Goal: Transaction & Acquisition: Download file/media

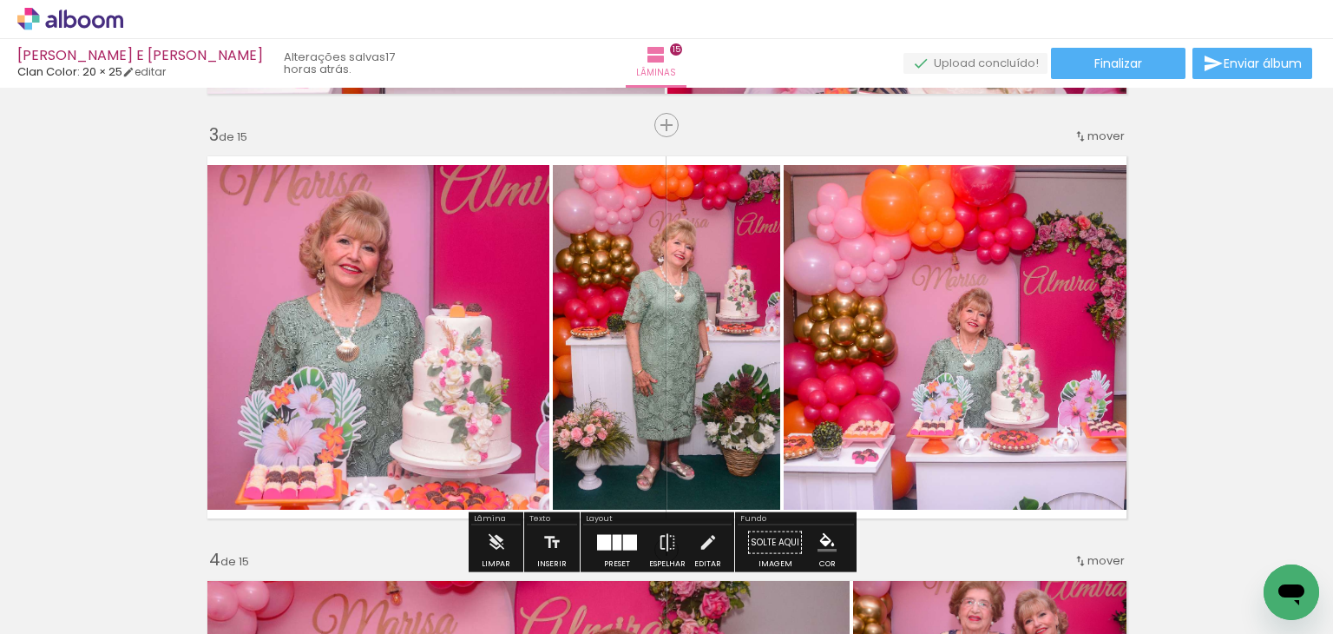
scroll to position [868, 0]
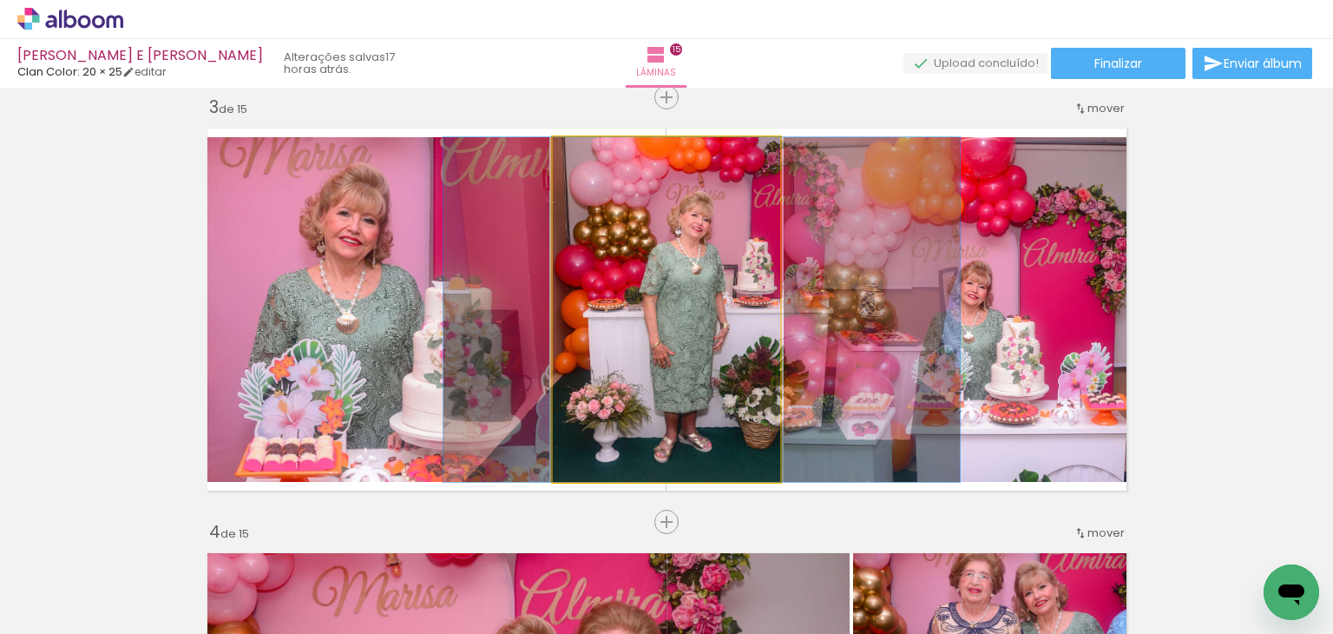
drag, startPoint x: 679, startPoint y: 286, endPoint x: 696, endPoint y: 286, distance: 17.4
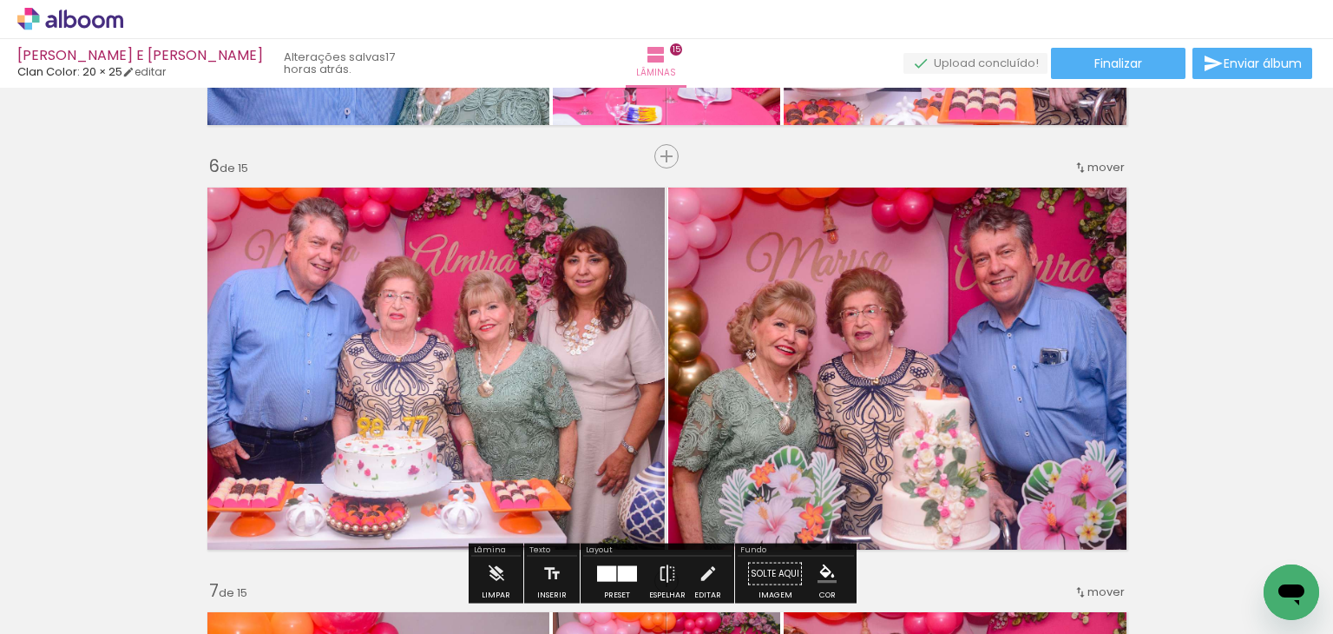
scroll to position [2083, 0]
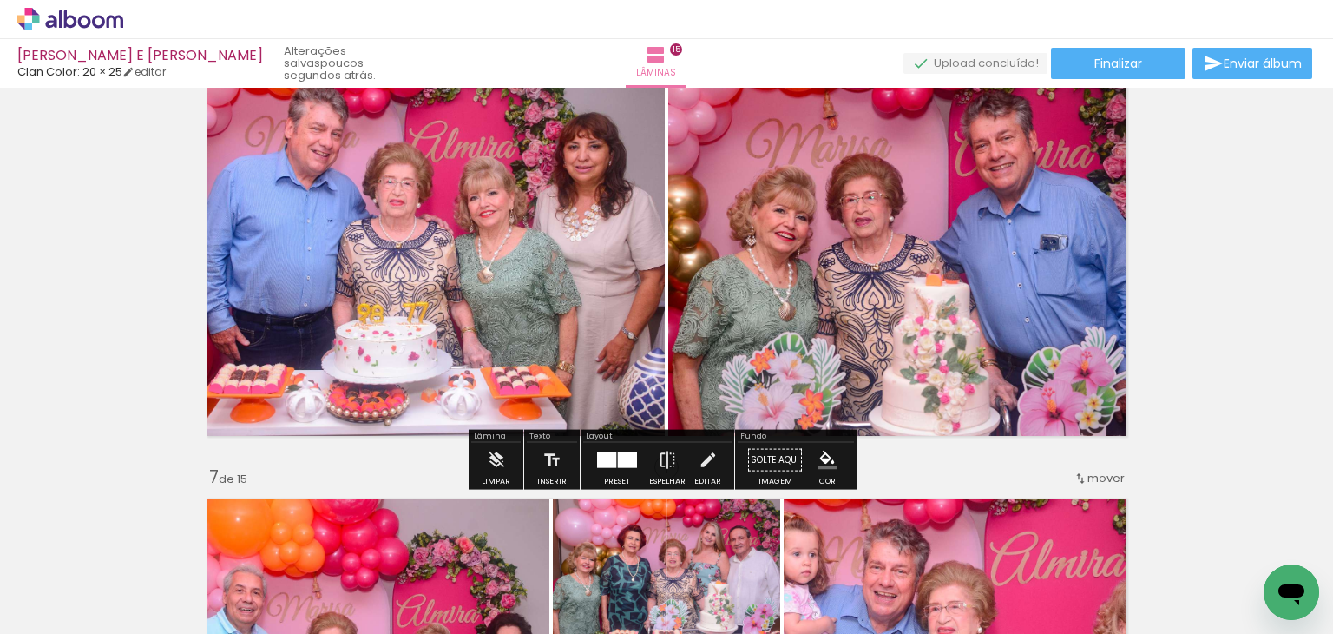
scroll to position [2170, 0]
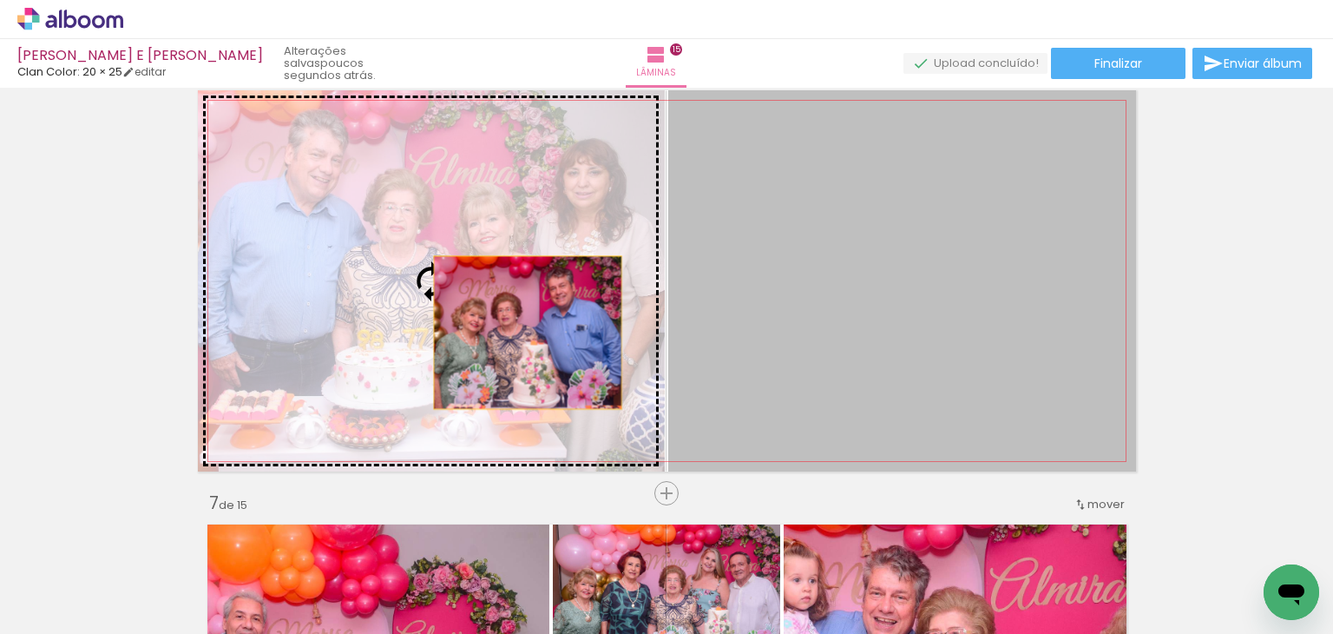
drag, startPoint x: 681, startPoint y: 334, endPoint x: 521, endPoint y: 332, distance: 159.7
click at [0, 0] on slot at bounding box center [0, 0] width 0 height 0
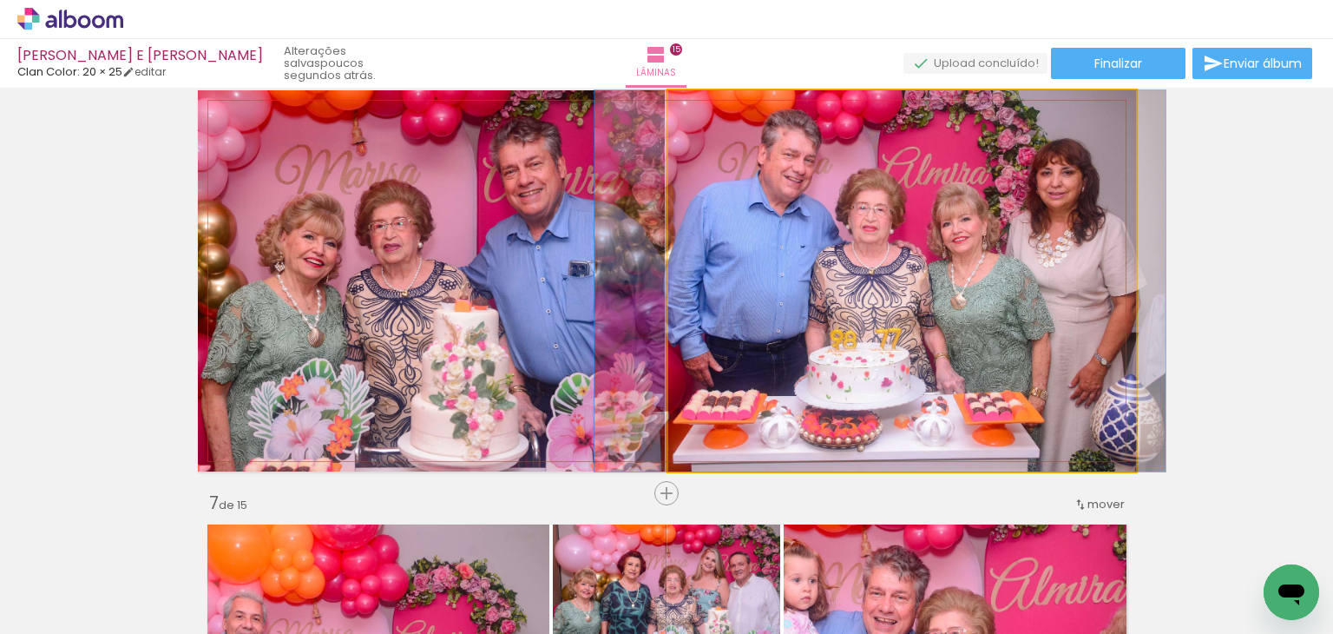
drag, startPoint x: 815, startPoint y: 295, endPoint x: 793, endPoint y: 293, distance: 21.8
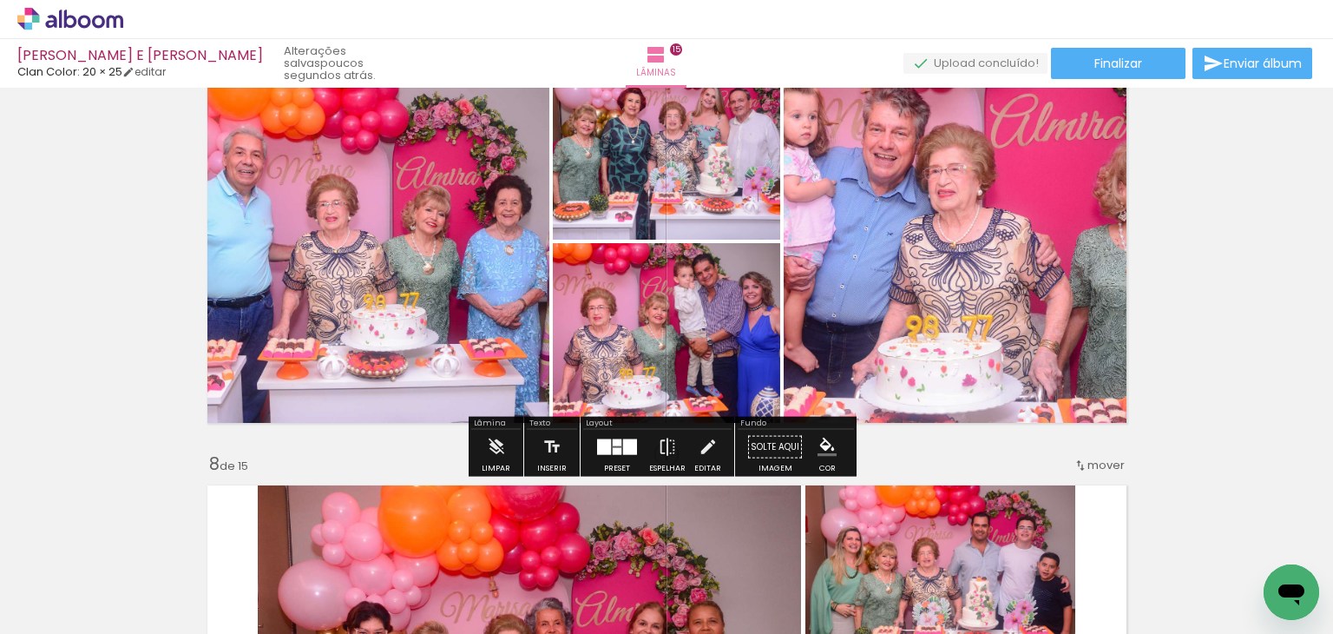
scroll to position [2604, 0]
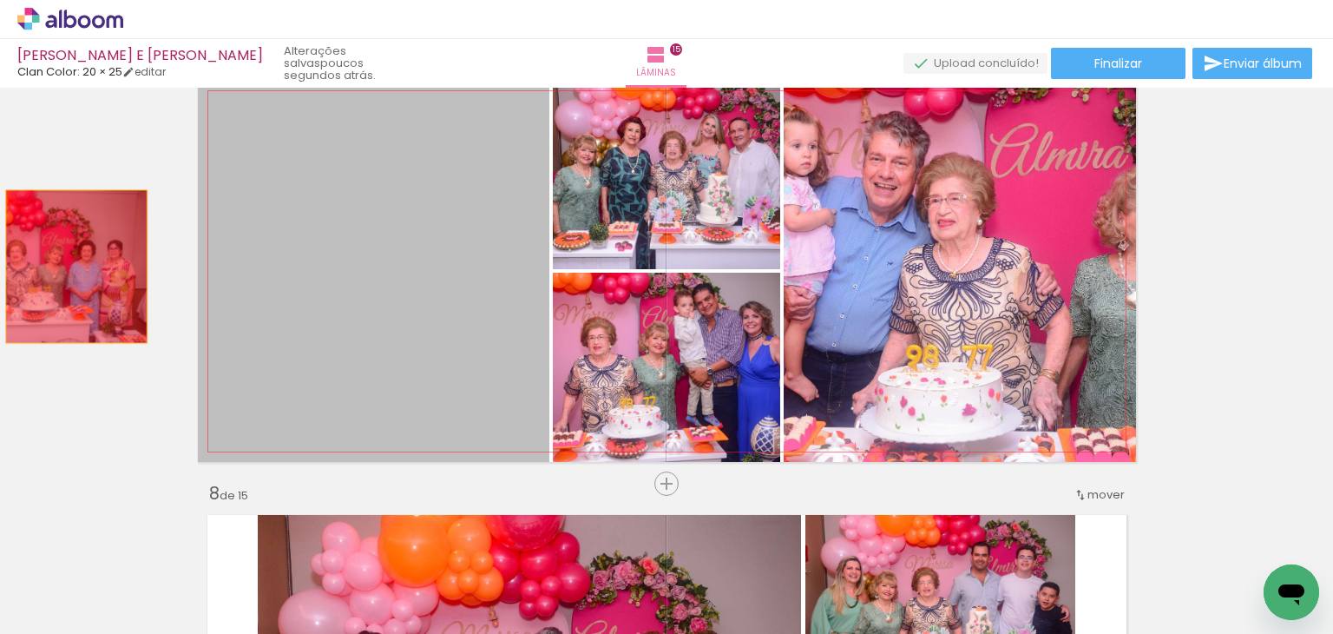
drag, startPoint x: 407, startPoint y: 228, endPoint x: 16, endPoint y: 280, distance: 394.0
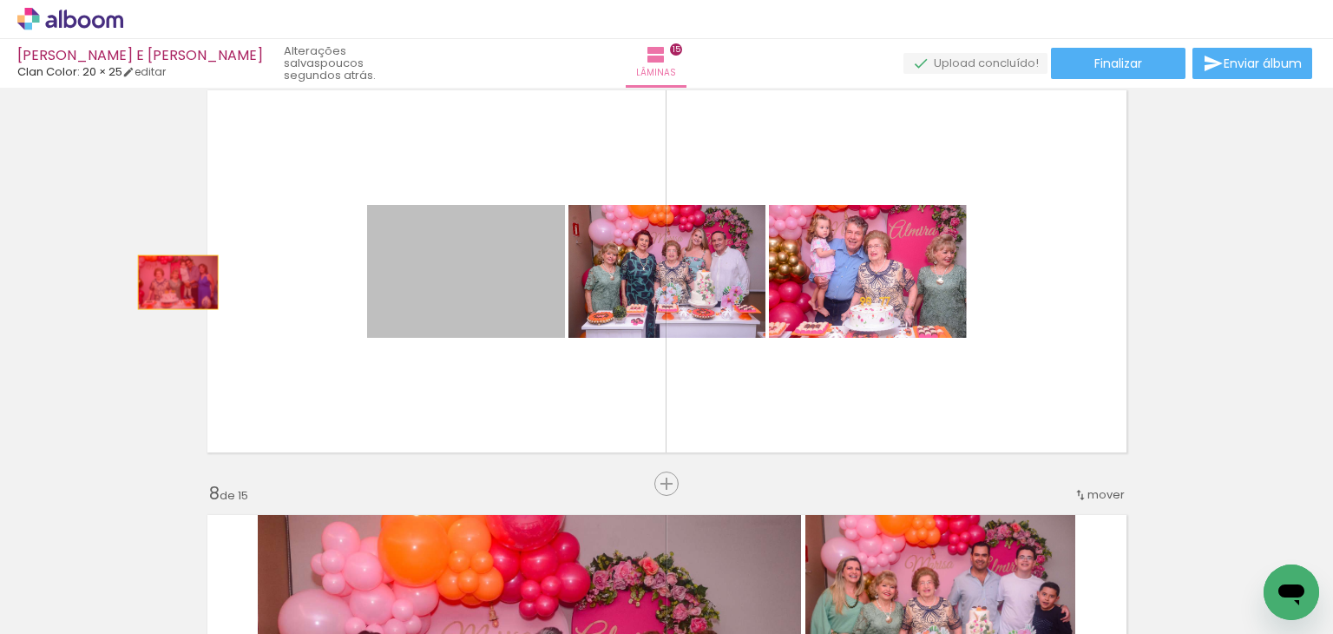
drag, startPoint x: 430, startPoint y: 263, endPoint x: 320, endPoint y: 293, distance: 113.5
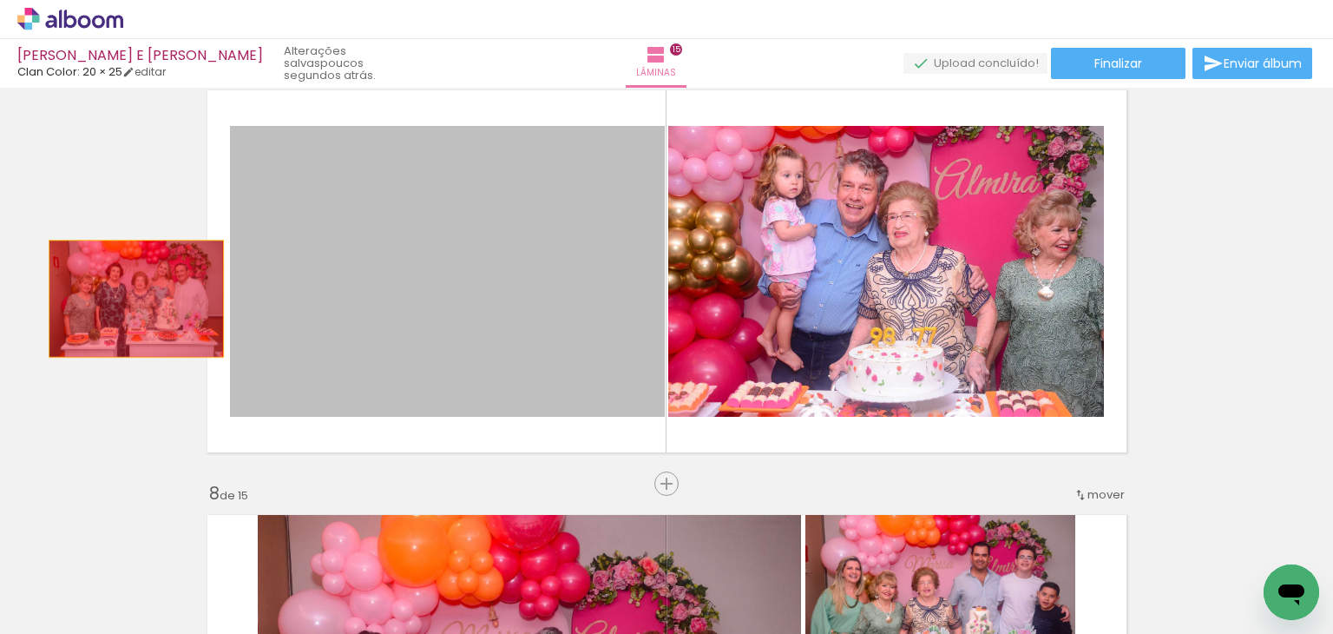
drag, startPoint x: 429, startPoint y: 291, endPoint x: 333, endPoint y: 296, distance: 95.6
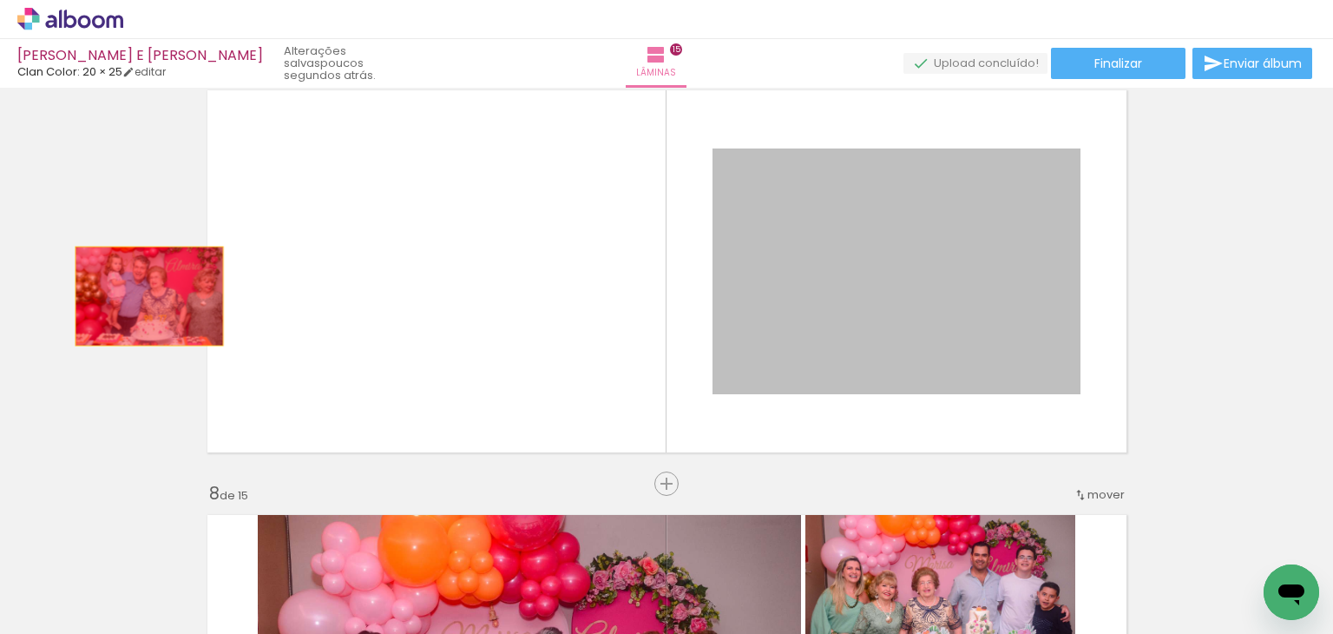
drag, startPoint x: 938, startPoint y: 299, endPoint x: 142, endPoint y: 296, distance: 795.1
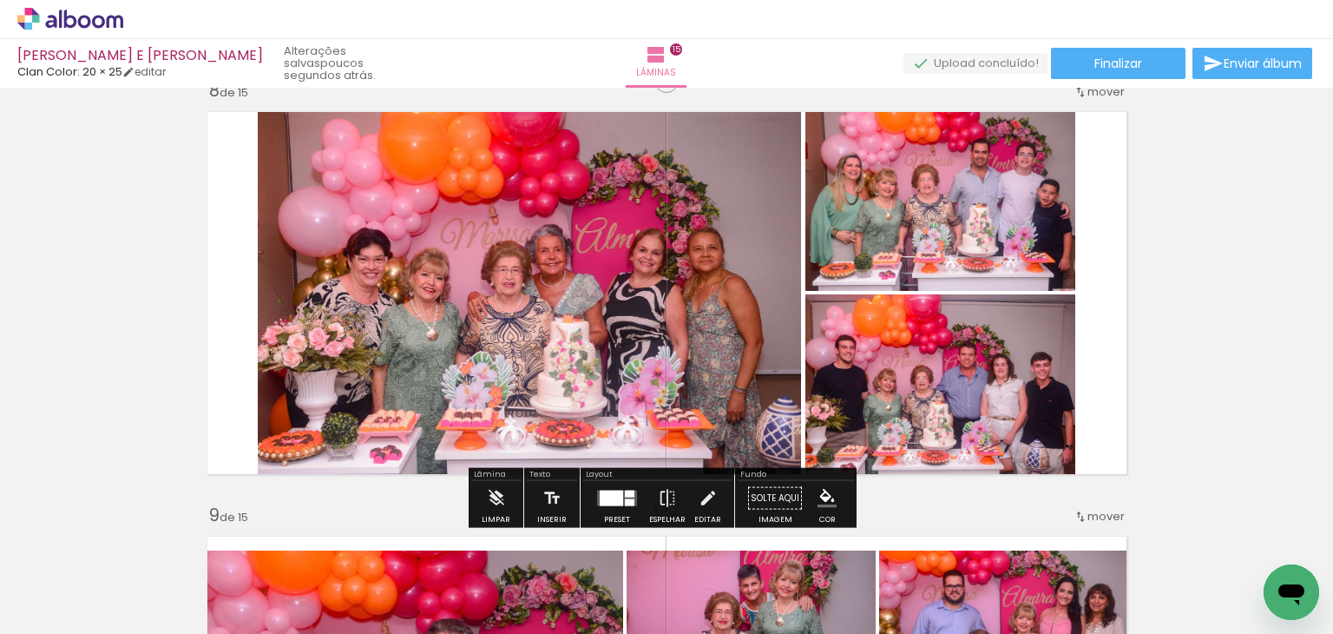
scroll to position [3038, 0]
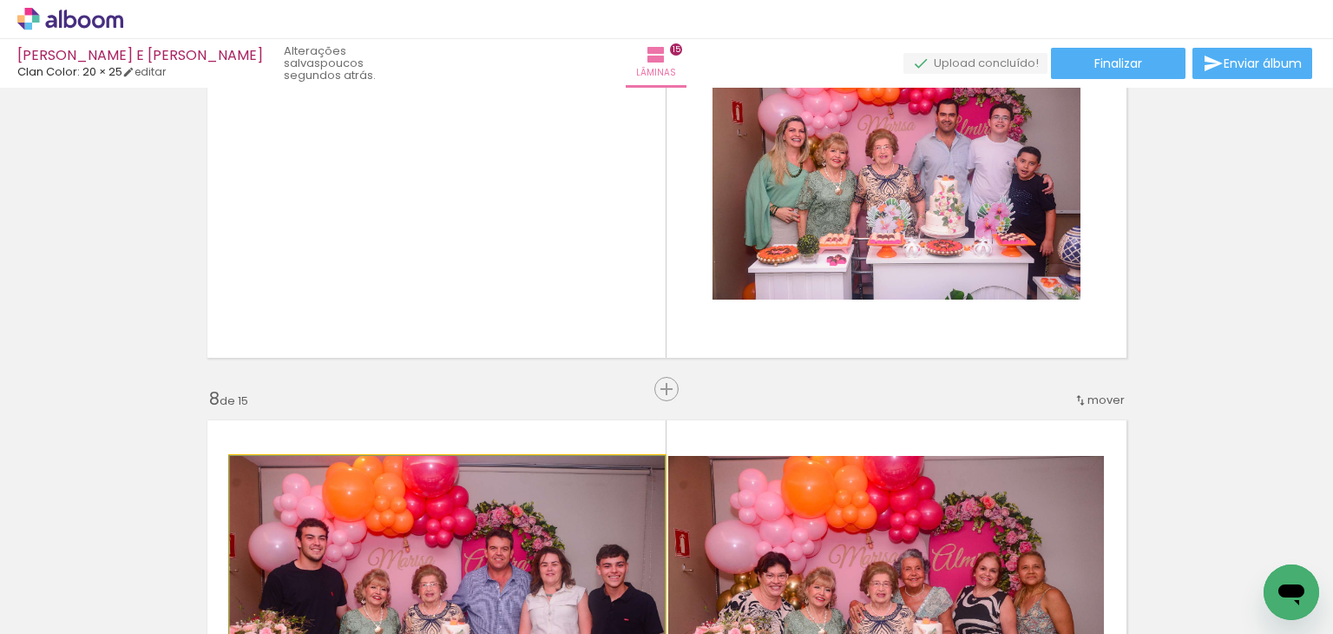
scroll to position [2691, 0]
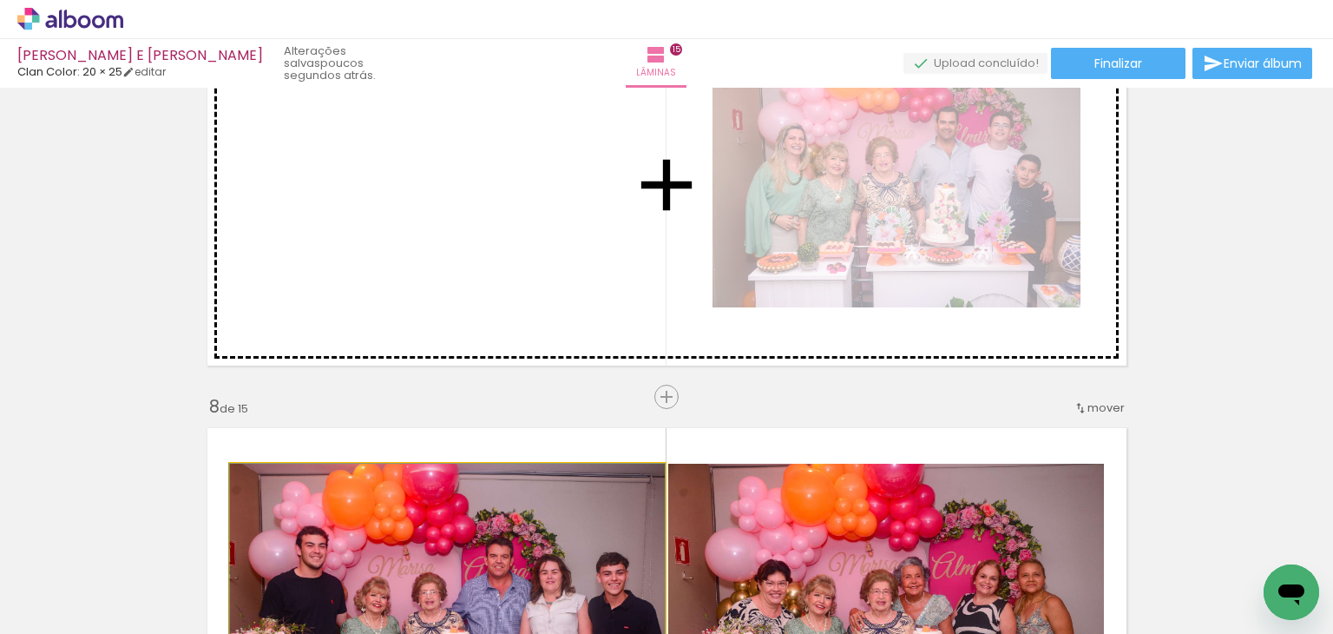
drag, startPoint x: 556, startPoint y: 269, endPoint x: 582, endPoint y: 230, distance: 47.4
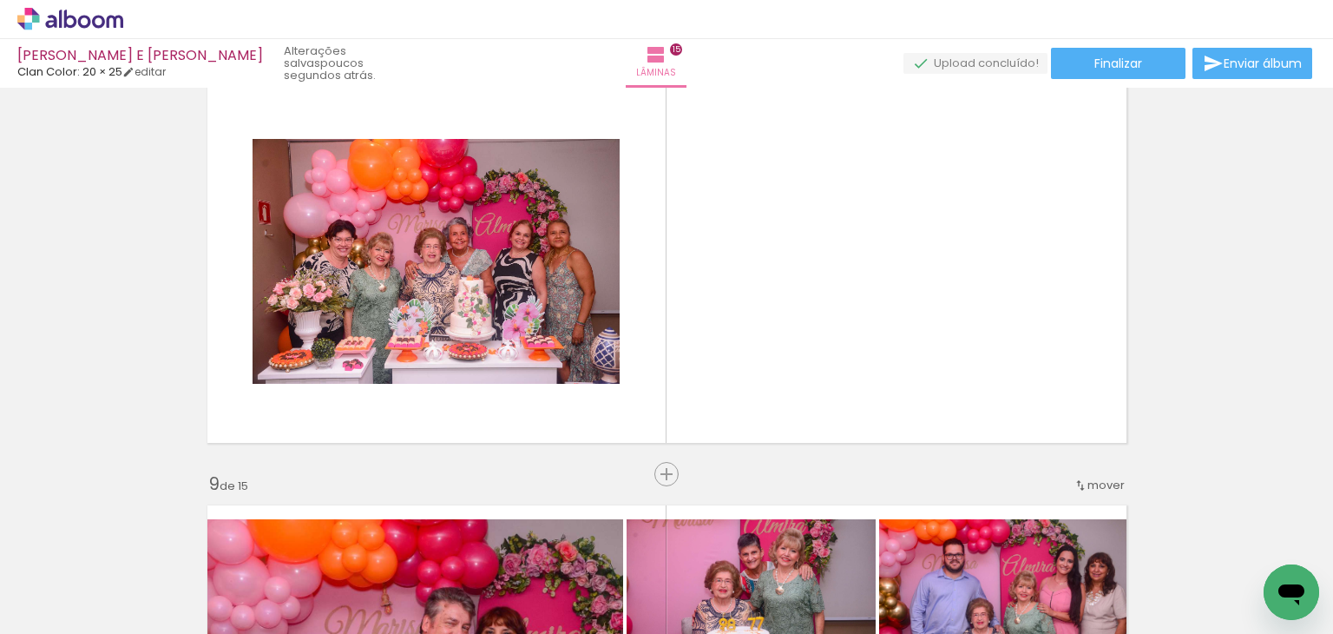
scroll to position [0, 1094]
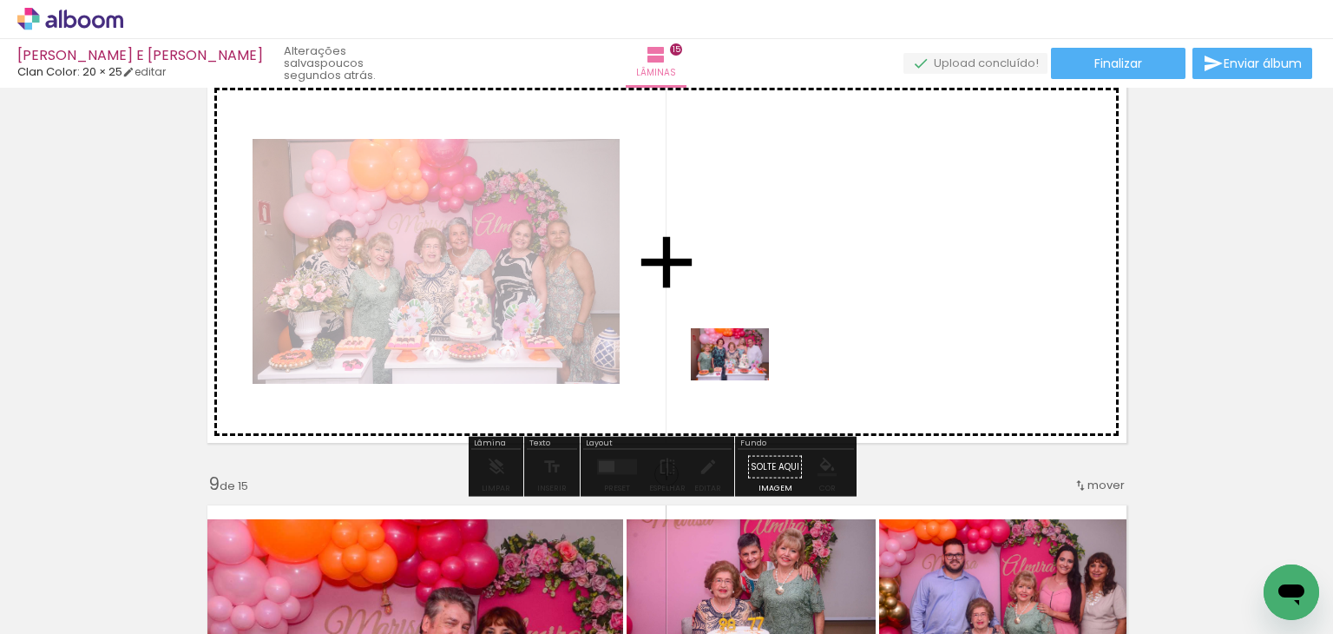
drag, startPoint x: 412, startPoint y: 577, endPoint x: 743, endPoint y: 380, distance: 385.0
click at [743, 380] on quentale-workspace at bounding box center [666, 317] width 1333 height 634
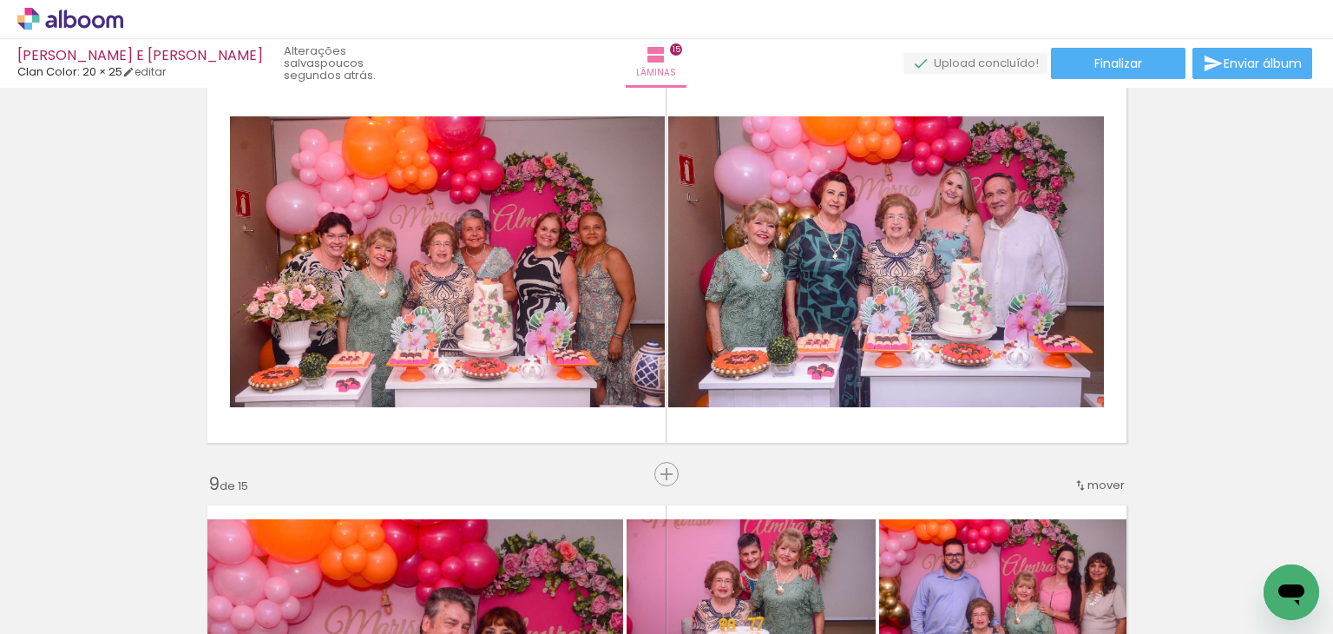
scroll to position [0, 3972]
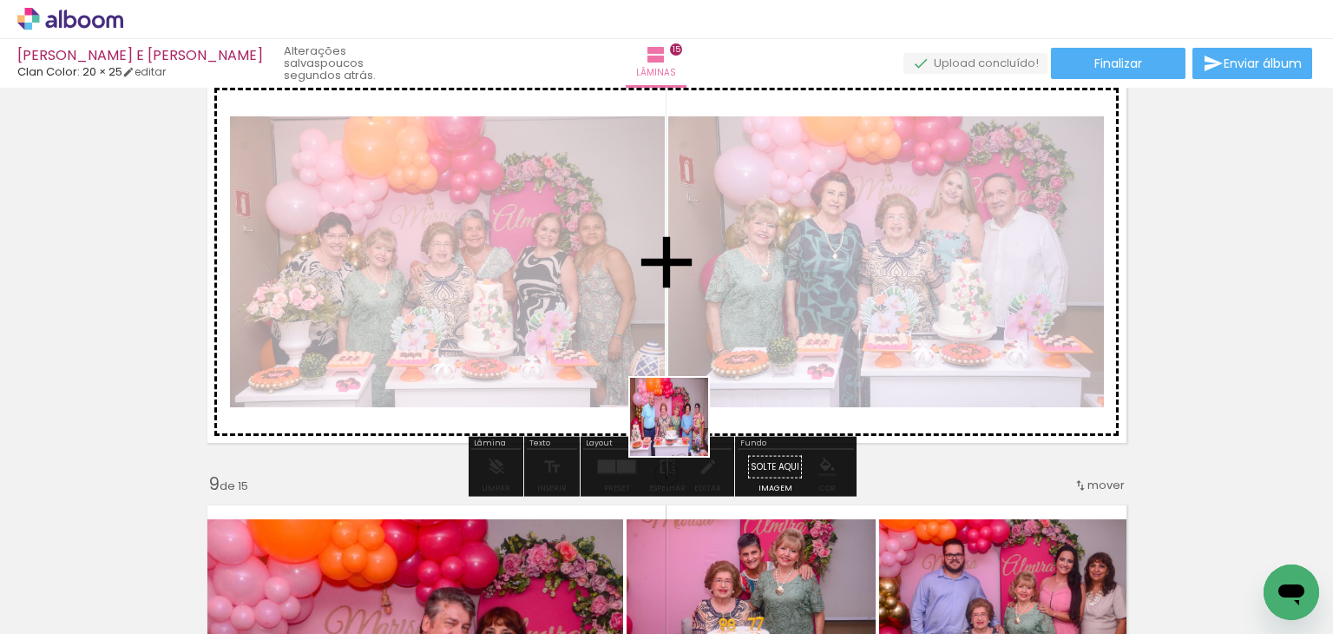
drag, startPoint x: 795, startPoint y: 596, endPoint x: 668, endPoint y: 404, distance: 231.1
click at [668, 404] on quentale-workspace at bounding box center [666, 317] width 1333 height 634
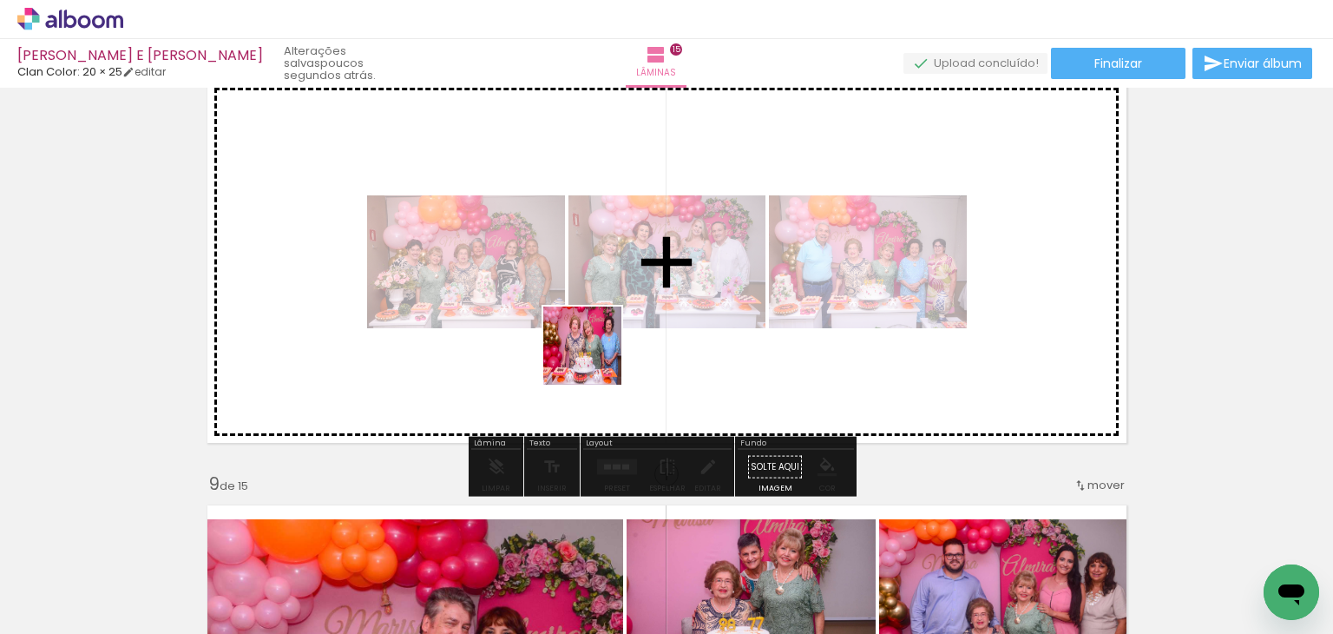
drag, startPoint x: 594, startPoint y: 570, endPoint x: 595, endPoint y: 355, distance: 215.3
click at [595, 355] on quentale-workspace at bounding box center [666, 317] width 1333 height 634
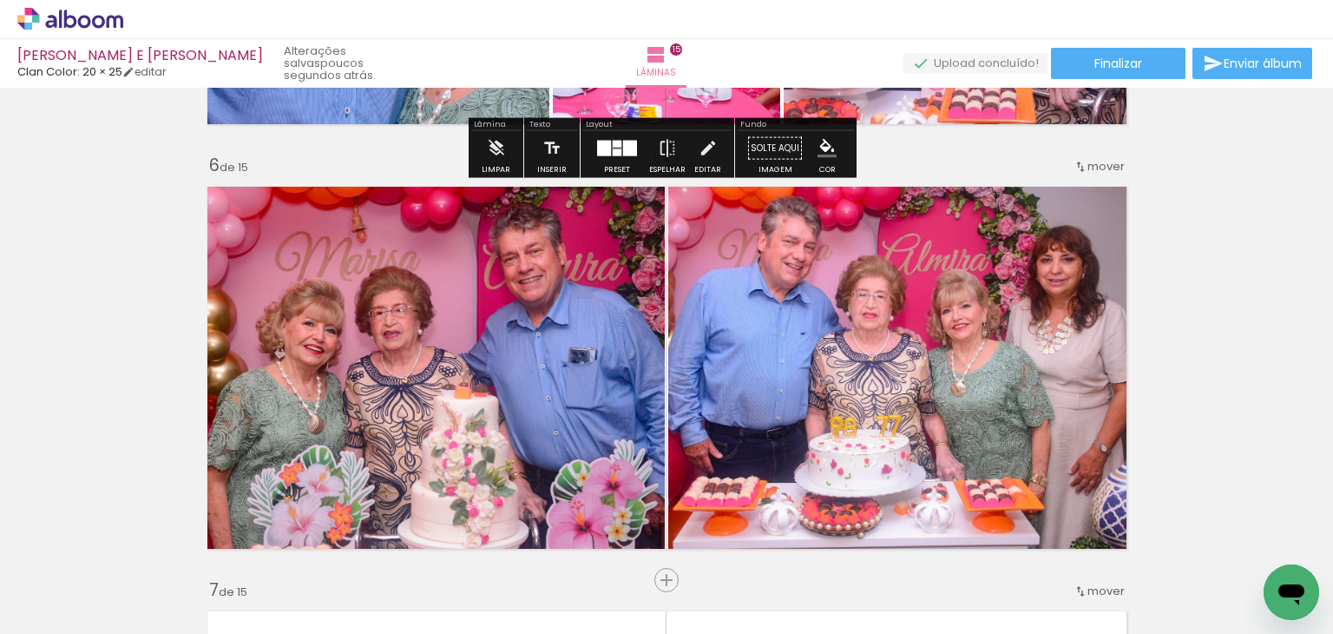
scroll to position [2344, 0]
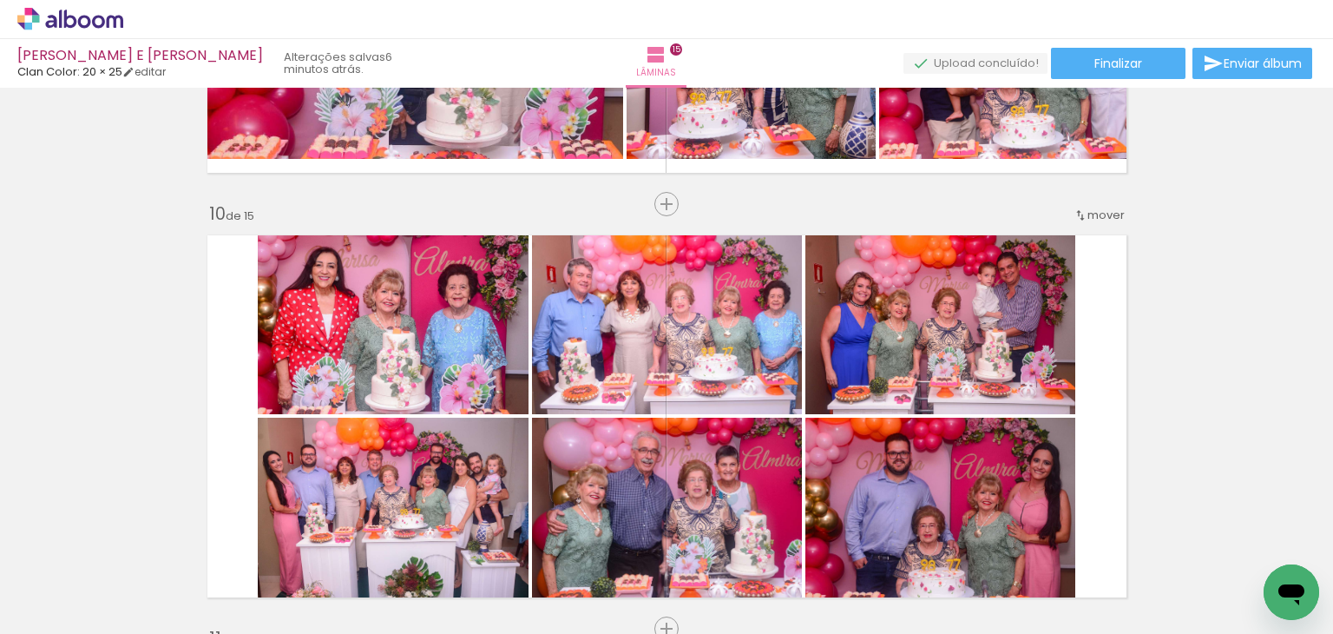
scroll to position [3299, 0]
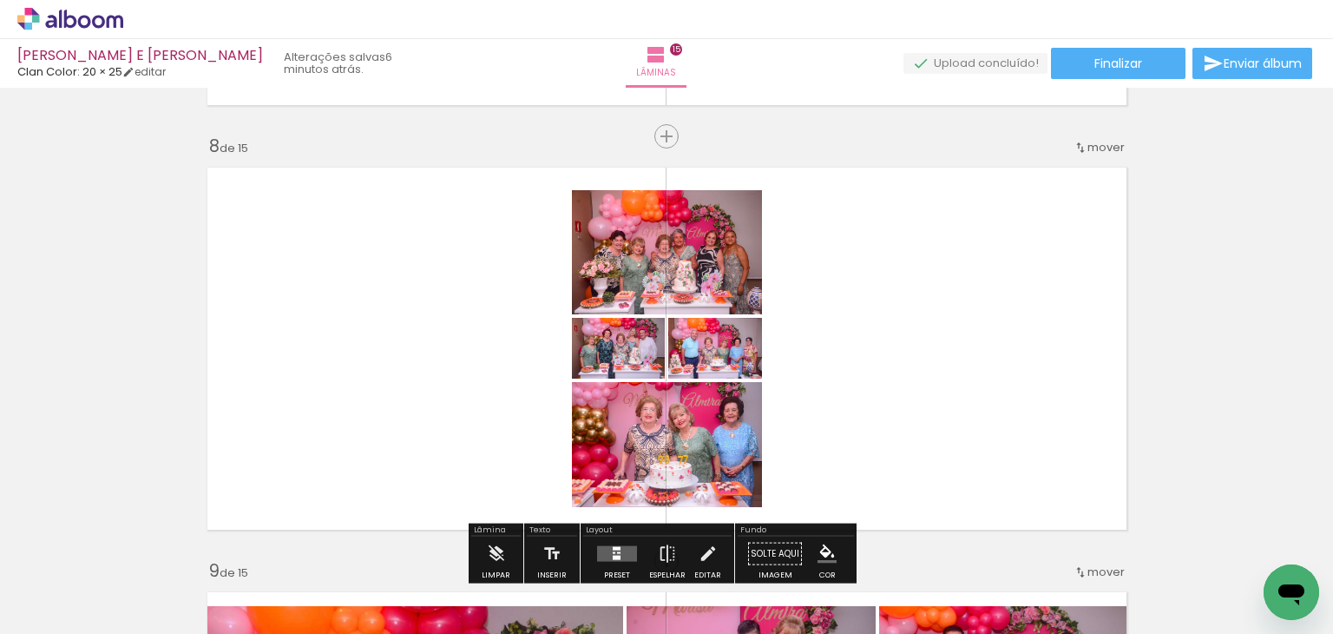
scroll to position [3038, 0]
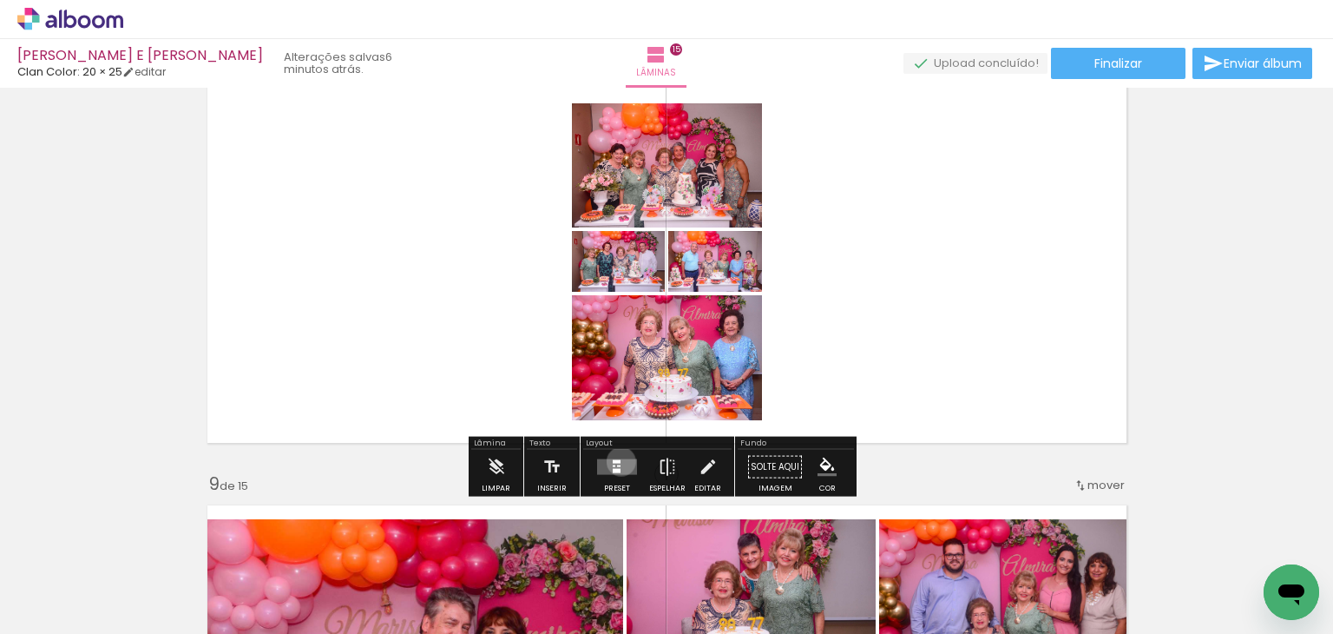
click at [617, 461] on quentale-layouter at bounding box center [617, 467] width 40 height 16
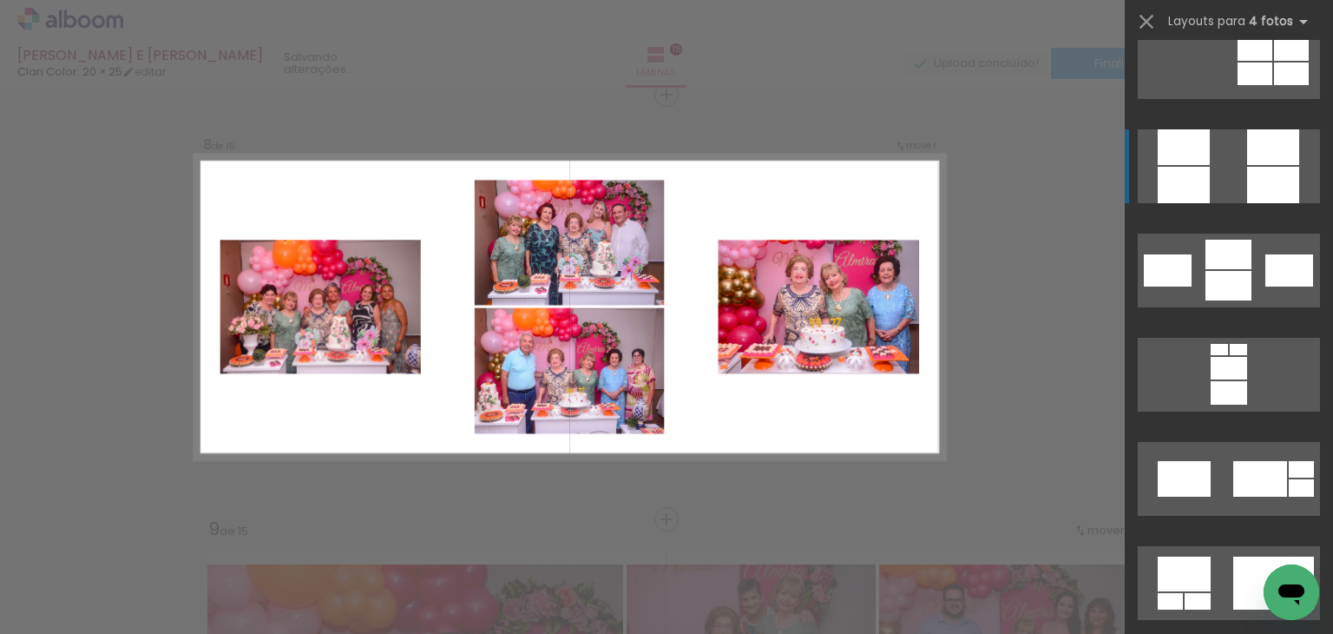
scroll to position [5990, 0]
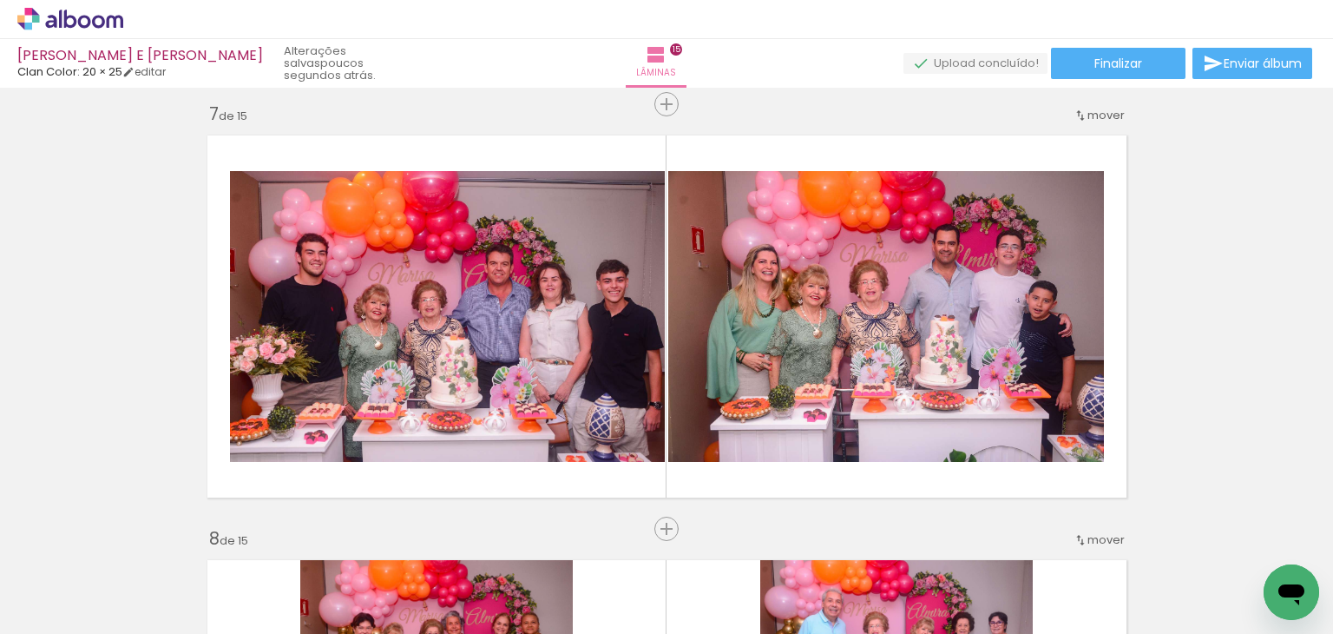
scroll to position [2993, 0]
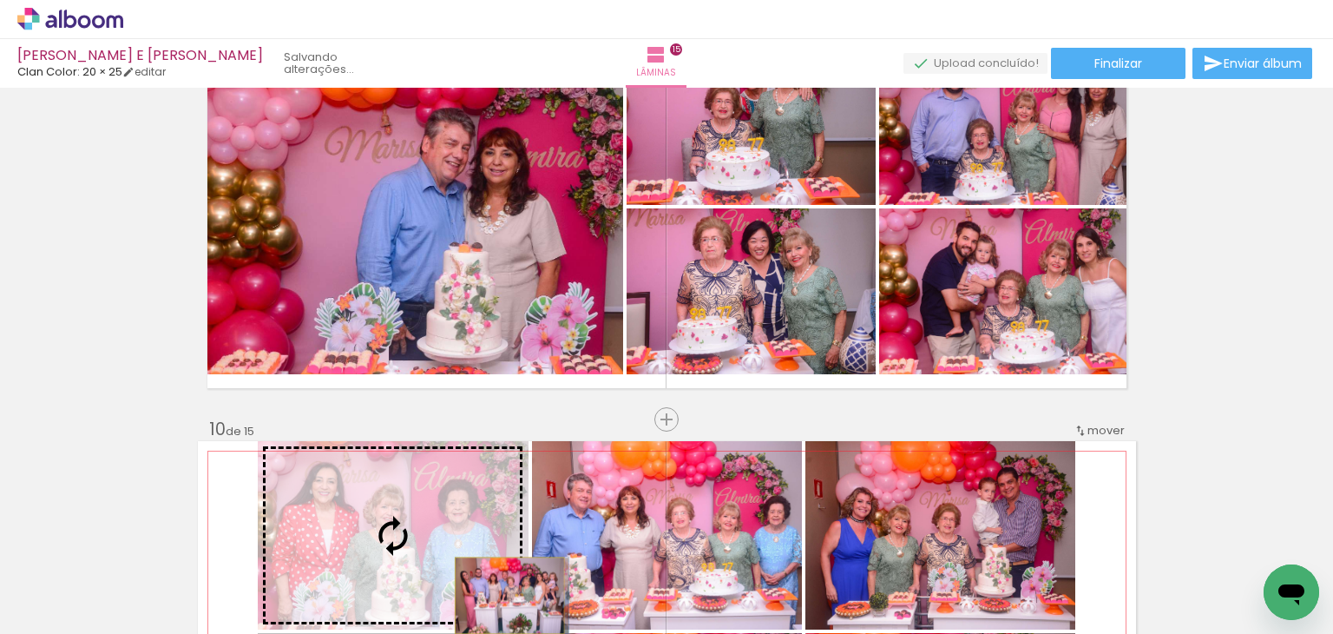
scroll to position [3514, 0]
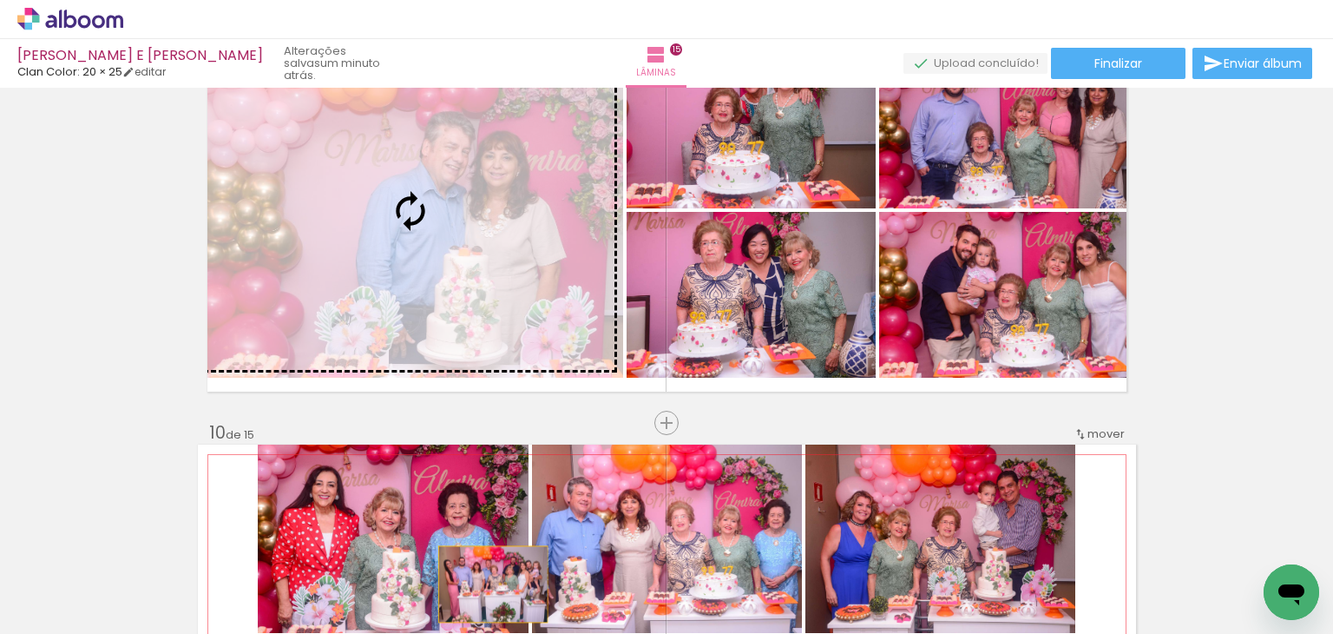
drag, startPoint x: 415, startPoint y: 484, endPoint x: 486, endPoint y: 323, distance: 175.7
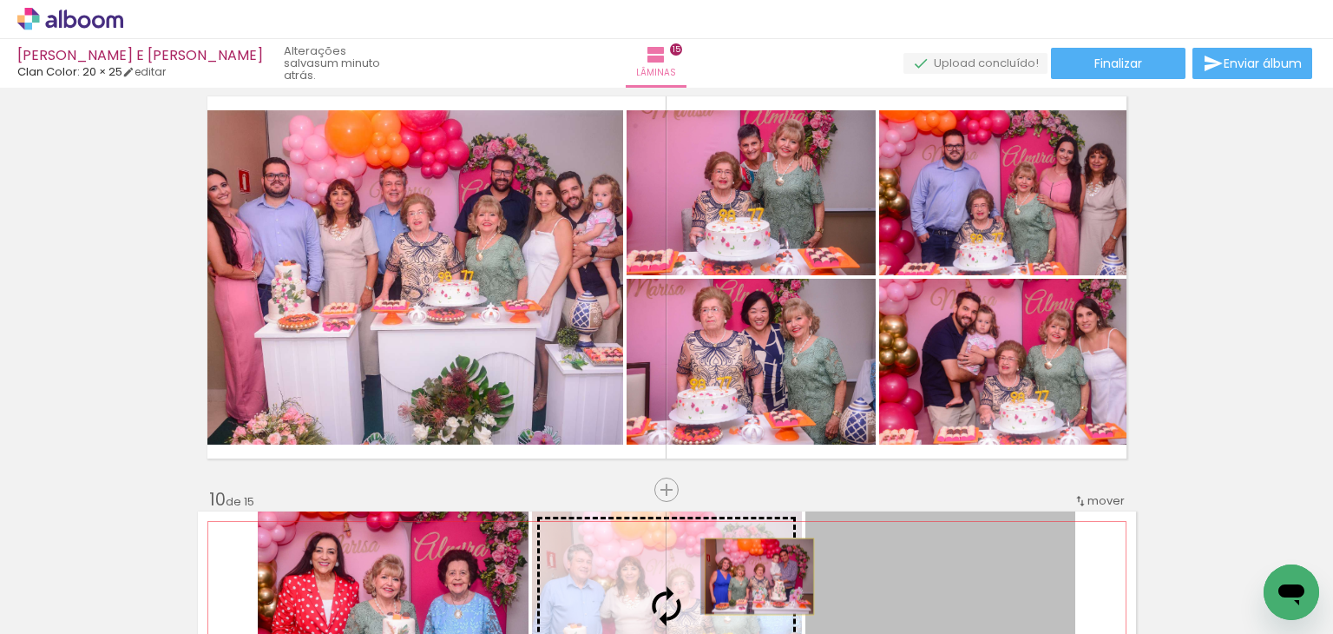
scroll to position [3427, 0]
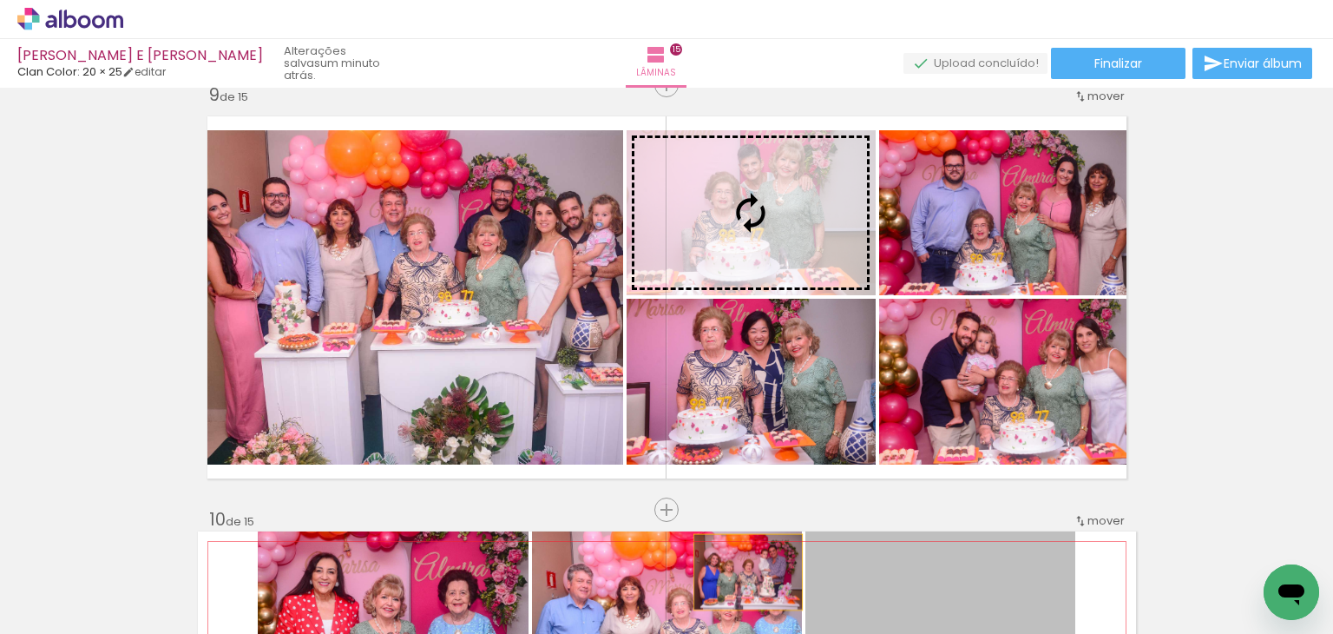
drag, startPoint x: 906, startPoint y: 311, endPoint x: 741, endPoint y: 224, distance: 186.4
click at [741, 224] on div "Inserir lâmina 1 de 15 Inserir lâmina 2 de 15 Inserir lâmina 3 de 15 Inserir lâ…" at bounding box center [666, 63] width 1333 height 6793
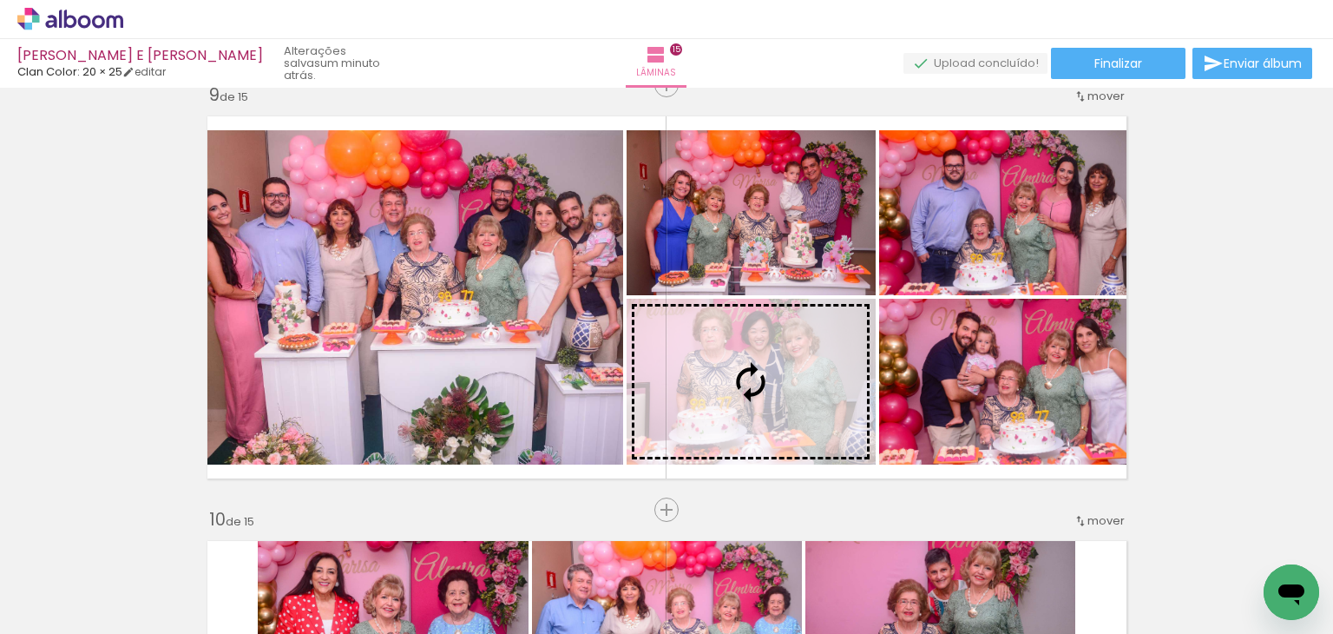
drag, startPoint x: 427, startPoint y: 305, endPoint x: 738, endPoint y: 358, distance: 315.2
click at [738, 358] on div "Inserir lâmina 1 de 15 Inserir lâmina 2 de 15 Inserir lâmina 3 de 15 Inserir lâ…" at bounding box center [666, 63] width 1333 height 6793
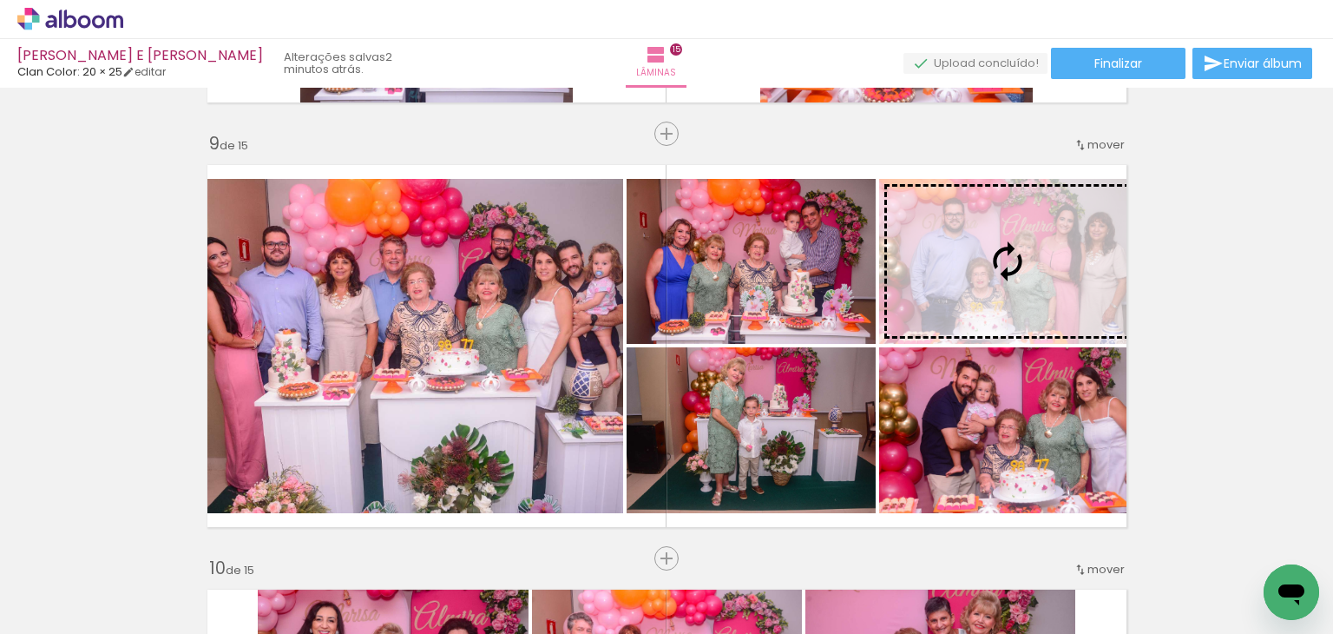
scroll to position [3340, 0]
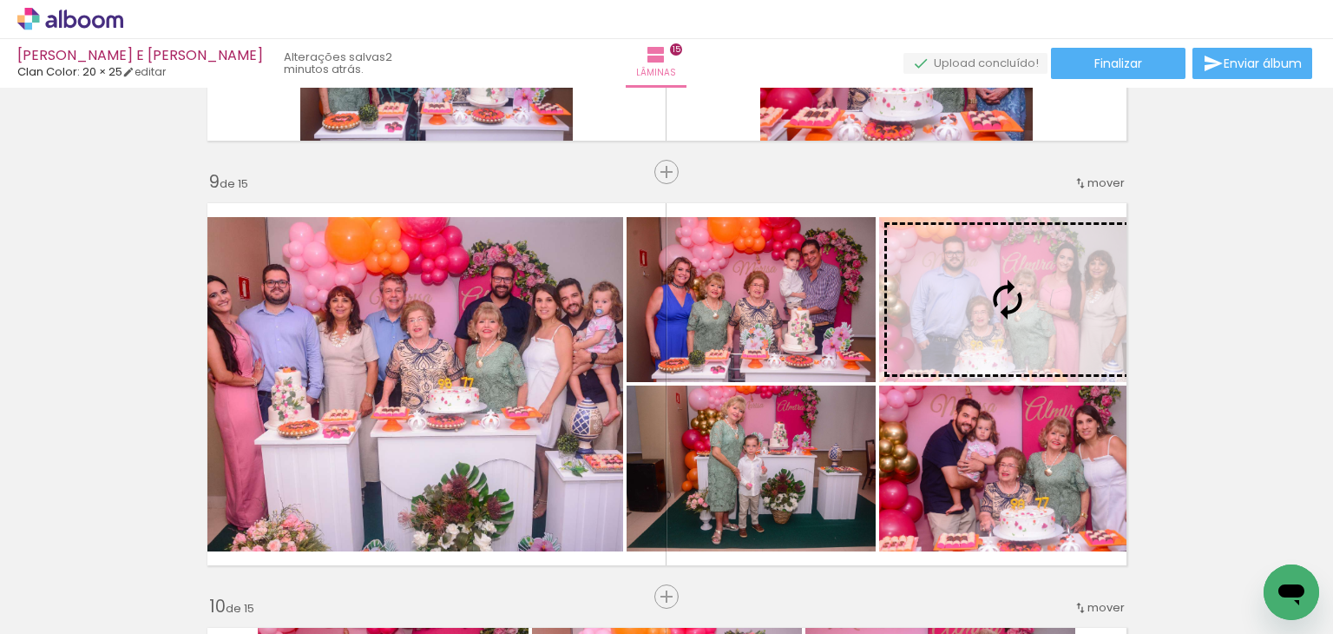
drag, startPoint x: 1007, startPoint y: 293, endPoint x: 1015, endPoint y: 352, distance: 58.7
click at [1015, 352] on div "Inserir lâmina 1 de 15 Inserir lâmina 2 de 15 Inserir lâmina 3 de 15 Inserir lâ…" at bounding box center [666, 149] width 1333 height 6793
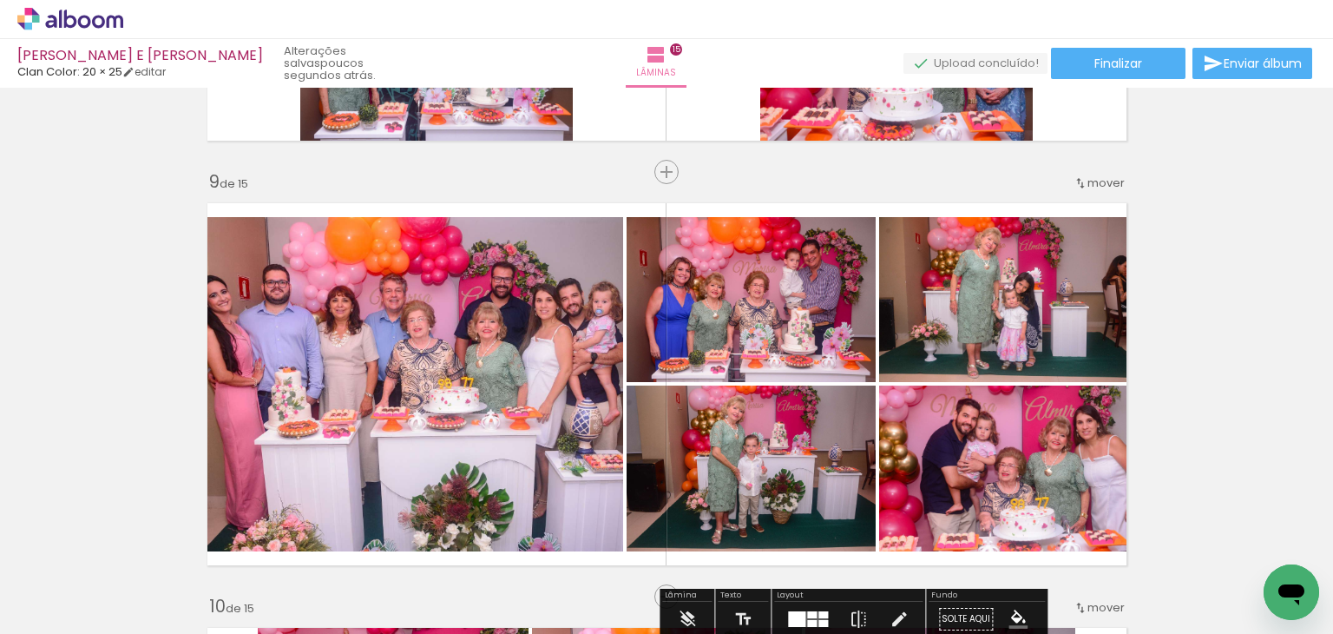
scroll to position [0, 4647]
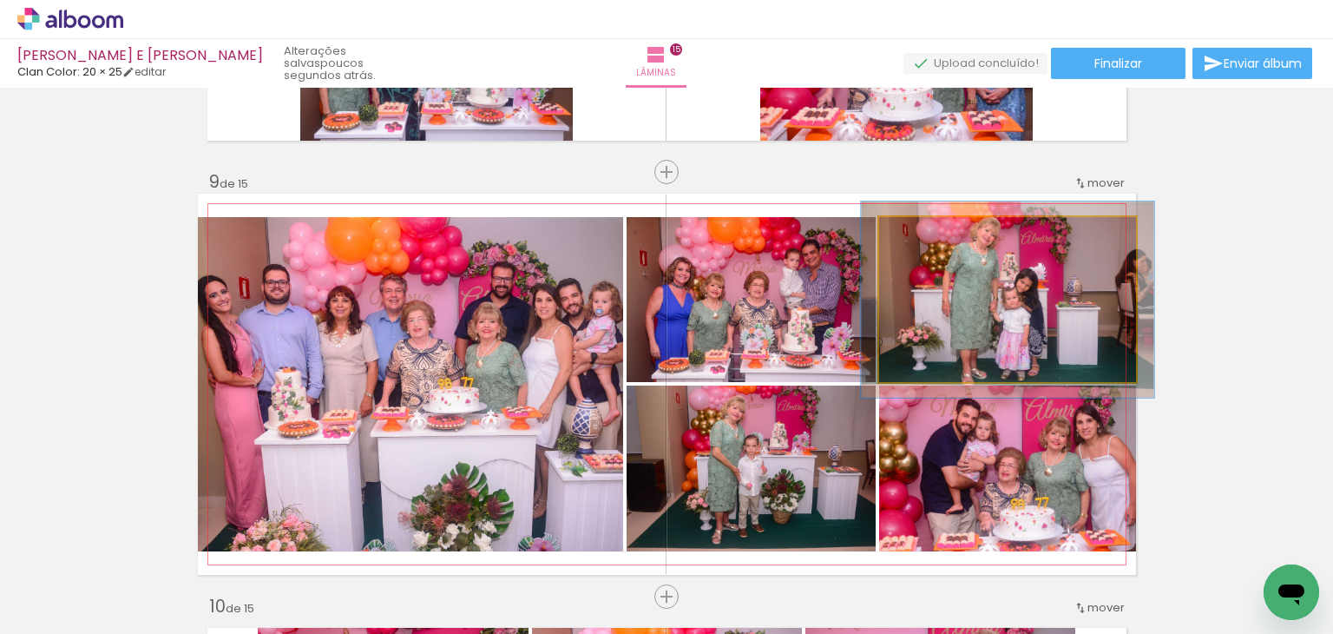
drag, startPoint x: 924, startPoint y: 234, endPoint x: 932, endPoint y: 236, distance: 8.9
type paper-slider "114"
click at [932, 236] on div at bounding box center [928, 235] width 28 height 28
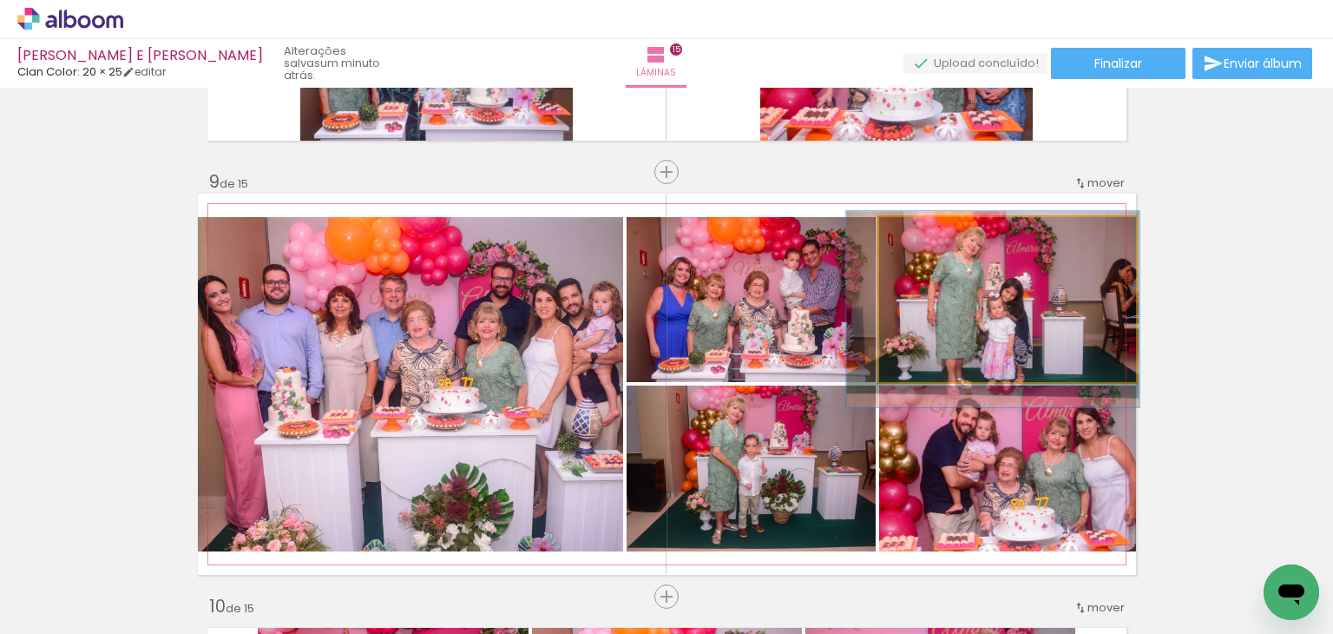
drag, startPoint x: 1043, startPoint y: 305, endPoint x: 1031, endPoint y: 312, distance: 13.3
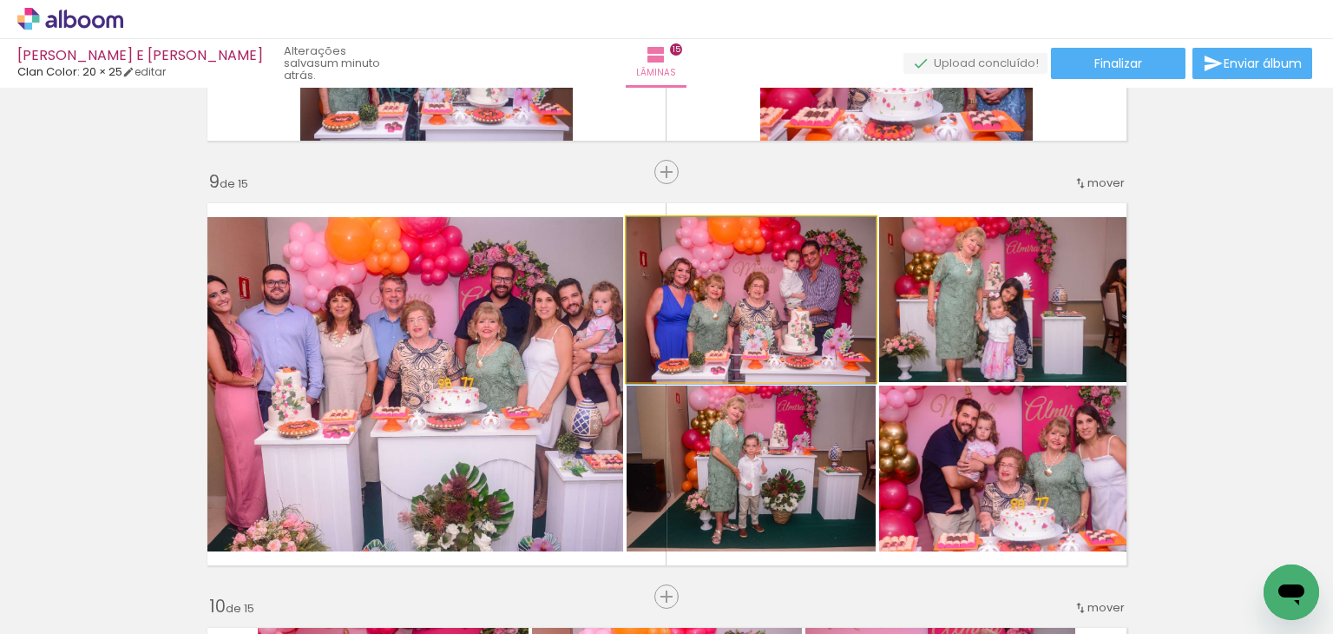
drag, startPoint x: 782, startPoint y: 335, endPoint x: 766, endPoint y: 317, distance: 24.6
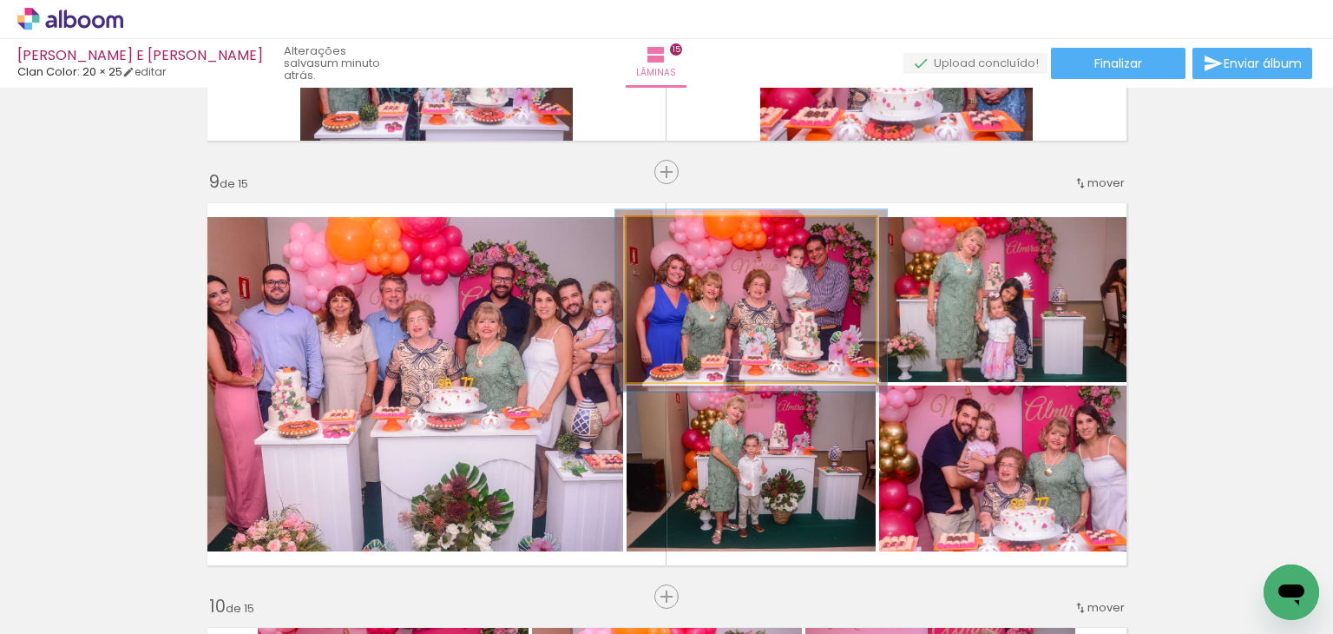
type paper-slider "112"
click at [665, 236] on div at bounding box center [673, 235] width 16 height 16
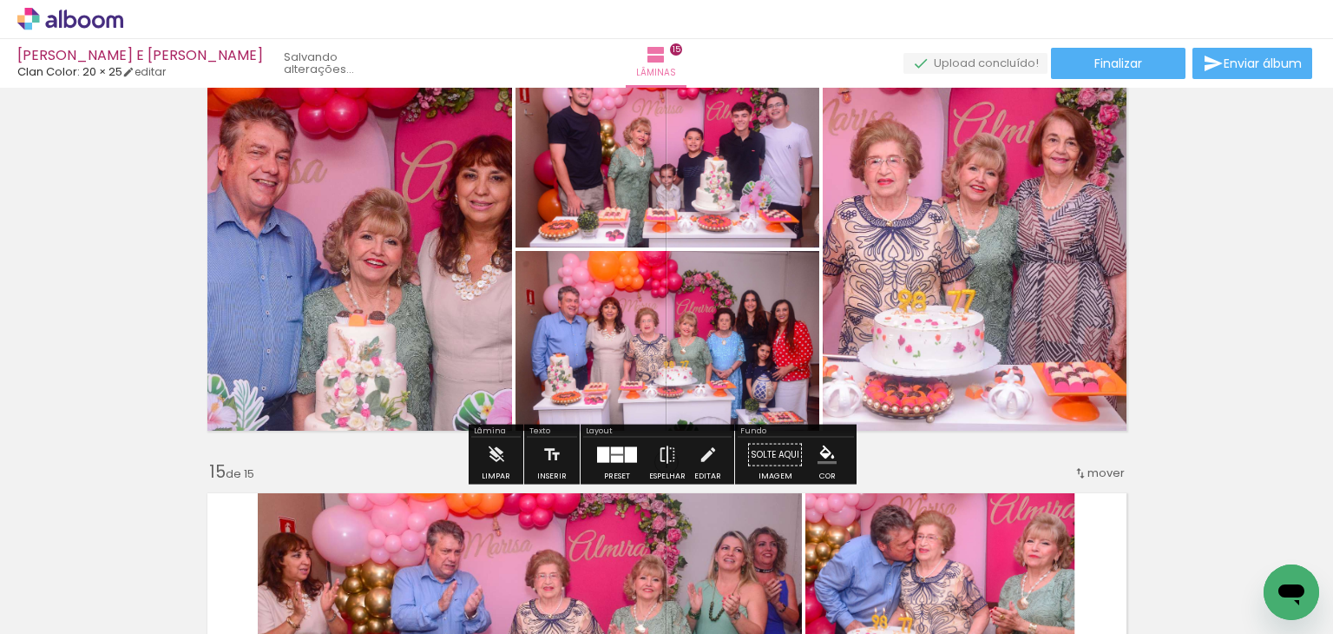
scroll to position [5510, 0]
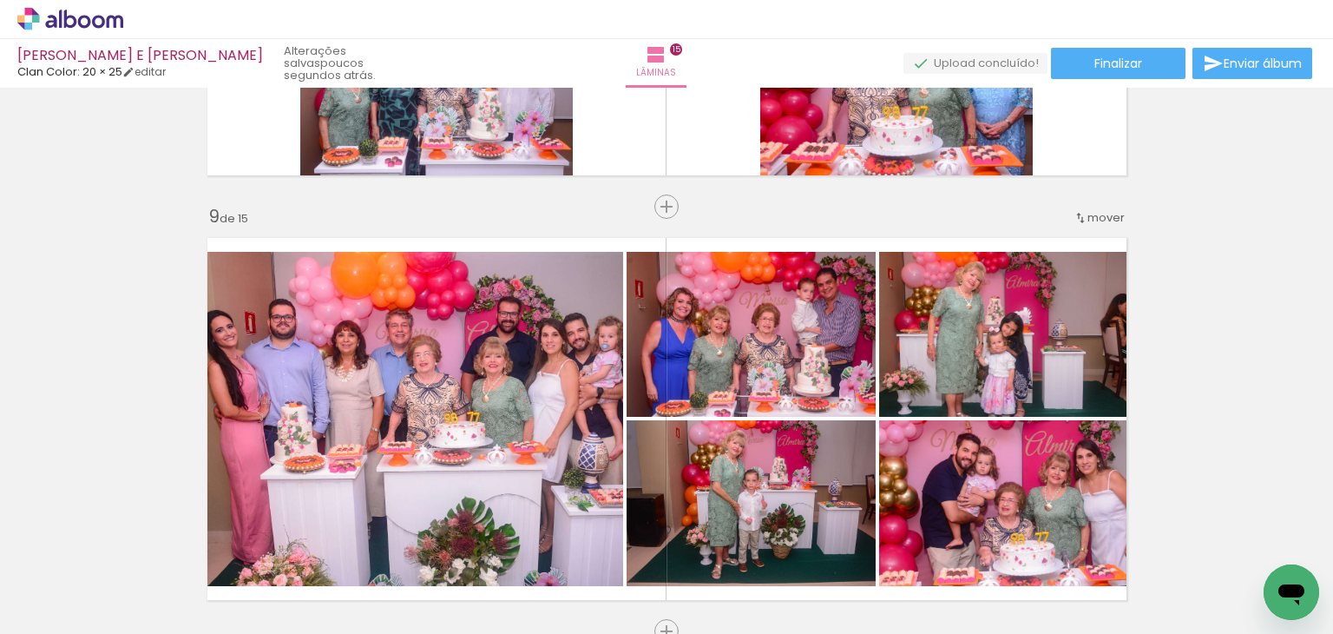
scroll to position [3340, 0]
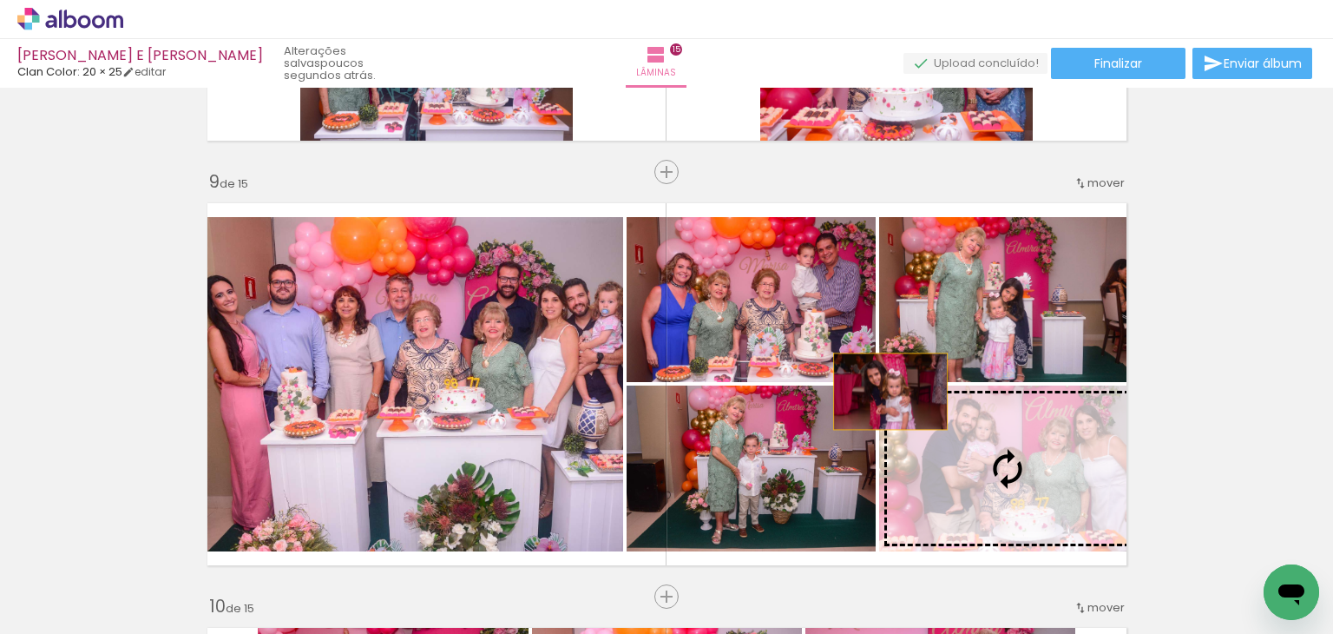
drag, startPoint x: 891, startPoint y: 399, endPoint x: 894, endPoint y: 378, distance: 21.0
click at [894, 378] on div "Inserir lâmina 1 de 15 Inserir lâmina 2 de 15 Inserir lâmina 3 de 15 Inserir lâ…" at bounding box center [666, 149] width 1333 height 6793
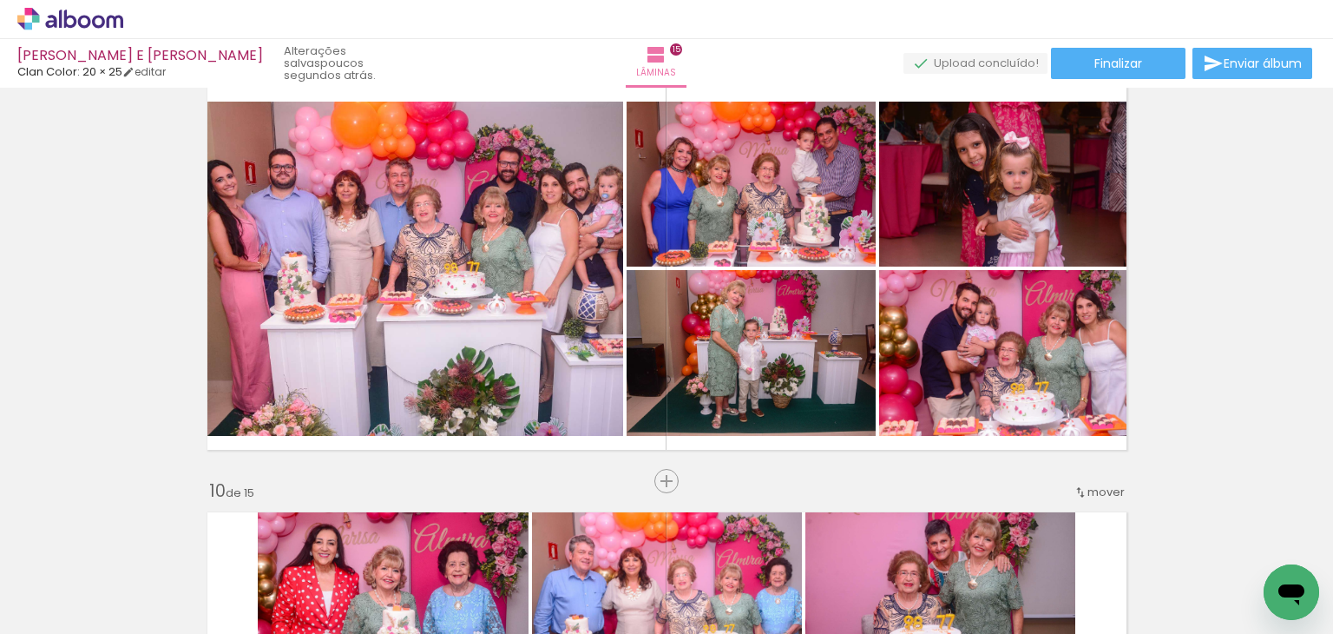
scroll to position [3427, 0]
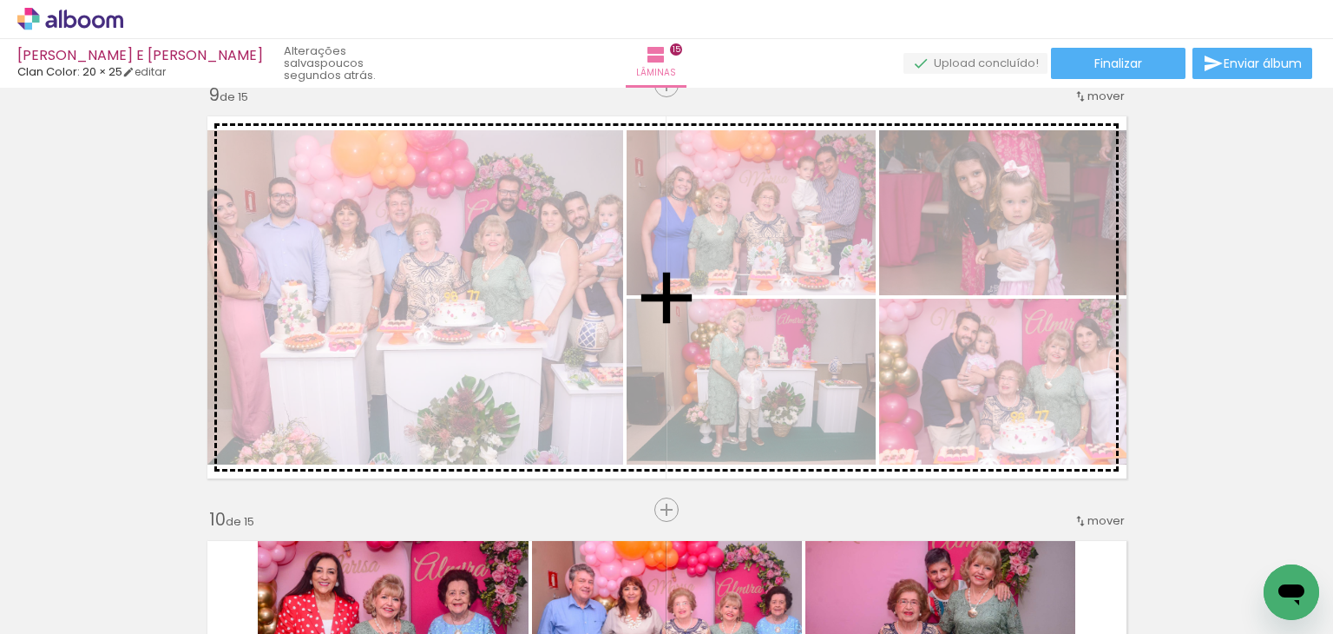
drag, startPoint x: 927, startPoint y: 334, endPoint x: 865, endPoint y: 286, distance: 78.5
click at [865, 286] on div "Inserir lâmina 1 de 15 Inserir lâmina 2 de 15 Inserir lâmina 3 de 15 Inserir lâ…" at bounding box center [666, 63] width 1333 height 6793
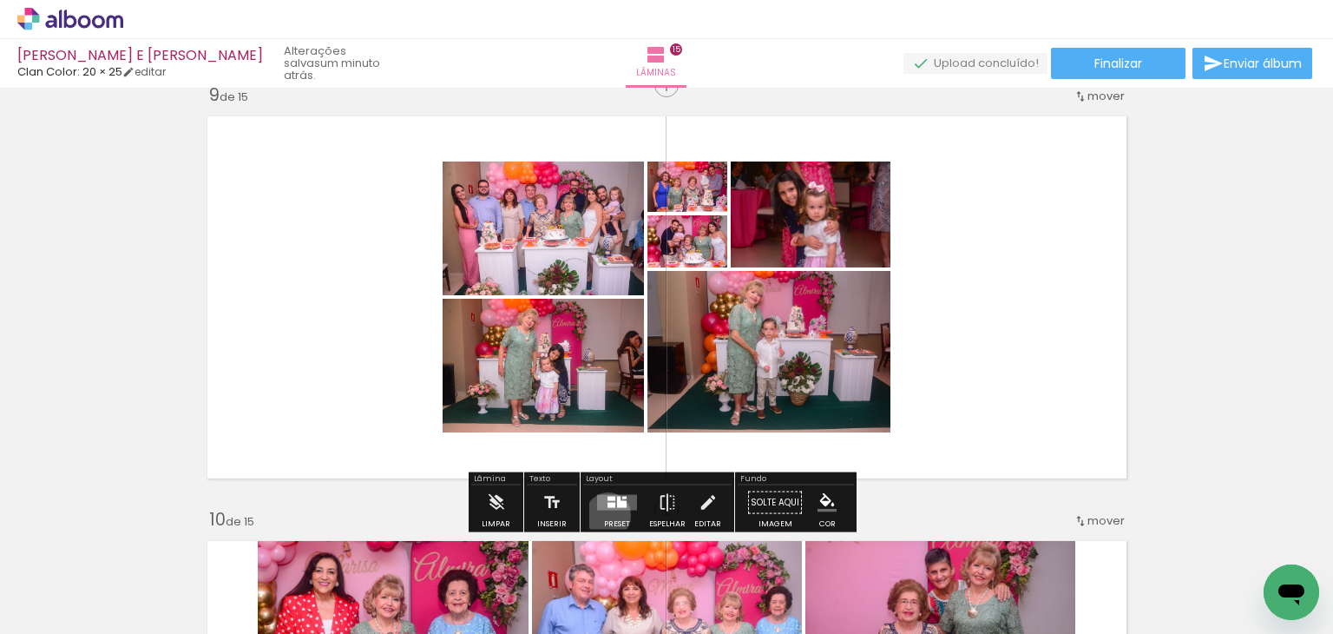
drag, startPoint x: 604, startPoint y: 514, endPoint x: 747, endPoint y: 485, distance: 145.2
click at [609, 510] on div at bounding box center [617, 502] width 47 height 35
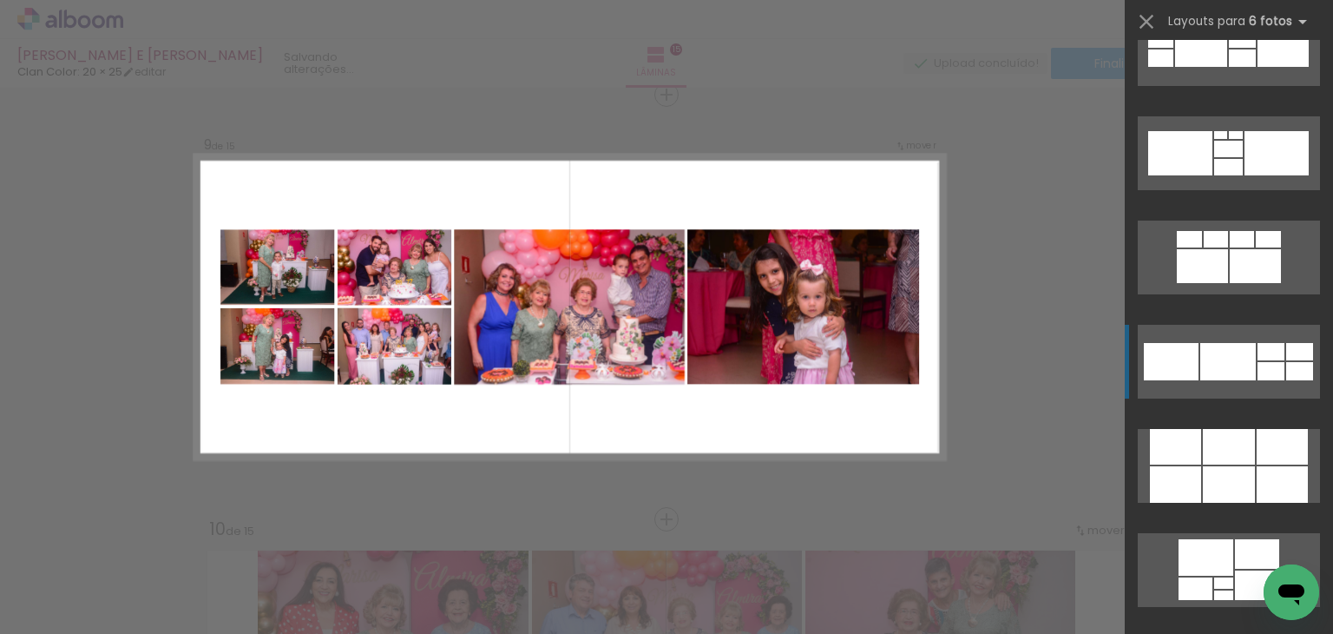
scroll to position [7813, 0]
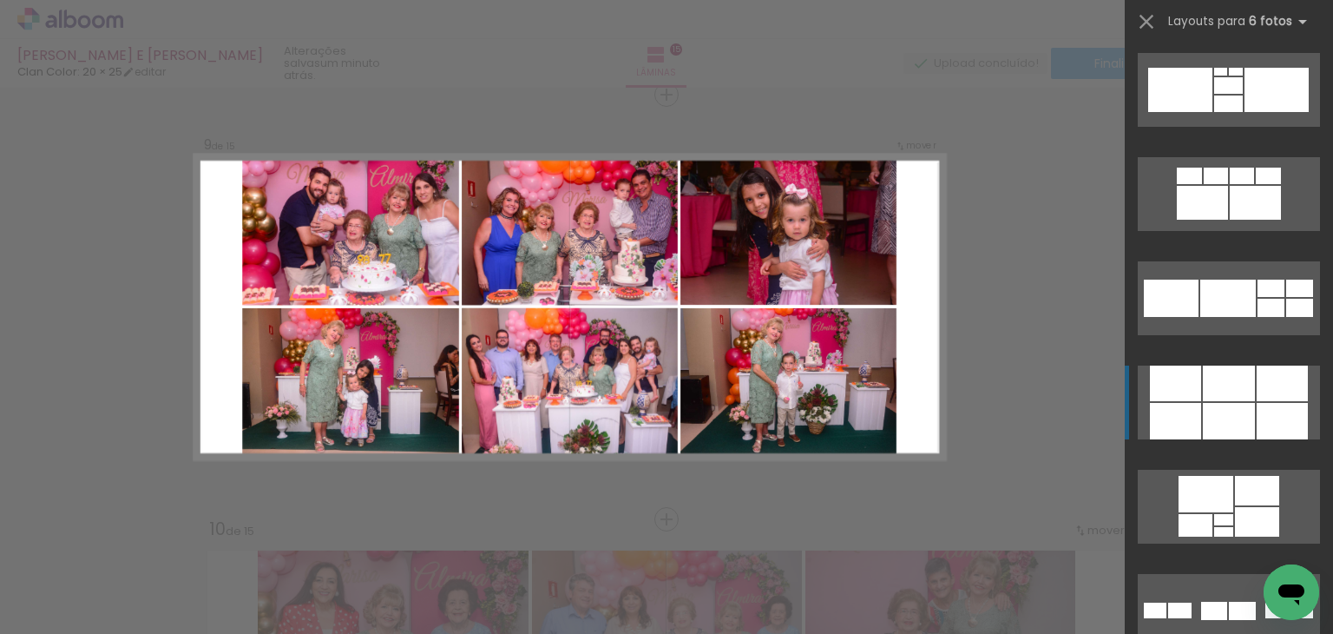
click at [1225, 385] on div at bounding box center [1229, 383] width 52 height 36
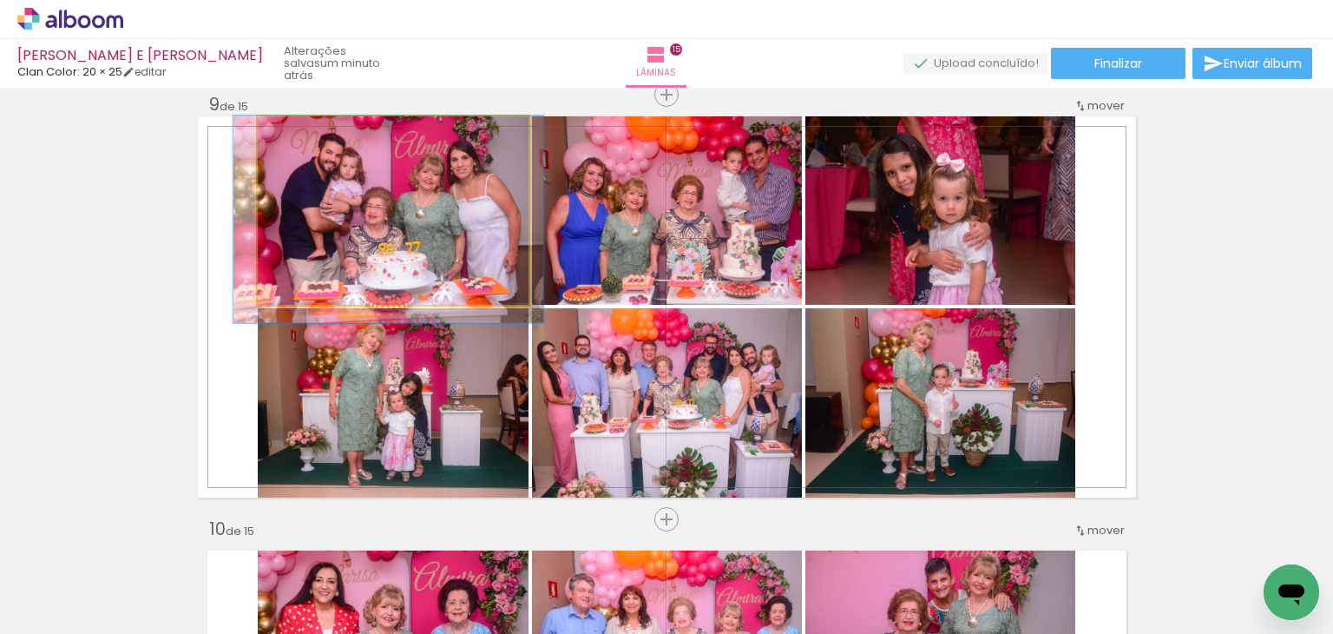
drag, startPoint x: 405, startPoint y: 230, endPoint x: 385, endPoint y: 239, distance: 21.0
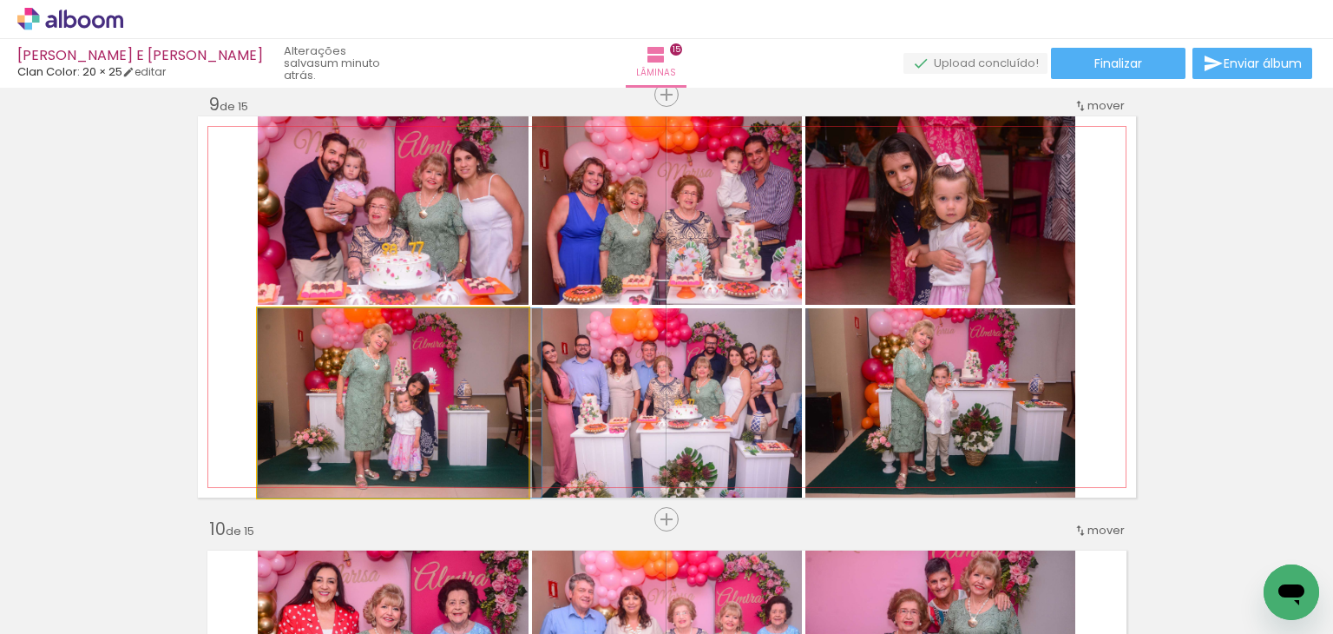
drag, startPoint x: 401, startPoint y: 398, endPoint x: 411, endPoint y: 396, distance: 9.7
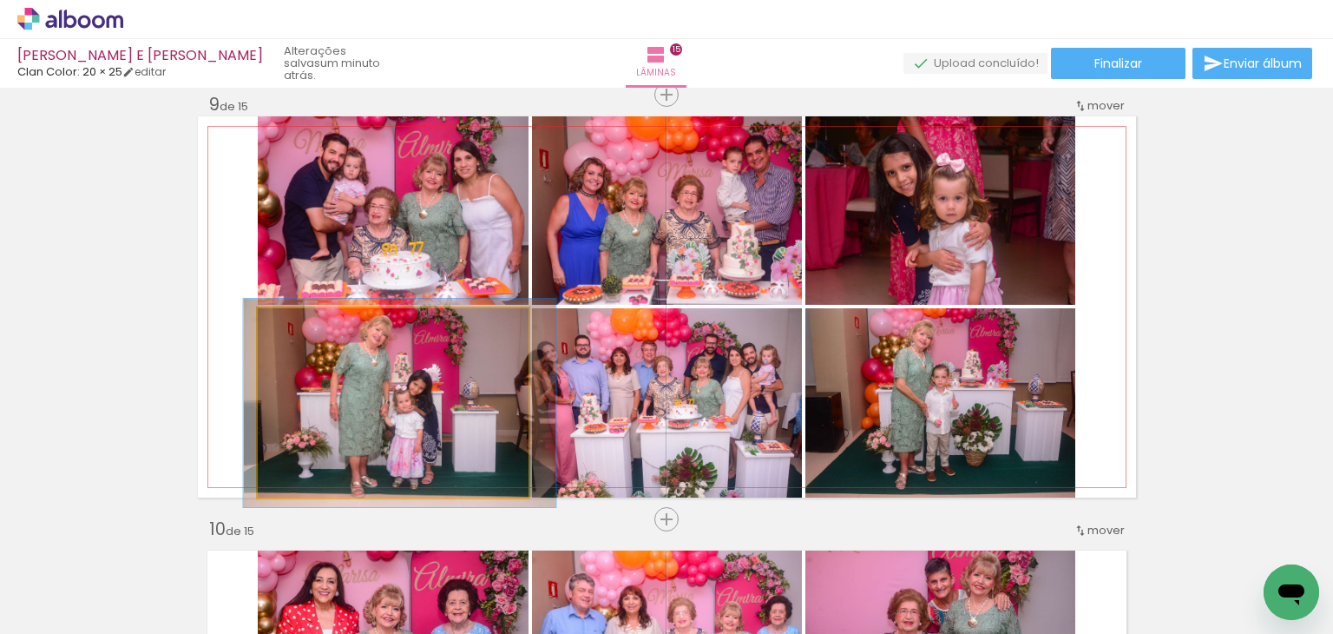
type paper-slider "110"
click at [306, 325] on div at bounding box center [304, 327] width 28 height 28
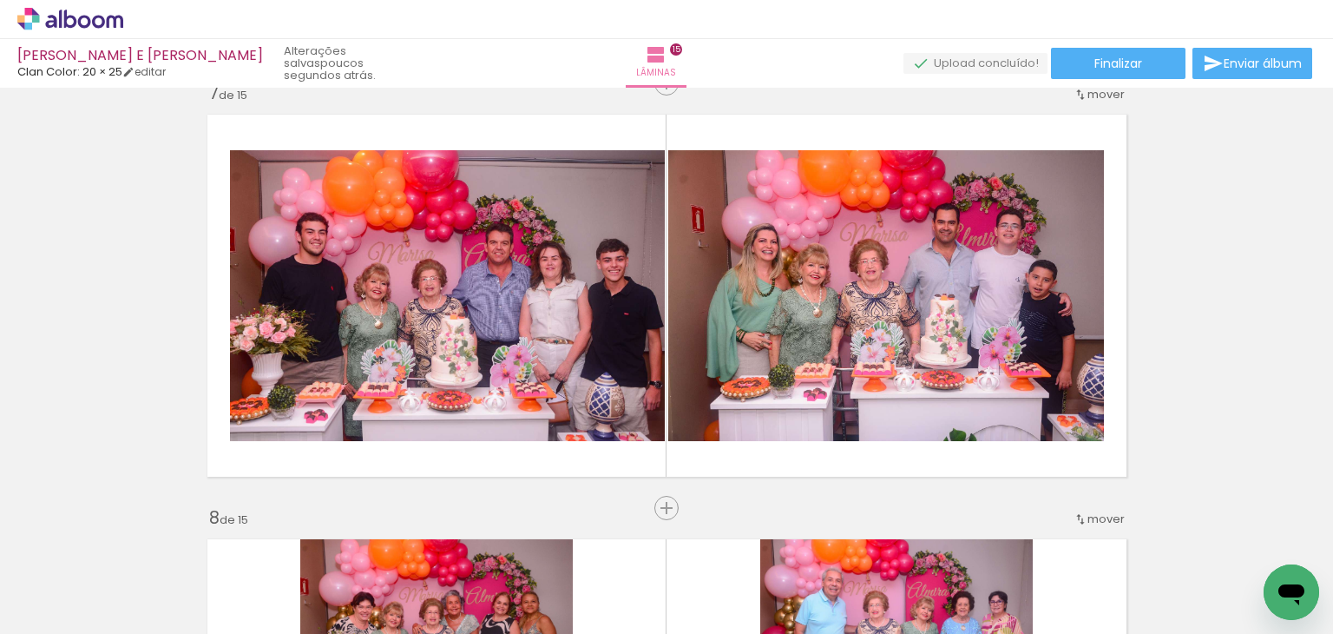
scroll to position [2549, 0]
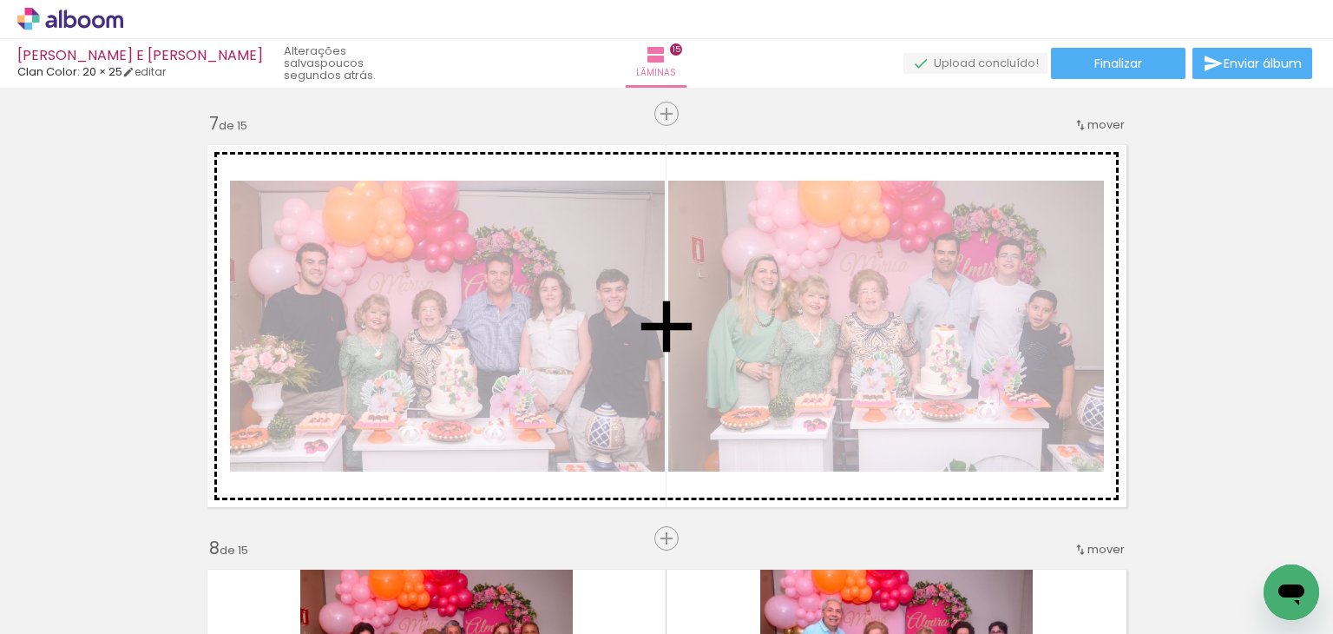
drag, startPoint x: 733, startPoint y: 316, endPoint x: 690, endPoint y: 157, distance: 164.5
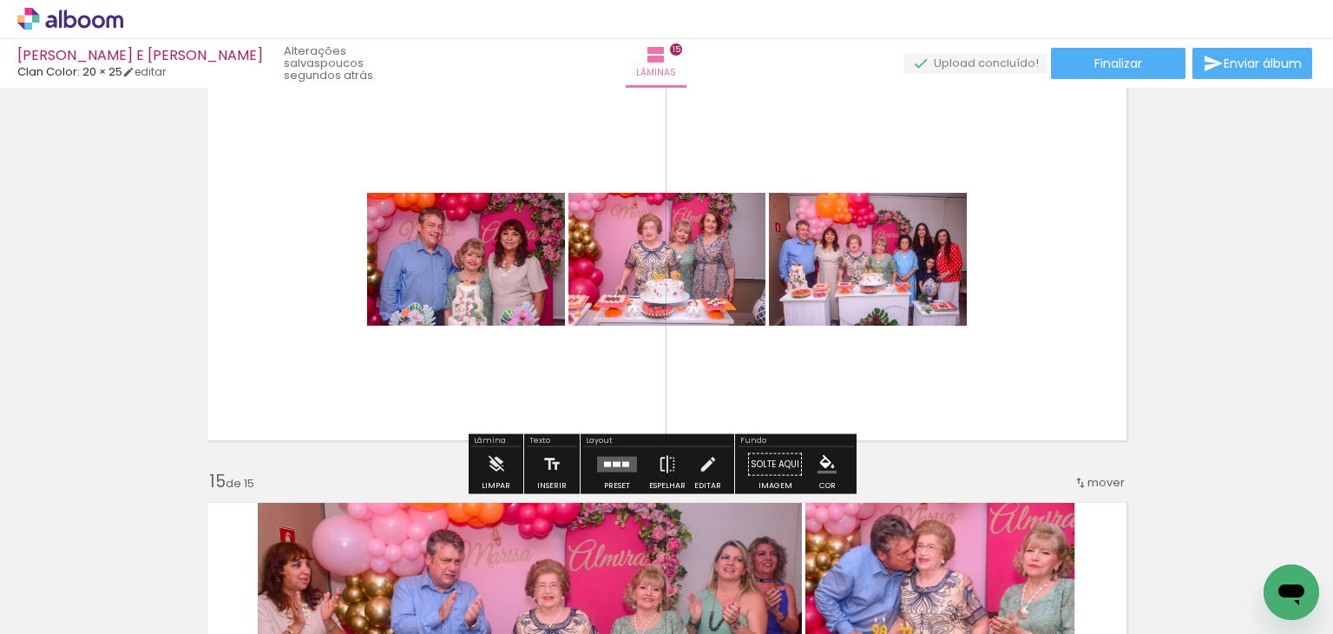
scroll to position [5501, 0]
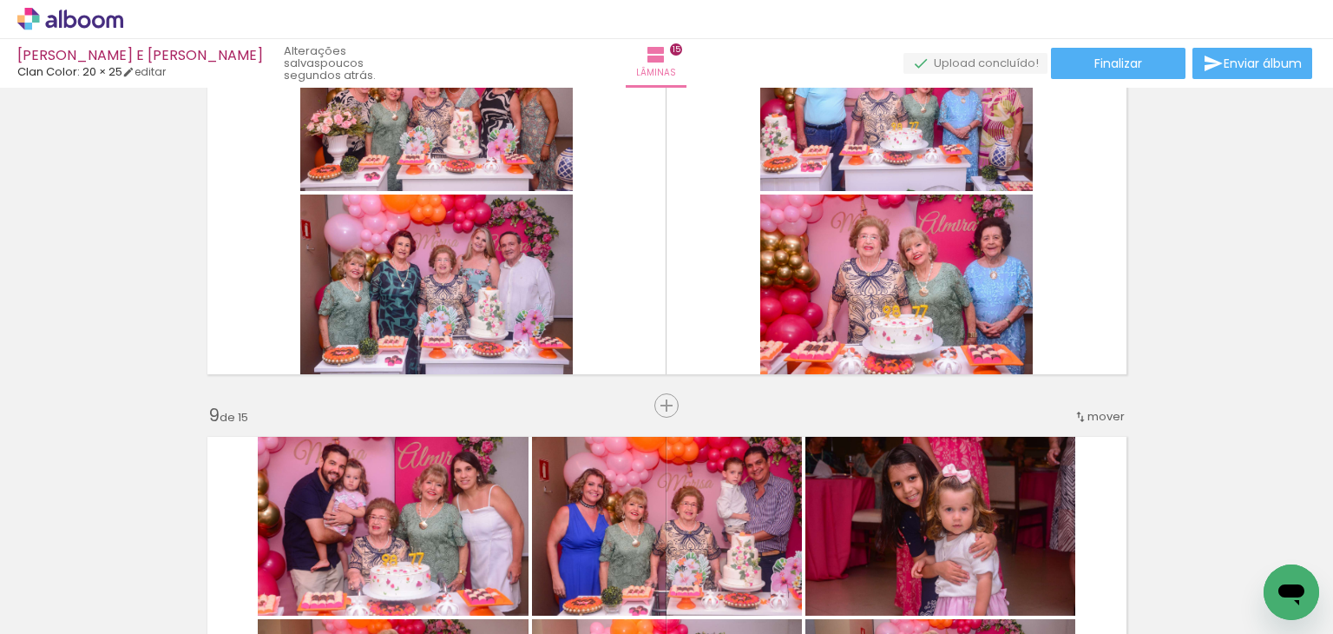
scroll to position [3070, 0]
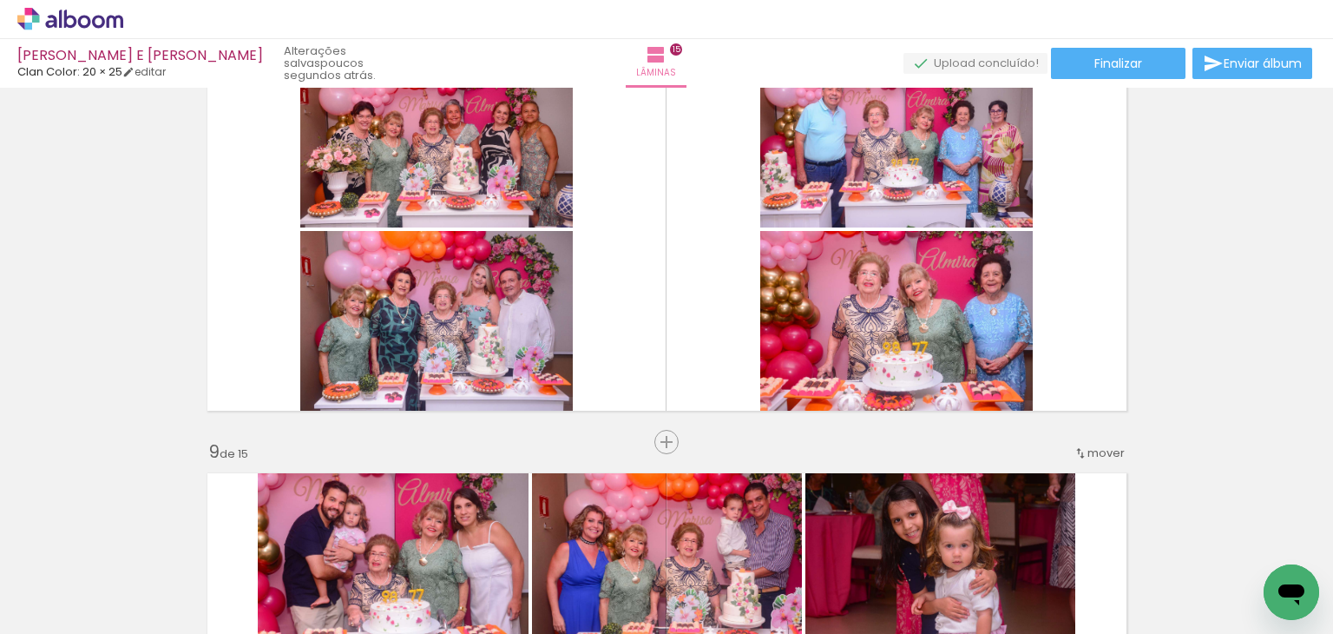
click at [1080, 444] on div "mover" at bounding box center [1099, 452] width 51 height 29
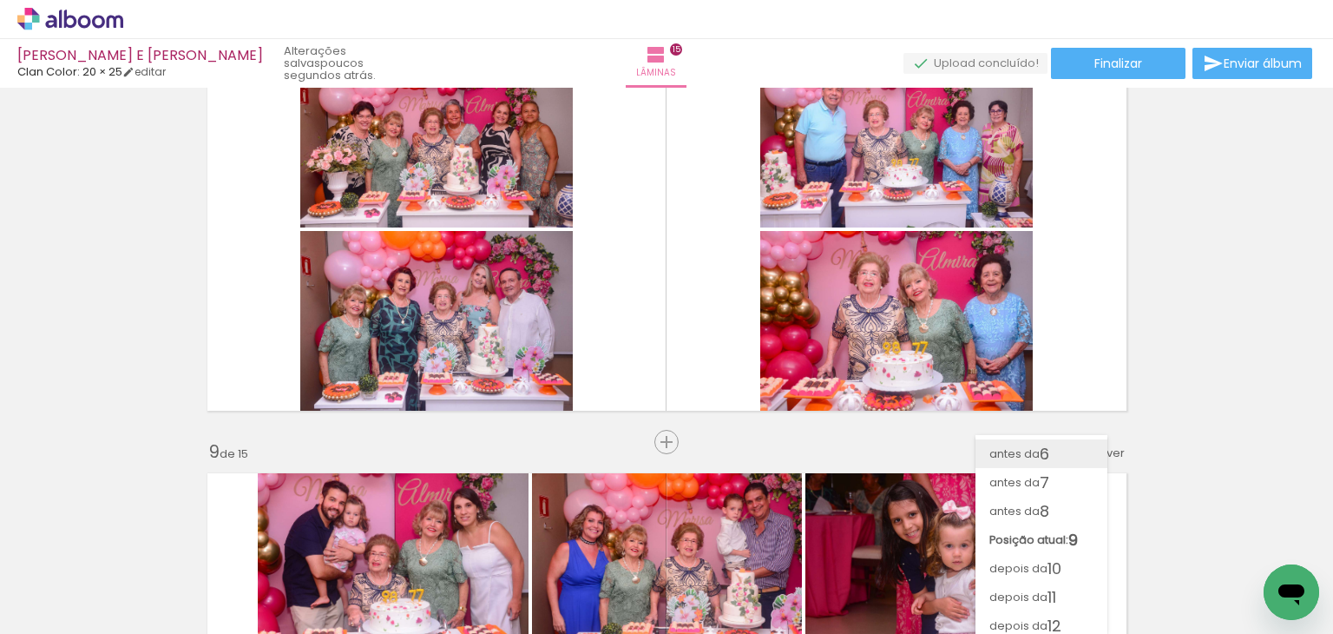
scroll to position [208, 0]
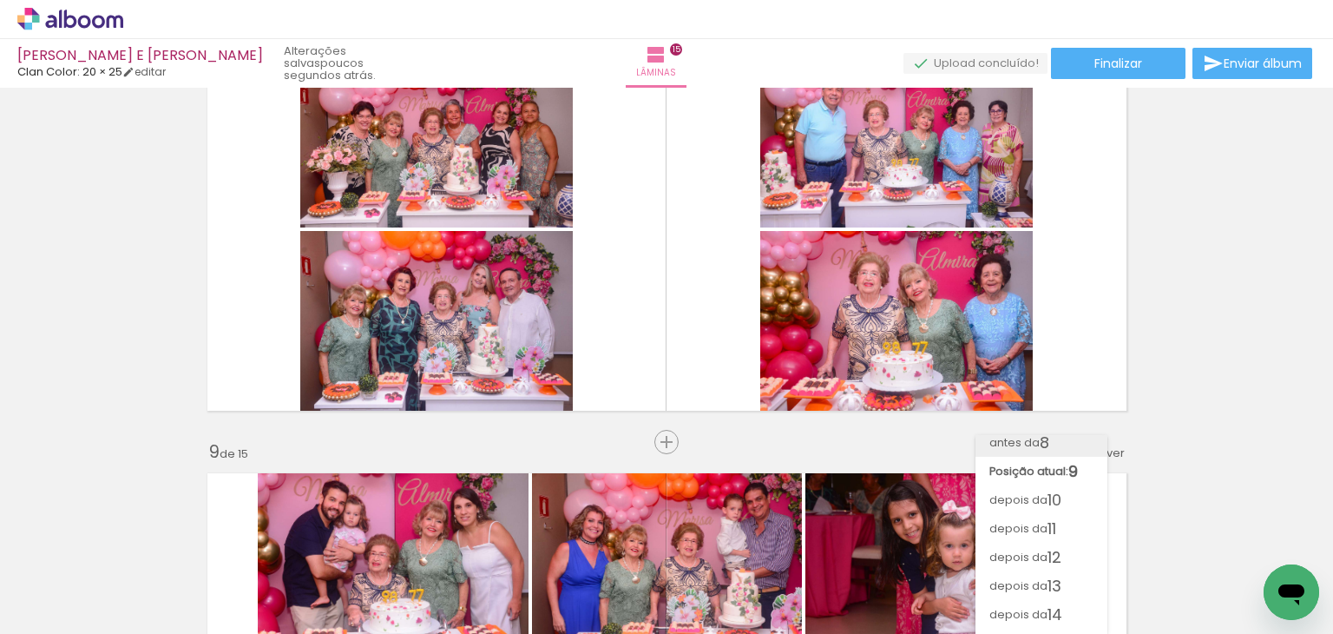
click at [1040, 445] on span "8" at bounding box center [1045, 442] width 10 height 29
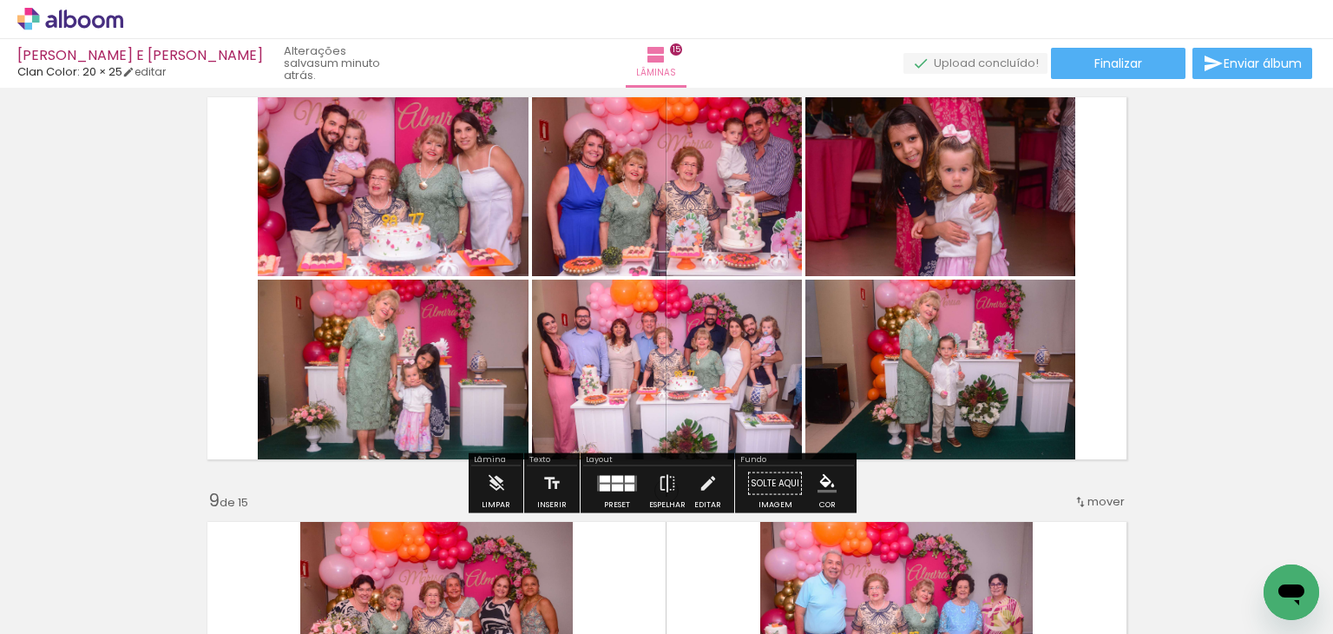
scroll to position [2993, 0]
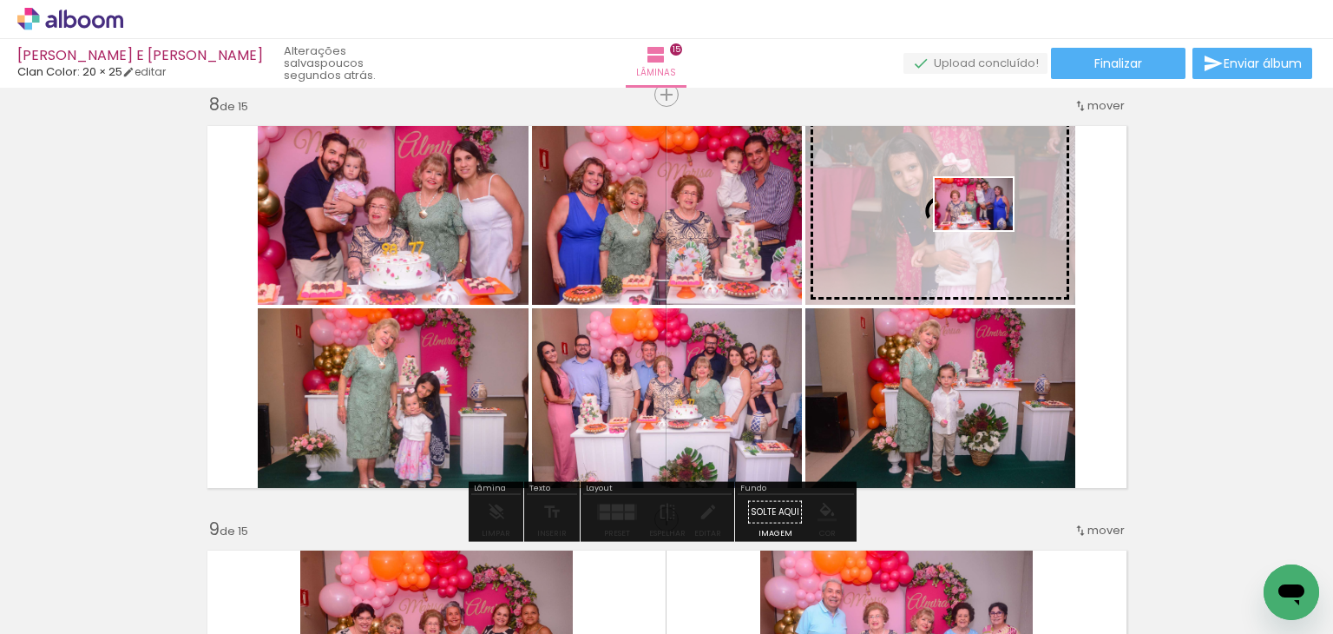
drag, startPoint x: 188, startPoint y: 574, endPoint x: 987, endPoint y: 230, distance: 870.3
click at [987, 230] on quentale-workspace at bounding box center [666, 317] width 1333 height 634
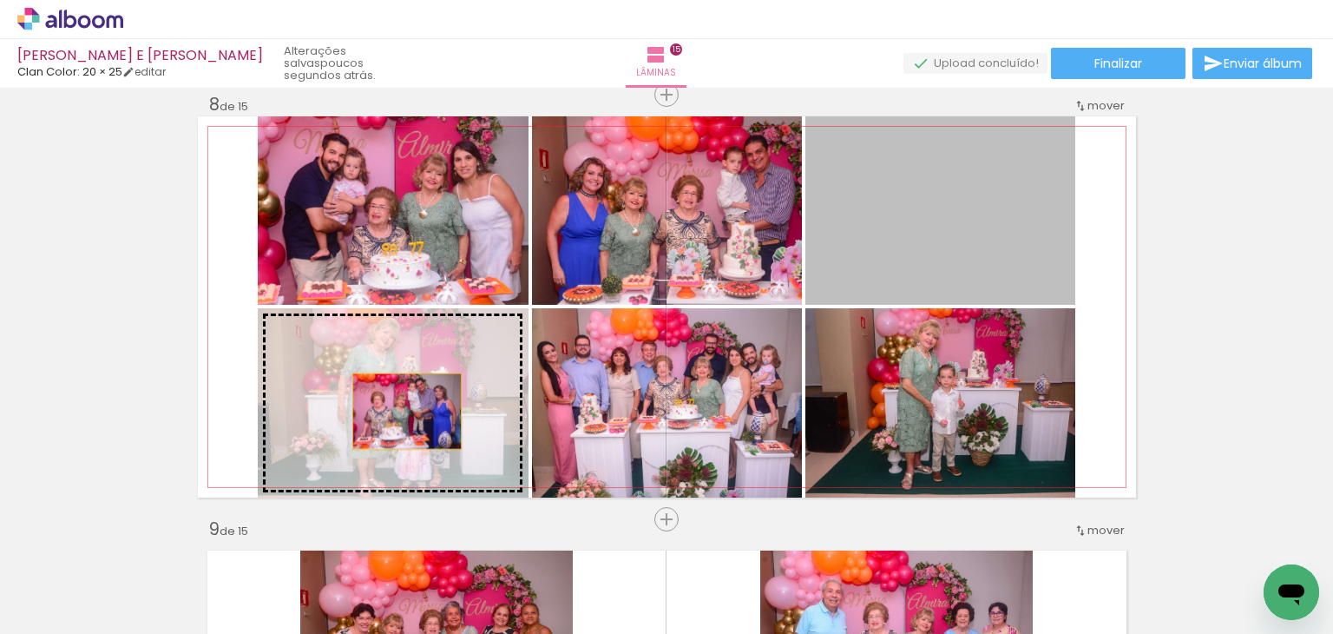
drag, startPoint x: 952, startPoint y: 230, endPoint x: 400, endPoint y: 411, distance: 580.9
click at [0, 0] on slot at bounding box center [0, 0] width 0 height 0
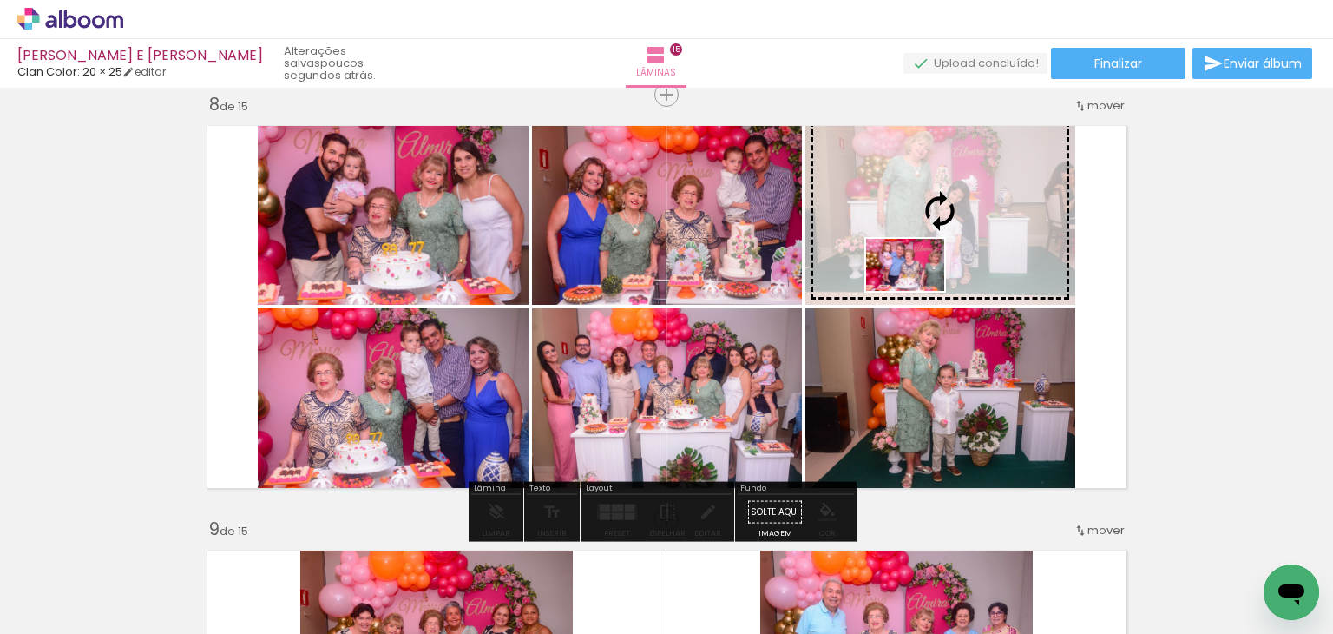
drag, startPoint x: 1260, startPoint y: 572, endPoint x: 920, endPoint y: 290, distance: 442.0
click at [920, 290] on quentale-workspace at bounding box center [666, 317] width 1333 height 634
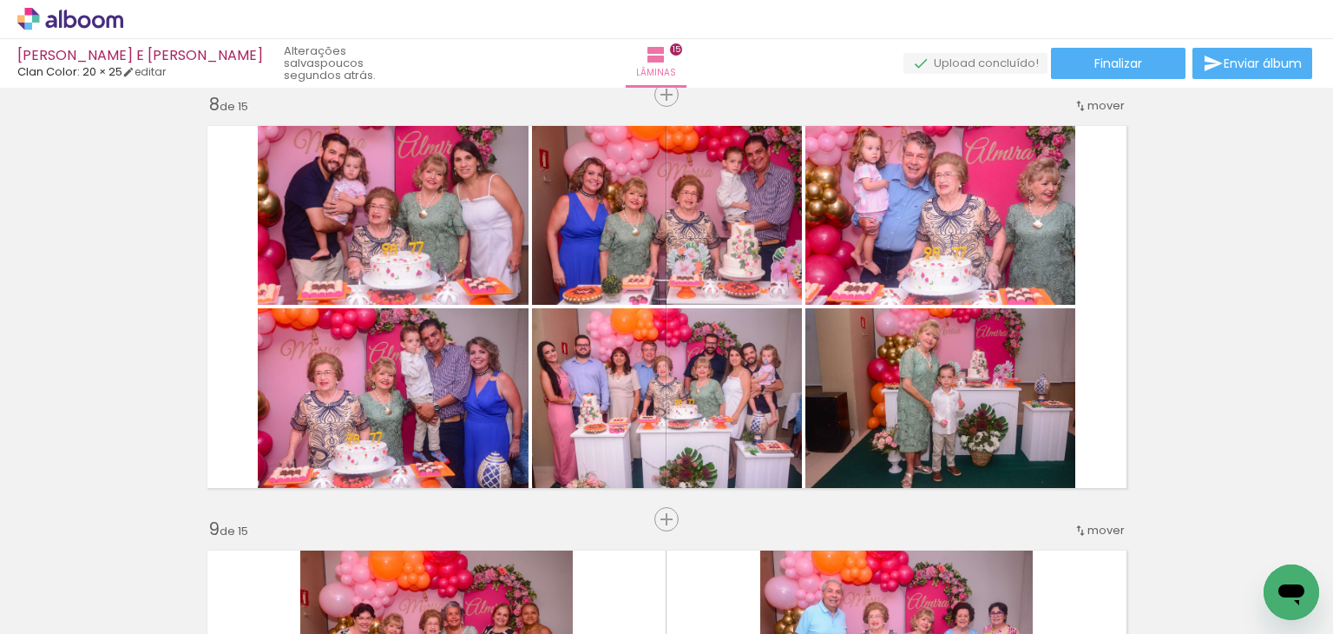
scroll to position [0, 3151]
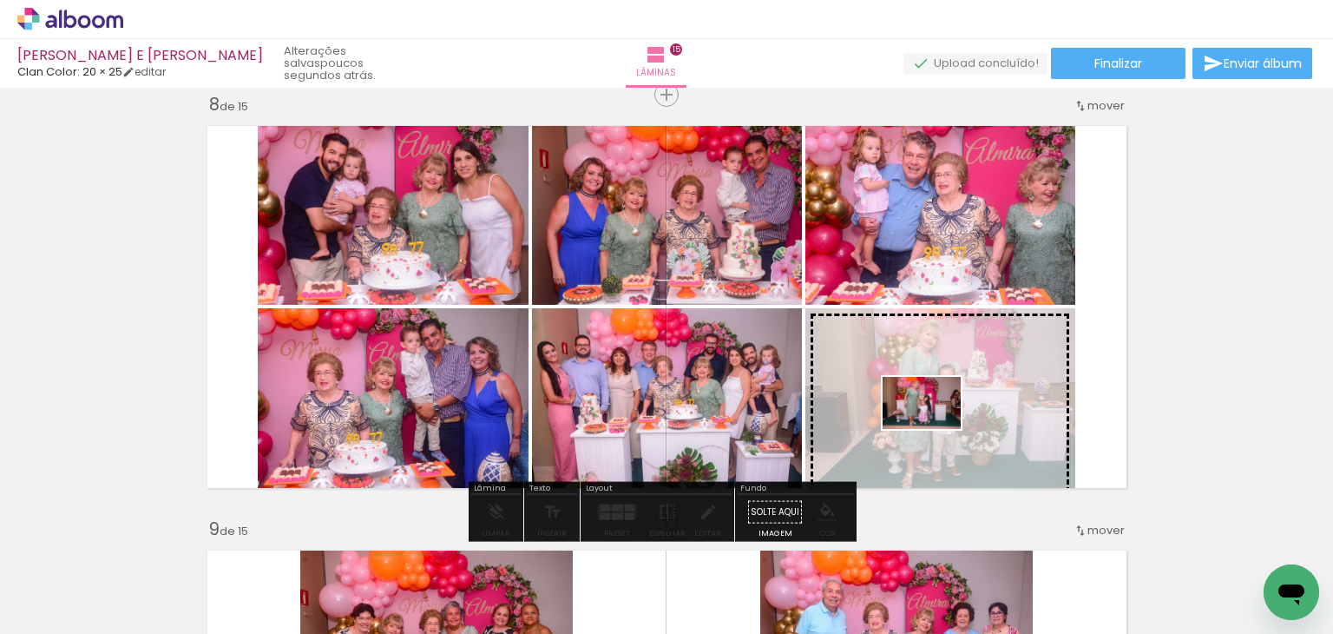
drag, startPoint x: 819, startPoint y: 578, endPoint x: 935, endPoint y: 429, distance: 189.3
click at [935, 429] on quentale-workspace at bounding box center [666, 317] width 1333 height 634
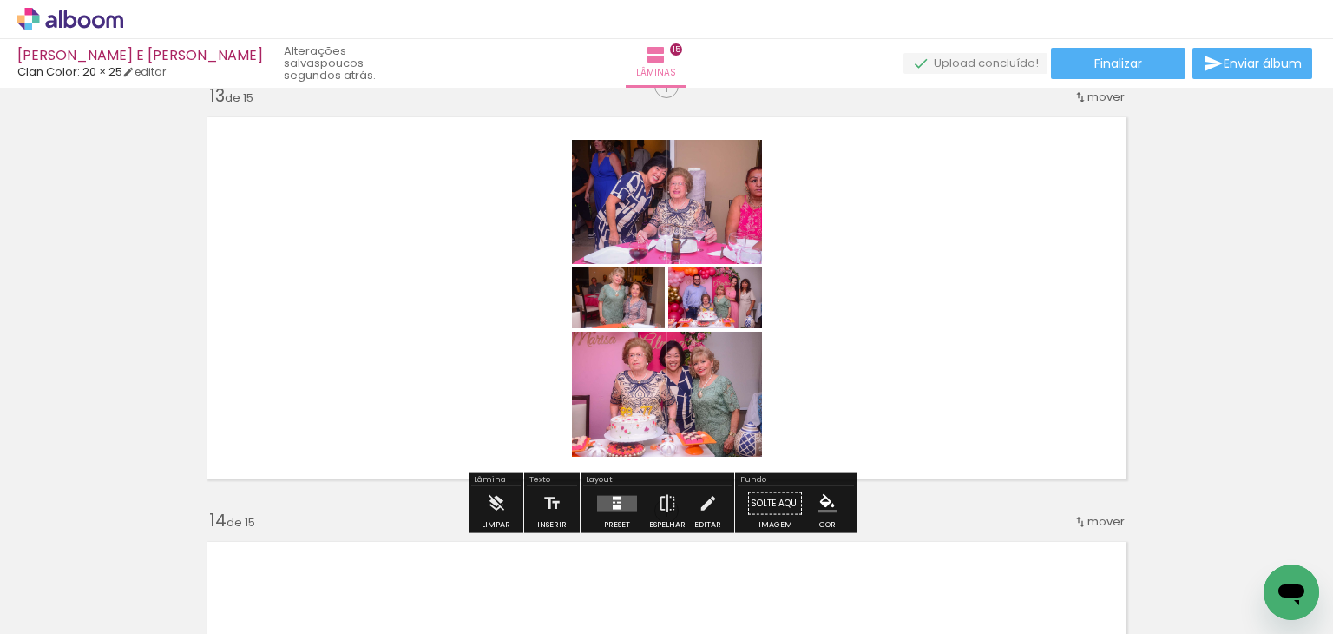
scroll to position [5163, 0]
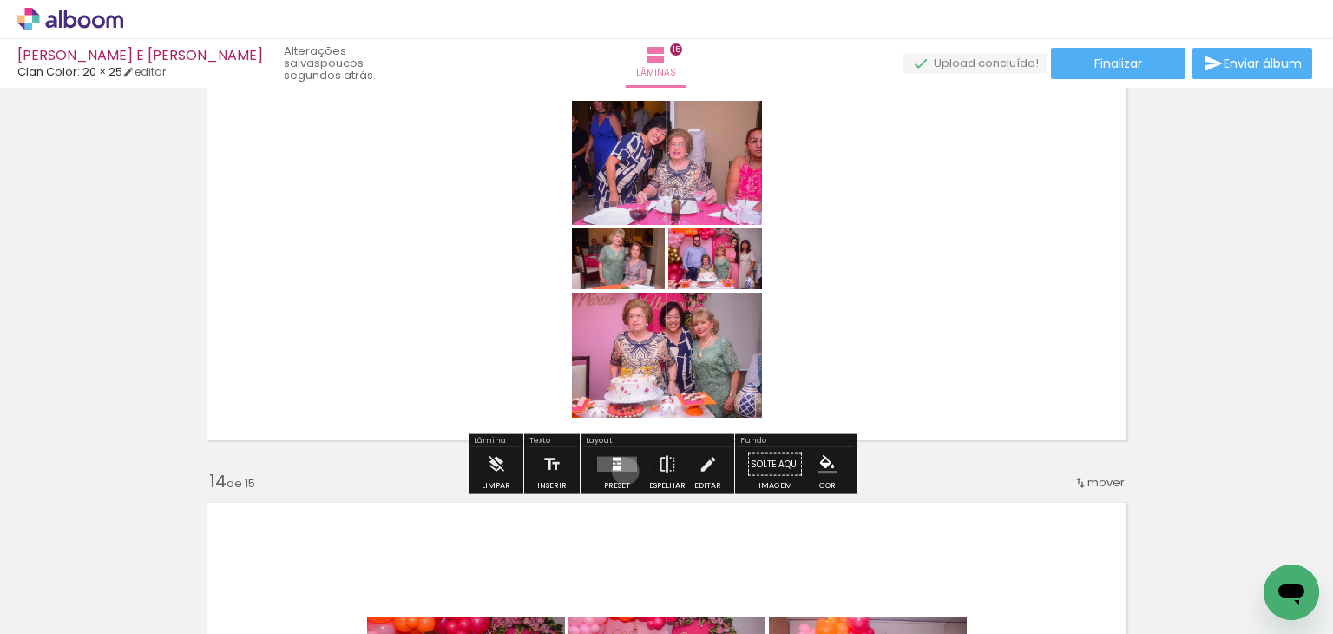
click at [622, 470] on quentale-layouter at bounding box center [617, 465] width 40 height 16
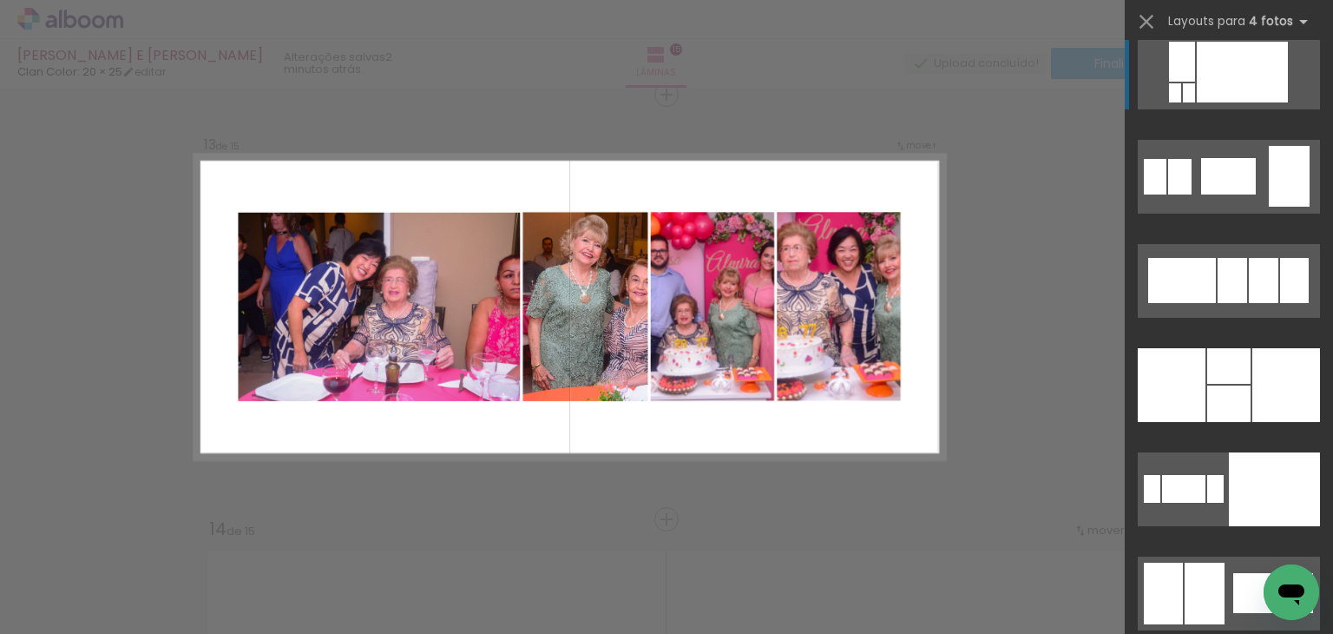
scroll to position [29167, 0]
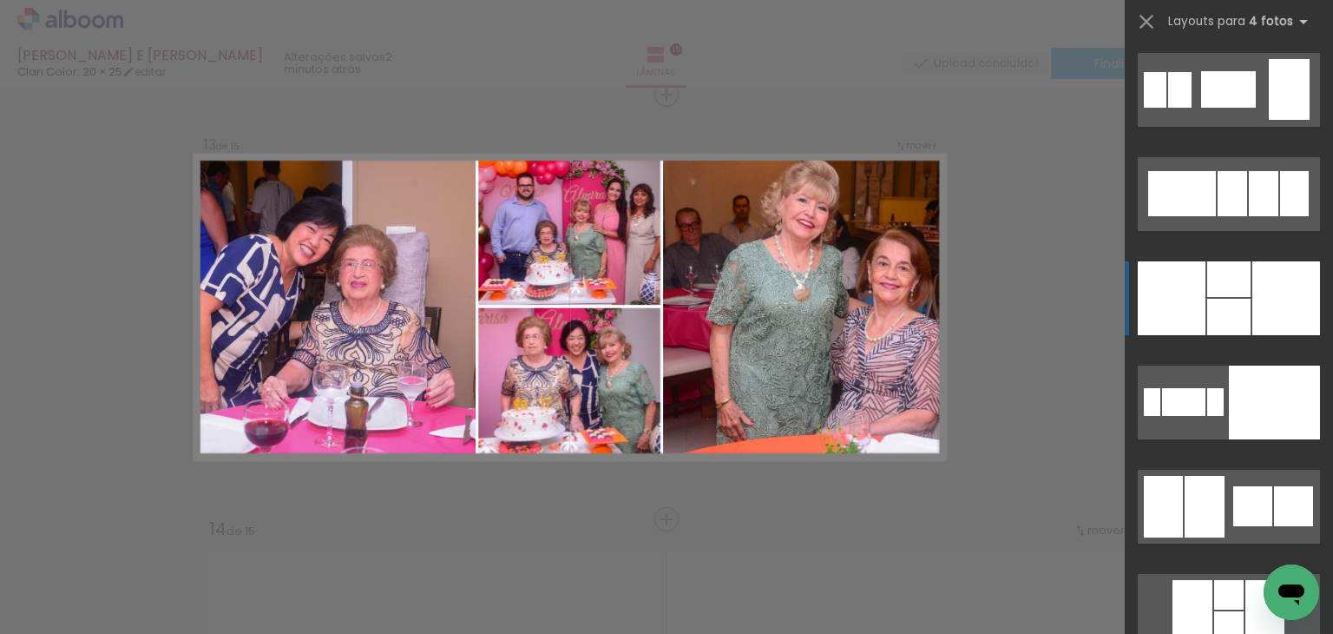
click at [1240, 294] on div at bounding box center [1228, 279] width 43 height 36
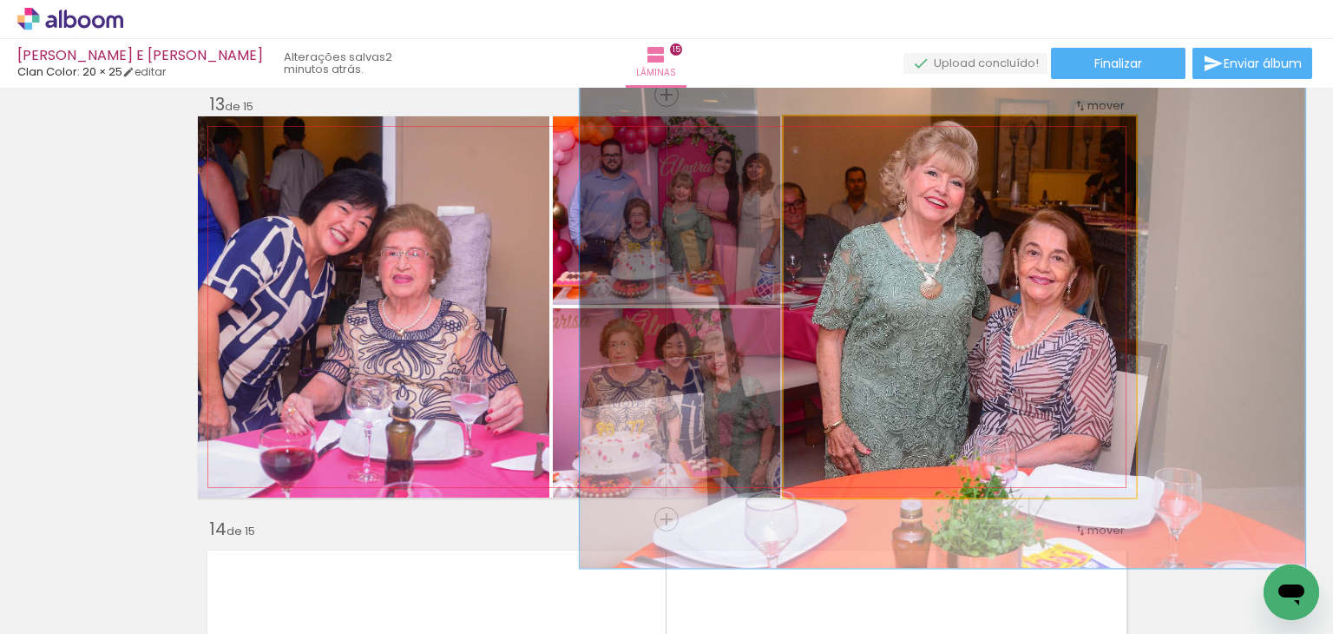
drag, startPoint x: 1095, startPoint y: 296, endPoint x: 1069, endPoint y: 296, distance: 26.0
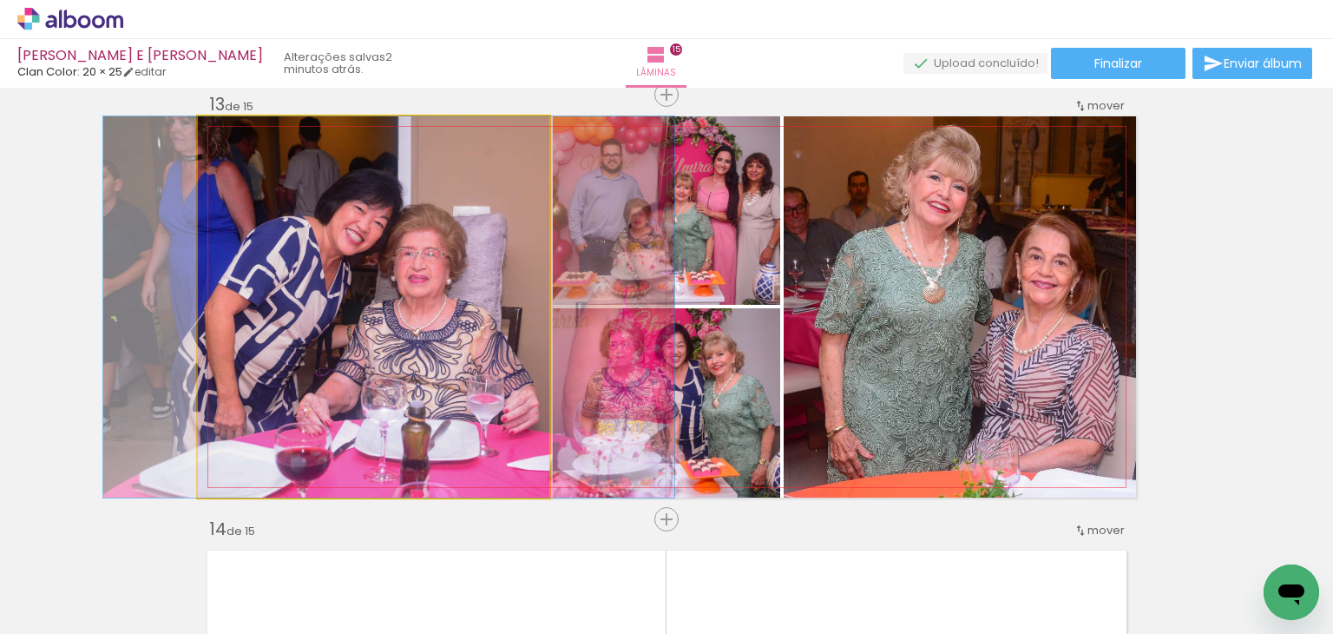
drag, startPoint x: 450, startPoint y: 282, endPoint x: 465, endPoint y: 307, distance: 29.6
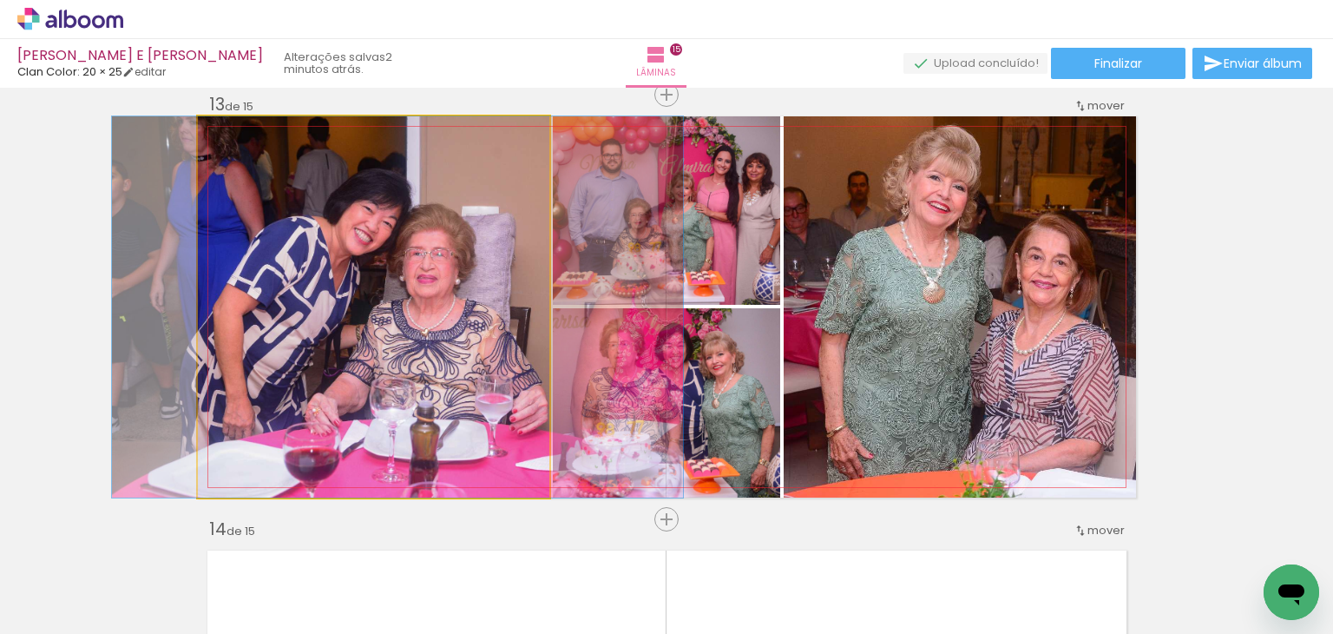
drag, startPoint x: 484, startPoint y: 306, endPoint x: 490, endPoint y: 319, distance: 13.6
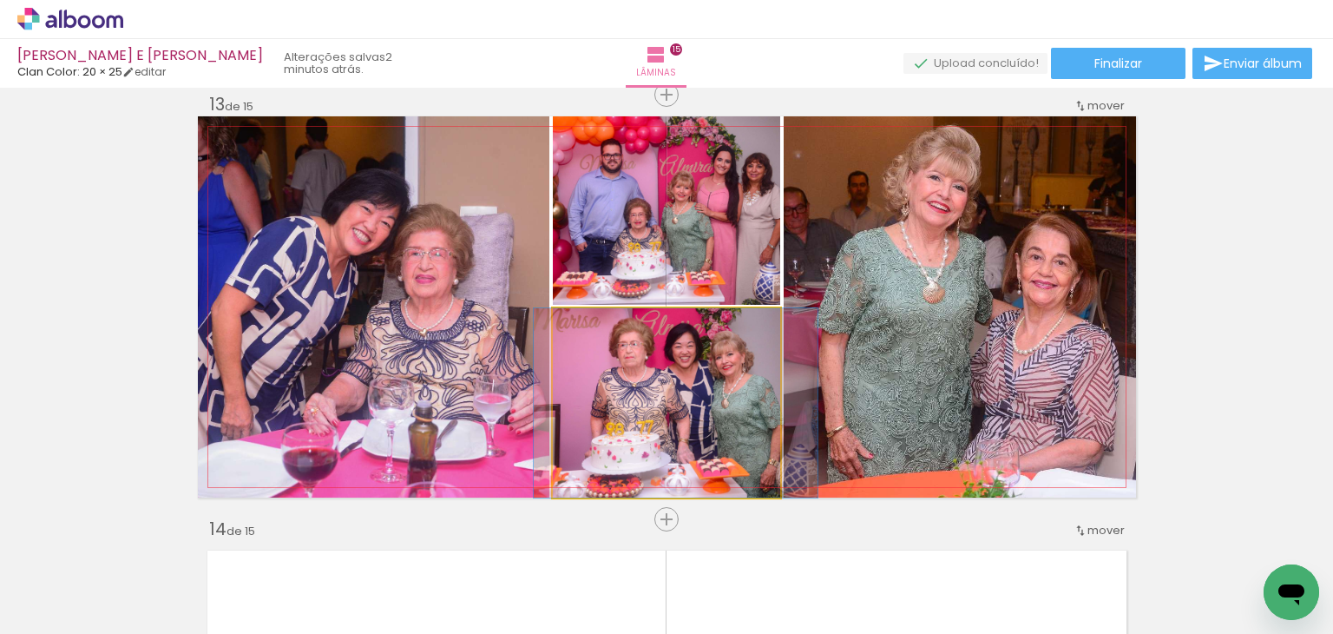
drag, startPoint x: 639, startPoint y: 364, endPoint x: 648, endPoint y: 367, distance: 10.2
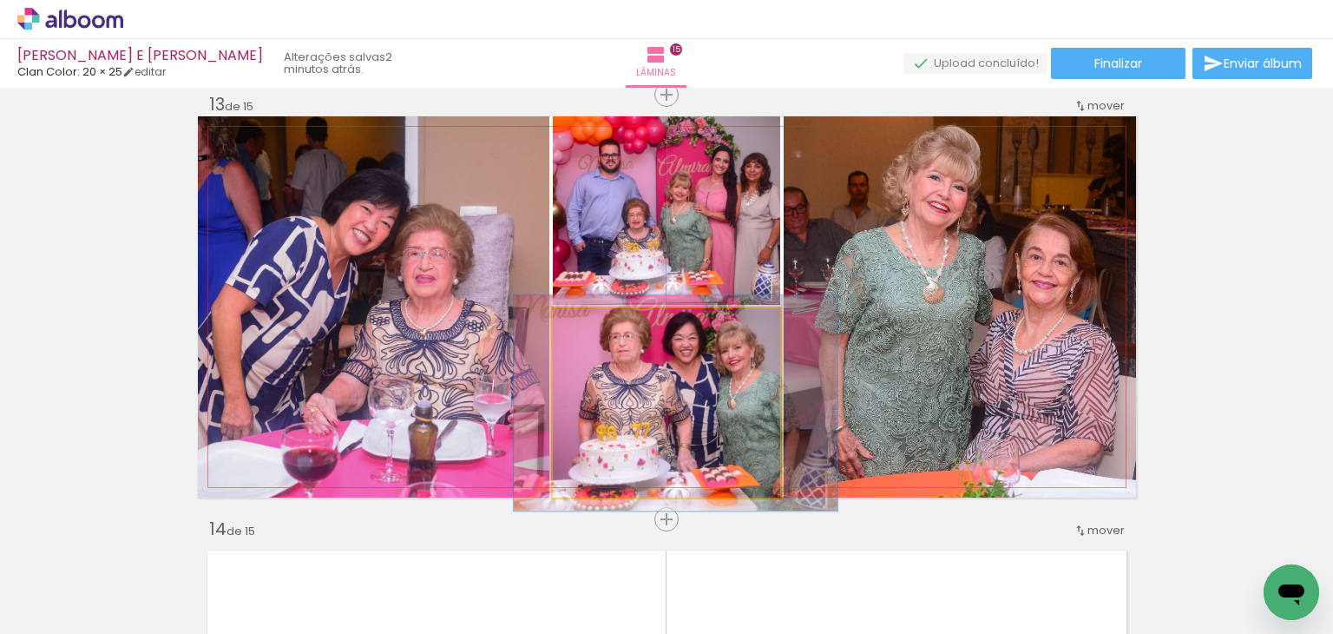
type paper-slider "114"
click at [594, 324] on div at bounding box center [602, 327] width 16 height 16
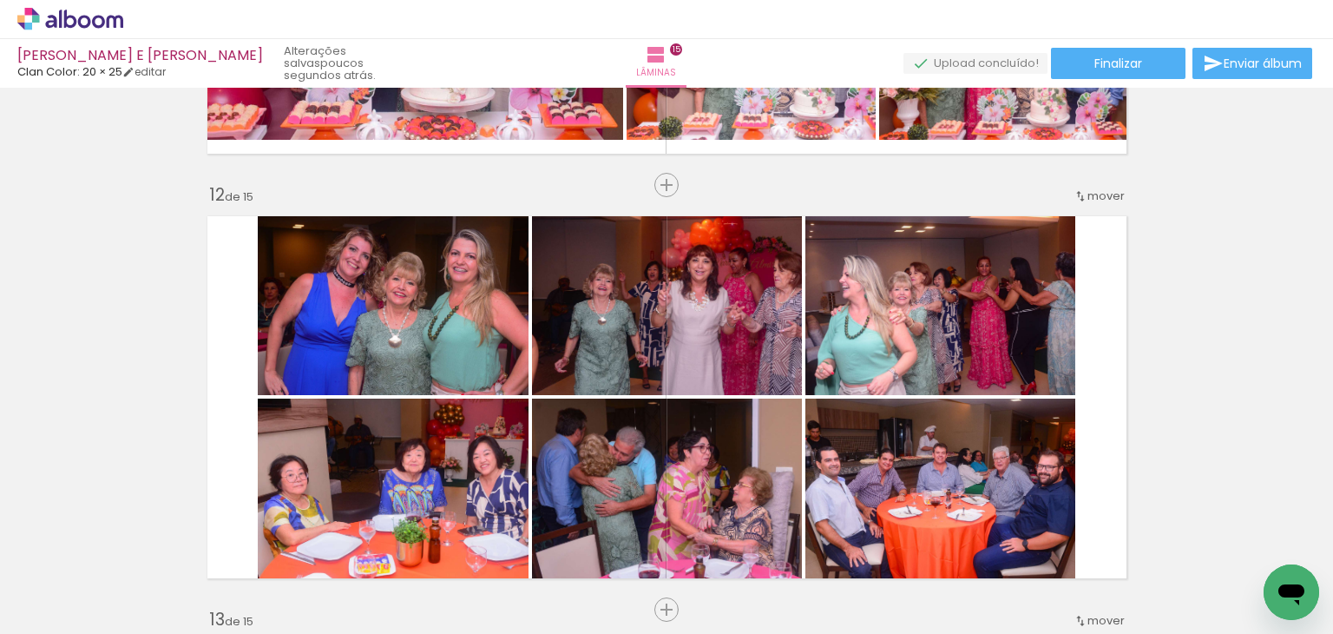
scroll to position [4595, 0]
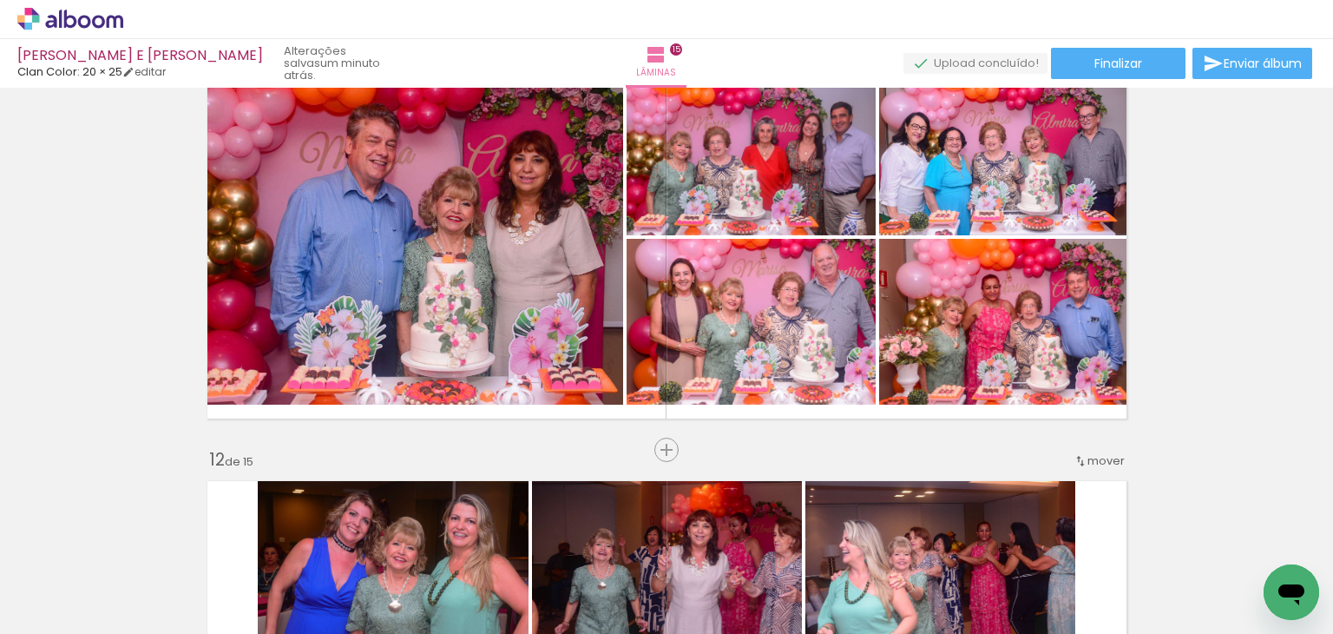
scroll to position [4334, 0]
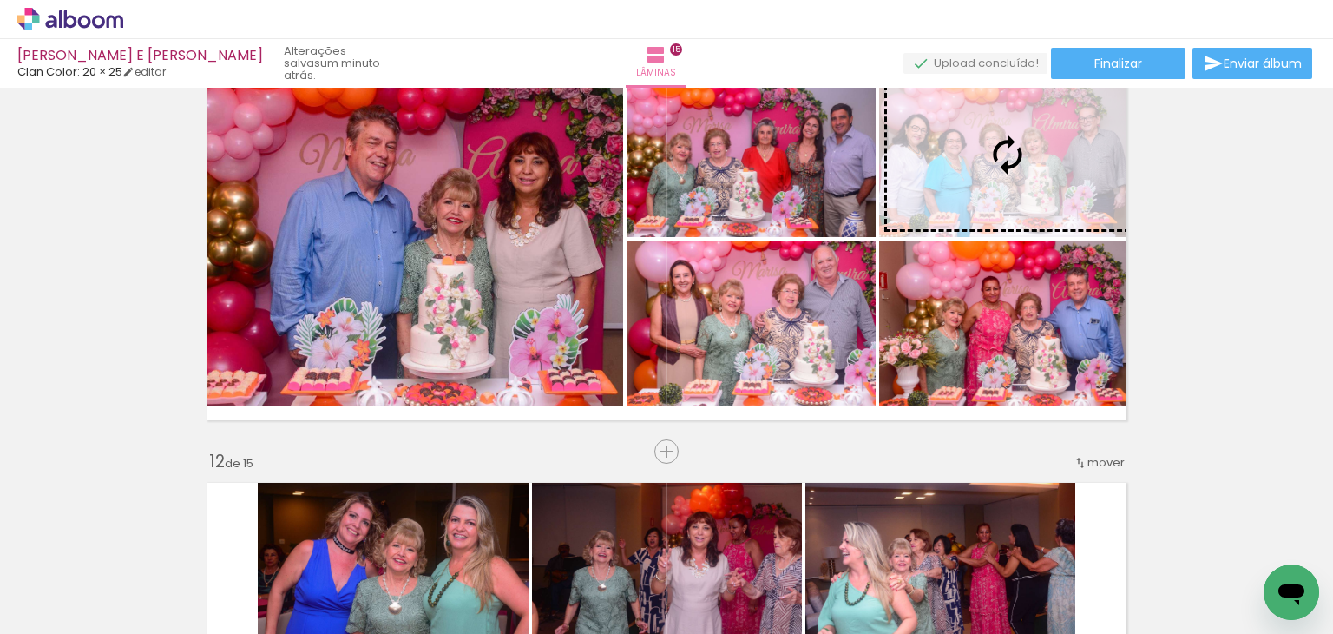
drag, startPoint x: 663, startPoint y: 244, endPoint x: 920, endPoint y: 181, distance: 264.4
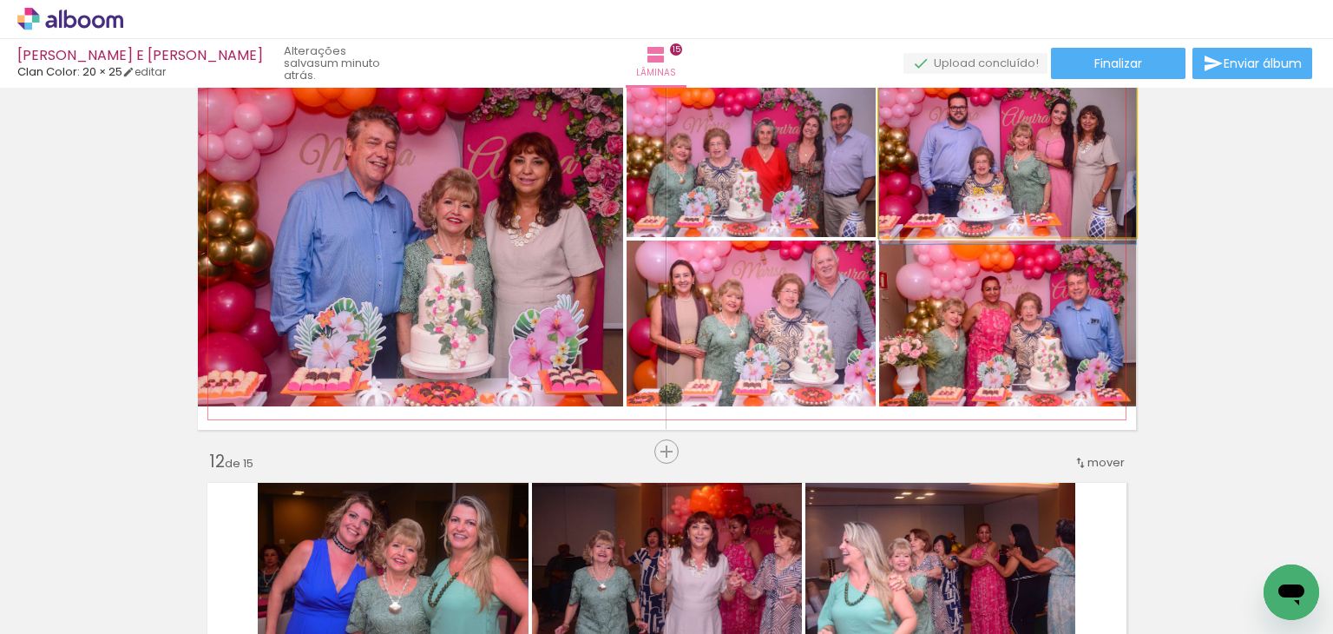
drag, startPoint x: 941, startPoint y: 171, endPoint x: 924, endPoint y: 183, distance: 21.2
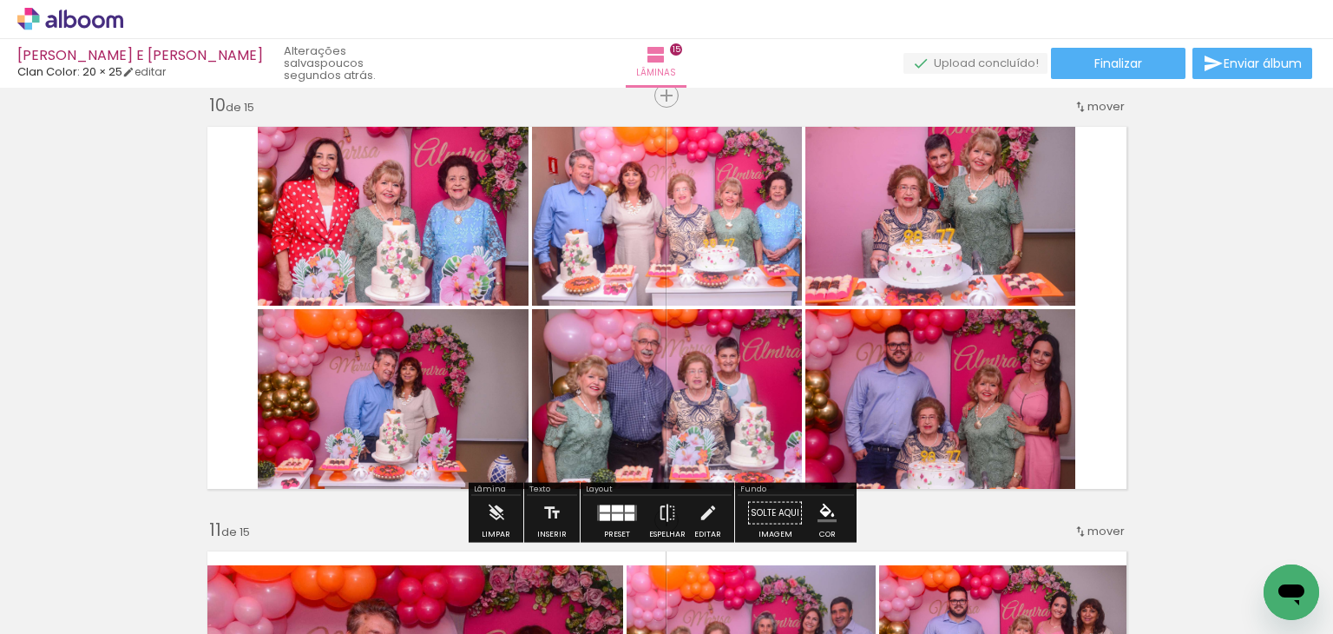
scroll to position [3813, 0]
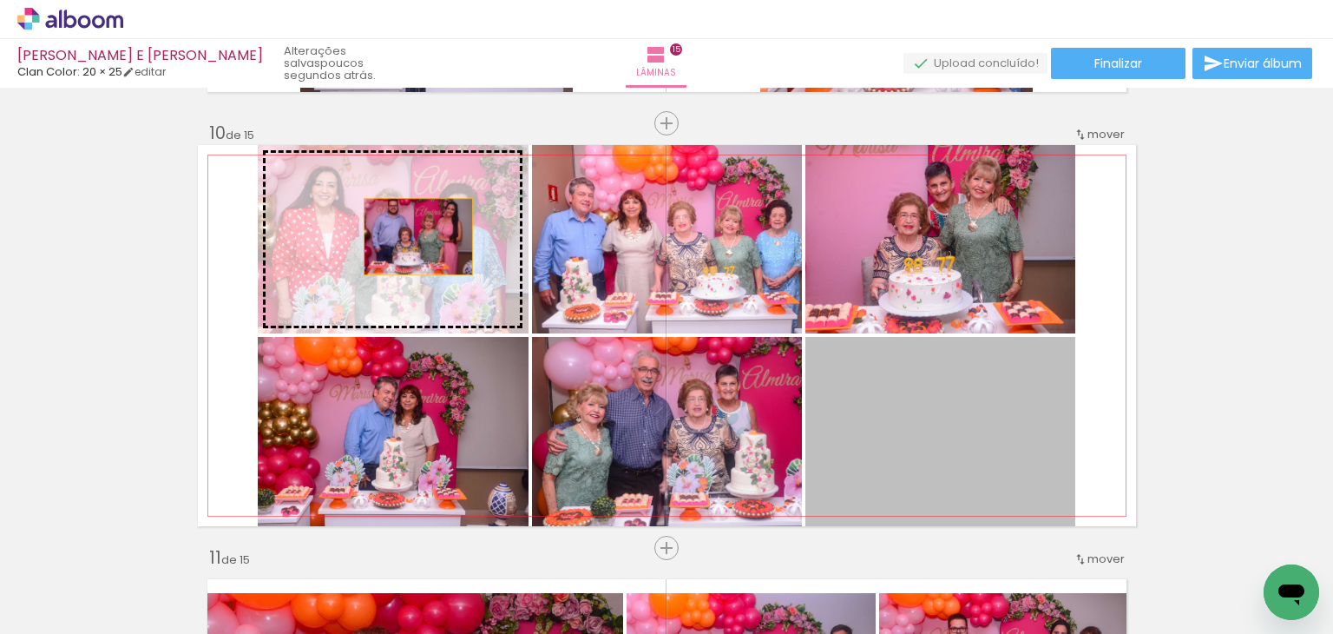
drag, startPoint x: 1003, startPoint y: 411, endPoint x: 411, endPoint y: 236, distance: 617.2
click at [0, 0] on slot at bounding box center [0, 0] width 0 height 0
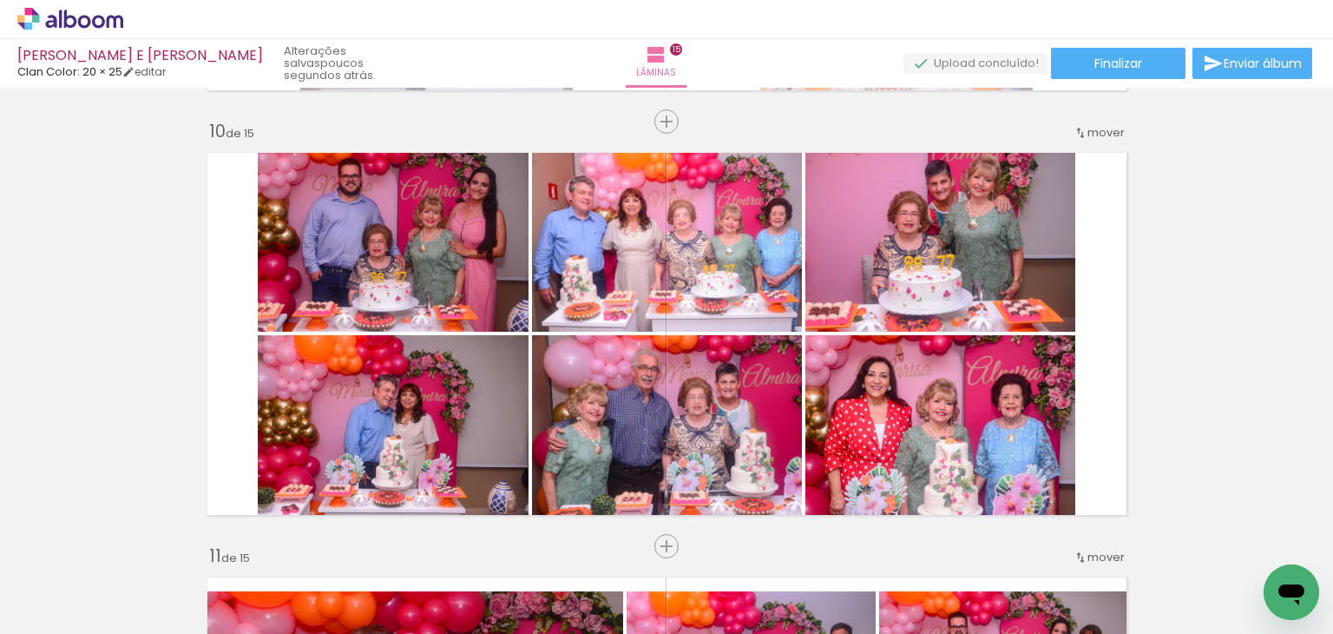
scroll to position [3900, 0]
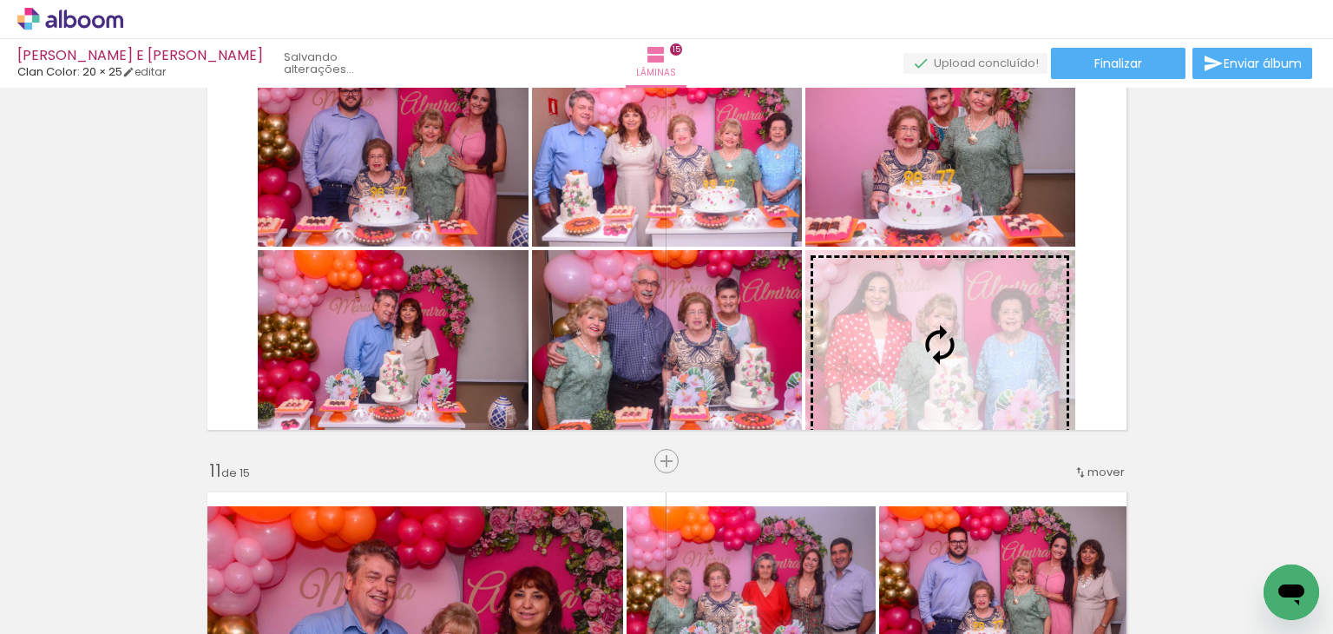
drag, startPoint x: 694, startPoint y: 398, endPoint x: 879, endPoint y: 350, distance: 191.0
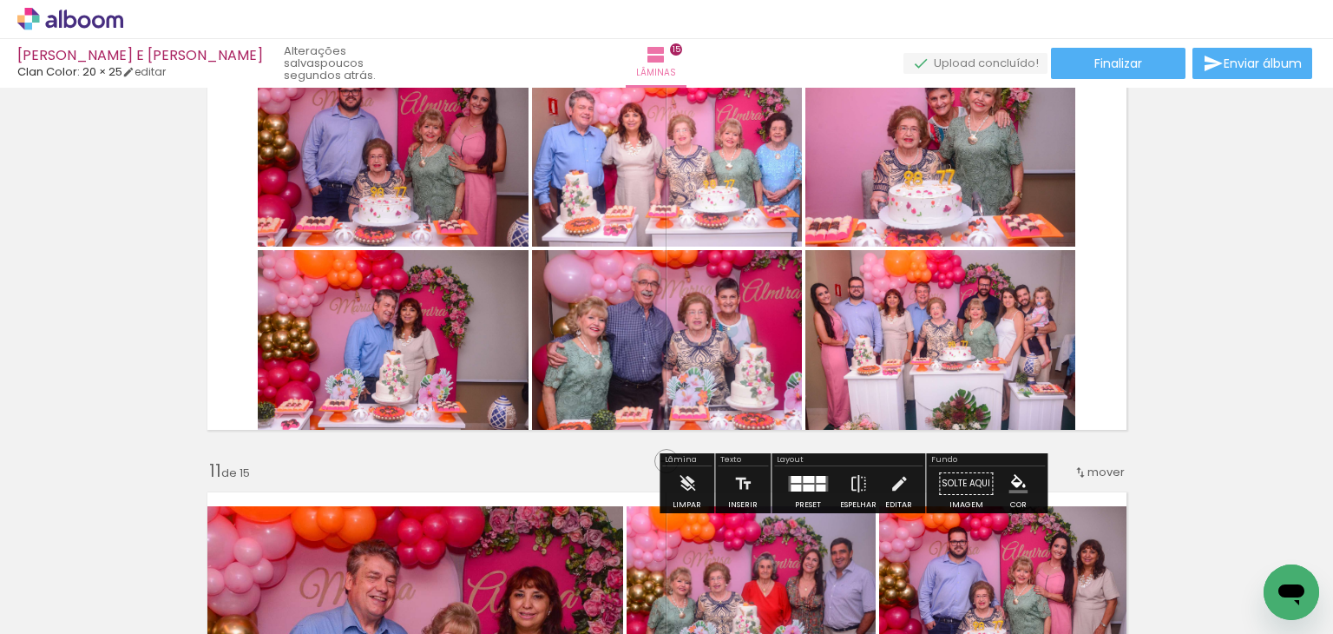
scroll to position [3813, 0]
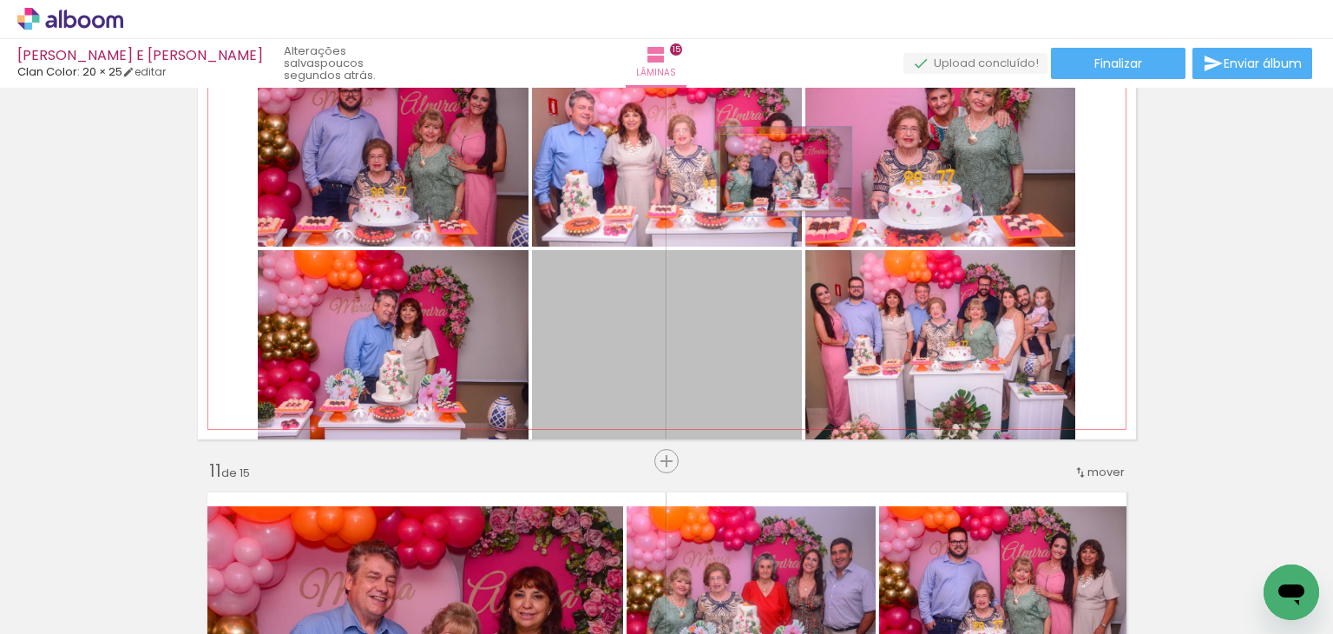
scroll to position [0, 3151]
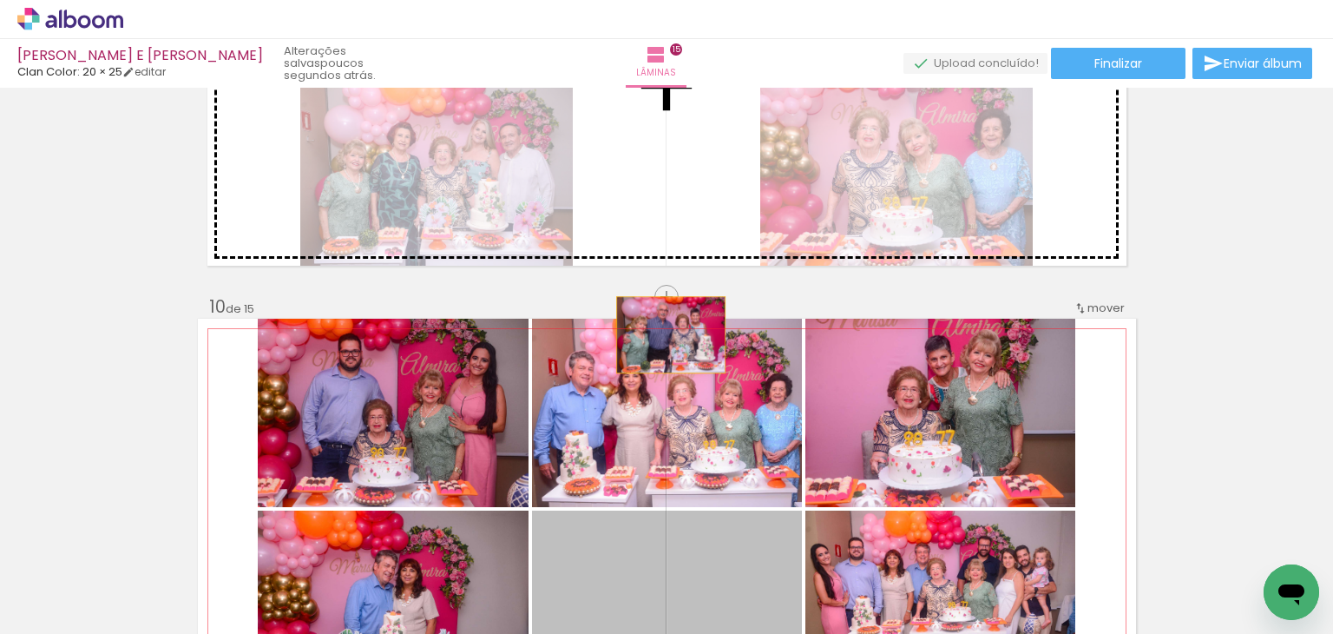
drag, startPoint x: 674, startPoint y: 456, endPoint x: 664, endPoint y: 161, distance: 295.3
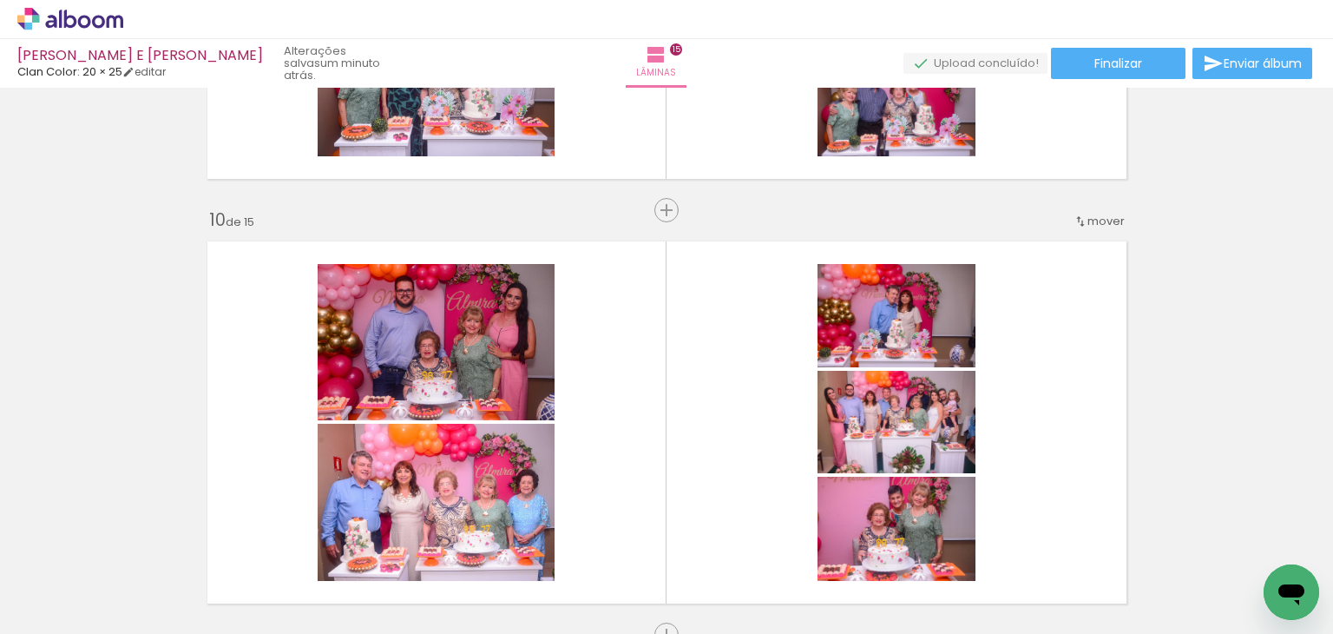
scroll to position [3900, 0]
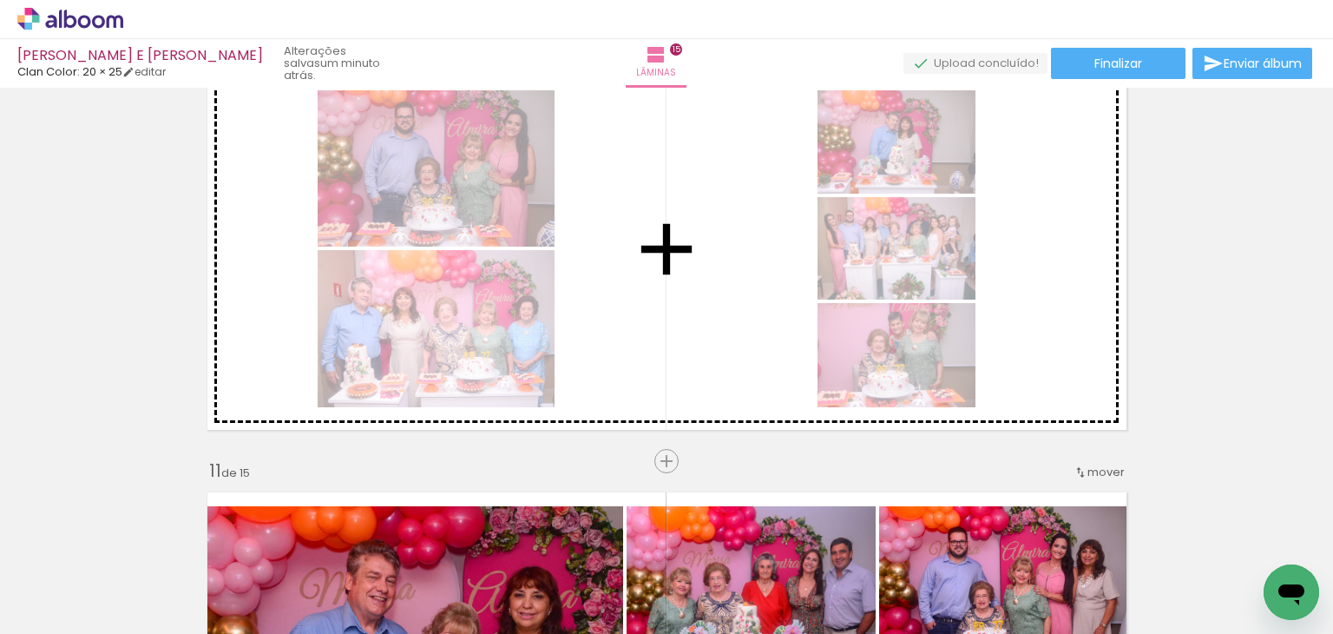
drag, startPoint x: 844, startPoint y: 245, endPoint x: 671, endPoint y: 220, distance: 174.6
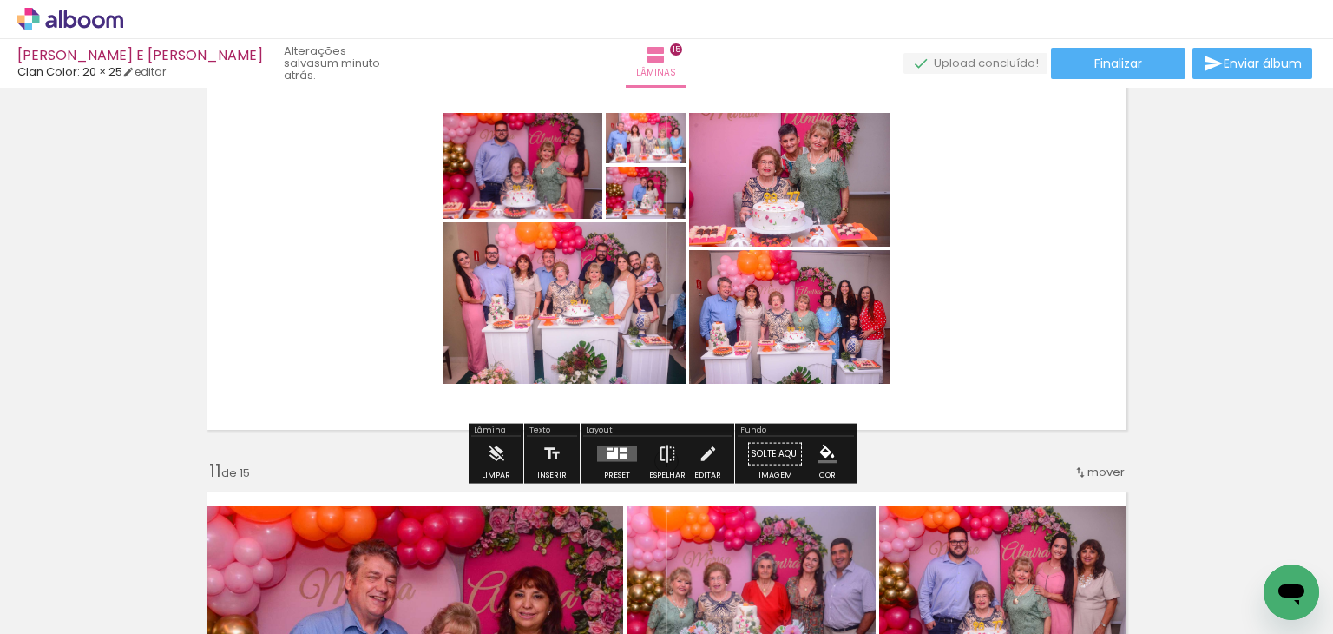
click at [611, 453] on div at bounding box center [613, 455] width 10 height 7
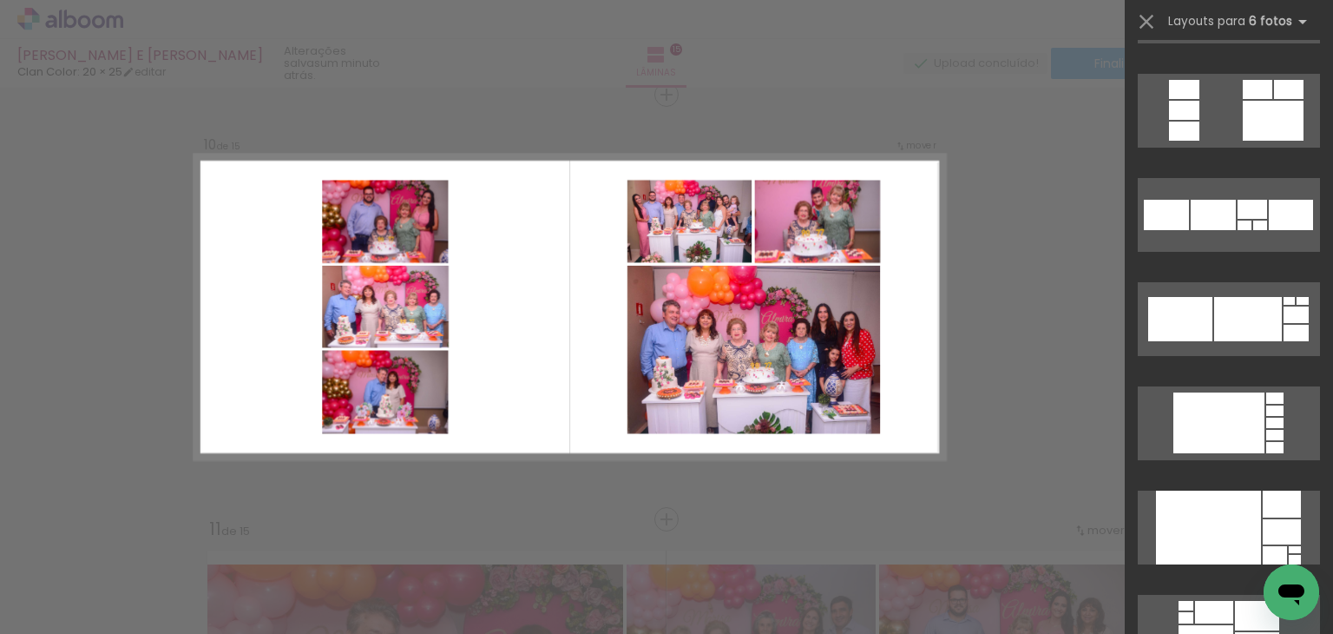
scroll to position [1835, 0]
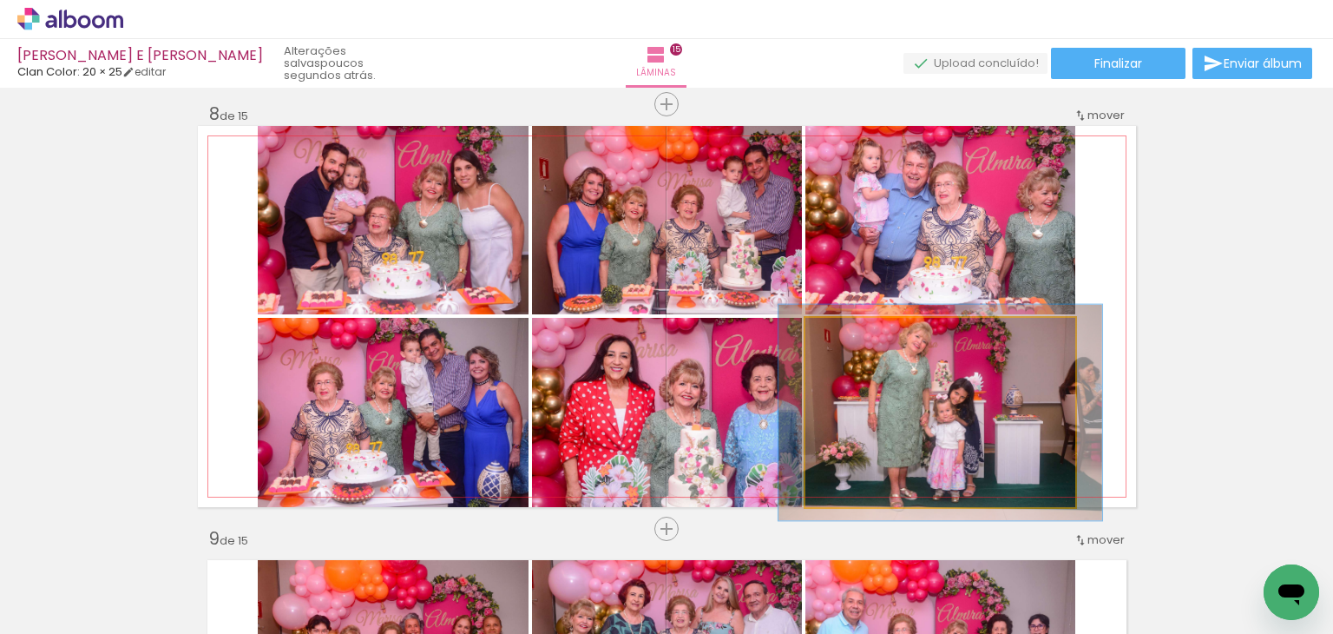
type paper-slider "114"
click at [859, 339] on div at bounding box center [854, 336] width 28 height 28
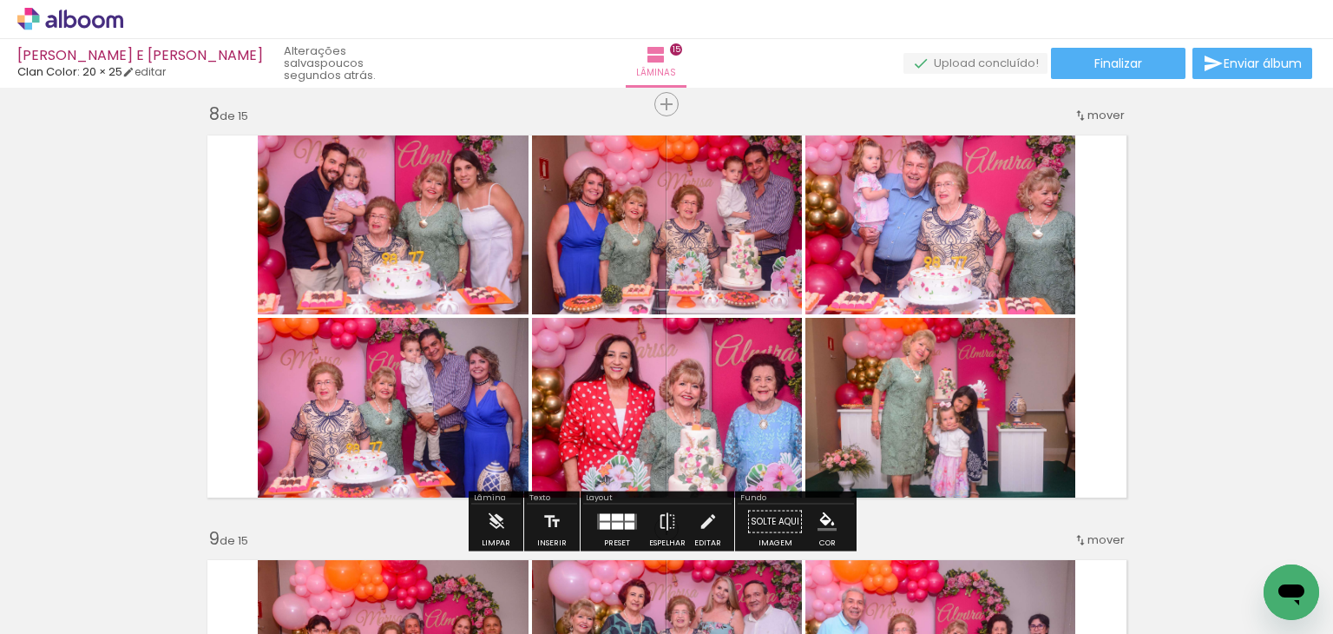
scroll to position [3070, 0]
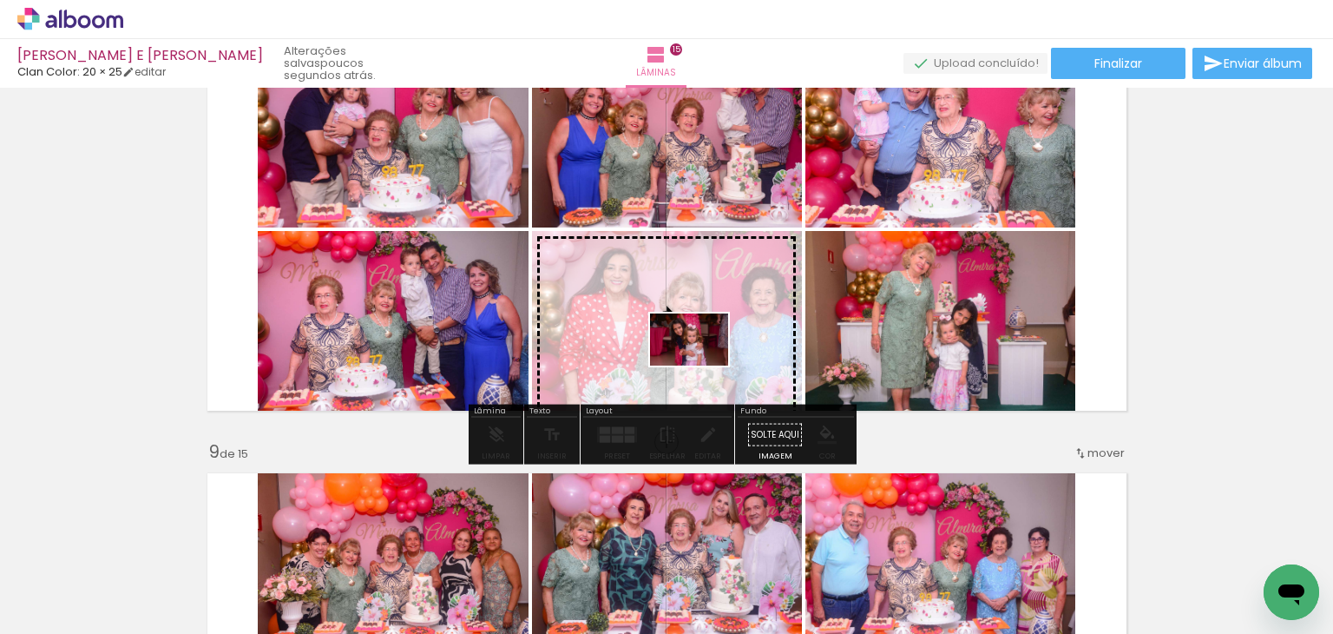
drag, startPoint x: 741, startPoint y: 575, endPoint x: 702, endPoint y: 365, distance: 212.8
click at [702, 365] on quentale-workspace at bounding box center [666, 317] width 1333 height 634
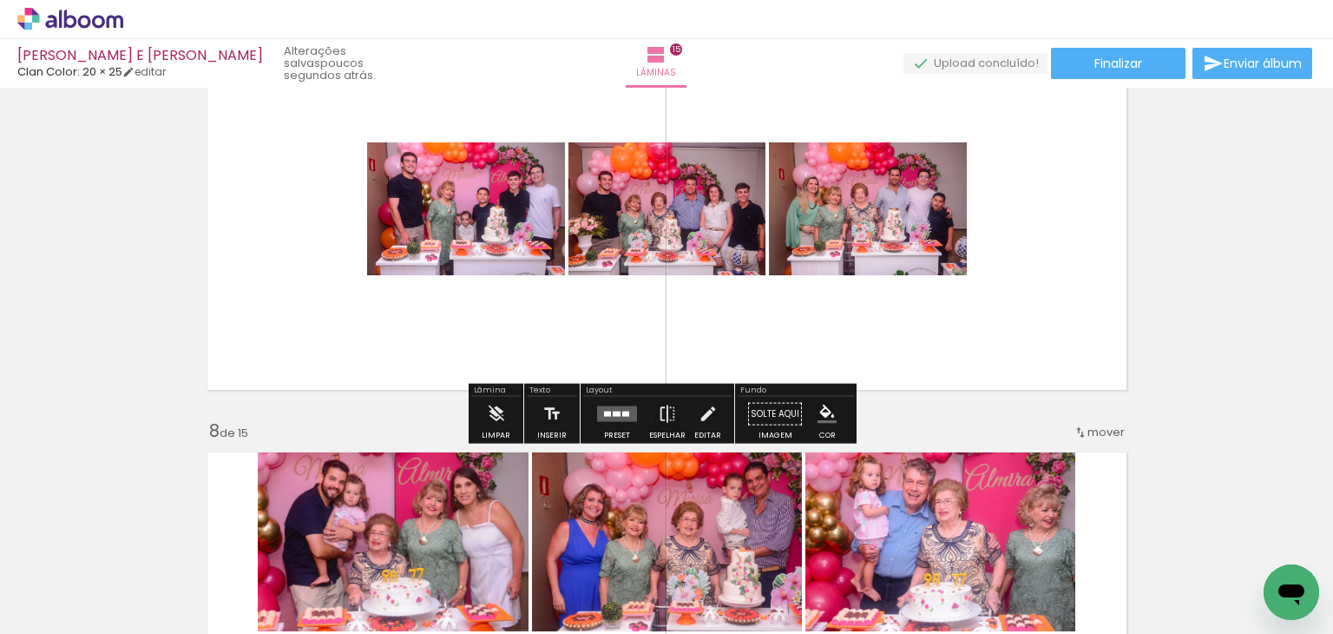
scroll to position [2636, 0]
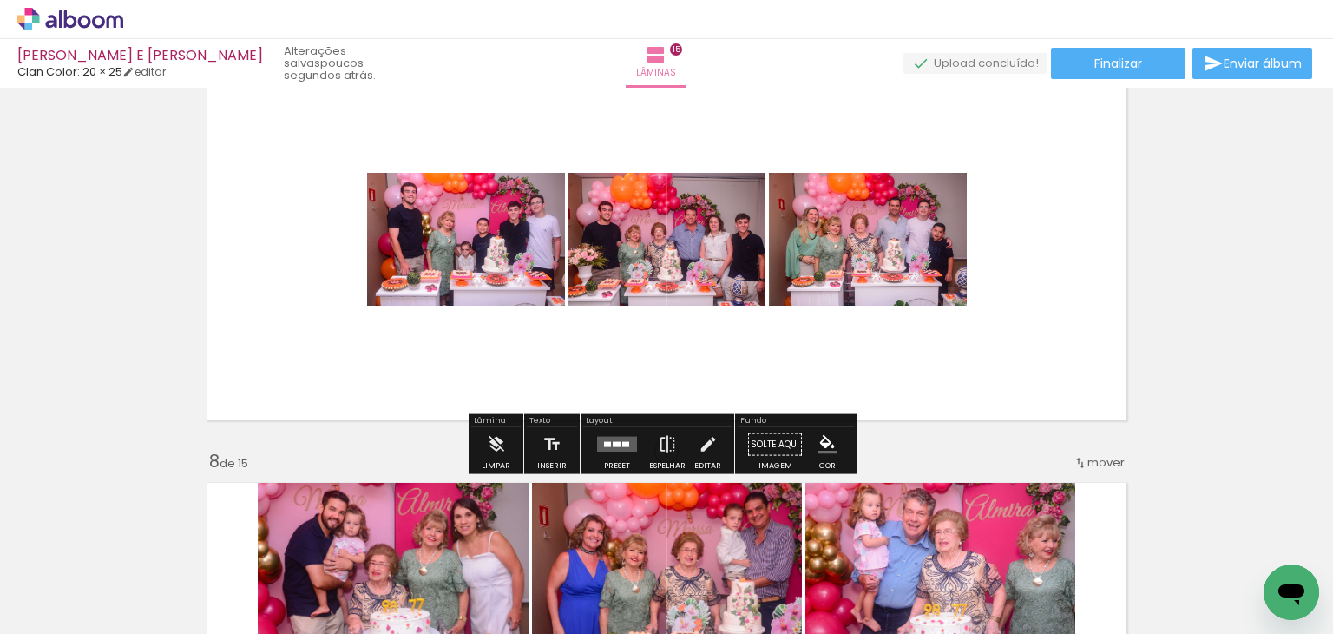
click at [611, 432] on div at bounding box center [617, 444] width 47 height 35
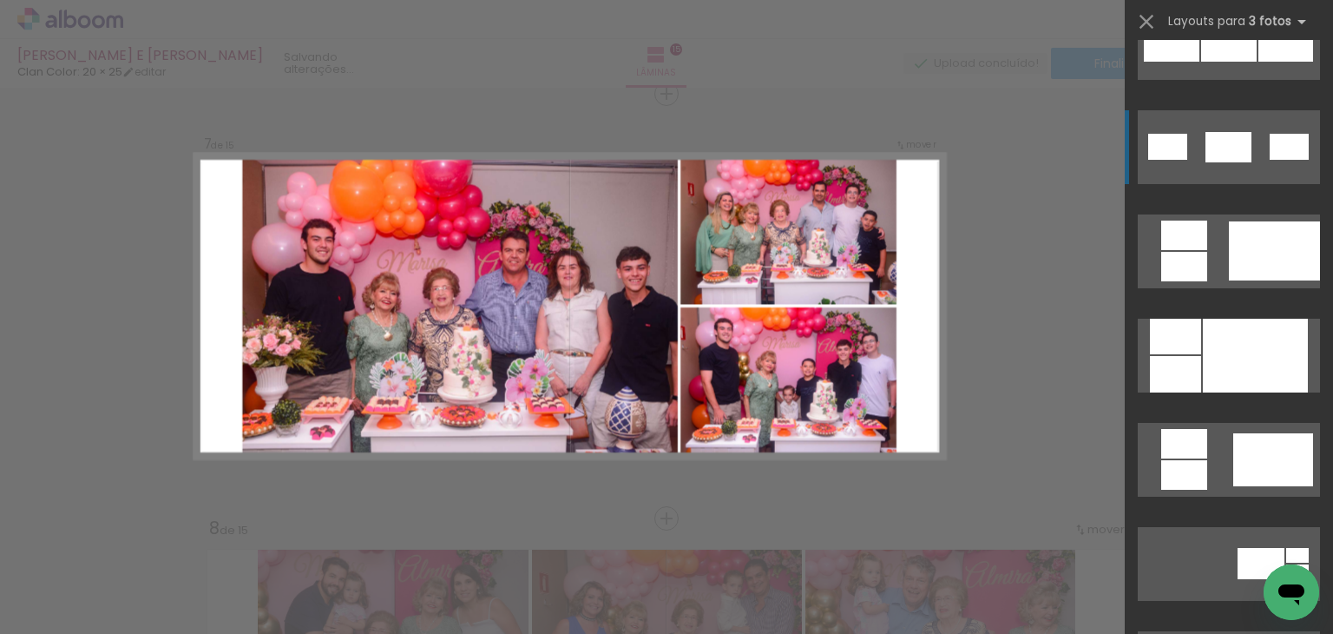
scroll to position [1128, 0]
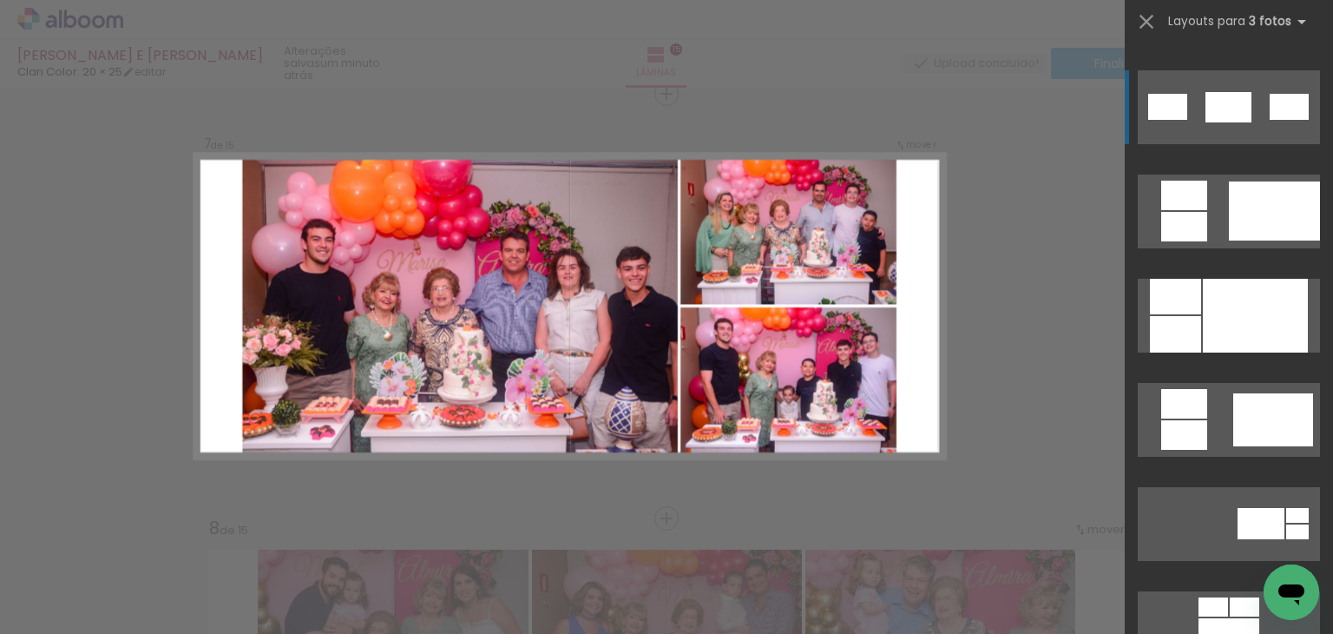
click at [1203, 289] on div at bounding box center [1255, 316] width 105 height 74
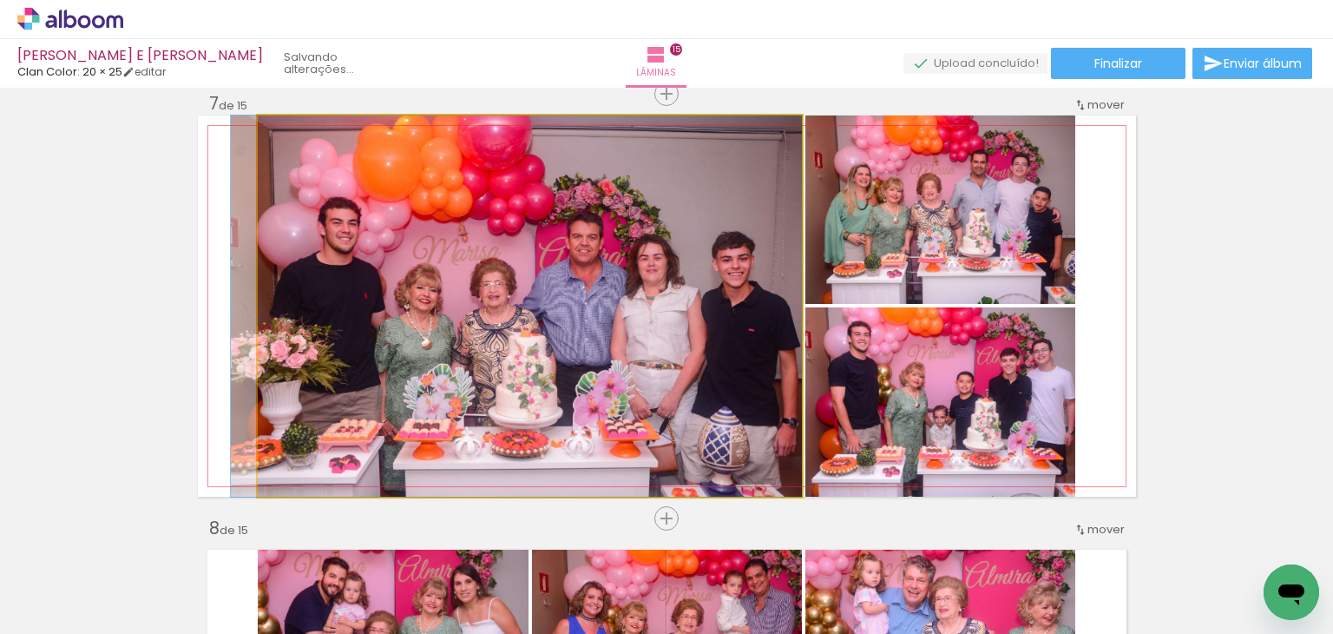
drag, startPoint x: 622, startPoint y: 337, endPoint x: 564, endPoint y: 337, distance: 57.3
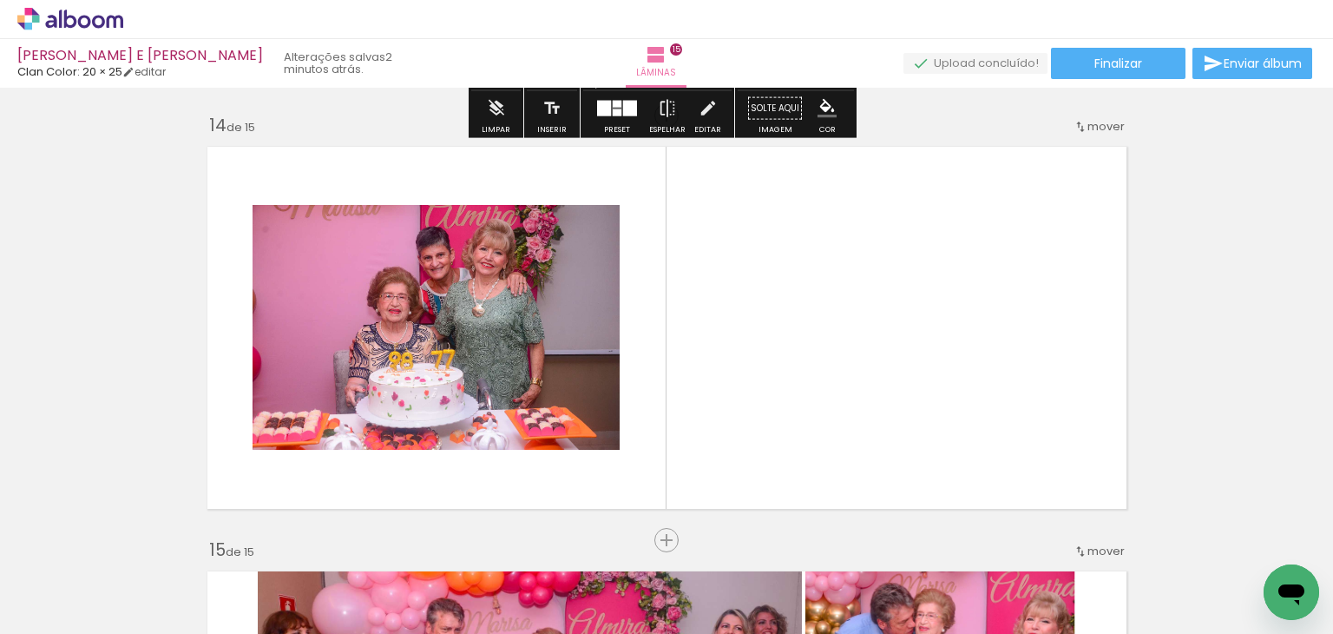
scroll to position [5521, 0]
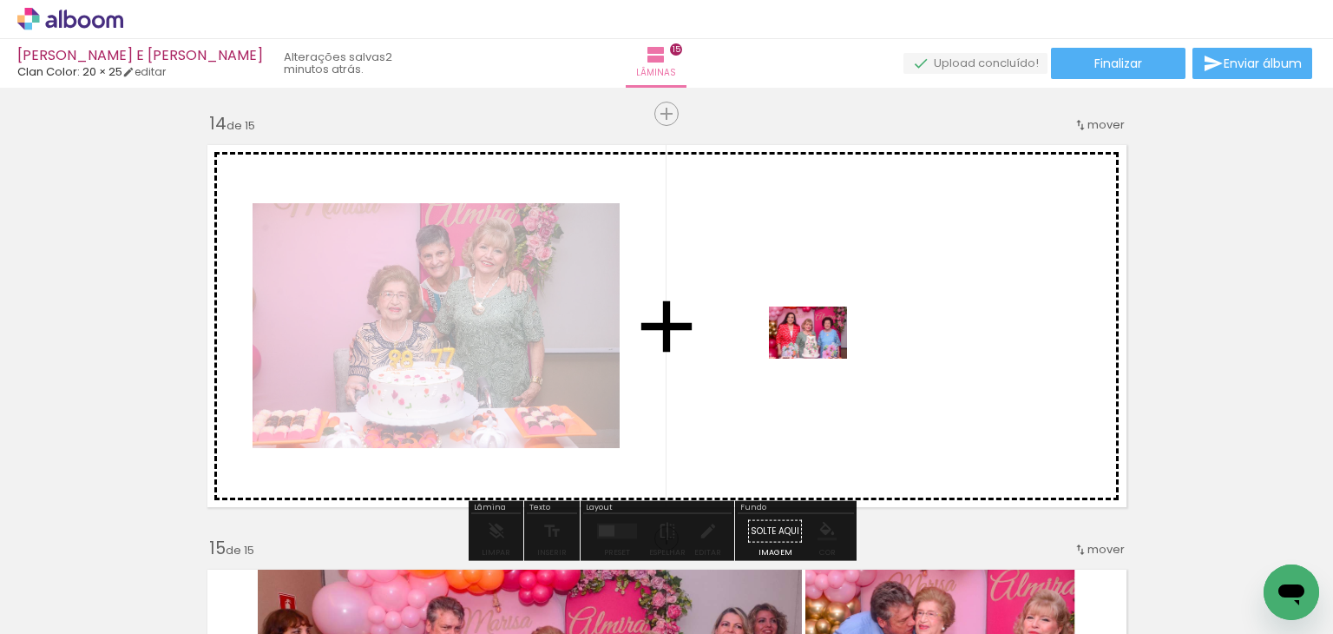
drag, startPoint x: 306, startPoint y: 553, endPoint x: 821, endPoint y: 359, distance: 551.1
click at [821, 359] on quentale-workspace at bounding box center [666, 317] width 1333 height 634
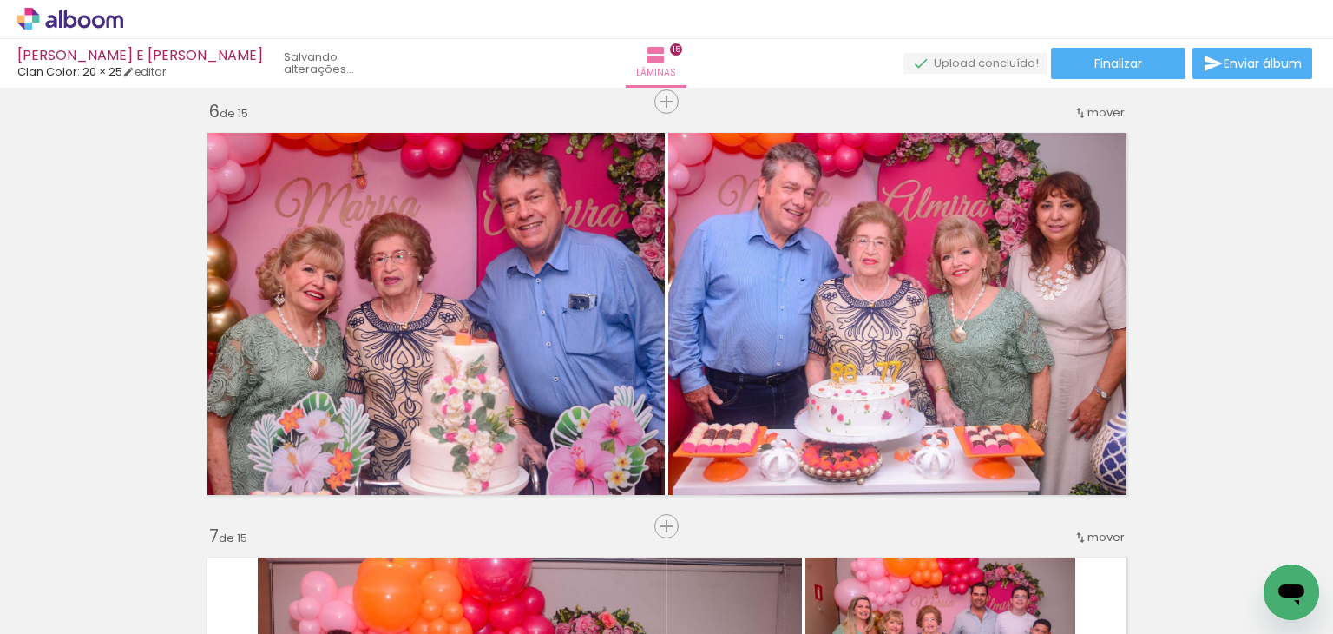
scroll to position [2135, 0]
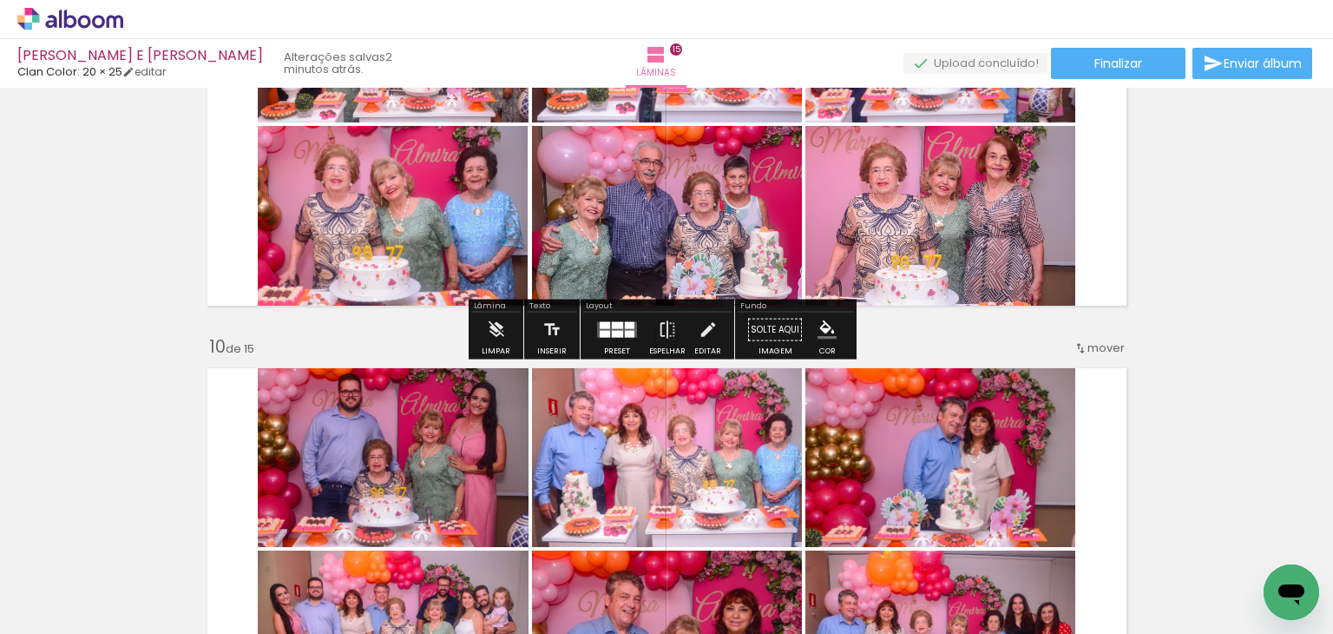
scroll to position [3611, 0]
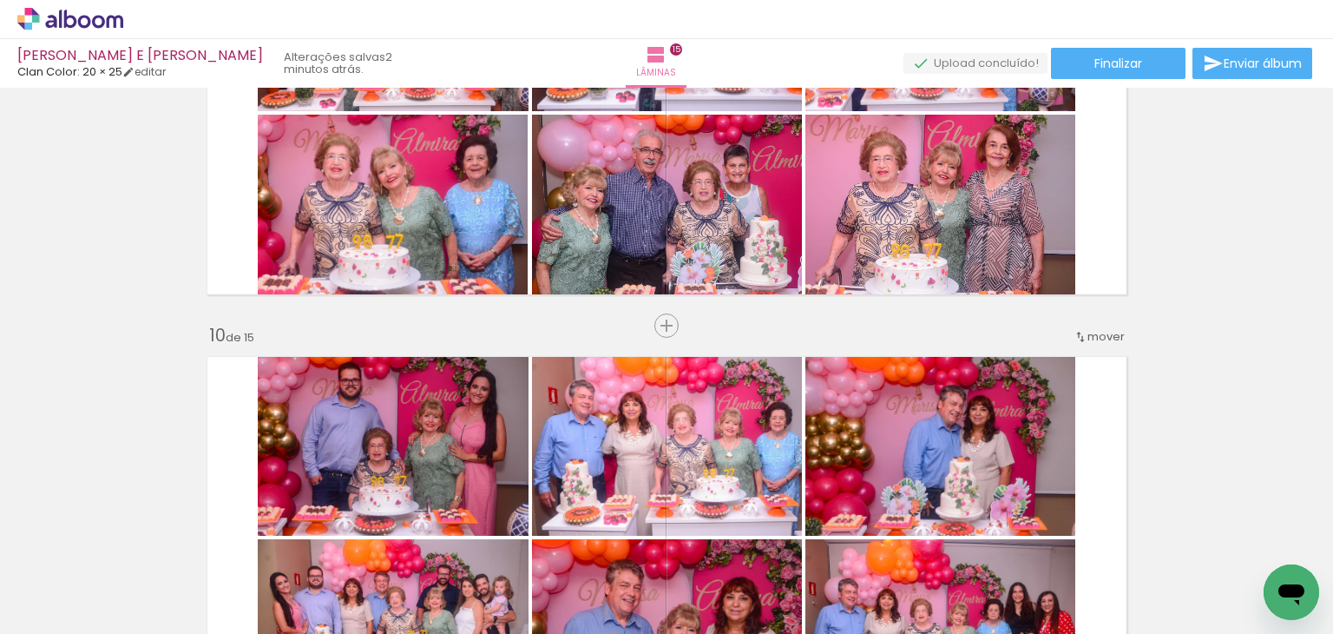
click at [1075, 339] on iron-icon at bounding box center [1081, 337] width 14 height 14
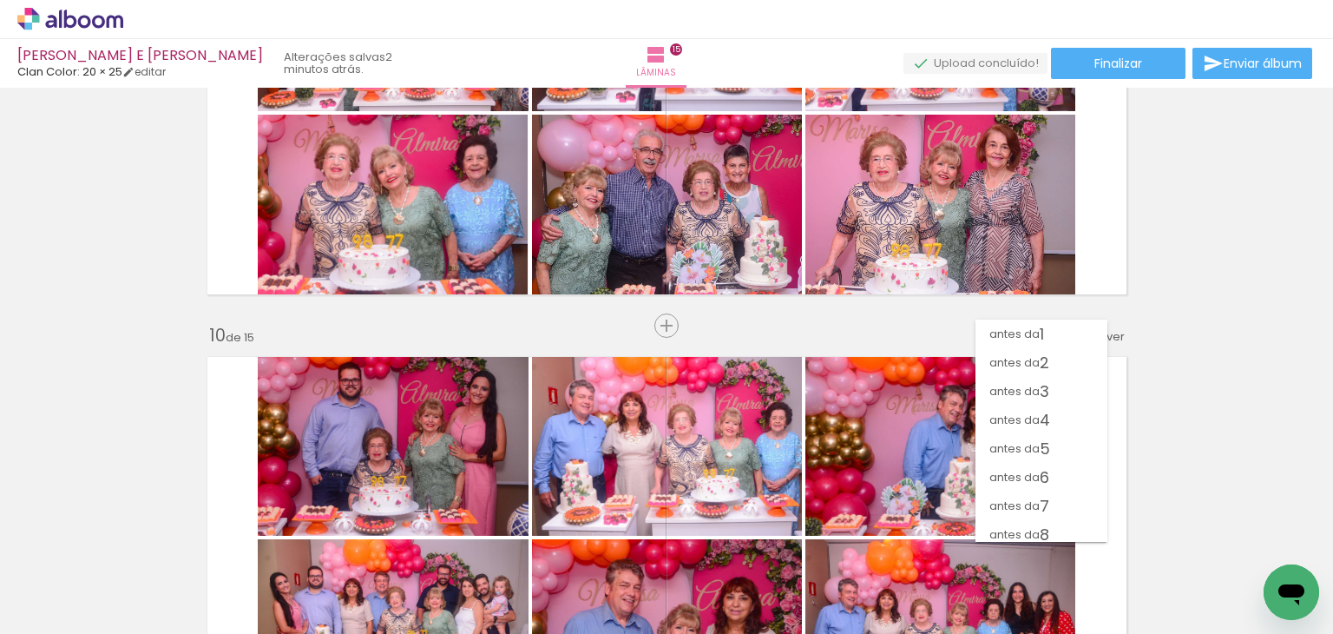
scroll to position [168, 0]
click at [1066, 396] on paper-item "antes da 9" at bounding box center [1042, 395] width 132 height 29
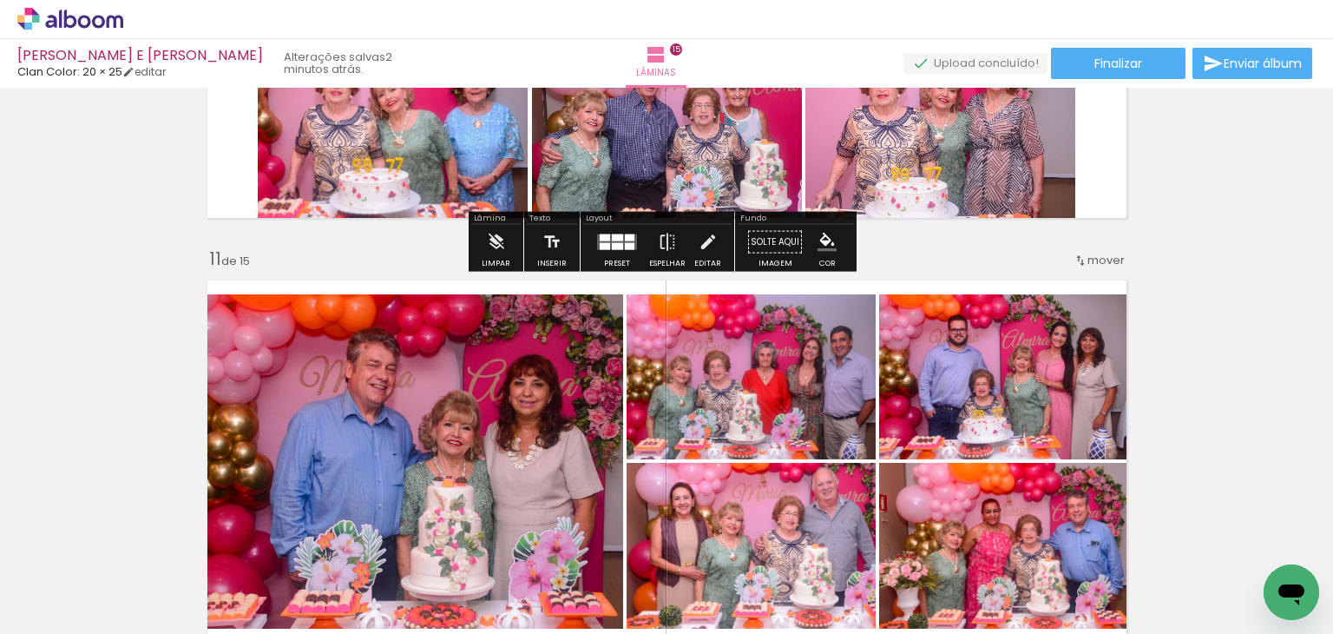
scroll to position [4199, 0]
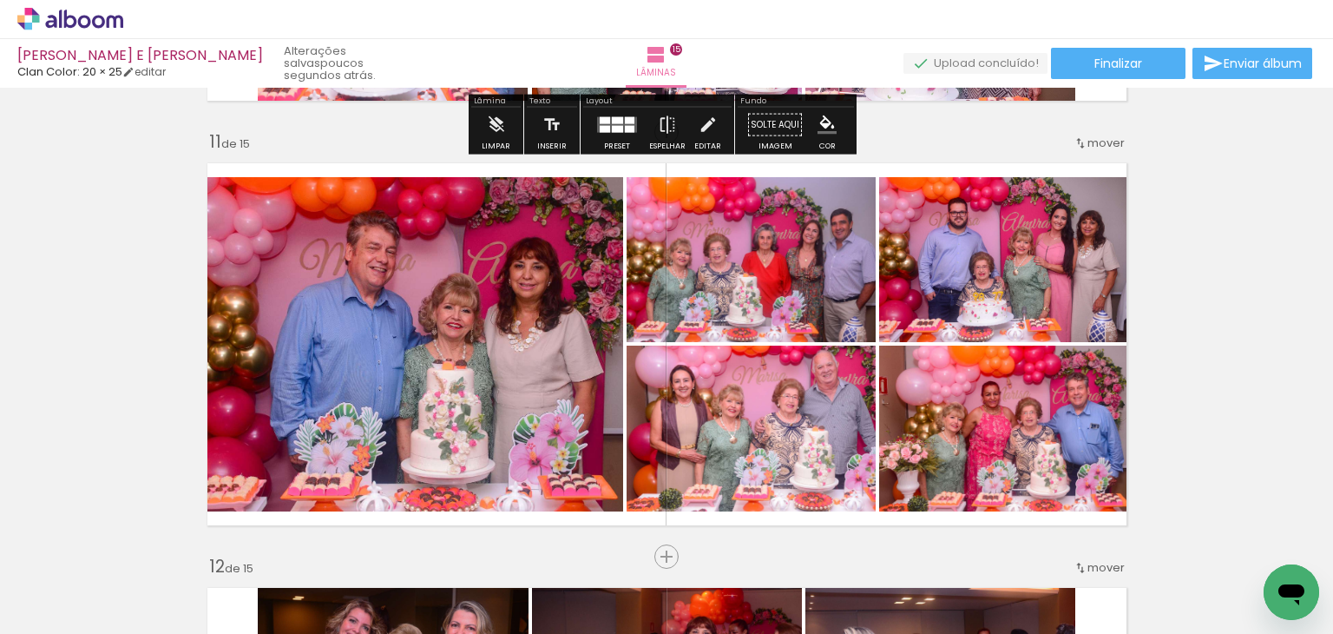
scroll to position [4199, 0]
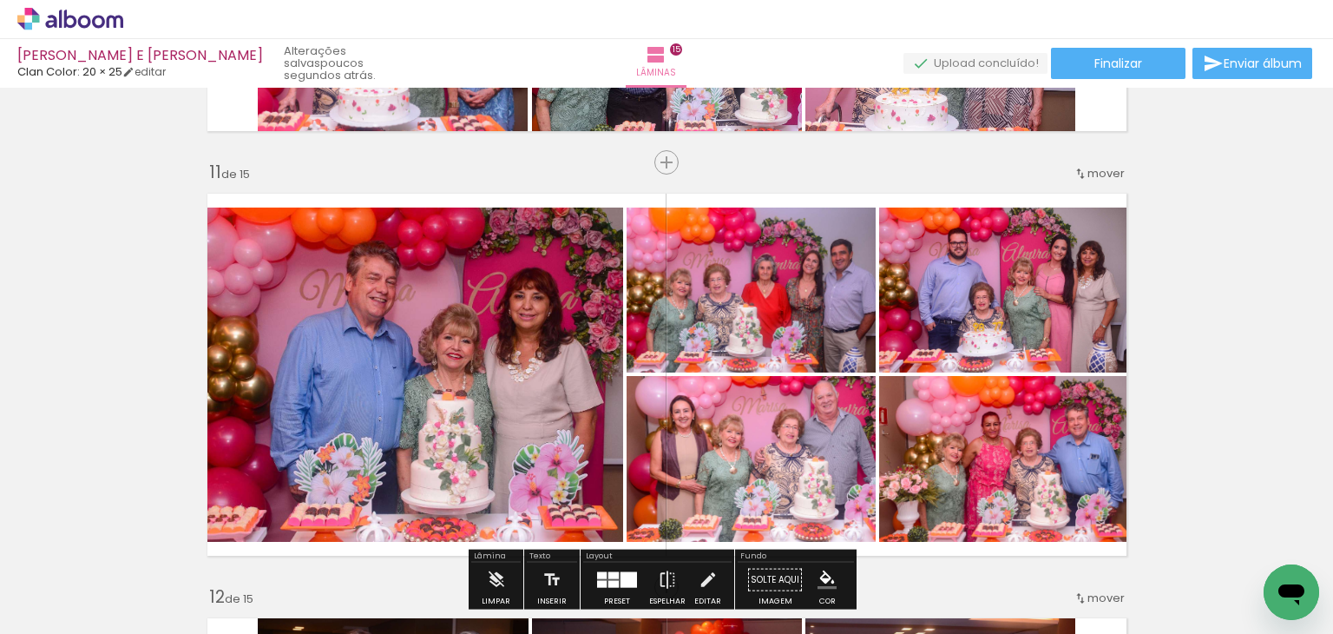
click at [1107, 168] on span "mover" at bounding box center [1106, 173] width 37 height 16
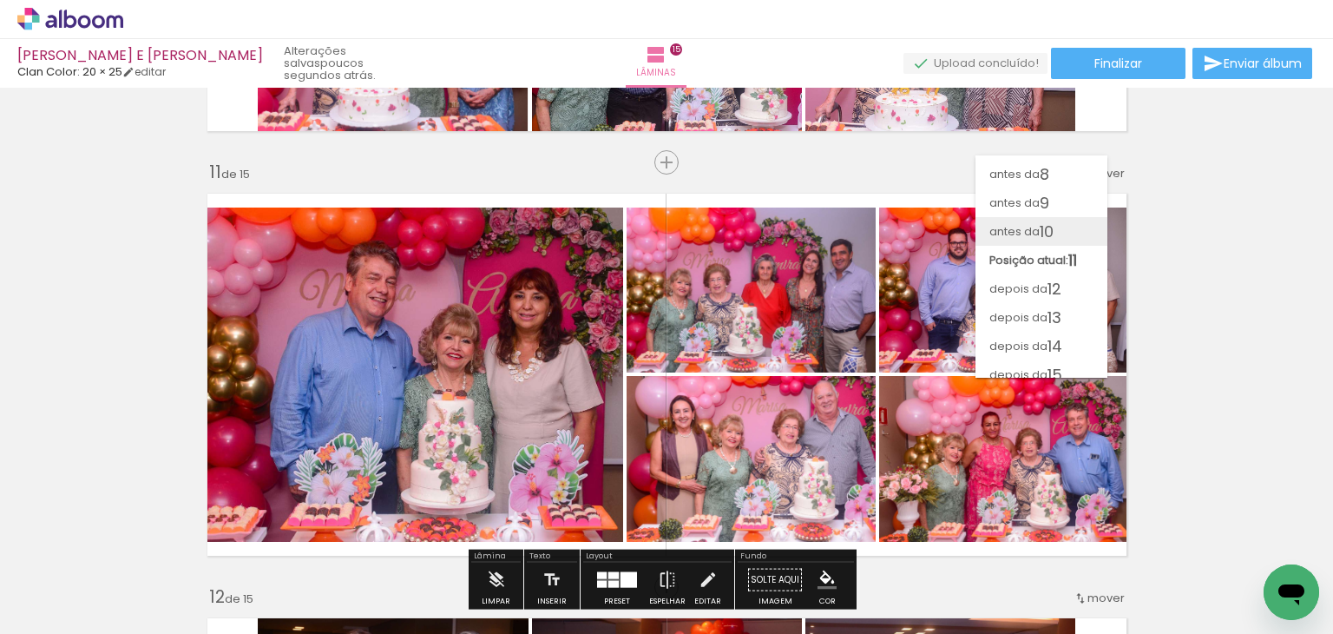
click at [1048, 224] on span "10" at bounding box center [1047, 231] width 14 height 29
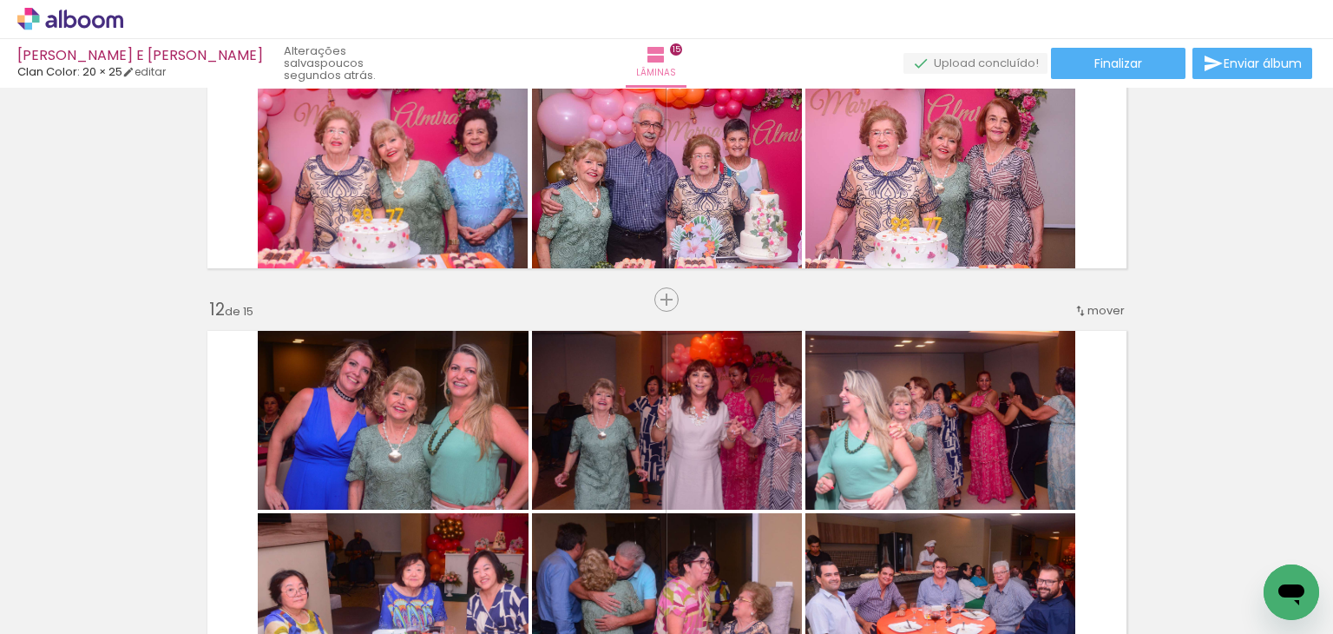
scroll to position [4450, 0]
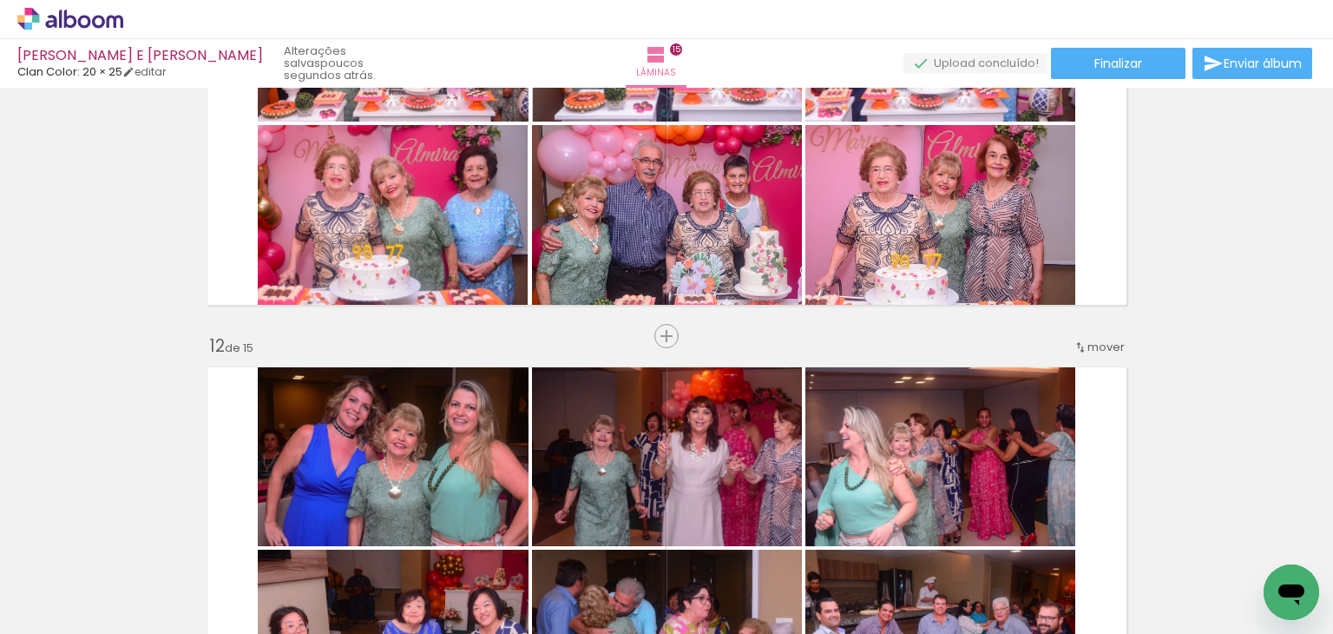
click at [1074, 348] on iron-icon at bounding box center [1081, 347] width 14 height 14
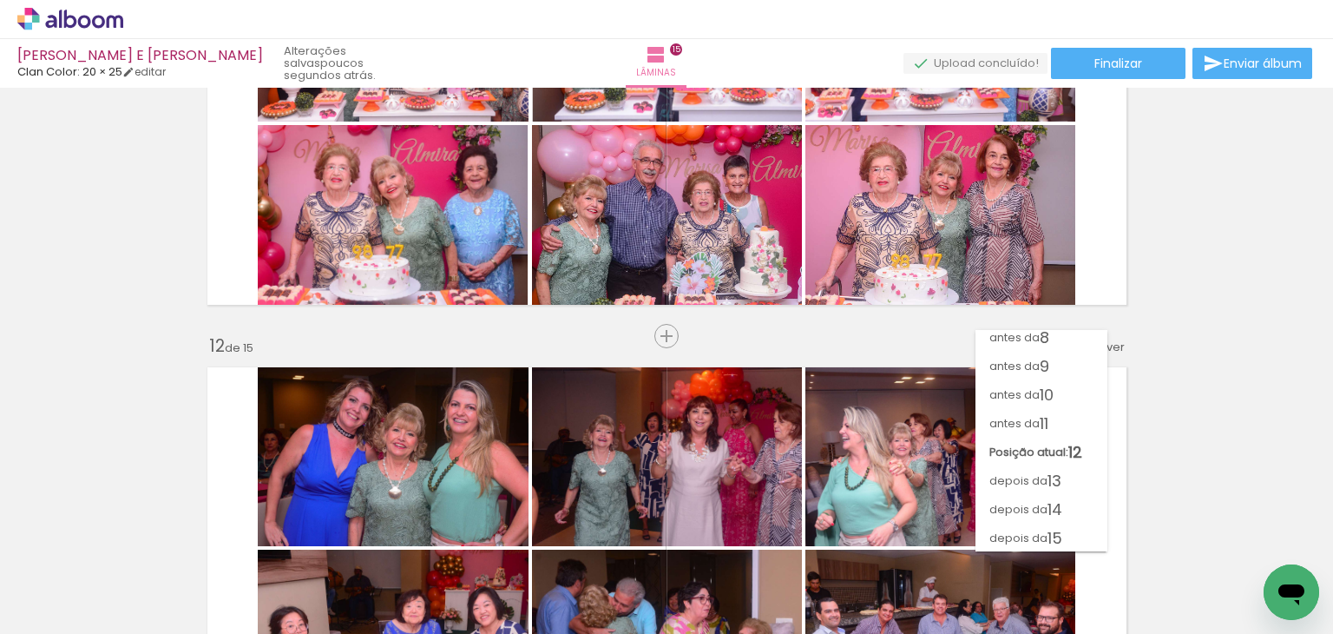
scroll to position [208, 0]
click at [1026, 428] on span "antes da" at bounding box center [1015, 423] width 50 height 29
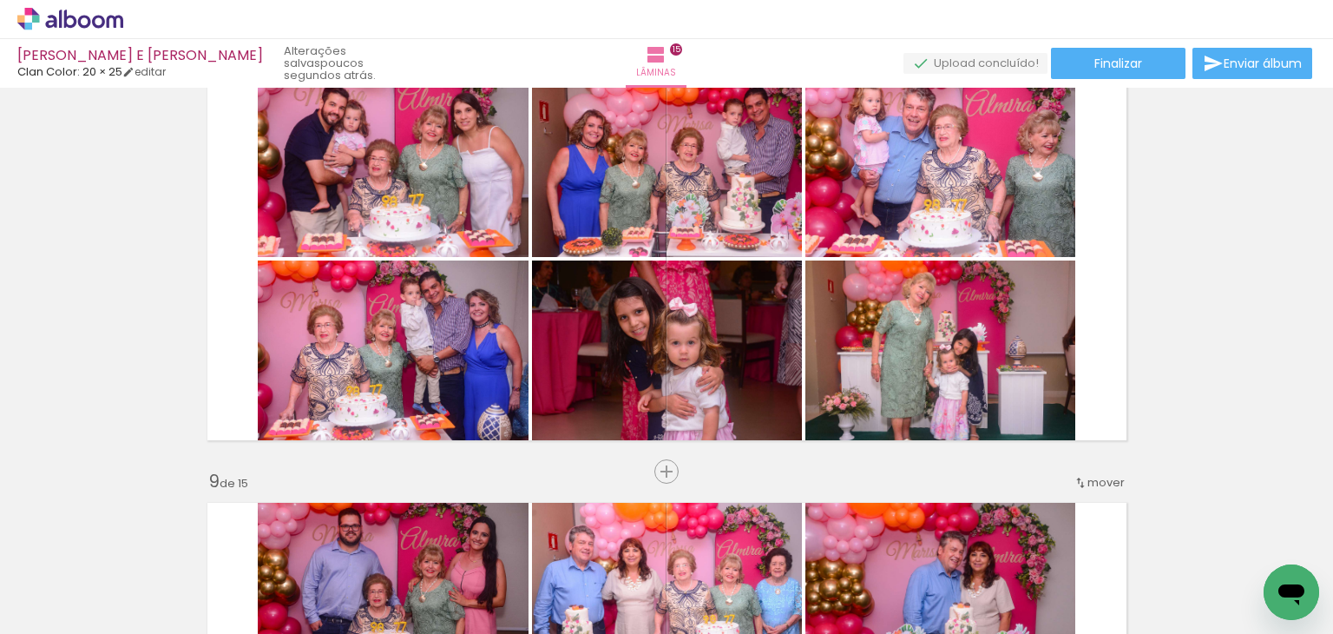
scroll to position [3052, 0]
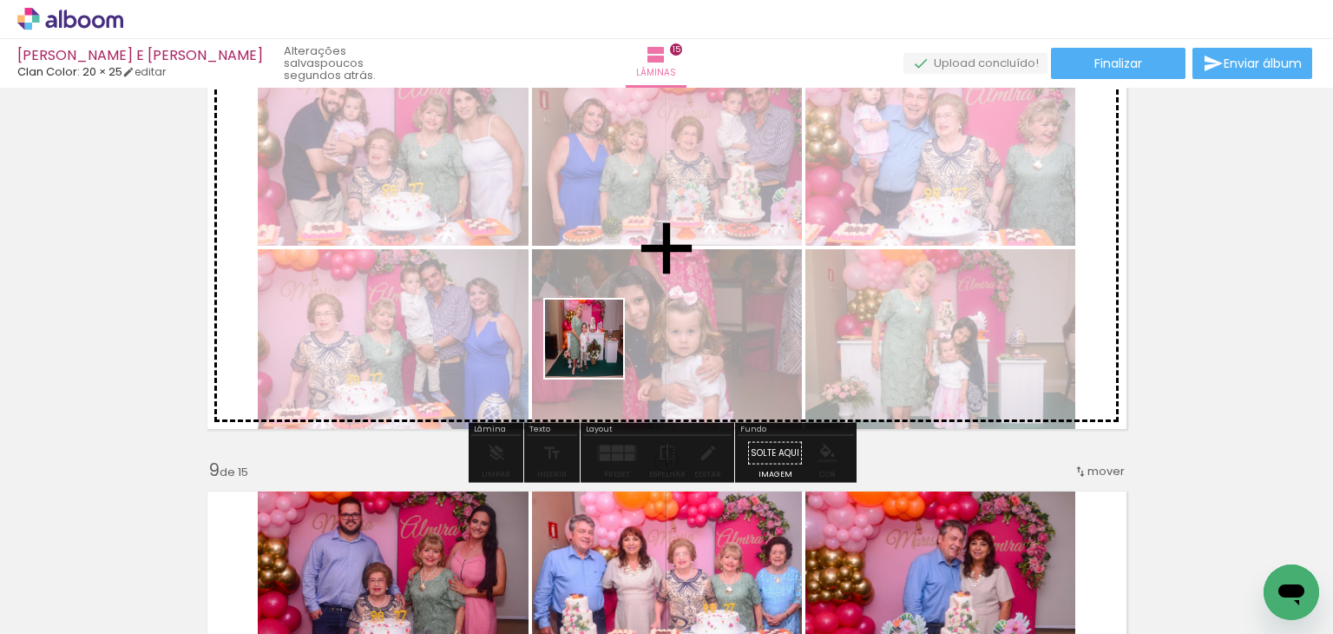
drag, startPoint x: 472, startPoint y: 568, endPoint x: 611, endPoint y: 331, distance: 274.7
click at [611, 331] on quentale-workspace at bounding box center [666, 317] width 1333 height 634
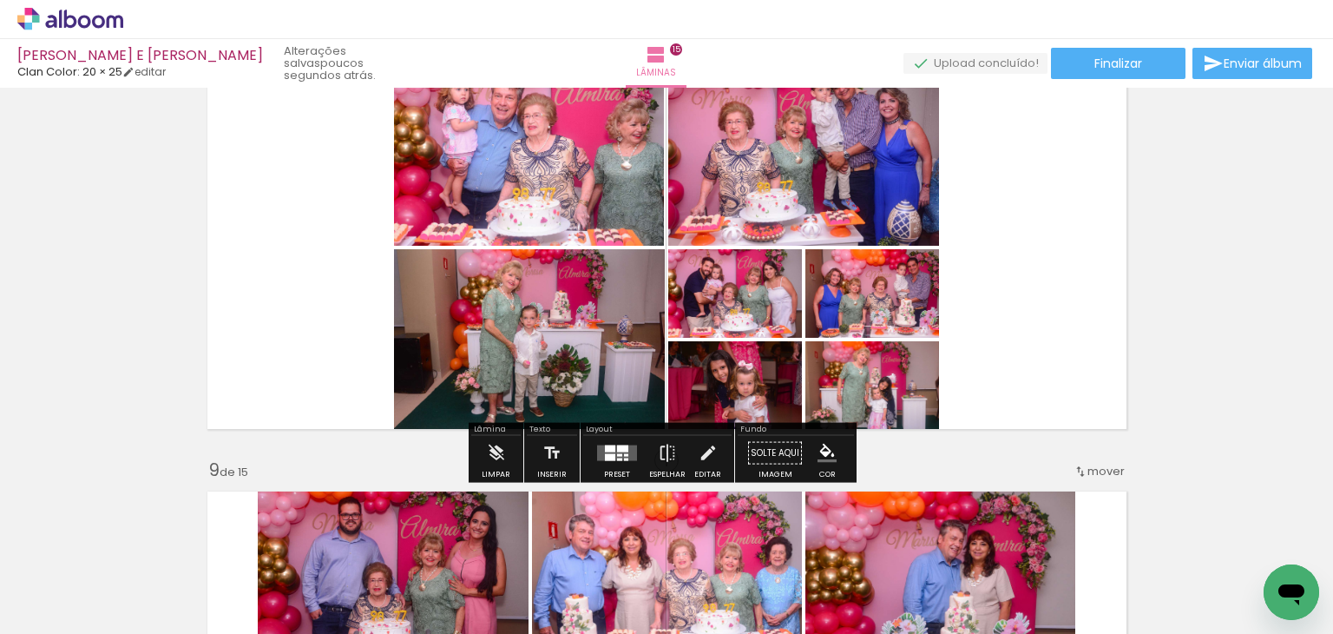
click at [615, 457] on quentale-layouter at bounding box center [617, 453] width 40 height 16
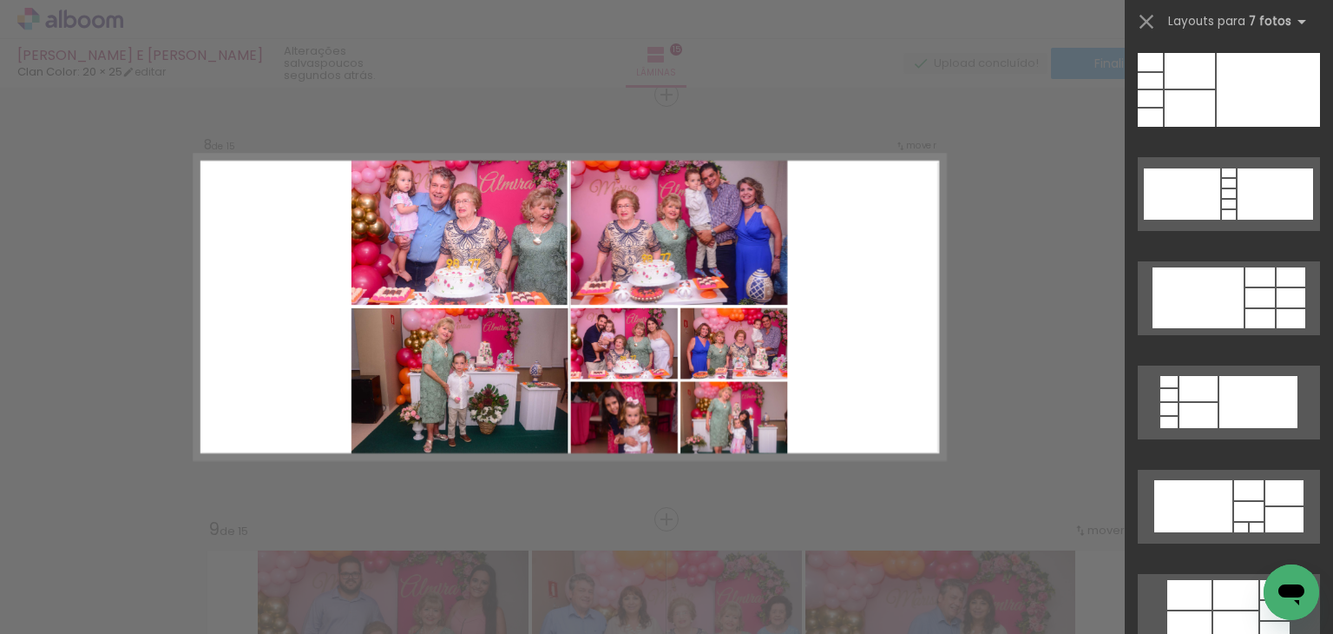
scroll to position [0, 0]
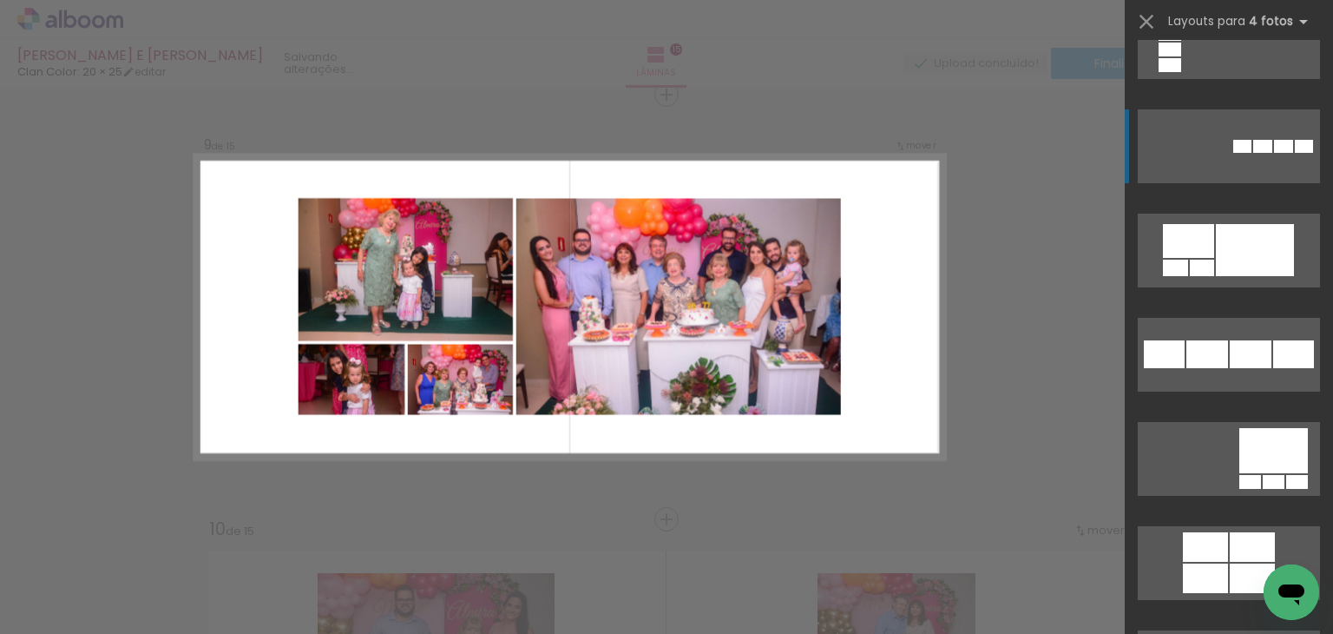
scroll to position [3906, 0]
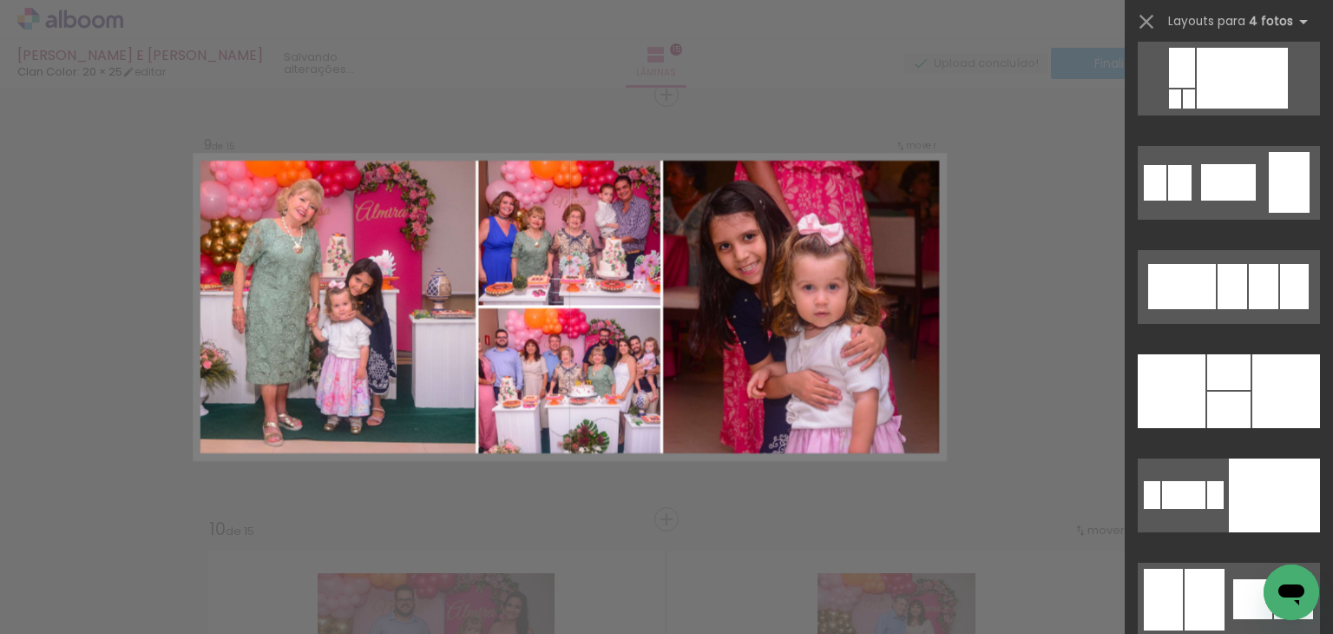
scroll to position [29167, 0]
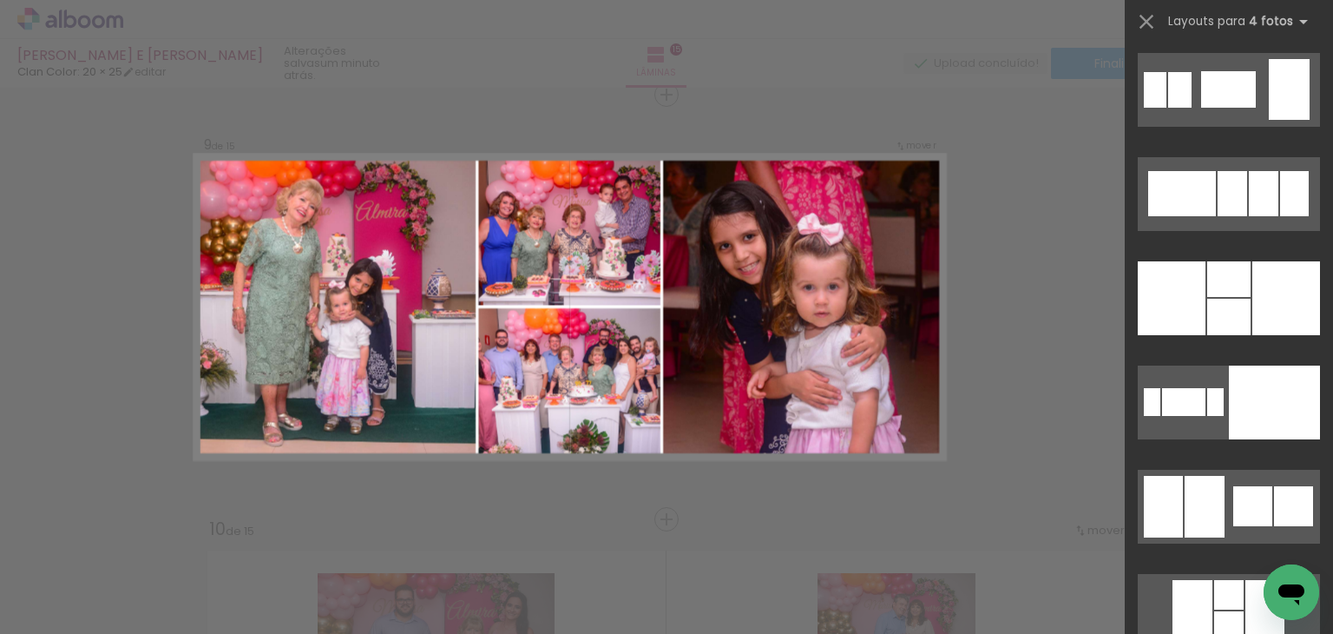
click at [1207, 305] on div at bounding box center [1228, 317] width 43 height 36
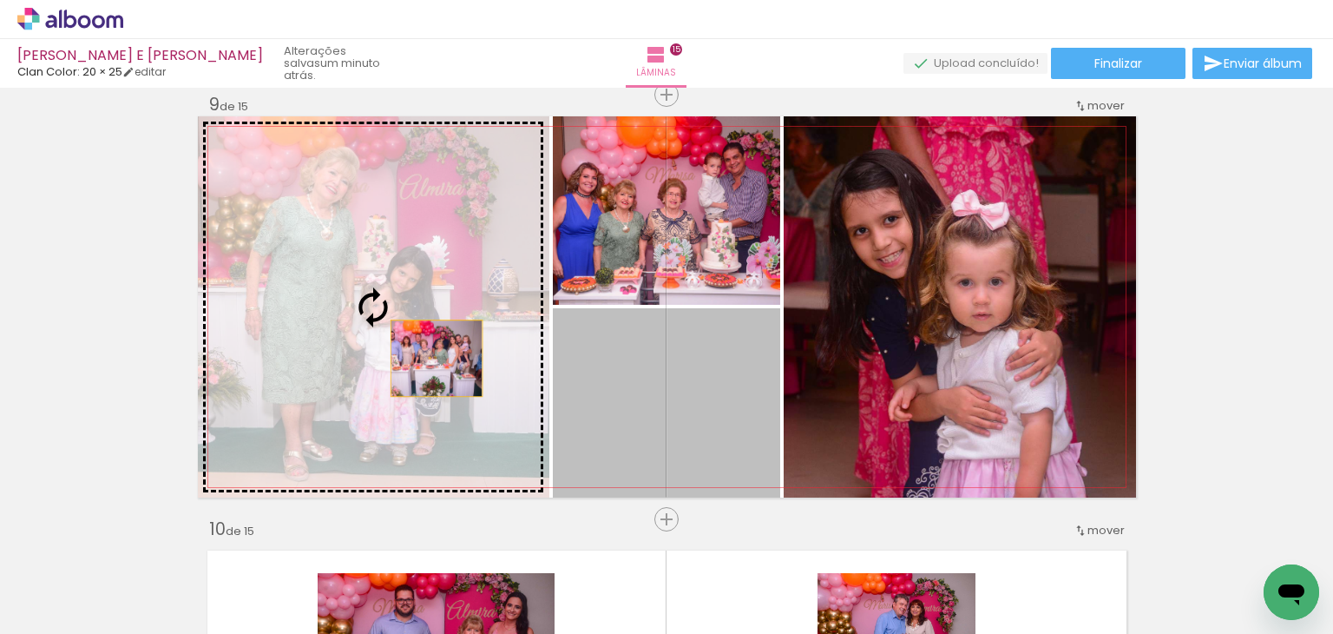
drag, startPoint x: 688, startPoint y: 383, endPoint x: 430, endPoint y: 358, distance: 259.0
click at [0, 0] on slot at bounding box center [0, 0] width 0 height 0
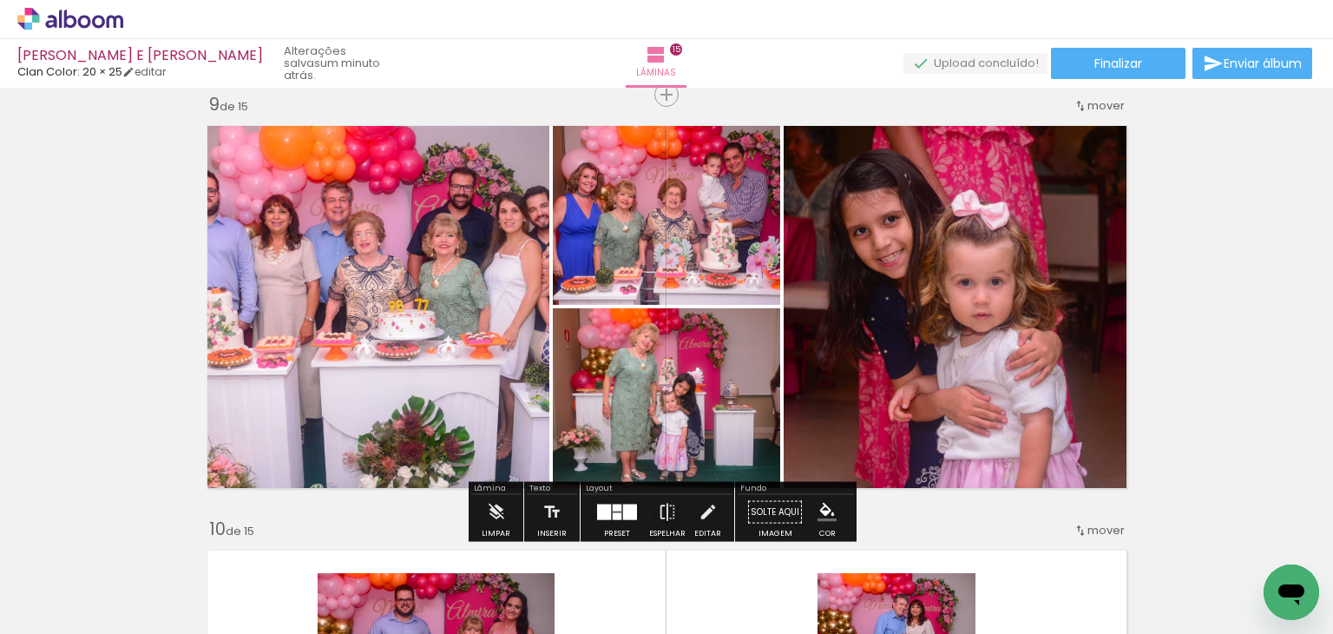
drag, startPoint x: 620, startPoint y: 510, endPoint x: 635, endPoint y: 491, distance: 24.7
click at [623, 509] on div at bounding box center [630, 512] width 14 height 16
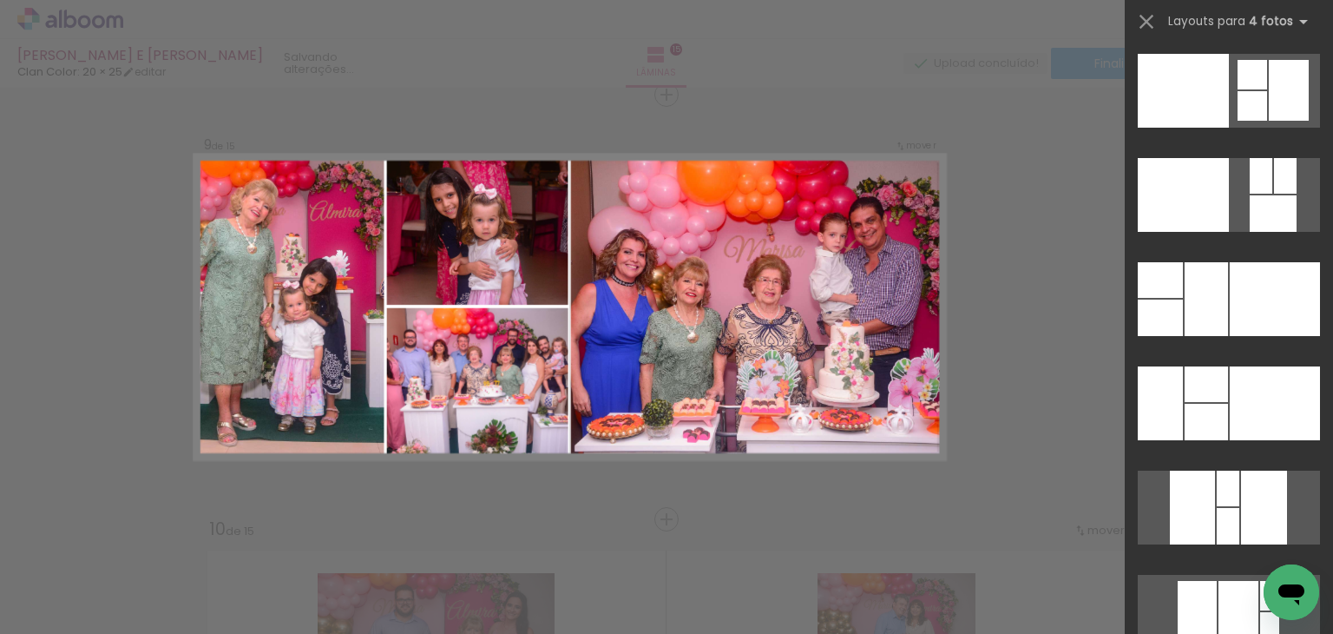
scroll to position [30330, 0]
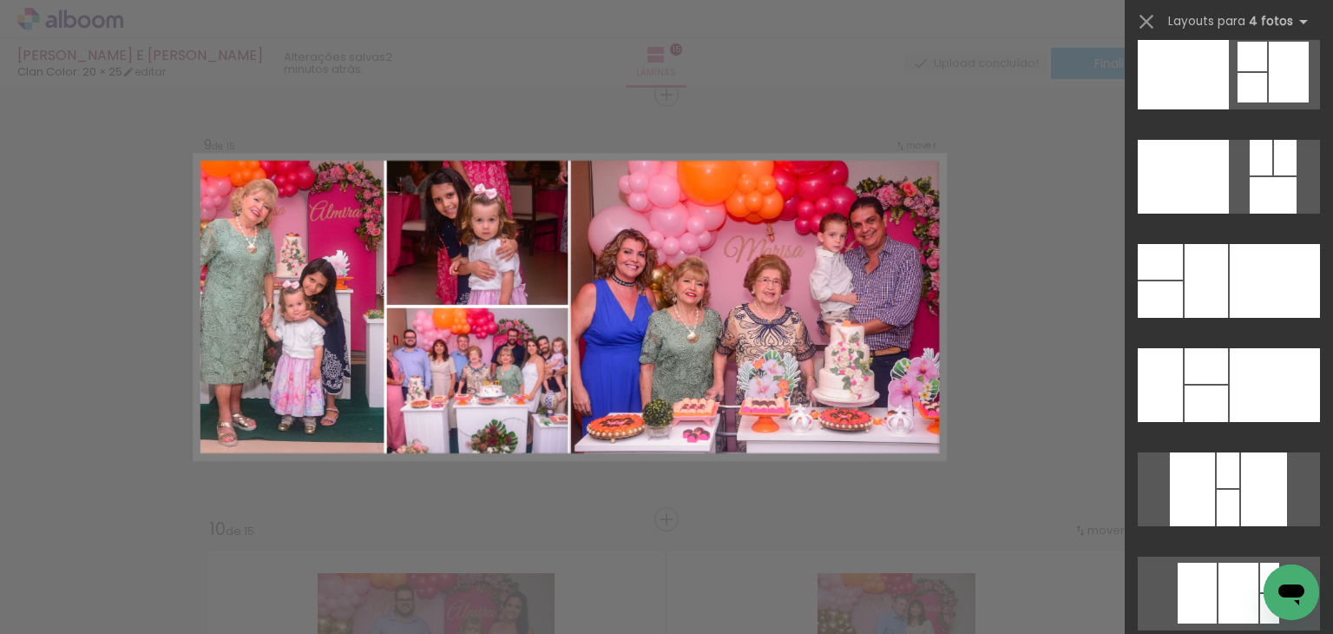
click at [1247, 452] on div at bounding box center [1264, 489] width 46 height 74
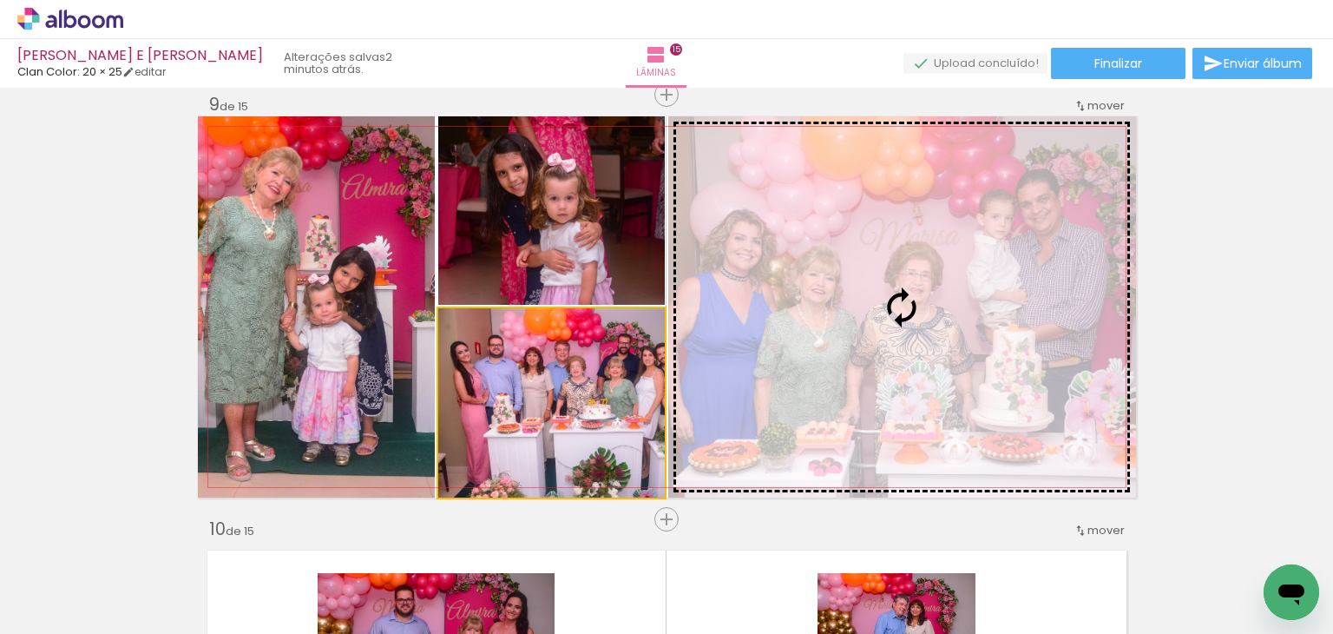
drag, startPoint x: 464, startPoint y: 383, endPoint x: 674, endPoint y: 313, distance: 222.1
click at [0, 0] on slot at bounding box center [0, 0] width 0 height 0
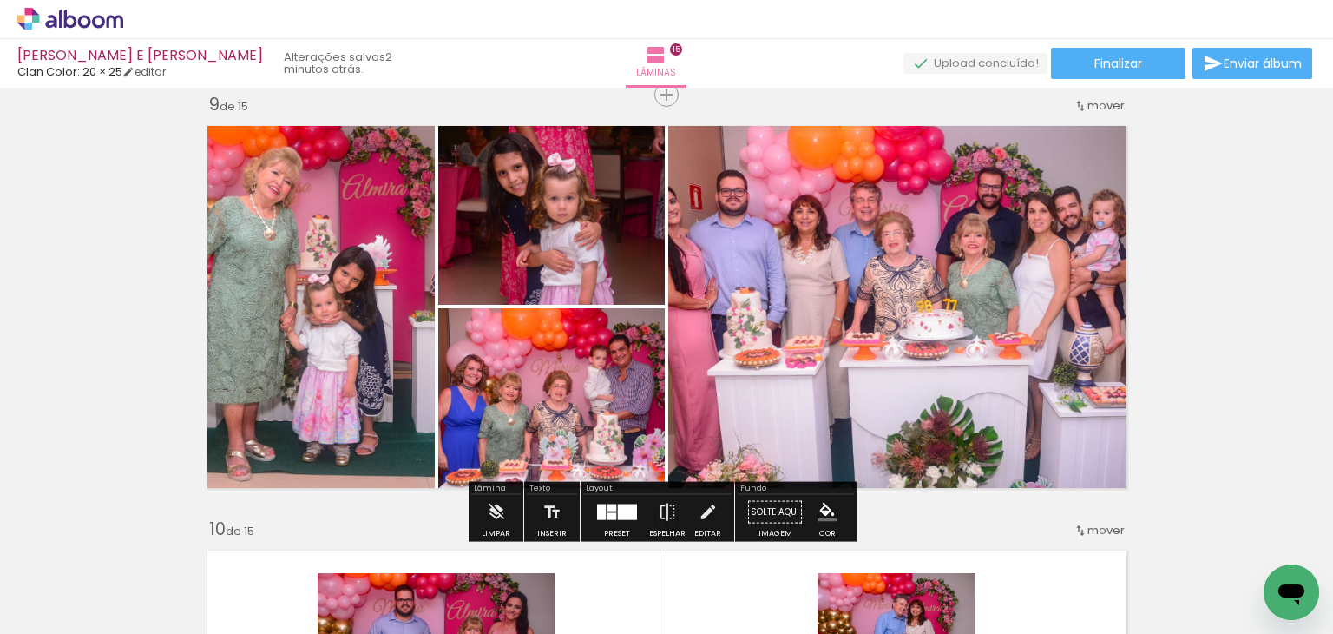
click at [636, 515] on paper-button "Preset" at bounding box center [617, 517] width 56 height 44
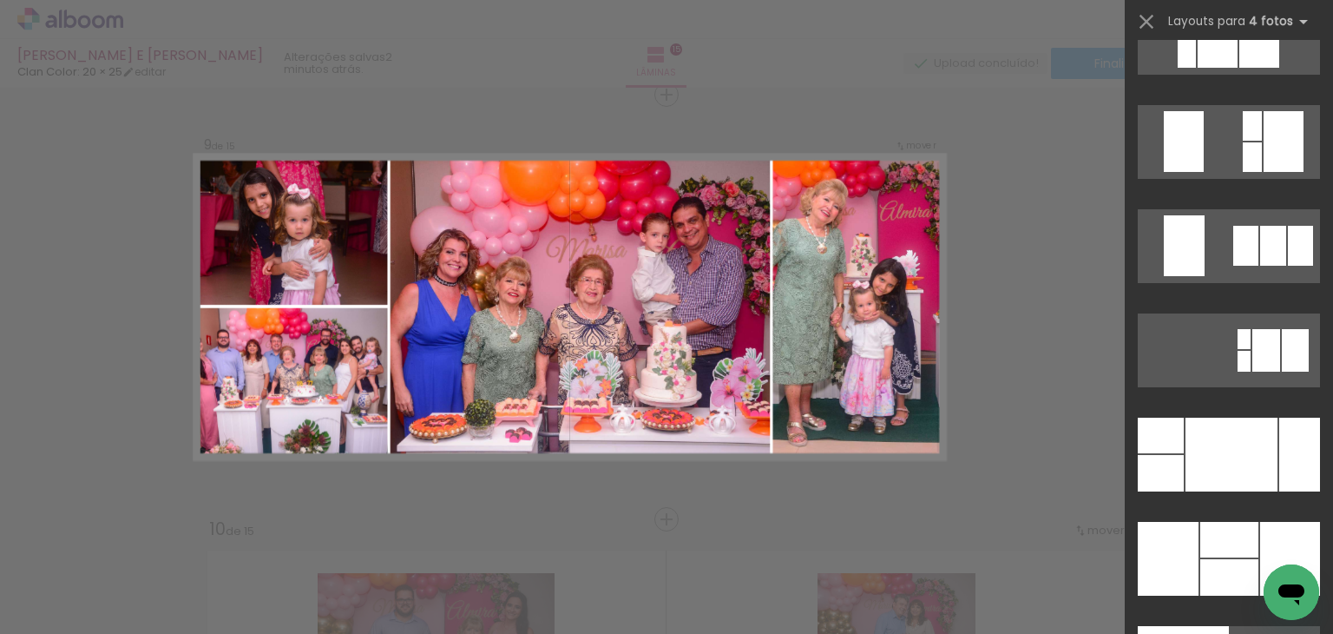
scroll to position [35139, 0]
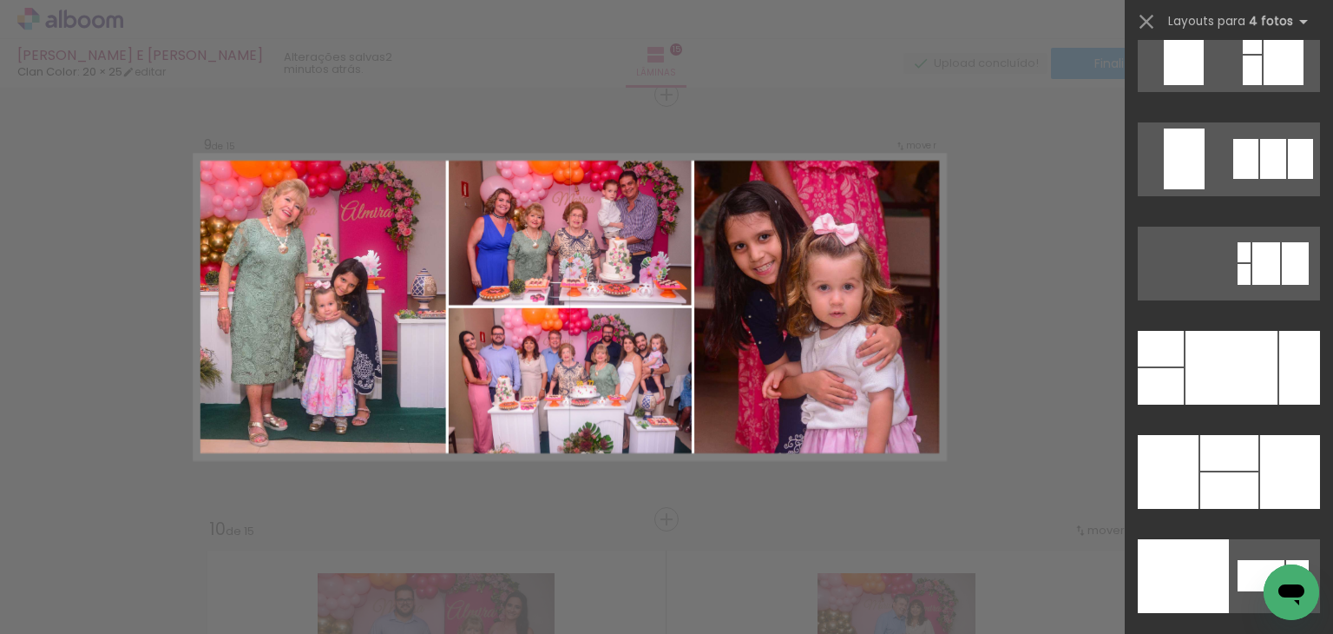
click at [1243, 405] on div at bounding box center [1232, 368] width 92 height 74
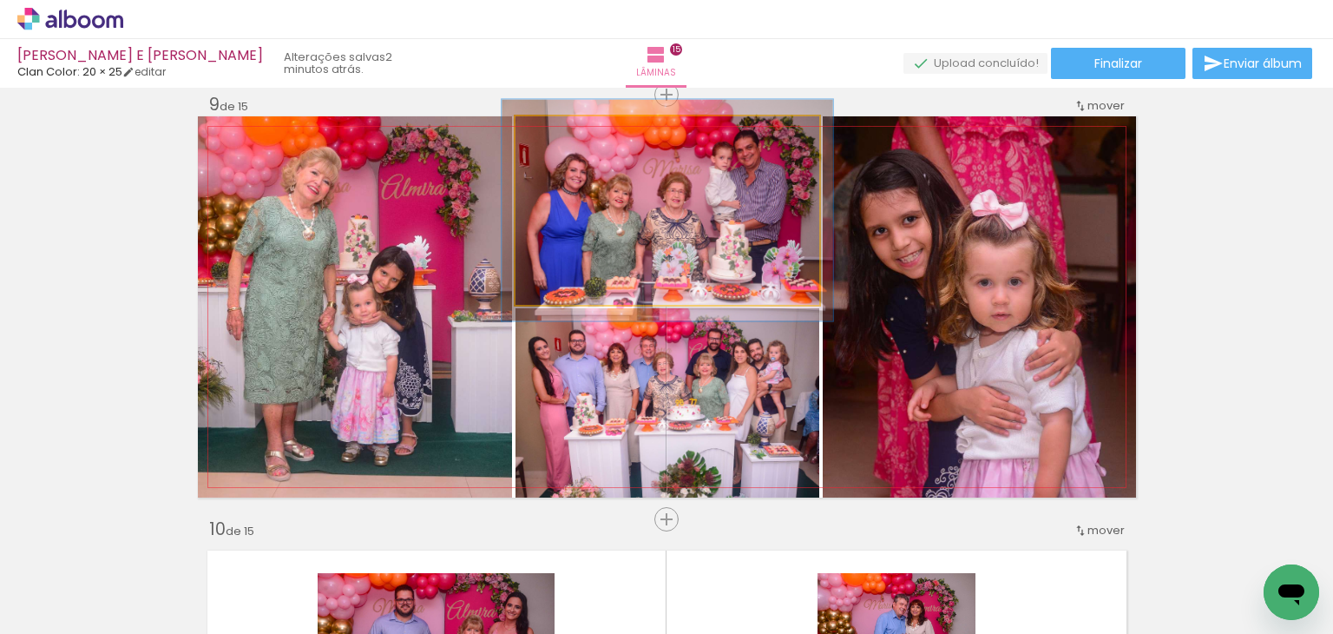
click at [564, 136] on div at bounding box center [562, 135] width 28 height 28
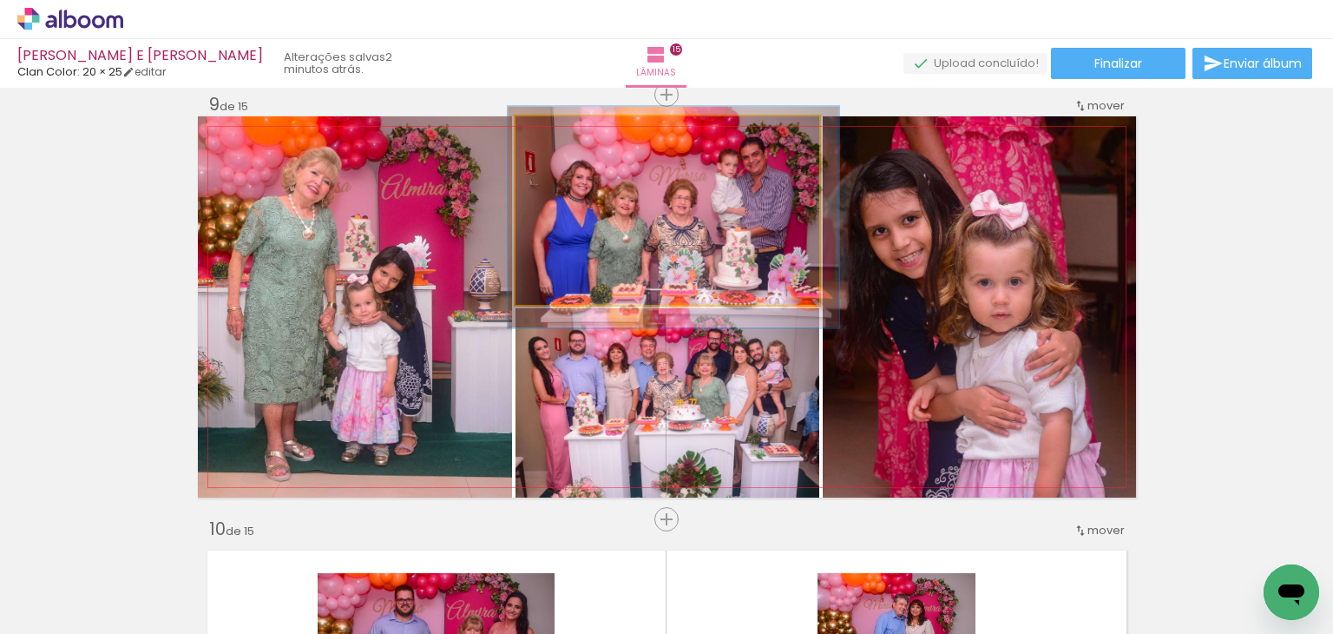
drag, startPoint x: 626, startPoint y: 184, endPoint x: 632, endPoint y: 191, distance: 9.2
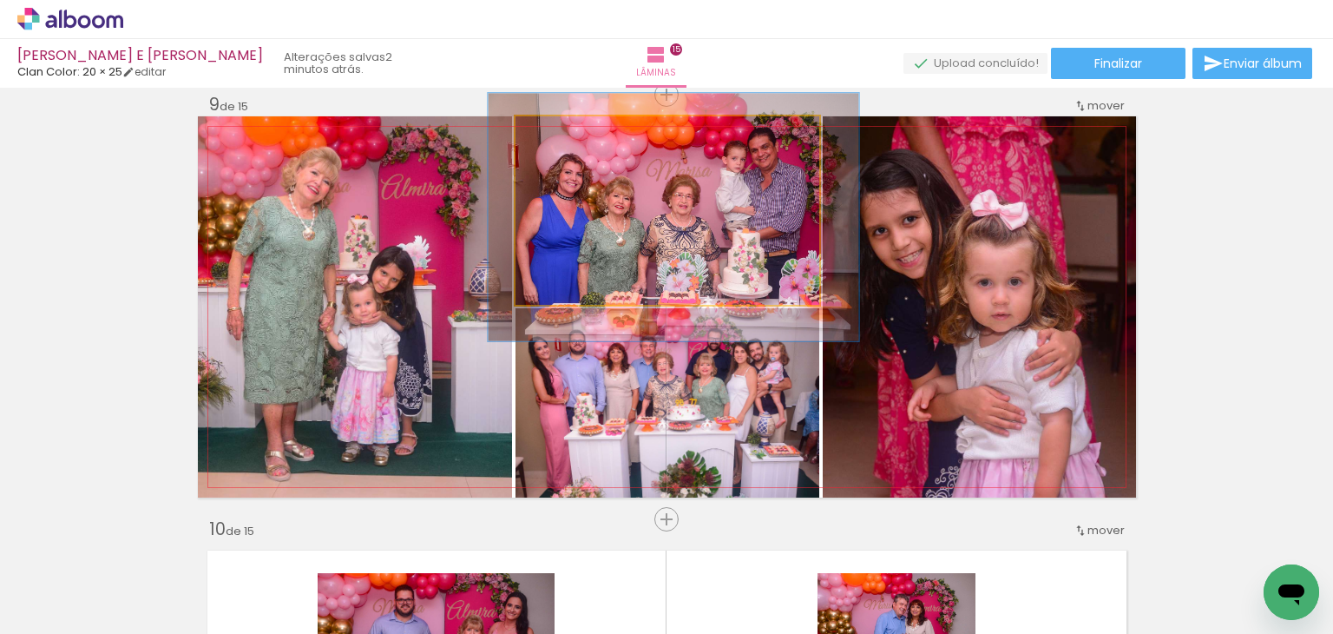
drag, startPoint x: 558, startPoint y: 137, endPoint x: 567, endPoint y: 138, distance: 8.7
type paper-slider "122"
click at [567, 138] on div at bounding box center [571, 135] width 16 height 16
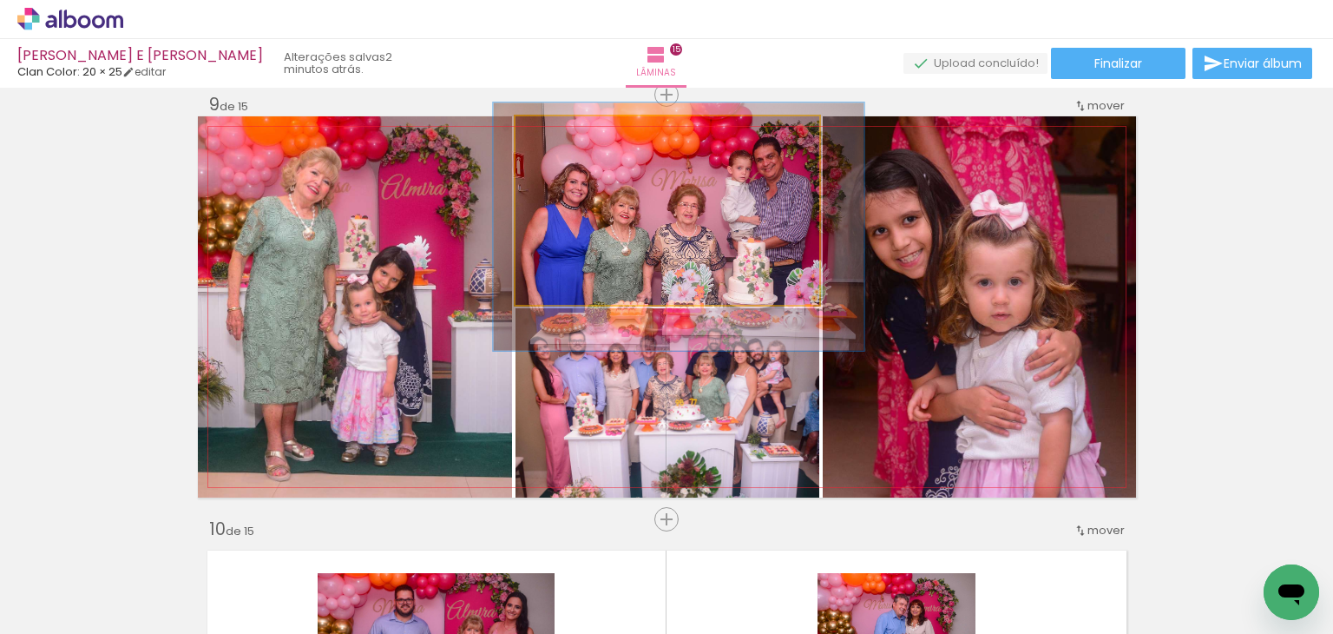
drag, startPoint x: 674, startPoint y: 227, endPoint x: 677, endPoint y: 236, distance: 10.2
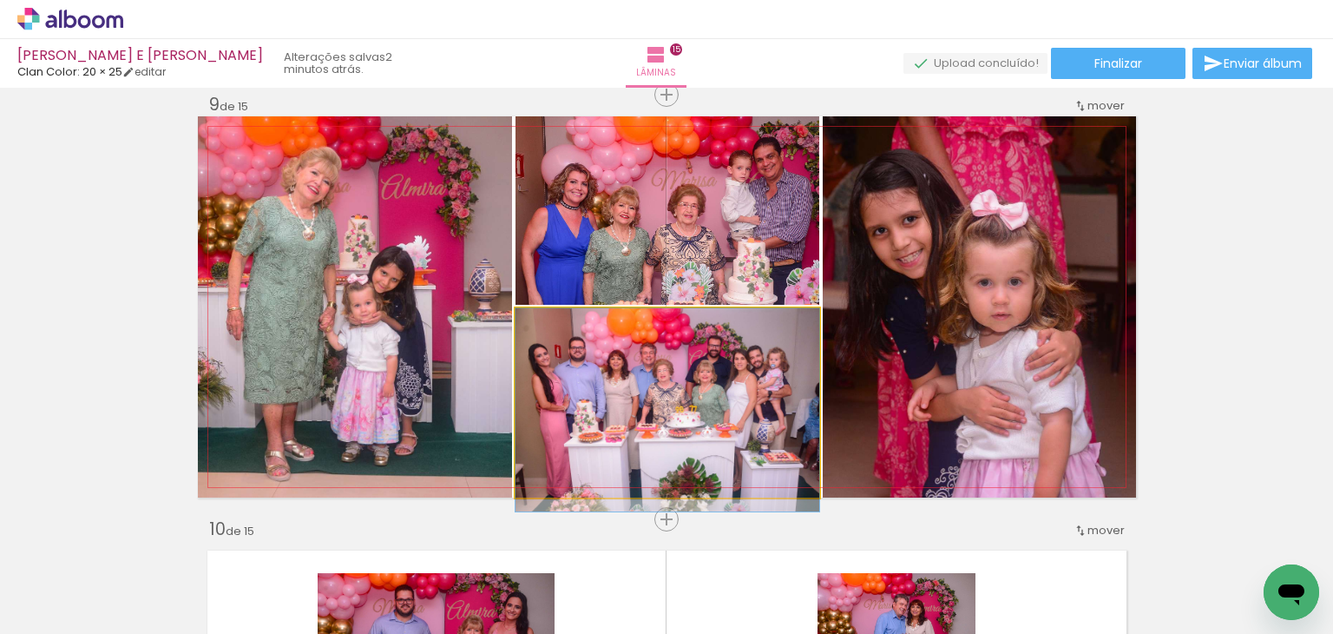
drag, startPoint x: 585, startPoint y: 379, endPoint x: 583, endPoint y: 388, distance: 8.9
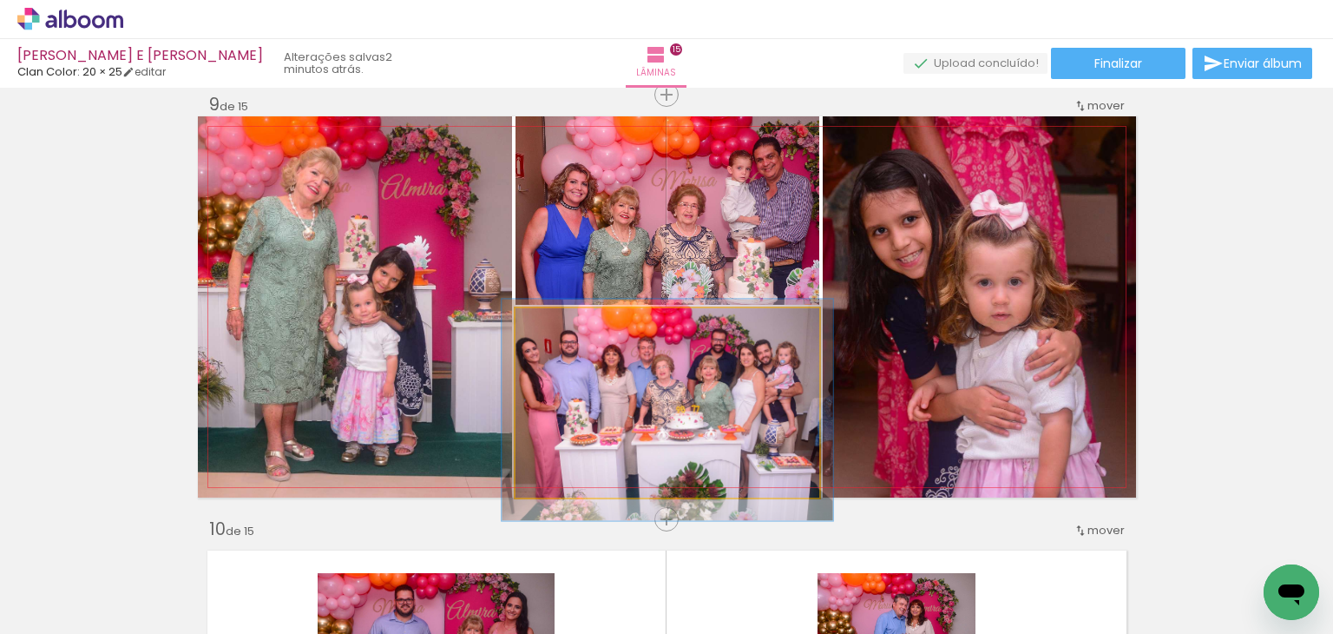
type paper-slider "109"
click at [556, 326] on div at bounding box center [562, 327] width 16 height 16
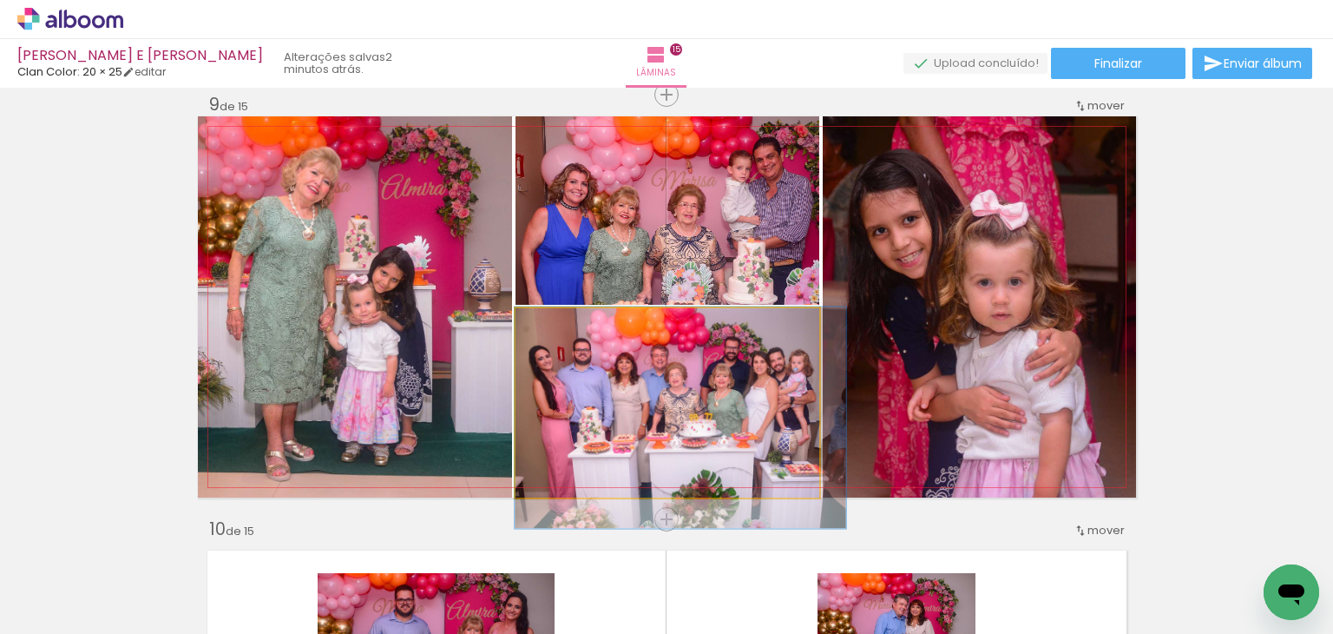
drag, startPoint x: 579, startPoint y: 394, endPoint x: 588, endPoint y: 398, distance: 9.3
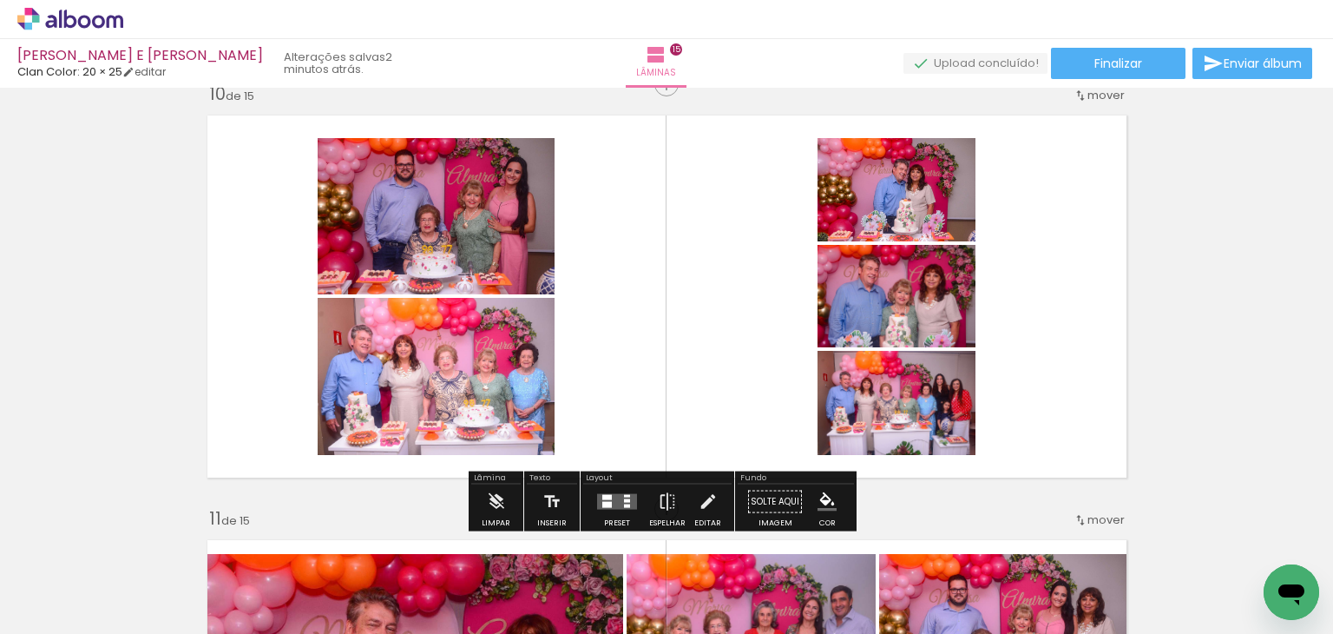
scroll to position [3852, 0]
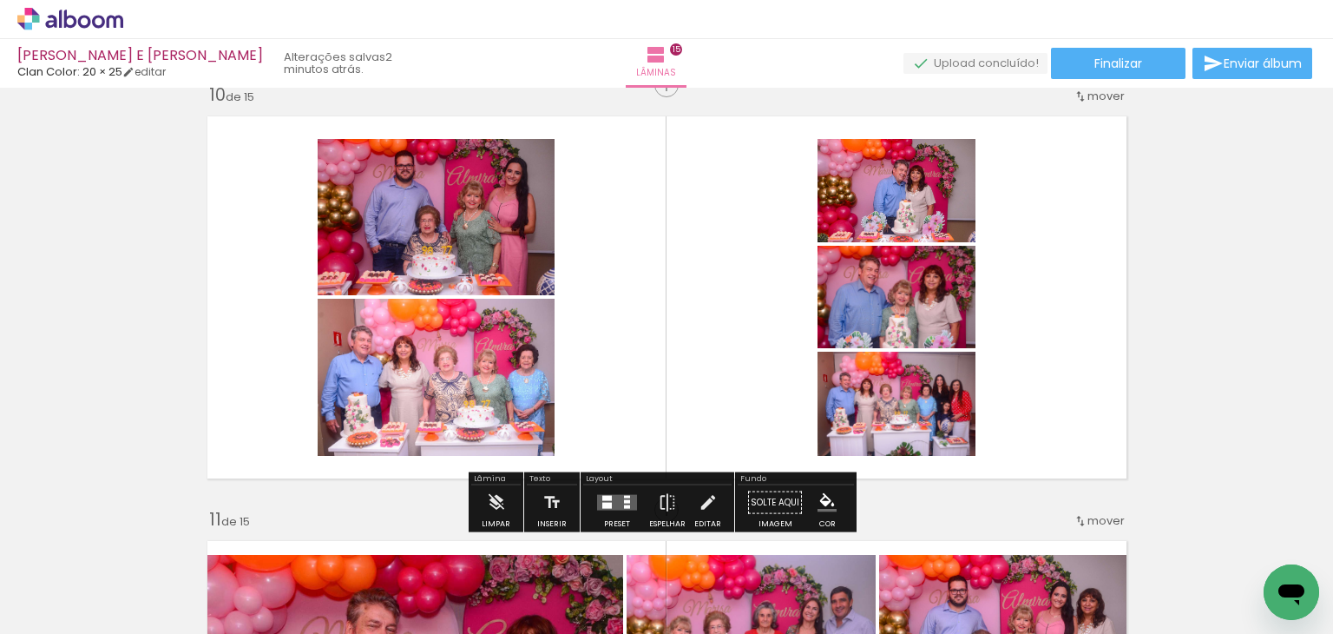
click at [614, 500] on quentale-layouter at bounding box center [617, 503] width 40 height 16
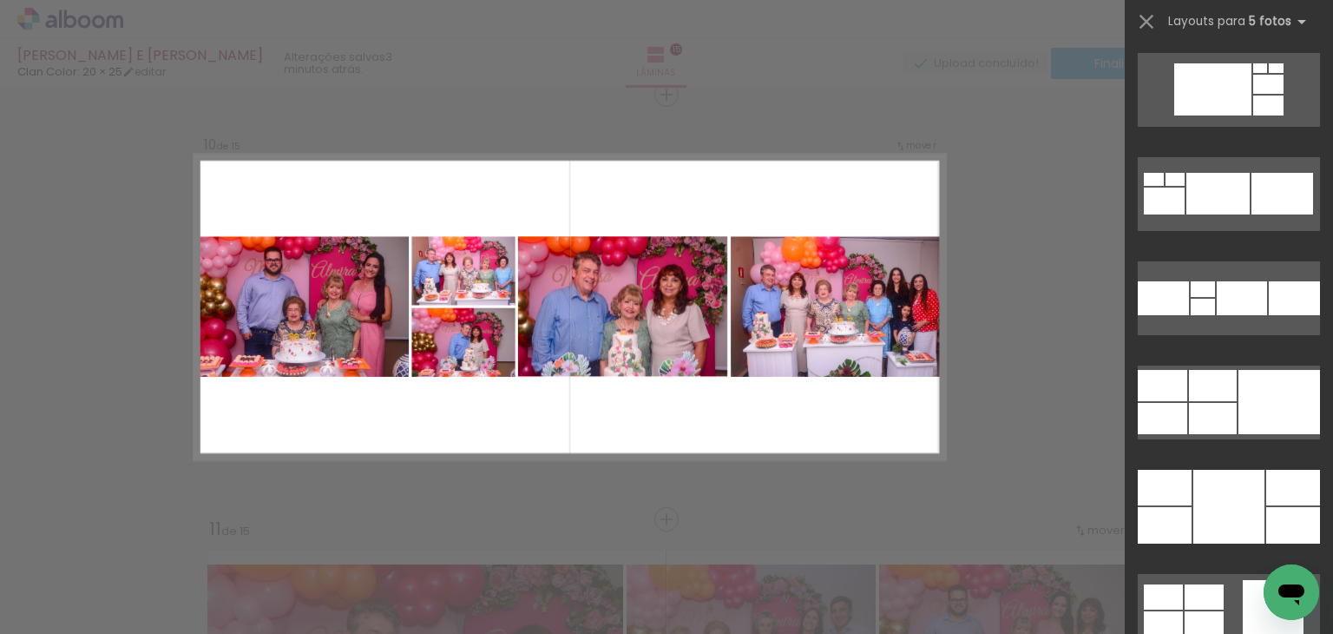
scroll to position [9983, 0]
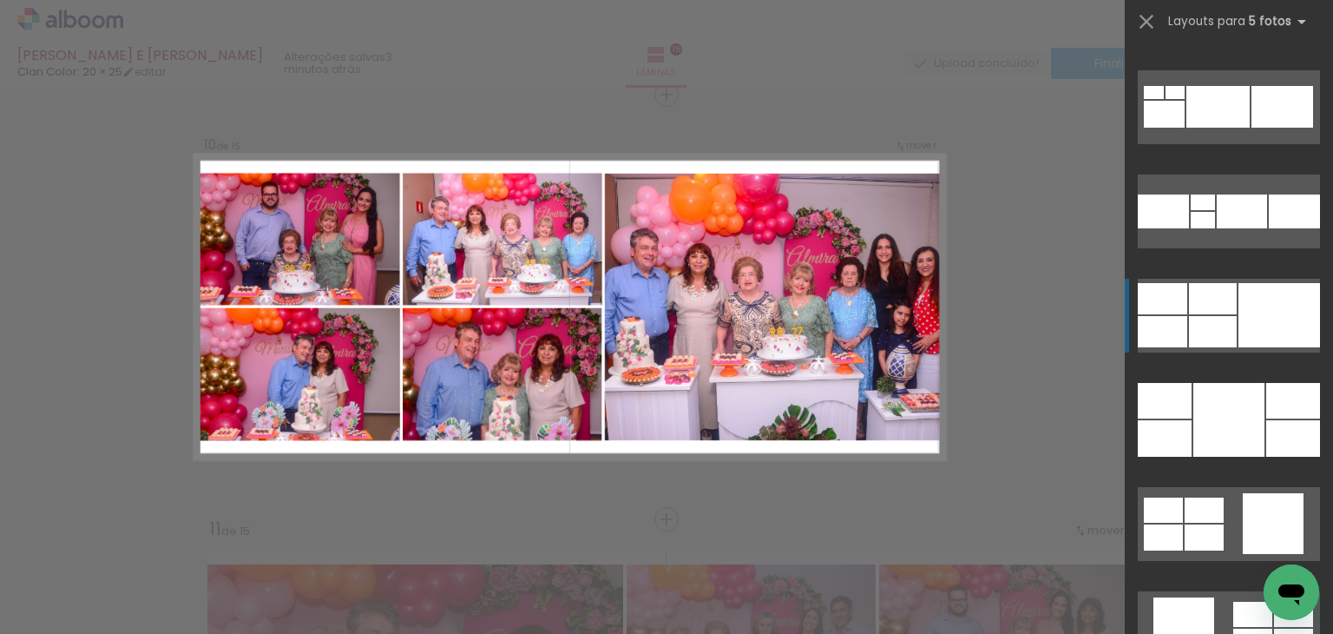
drag, startPoint x: 1258, startPoint y: 329, endPoint x: 1240, endPoint y: 330, distance: 17.4
click at [1269, 228] on div at bounding box center [1294, 211] width 51 height 34
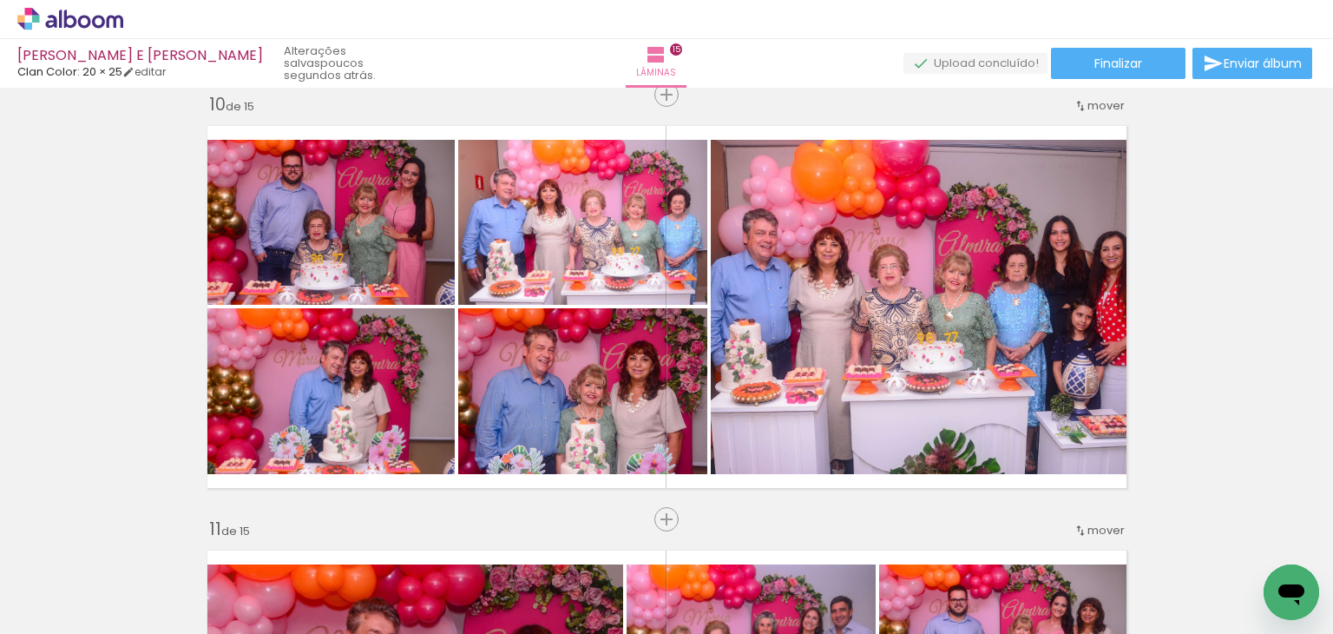
scroll to position [9983, 0]
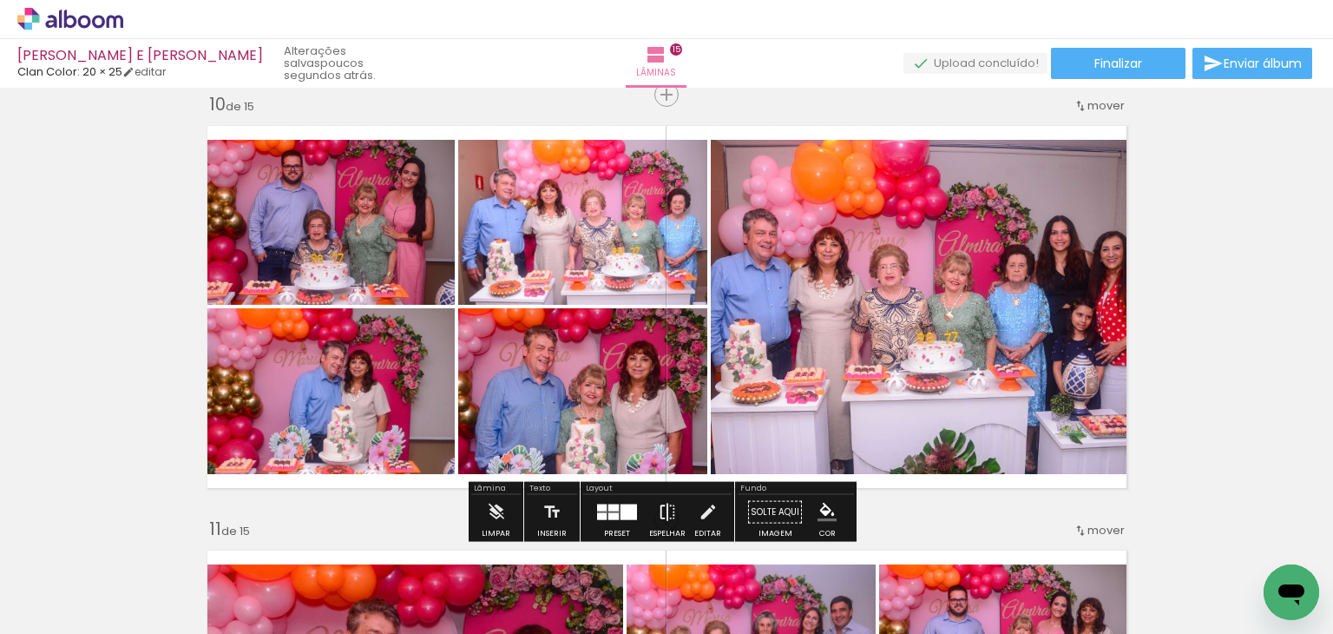
click at [673, 508] on paper-button "Espelhar" at bounding box center [667, 517] width 45 height 44
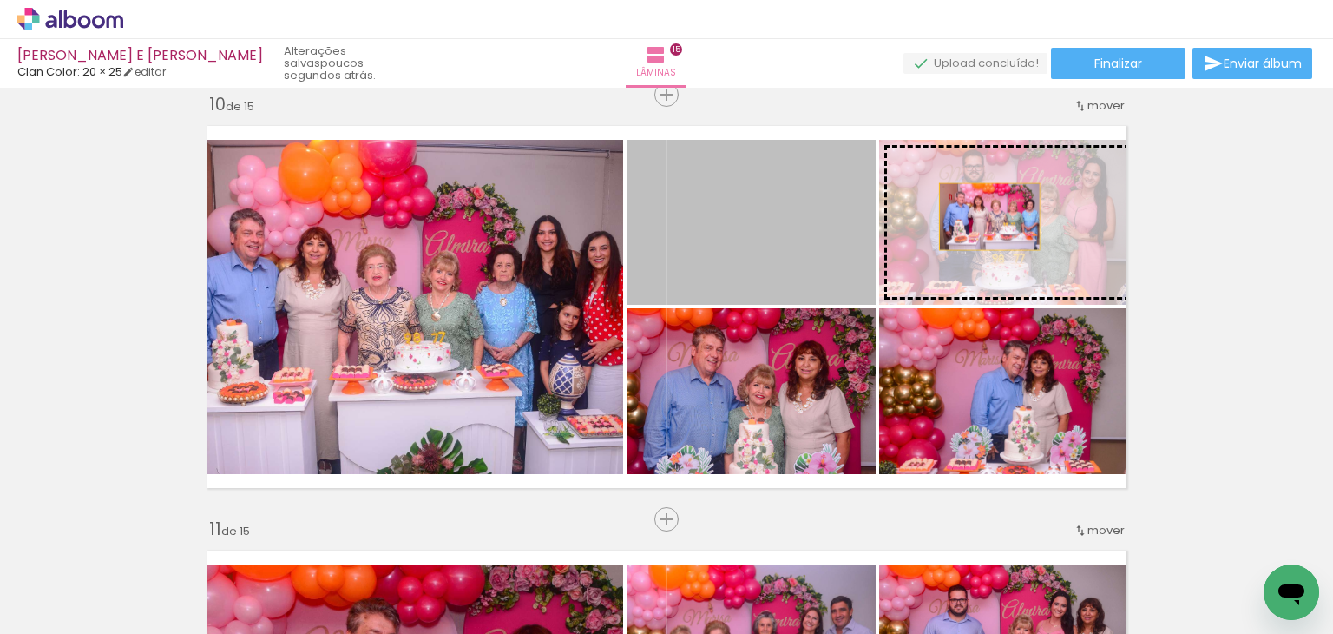
drag, startPoint x: 824, startPoint y: 253, endPoint x: 993, endPoint y: 213, distance: 174.1
click at [0, 0] on slot at bounding box center [0, 0] width 0 height 0
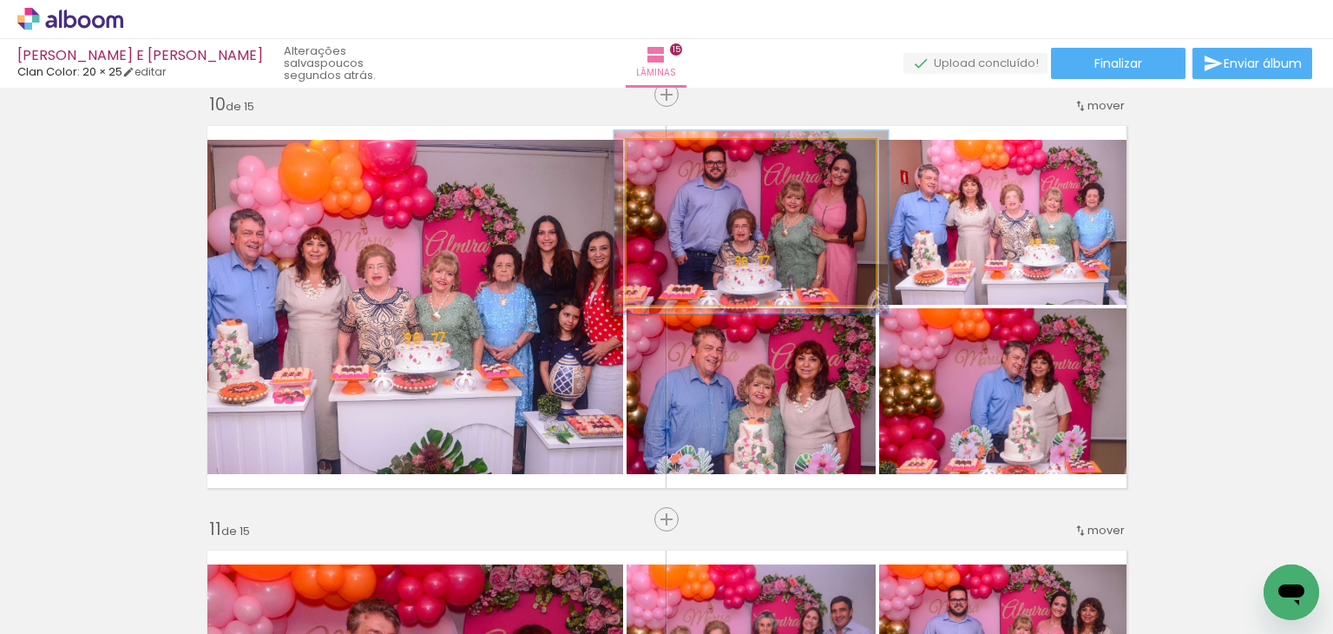
type paper-slider "110"
click at [674, 162] on div at bounding box center [673, 158] width 28 height 28
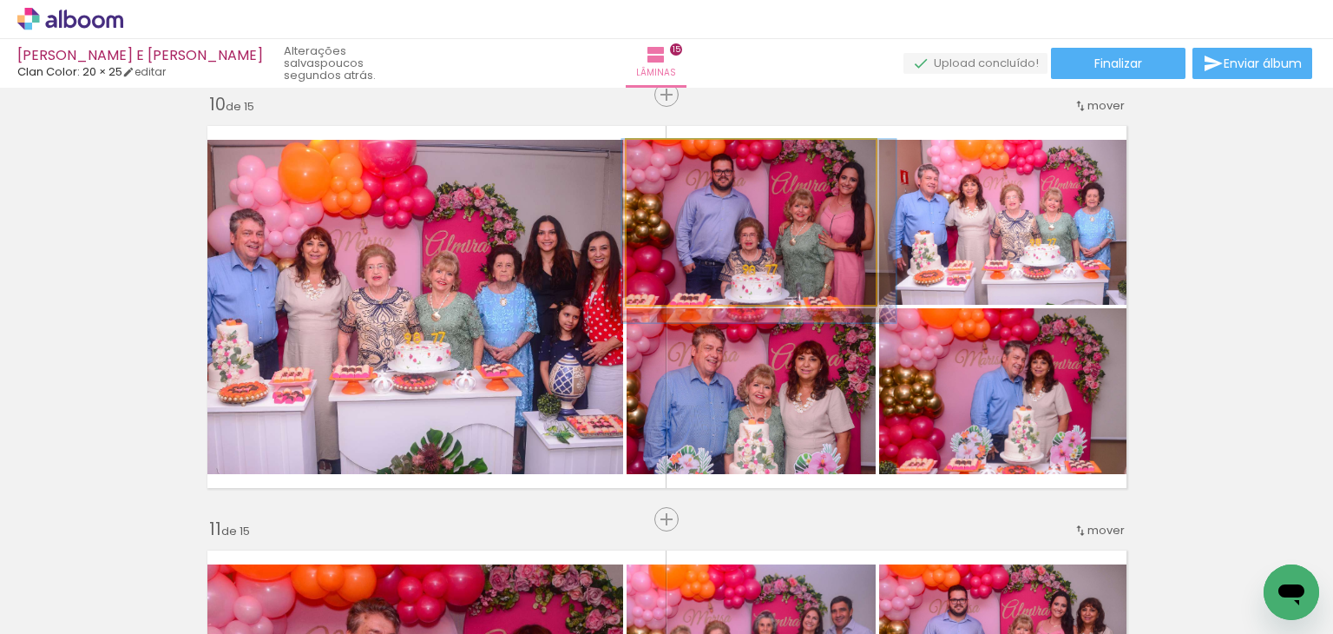
drag, startPoint x: 698, startPoint y: 214, endPoint x: 704, endPoint y: 227, distance: 13.6
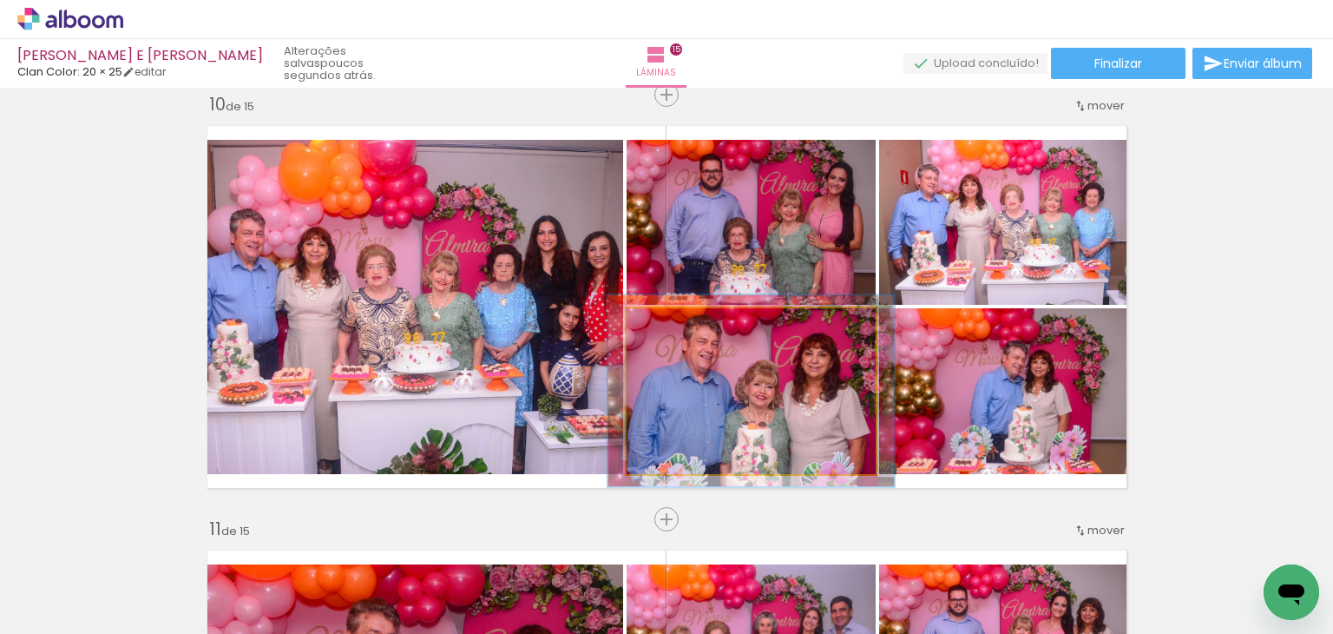
click at [675, 334] on div at bounding box center [702, 327] width 68 height 28
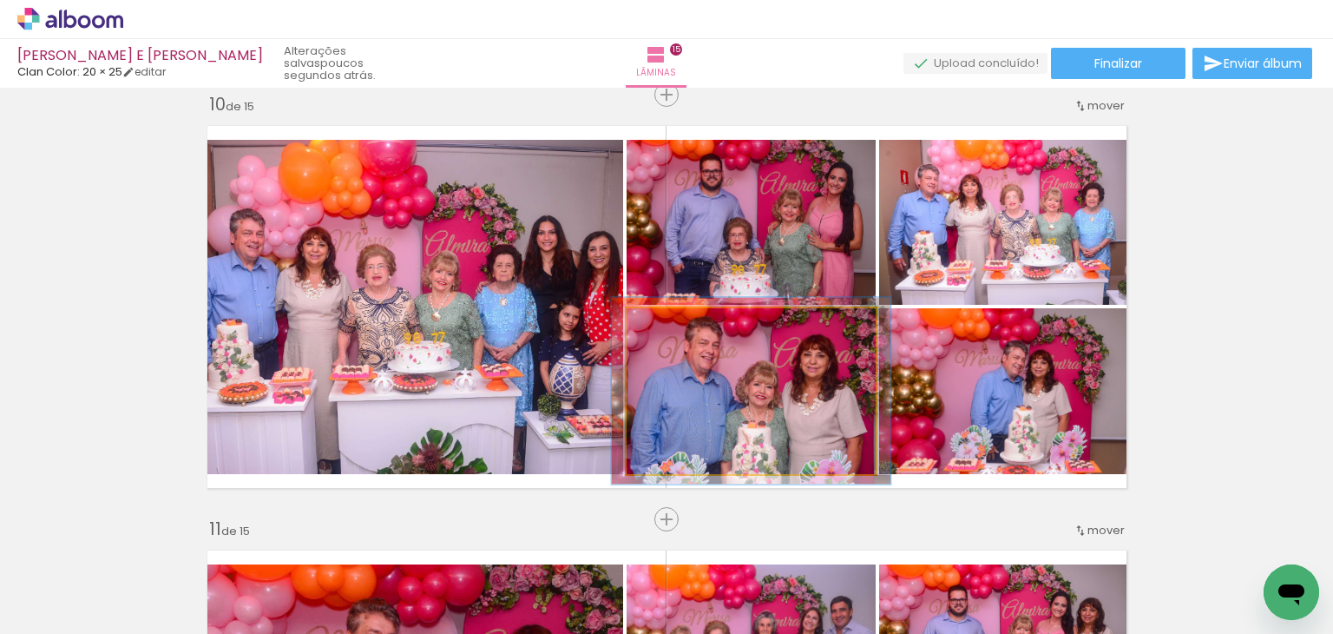
type paper-slider "112"
click at [674, 332] on div at bounding box center [675, 327] width 28 height 28
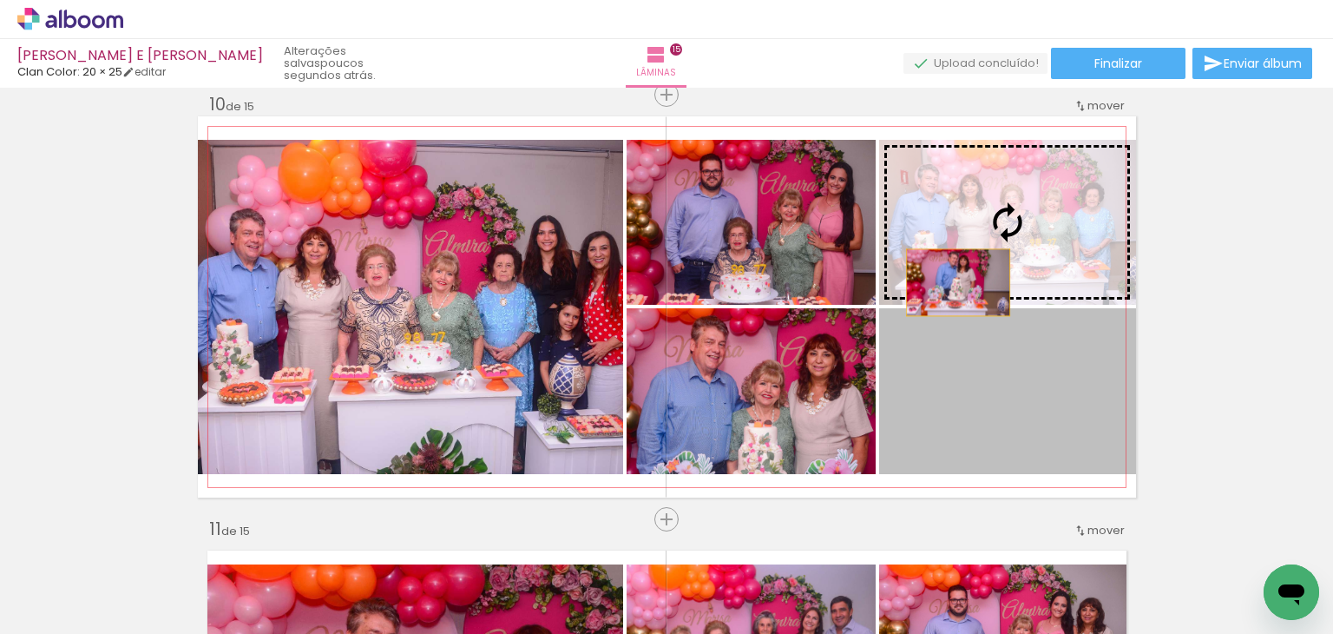
drag, startPoint x: 970, startPoint y: 409, endPoint x: 951, endPoint y: 282, distance: 128.2
click at [0, 0] on slot at bounding box center [0, 0] width 0 height 0
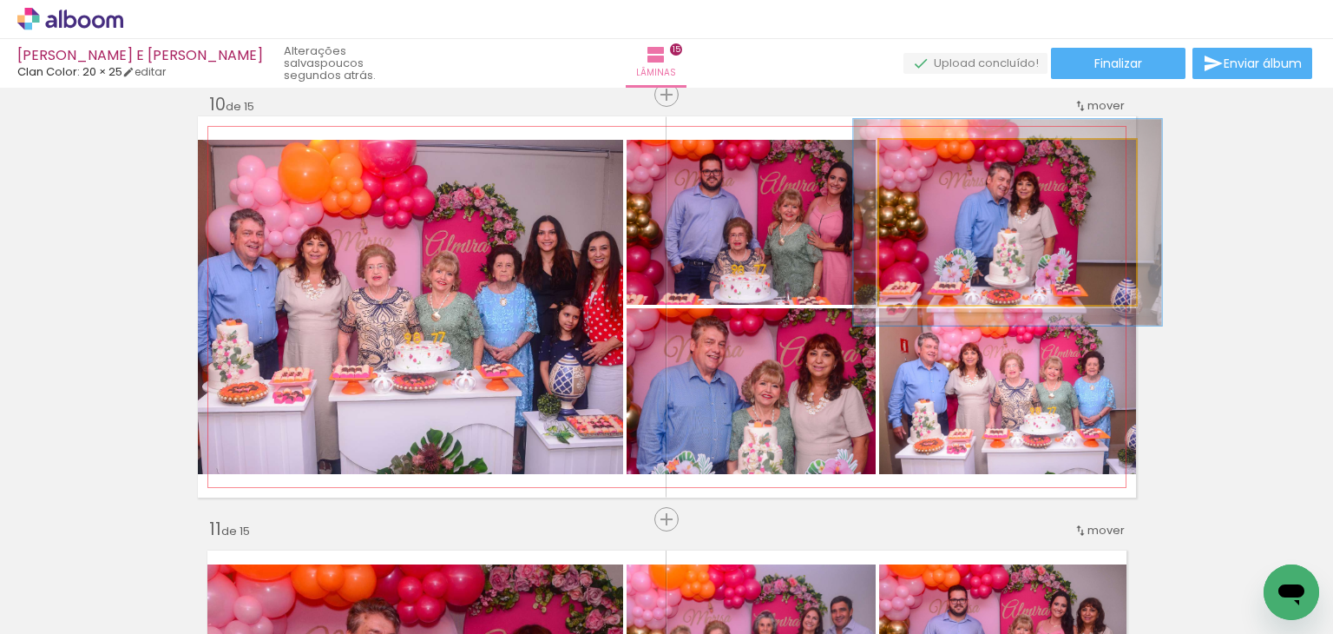
type paper-slider "120"
click at [924, 165] on div at bounding box center [932, 158] width 28 height 28
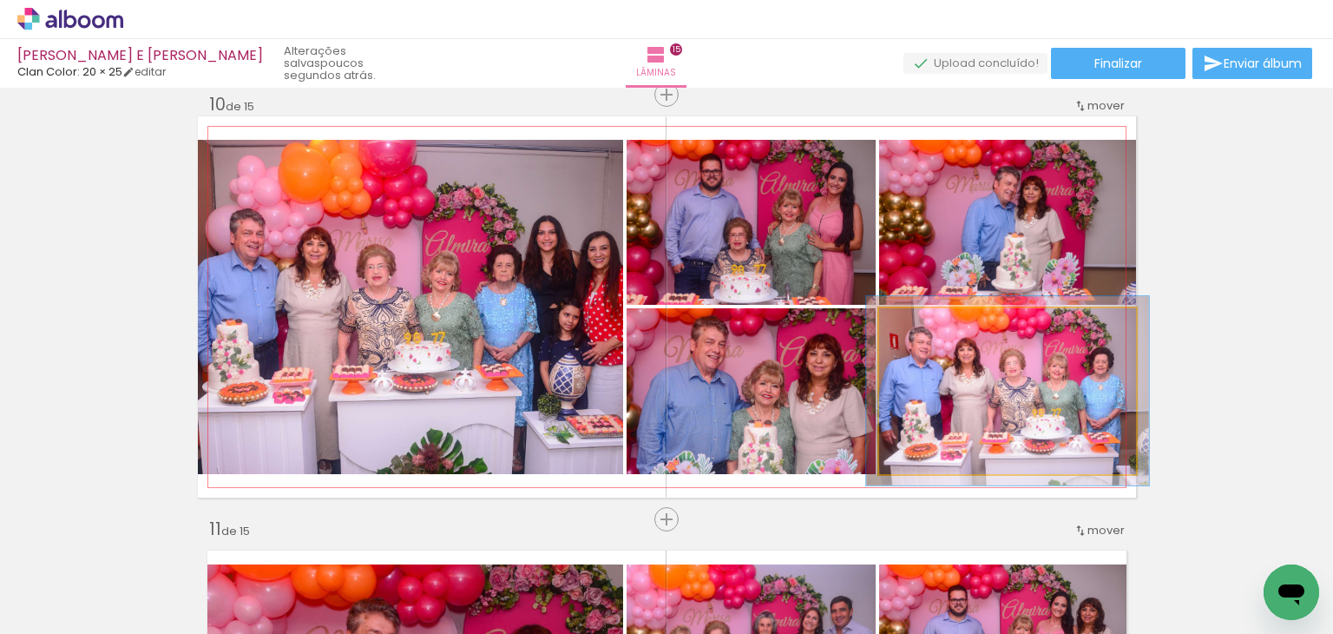
type paper-slider "110"
click at [912, 322] on div at bounding box center [925, 327] width 28 height 28
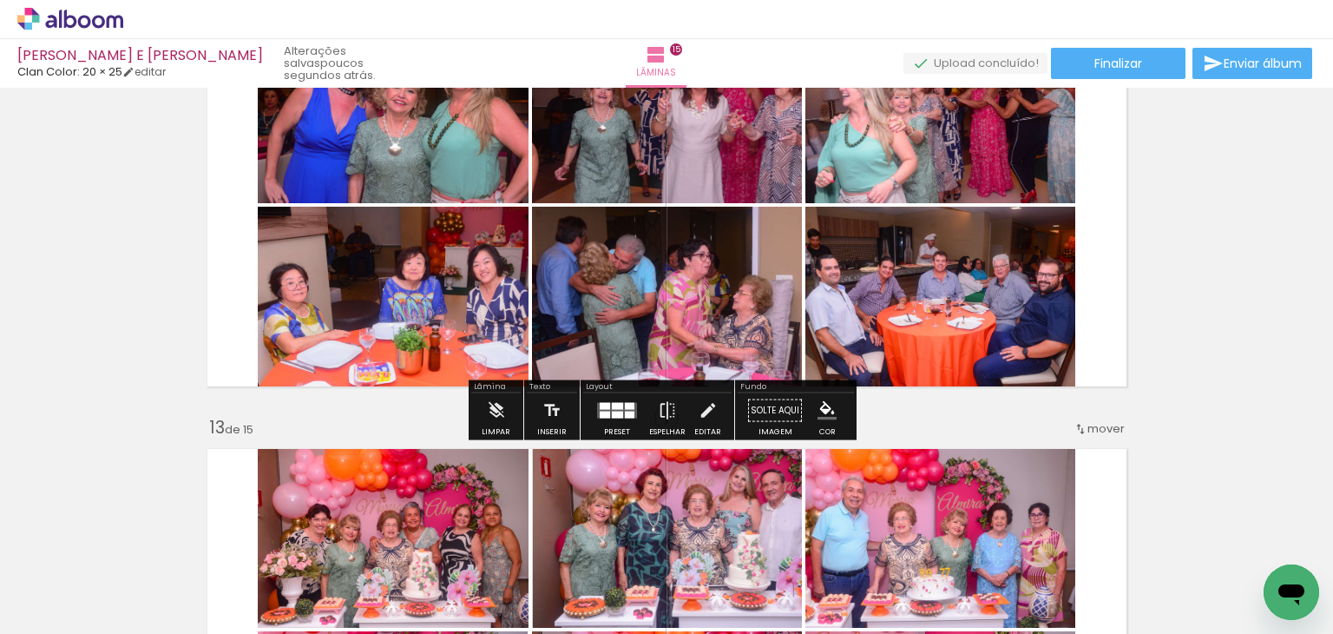
scroll to position [4797, 0]
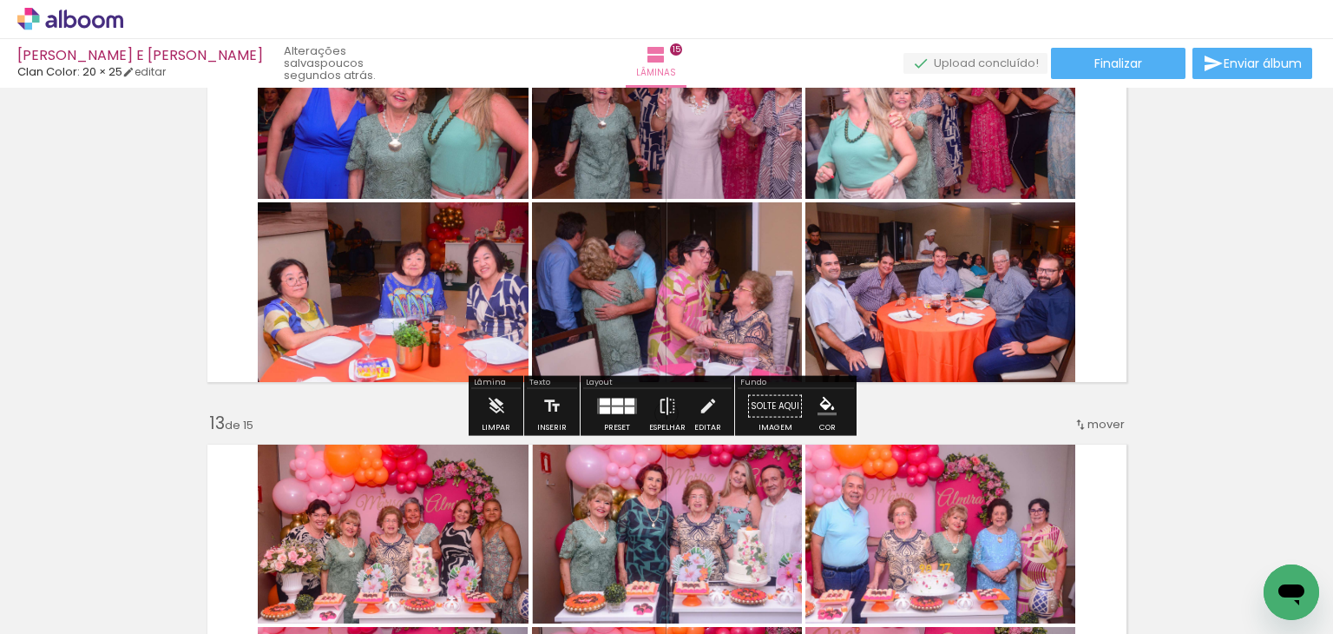
click at [625, 399] on div at bounding box center [630, 401] width 10 height 7
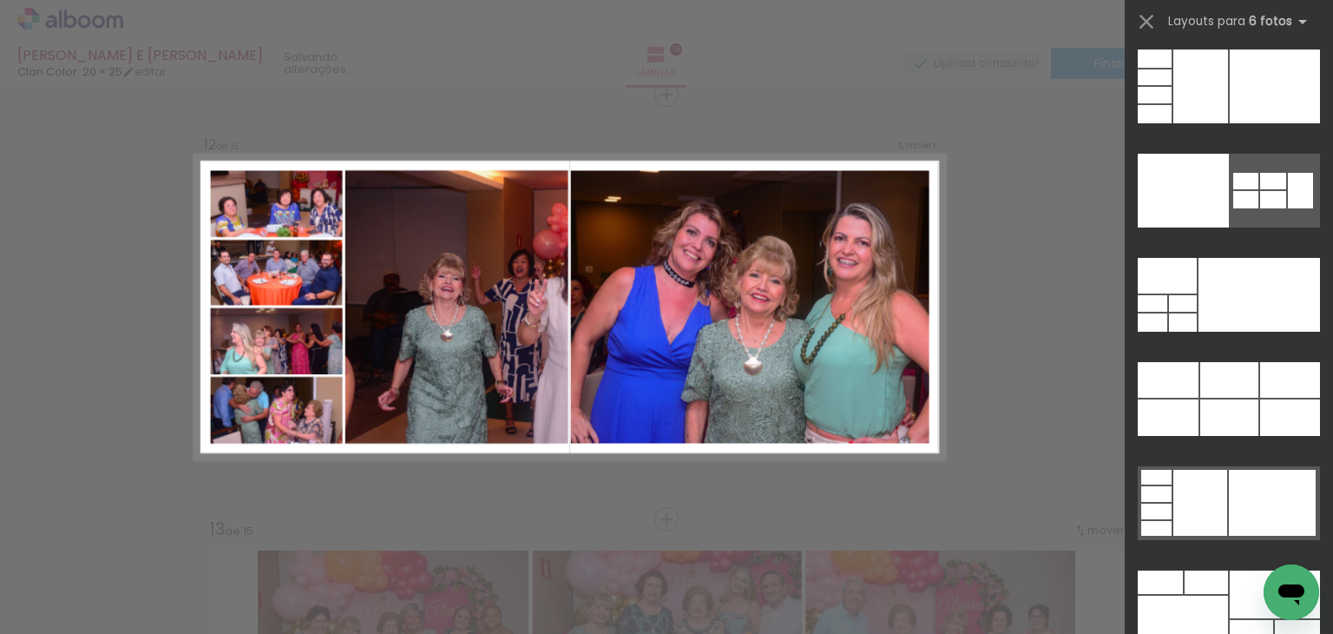
scroll to position [54132, 0]
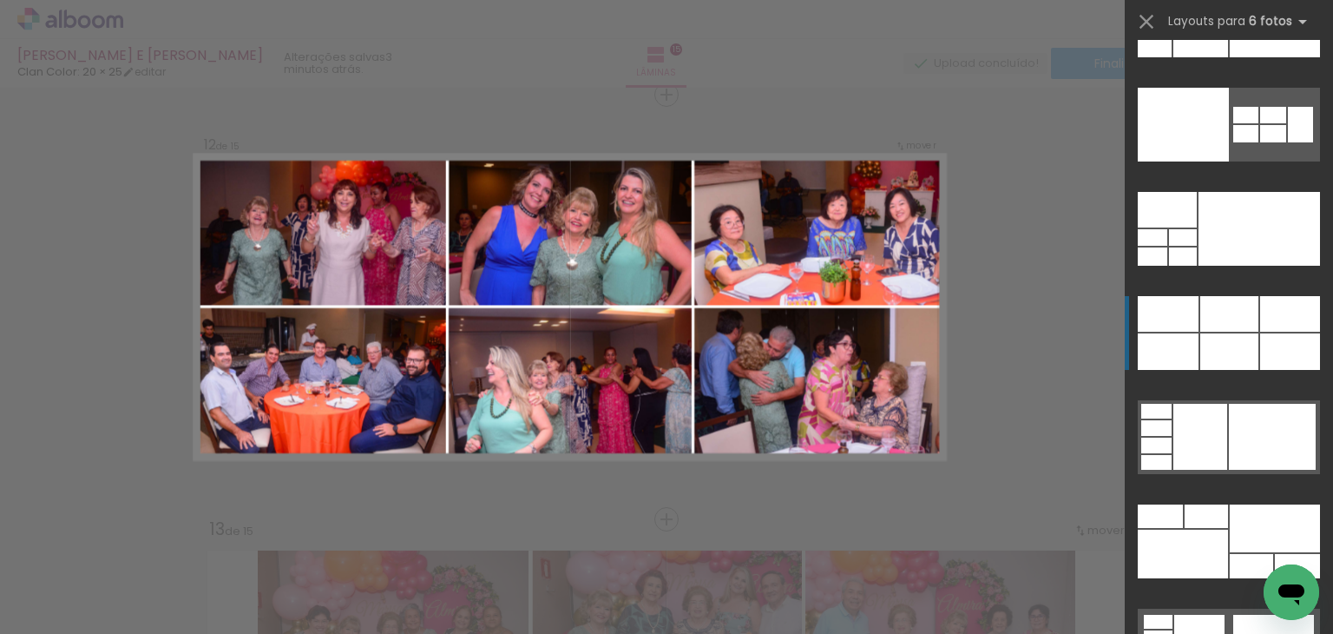
click at [1233, 350] on div at bounding box center [1230, 351] width 58 height 36
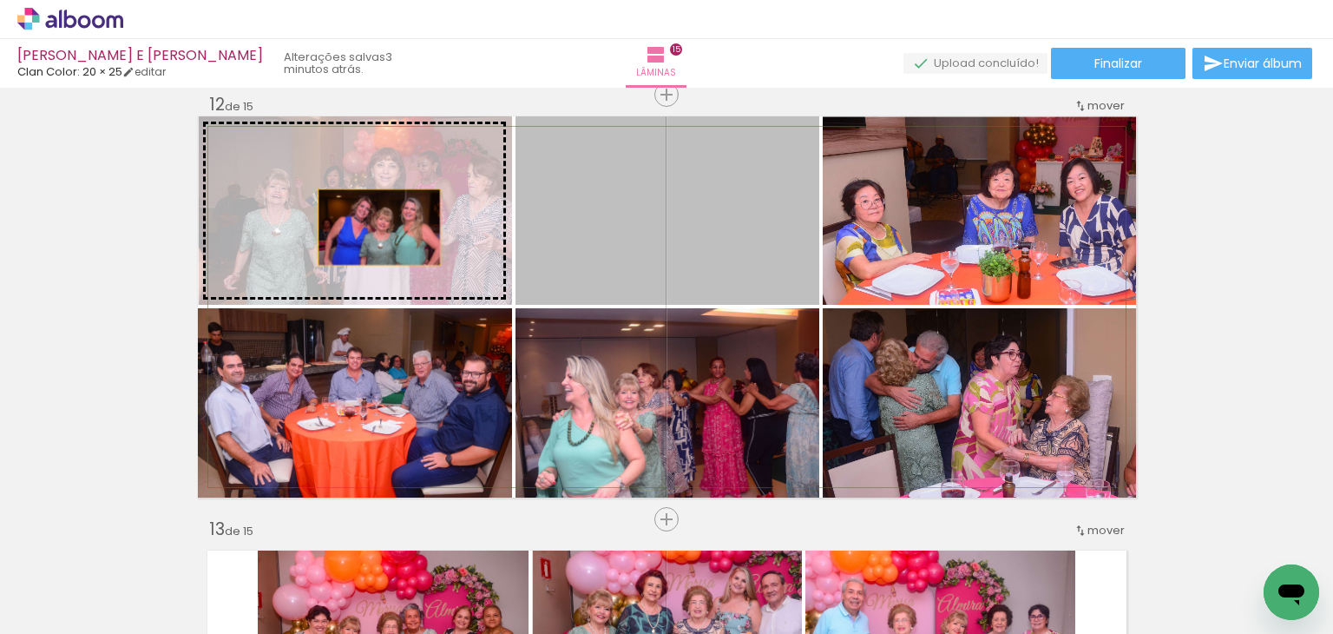
drag, startPoint x: 649, startPoint y: 230, endPoint x: 372, endPoint y: 227, distance: 276.9
click at [0, 0] on slot at bounding box center [0, 0] width 0 height 0
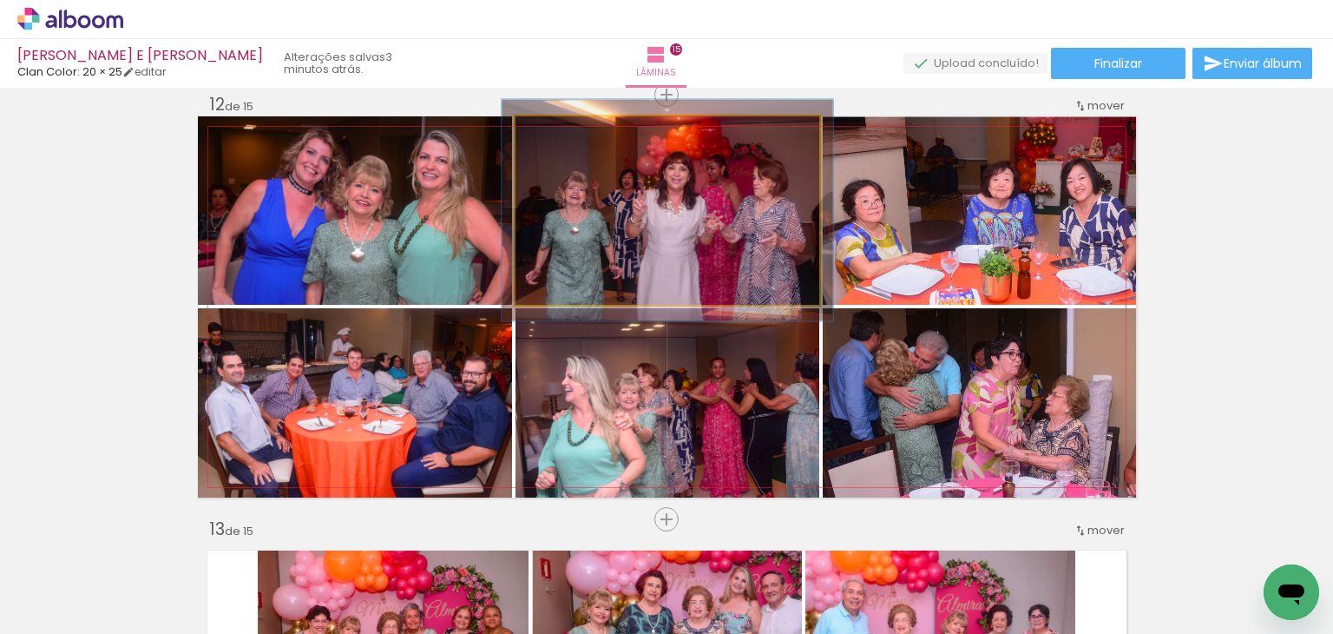
type paper-slider "109"
click at [566, 141] on div at bounding box center [562, 135] width 28 height 28
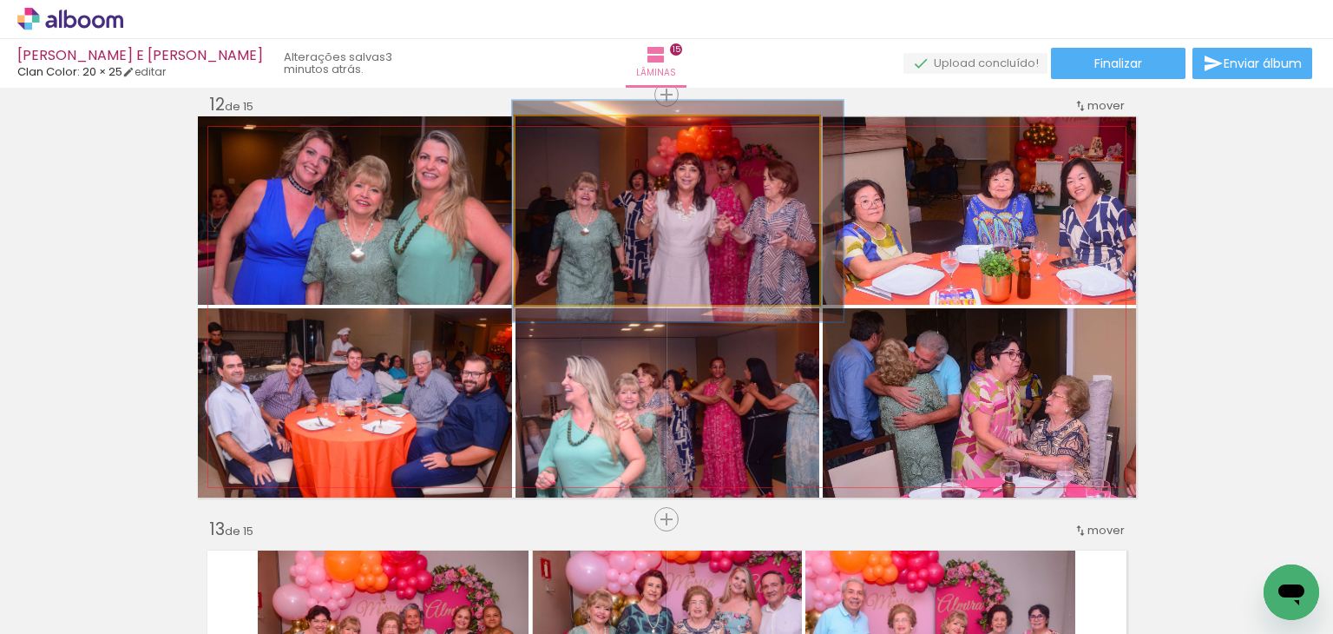
drag, startPoint x: 604, startPoint y: 195, endPoint x: 615, endPoint y: 196, distance: 10.5
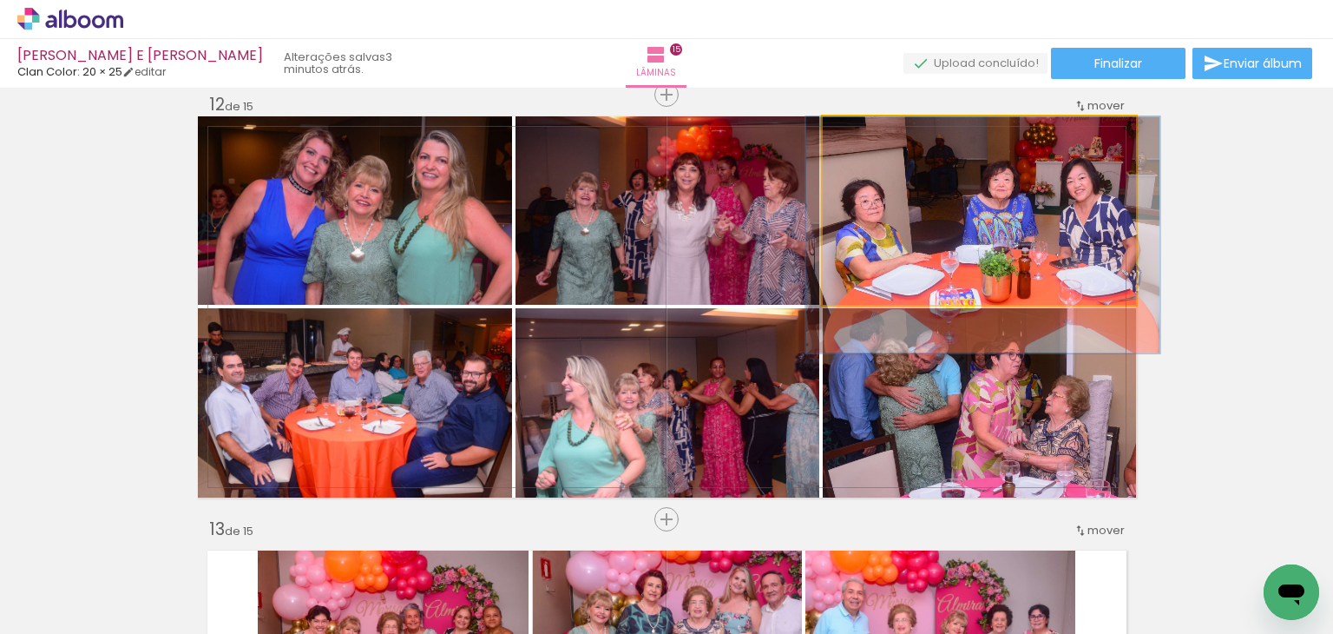
click at [939, 195] on quentale-photo at bounding box center [979, 210] width 313 height 188
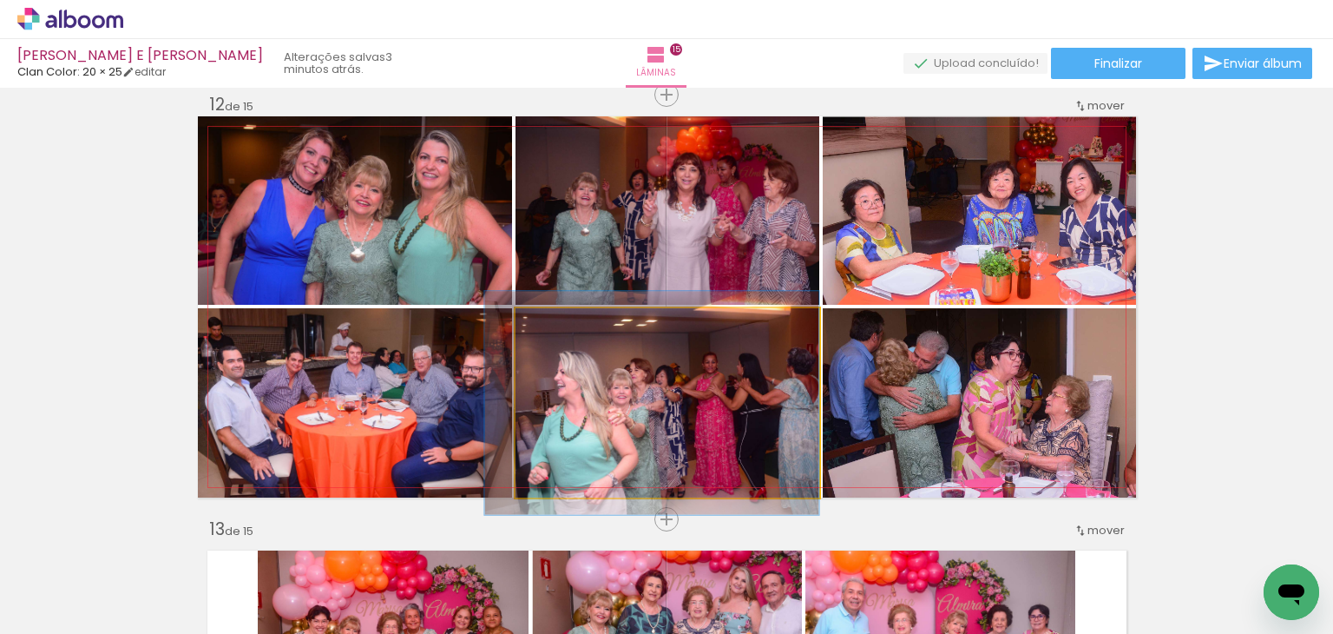
drag, startPoint x: 570, startPoint y: 418, endPoint x: 545, endPoint y: 413, distance: 25.5
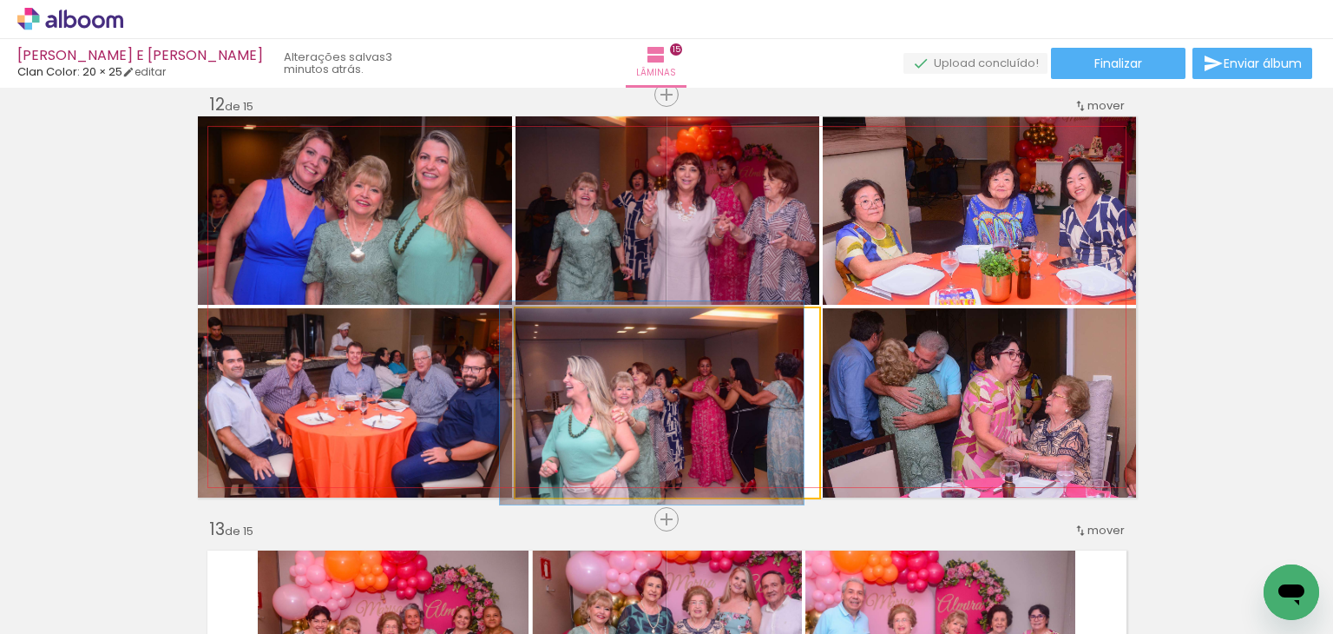
drag, startPoint x: 556, startPoint y: 331, endPoint x: 538, endPoint y: 338, distance: 19.5
click at [542, 338] on div at bounding box center [556, 327] width 28 height 28
click at [560, 323] on div at bounding box center [557, 327] width 28 height 28
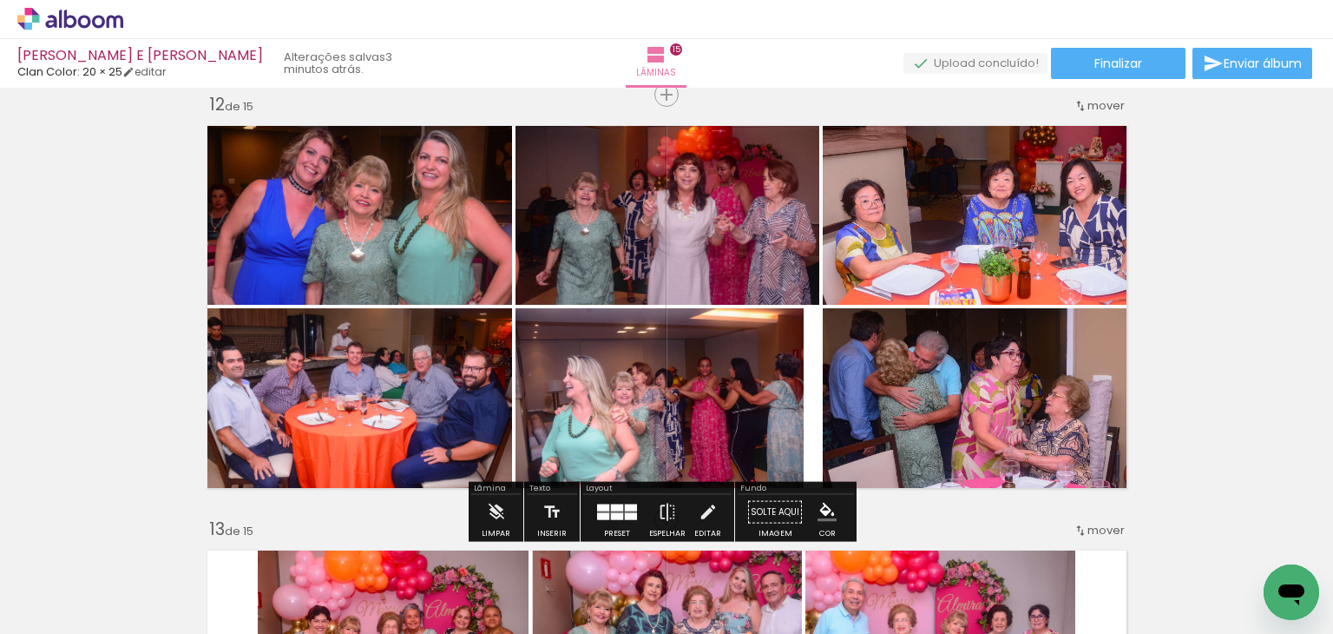
click at [582, 370] on quentale-photo at bounding box center [668, 402] width 304 height 189
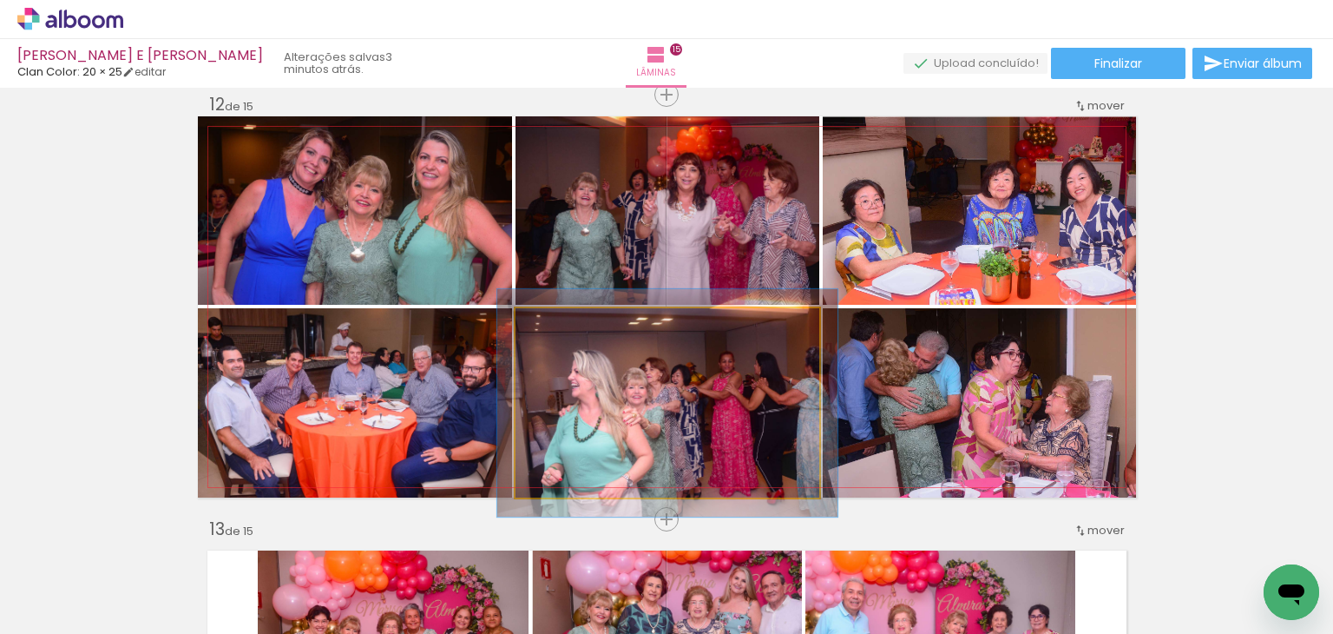
drag, startPoint x: 549, startPoint y: 322, endPoint x: 576, endPoint y: 363, distance: 48.9
type paper-slider "112"
click at [556, 326] on div at bounding box center [564, 327] width 16 height 16
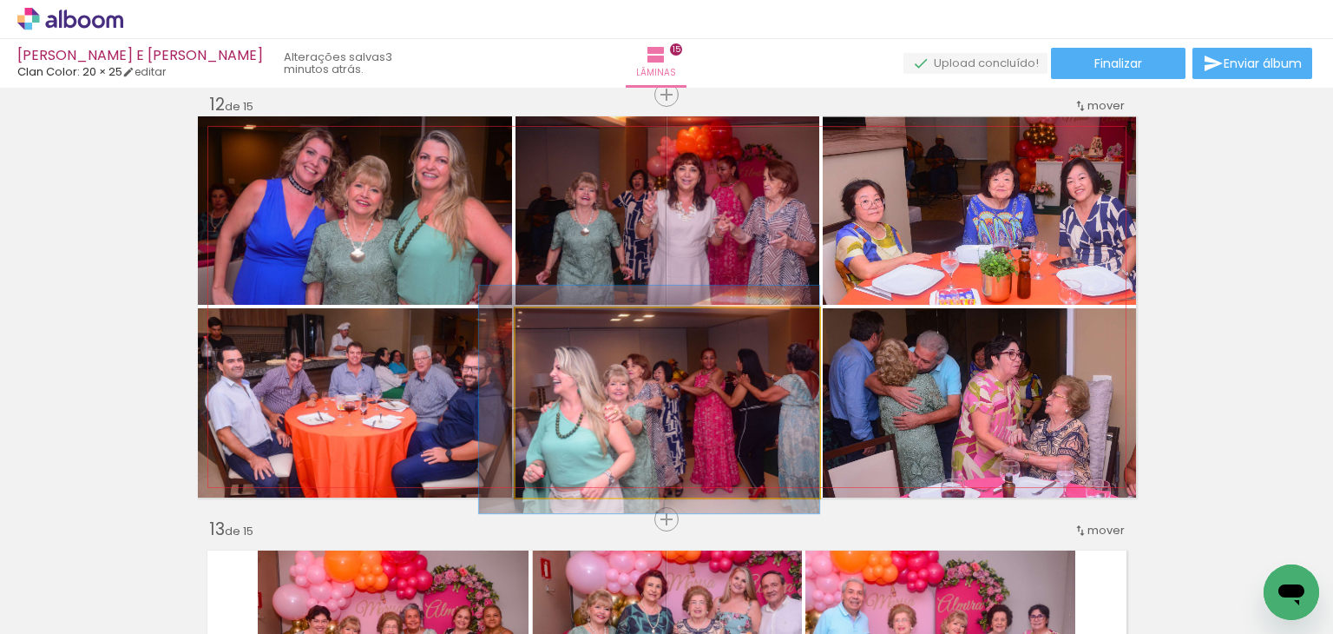
drag, startPoint x: 580, startPoint y: 391, endPoint x: 552, endPoint y: 388, distance: 28.0
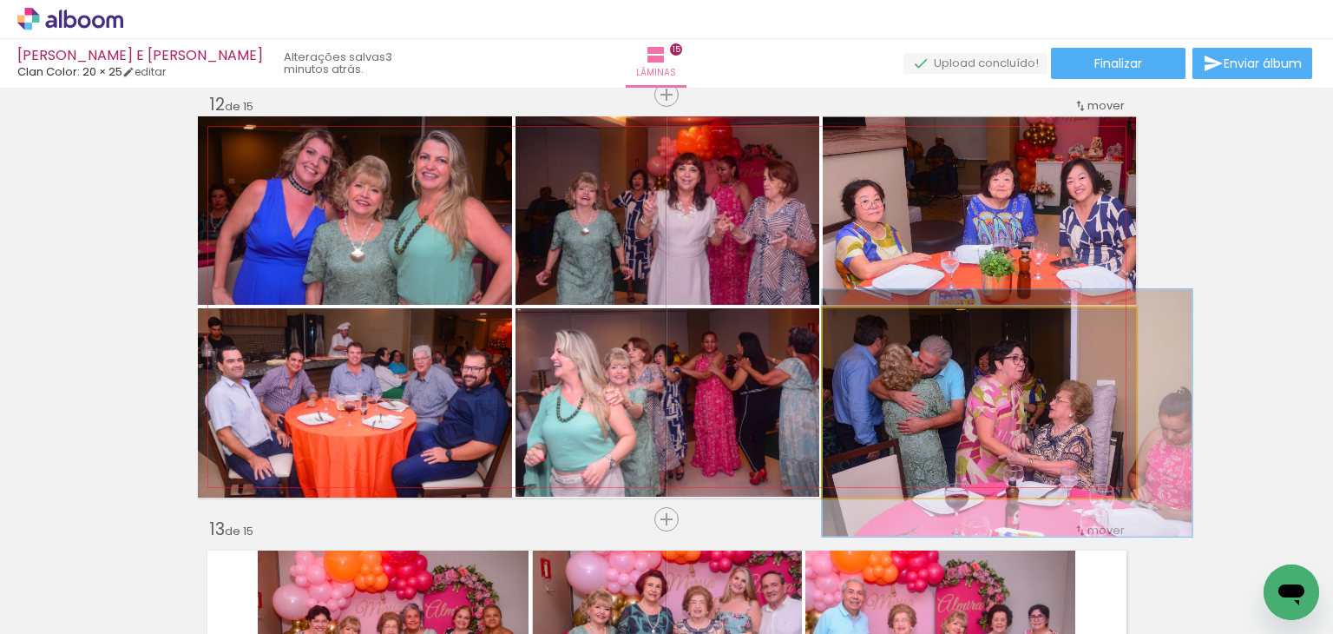
drag, startPoint x: 914, startPoint y: 378, endPoint x: 930, endPoint y: 383, distance: 16.2
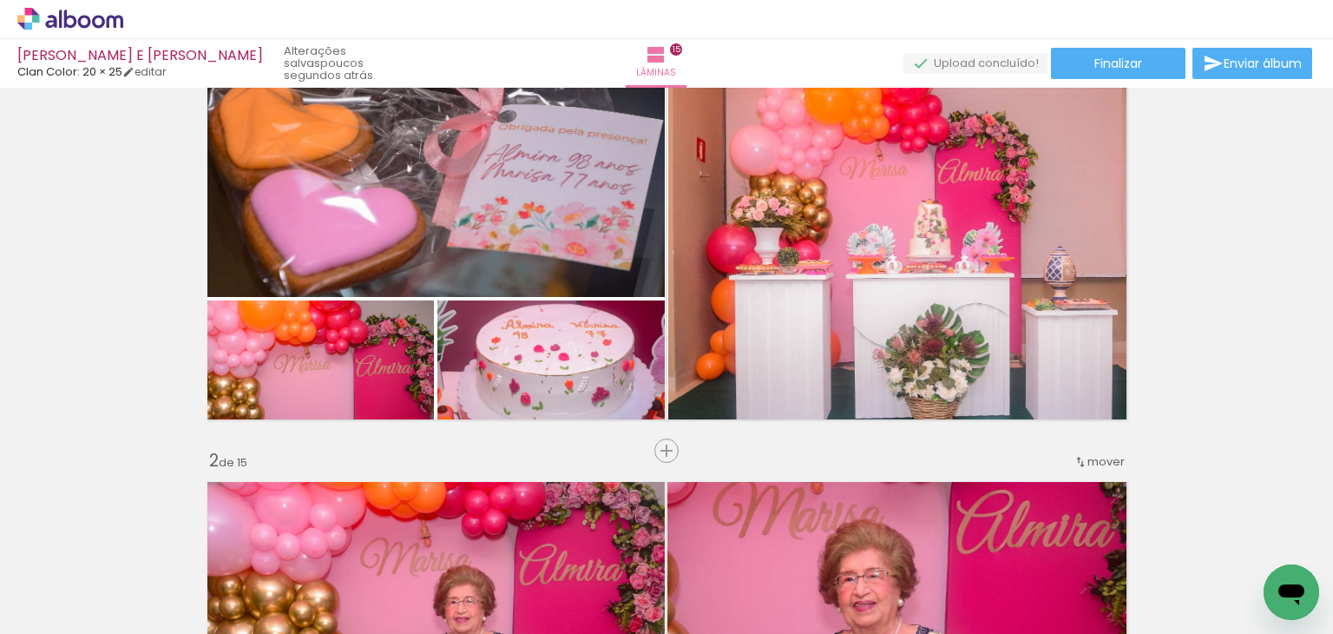
scroll to position [0, 0]
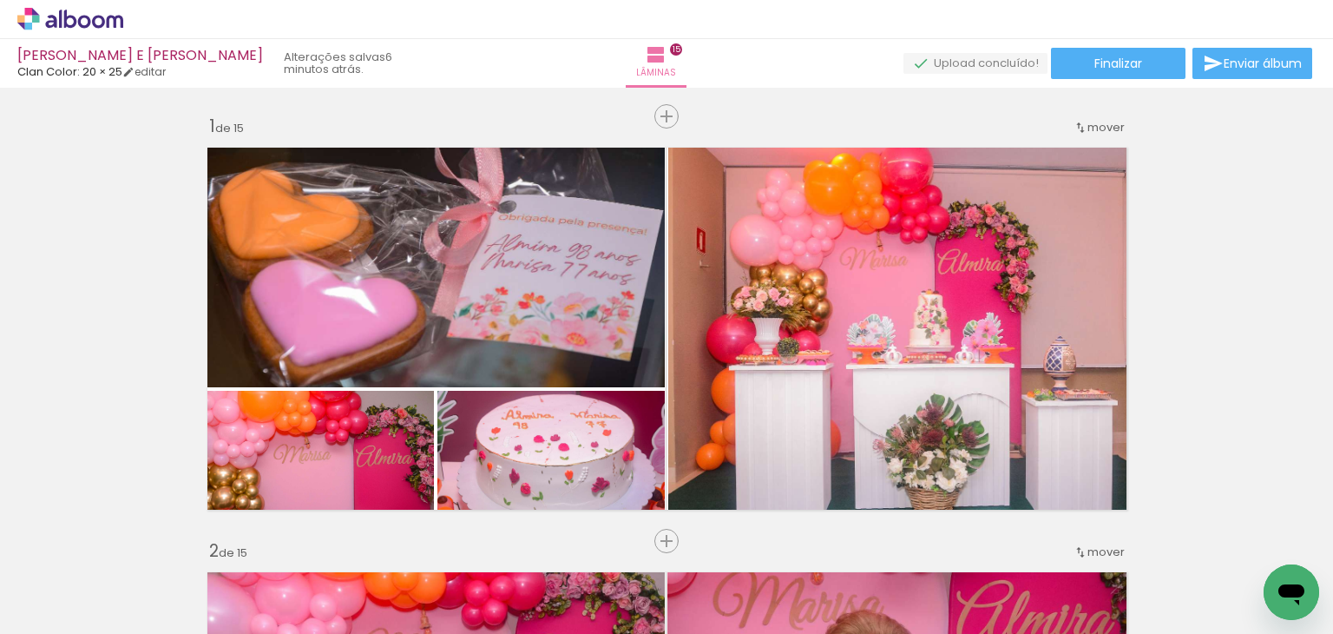
scroll to position [54132, 0]
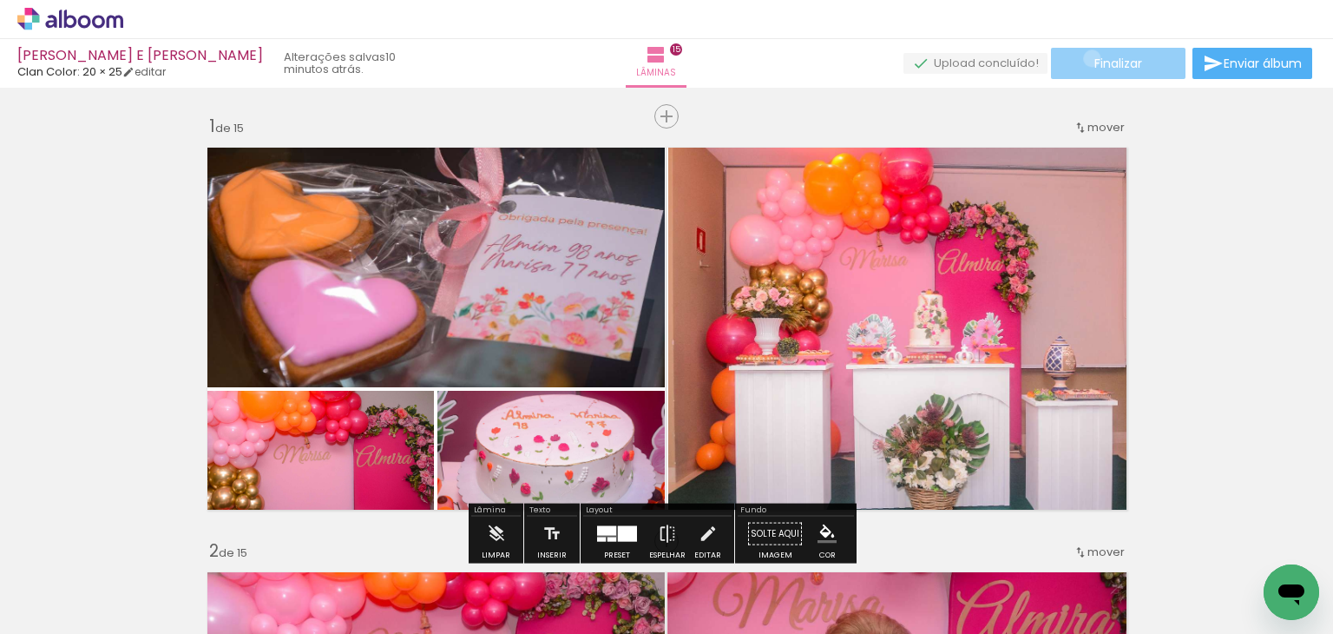
click at [1088, 63] on paper-button "Finalizar" at bounding box center [1118, 63] width 135 height 31
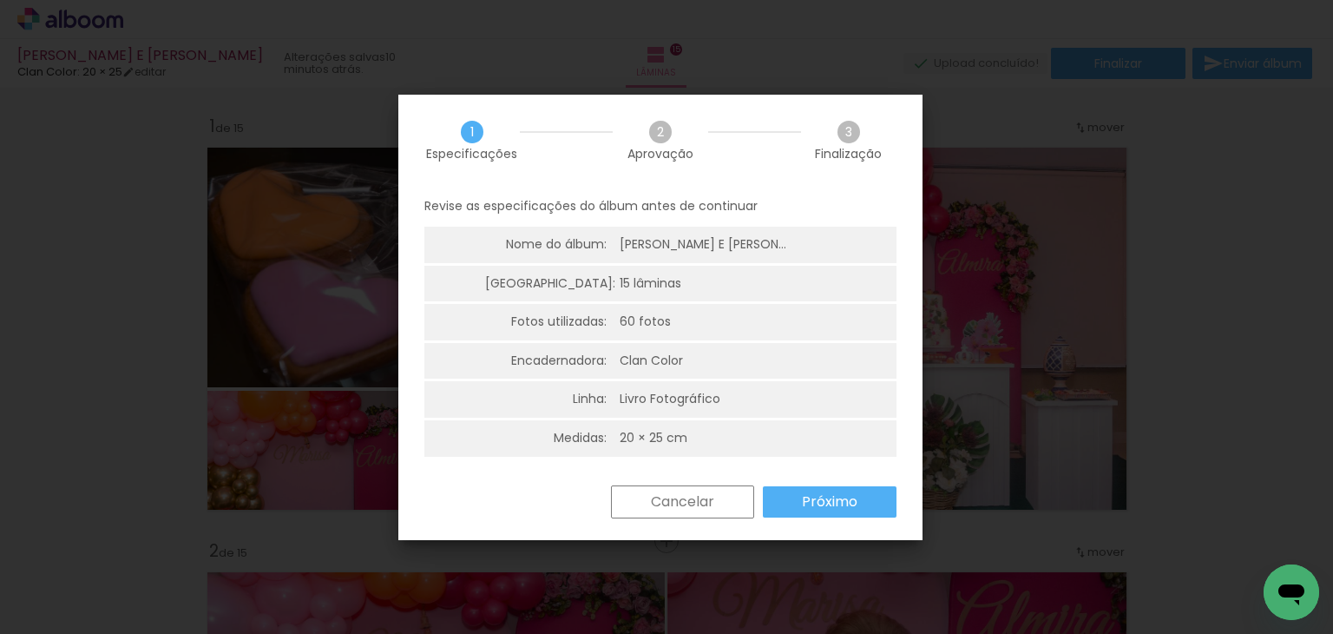
click at [823, 513] on paper-button "Próximo" at bounding box center [830, 501] width 134 height 31
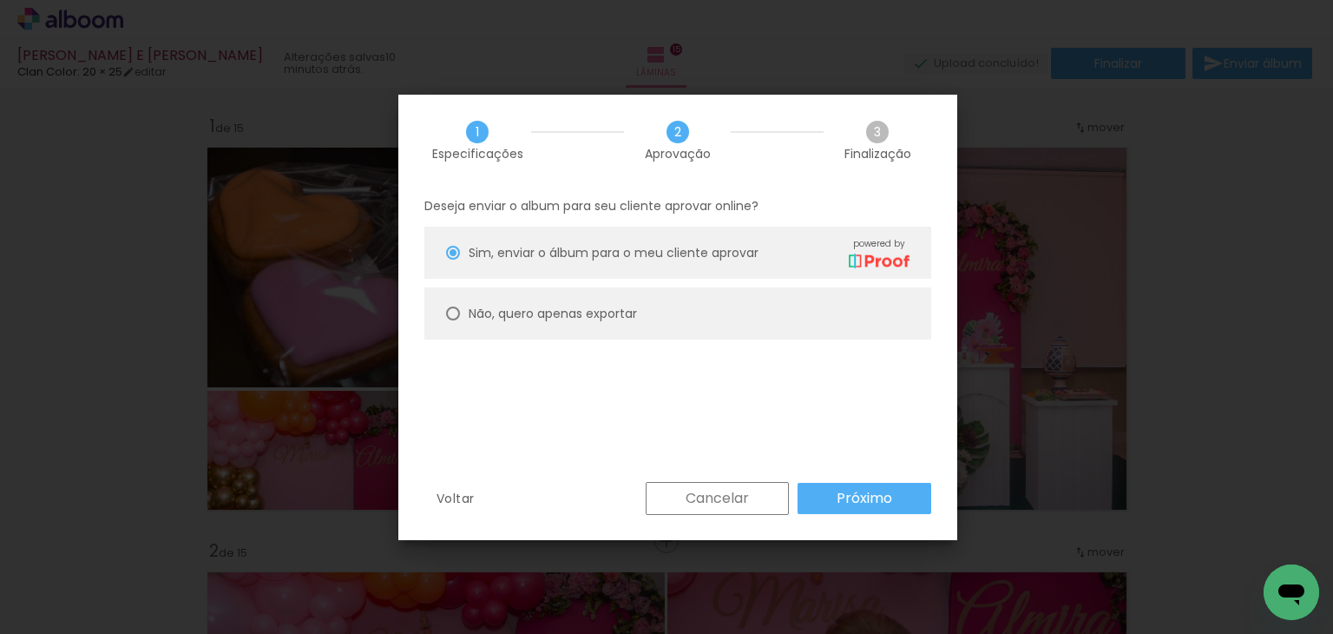
drag, startPoint x: 719, startPoint y: 306, endPoint x: 785, endPoint y: 377, distance: 96.4
click at [720, 310] on paper-radio-button "Não, quero apenas exportar" at bounding box center [677, 313] width 507 height 52
type paper-radio-button "on"
click at [817, 498] on paper-button "Próximo" at bounding box center [865, 498] width 134 height 31
type input "Alta, 300 DPI"
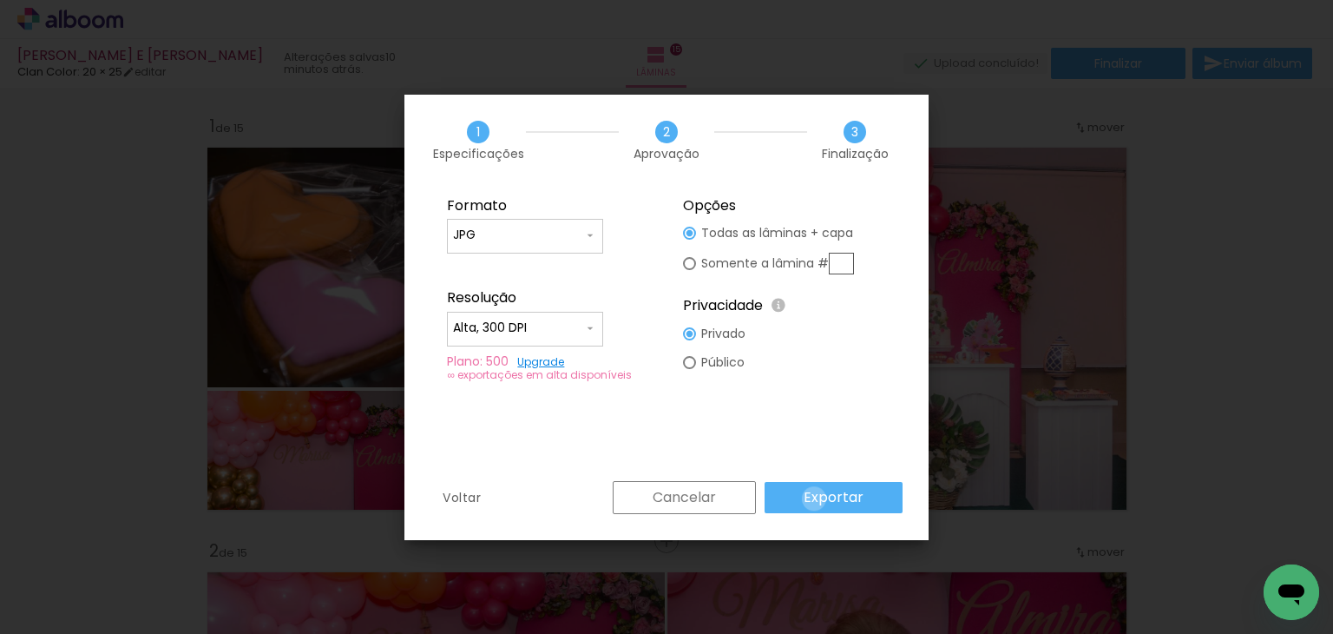
click at [0, 0] on slot "Exportar" at bounding box center [0, 0] width 0 height 0
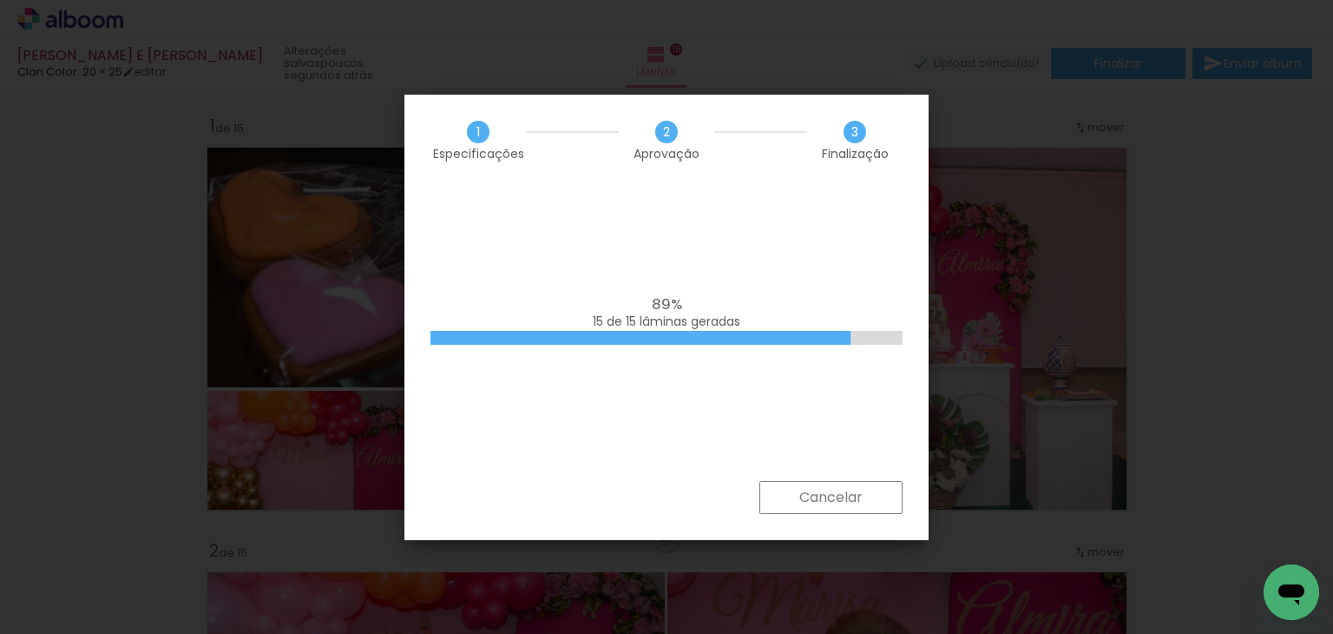
scroll to position [54132, 0]
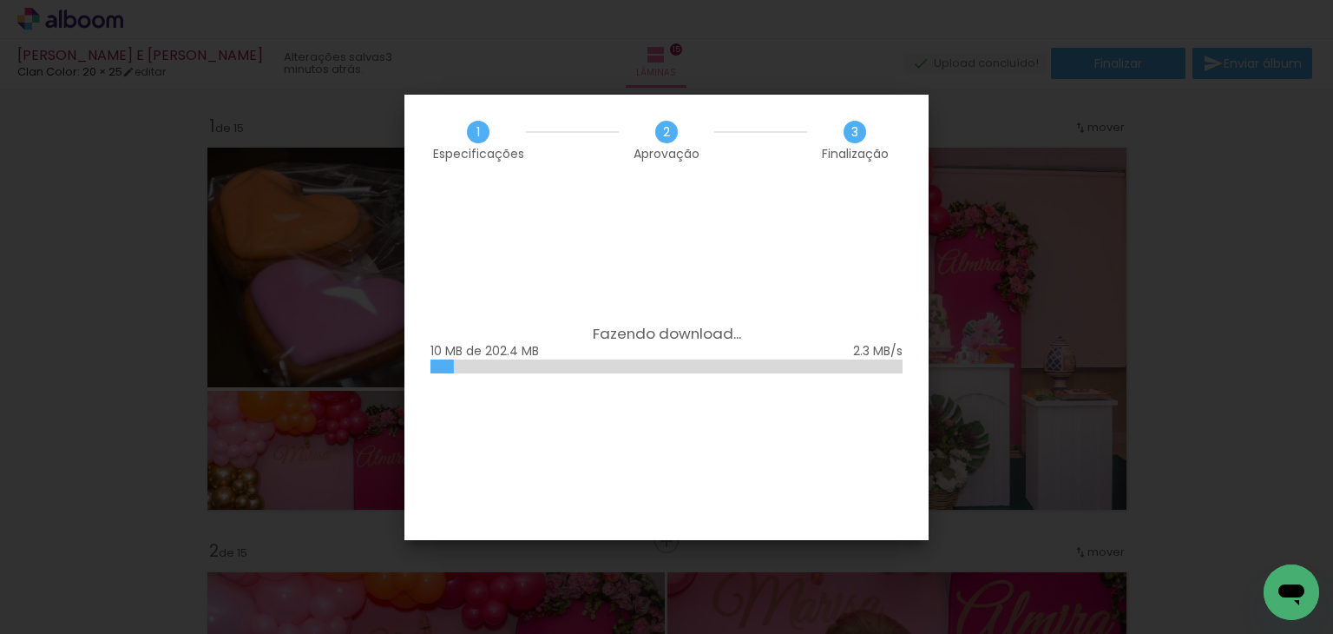
scroll to position [54132, 0]
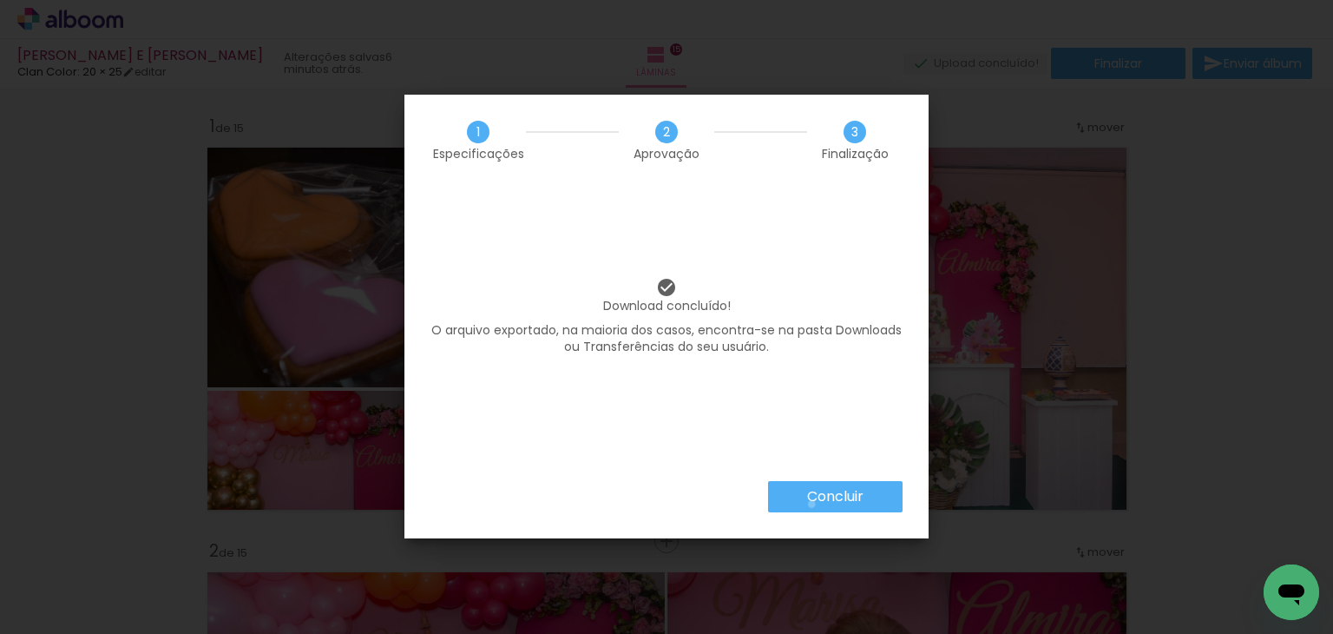
click at [0, 0] on slot "Concluir" at bounding box center [0, 0] width 0 height 0
